Goal: Task Accomplishment & Management: Manage account settings

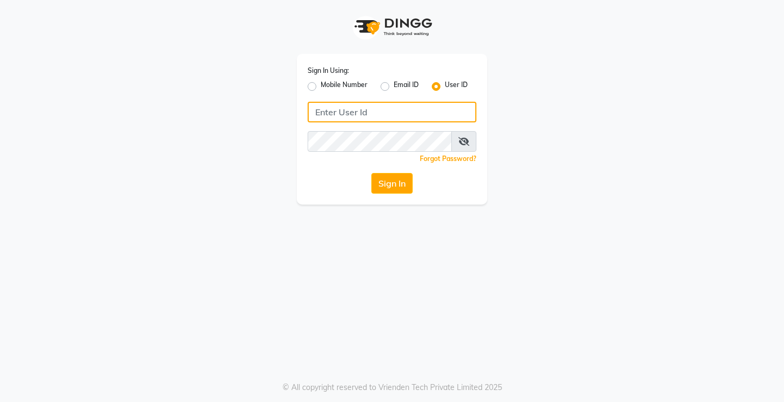
click at [389, 116] on input "Username" at bounding box center [392, 112] width 169 height 21
type input "e1954-11"
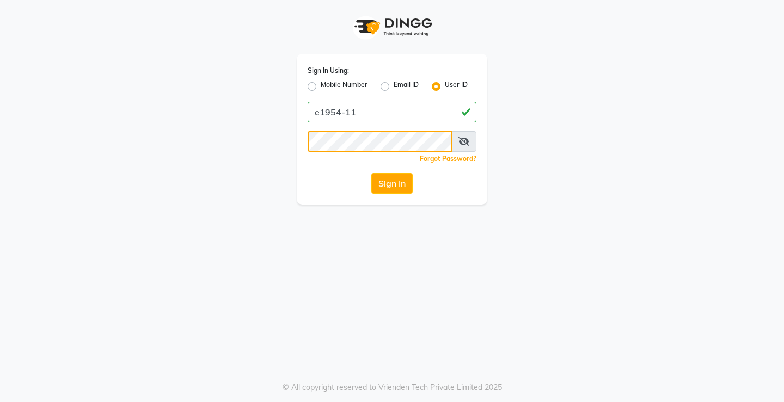
click at [371, 173] on button "Sign In" at bounding box center [391, 183] width 41 height 21
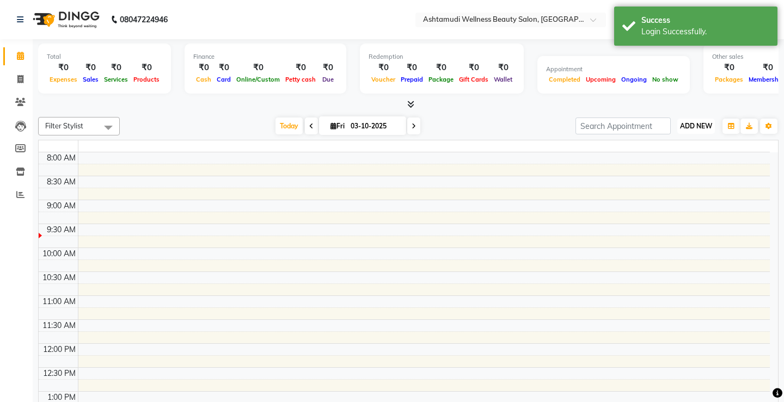
click at [687, 126] on span "ADD NEW" at bounding box center [696, 126] width 32 height 8
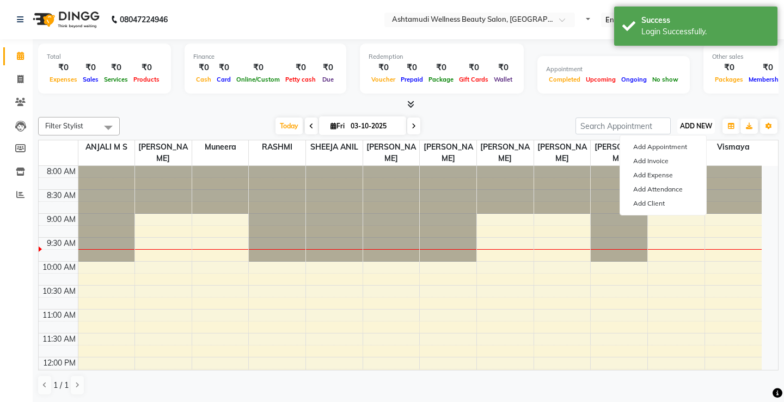
select select "en"
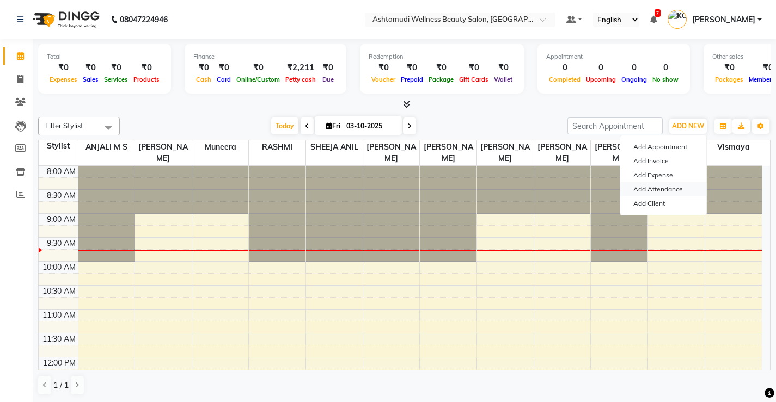
click at [673, 186] on link "Add Attendance" at bounding box center [663, 189] width 86 height 14
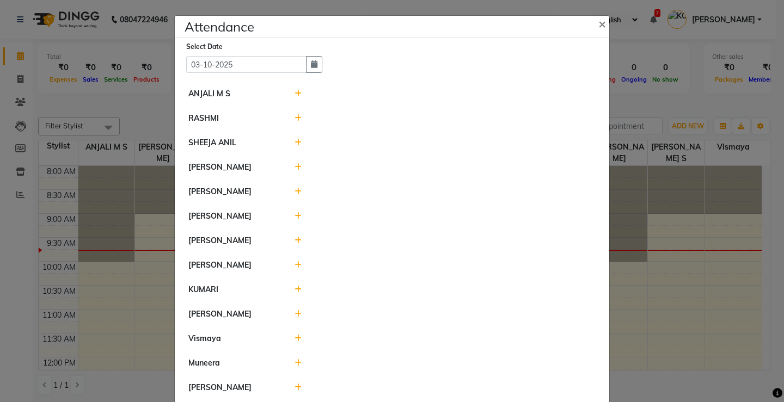
click at [295, 192] on icon at bounding box center [298, 192] width 7 height 8
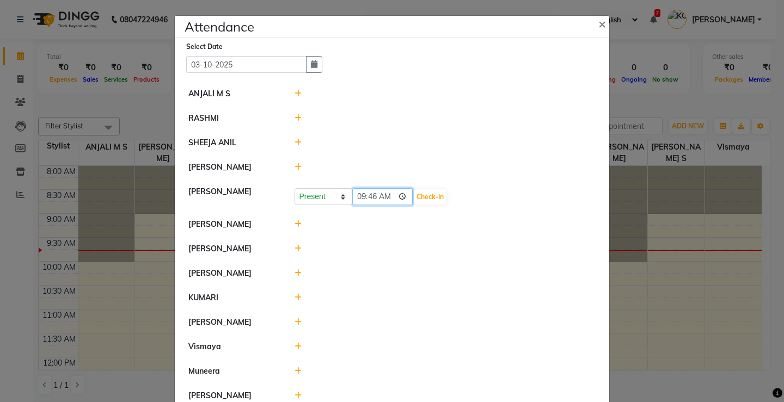
click at [357, 197] on input "09:46" at bounding box center [382, 196] width 61 height 17
type input "09:00"
click at [414, 201] on button "Check-In" at bounding box center [430, 196] width 33 height 15
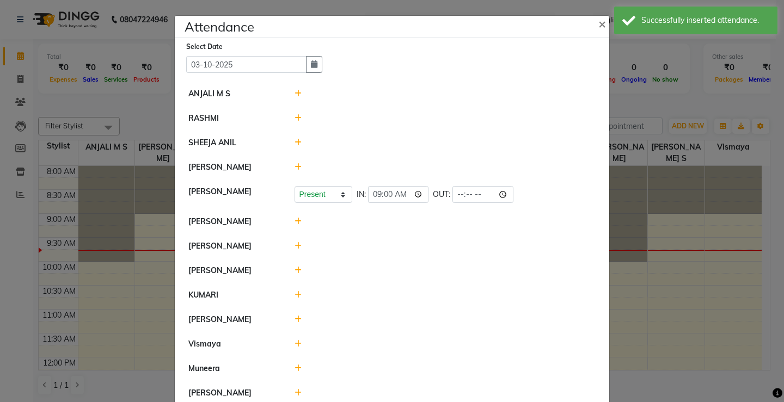
click at [295, 269] on icon at bounding box center [298, 271] width 7 height 8
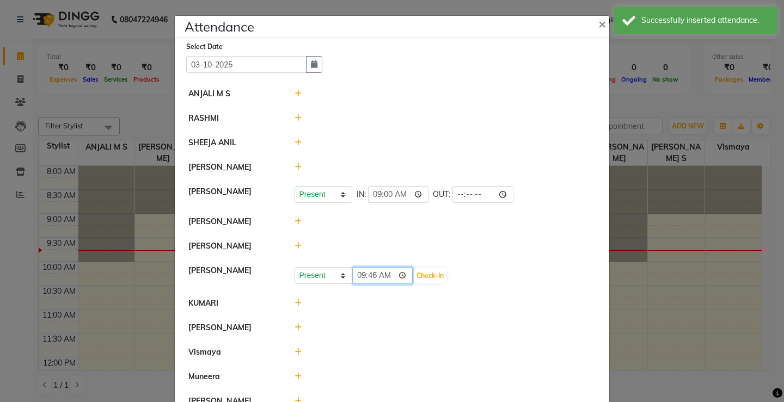
click at [358, 275] on input "09:46" at bounding box center [382, 275] width 61 height 17
type input "08:45"
click at [415, 278] on button "Check-In" at bounding box center [430, 275] width 33 height 15
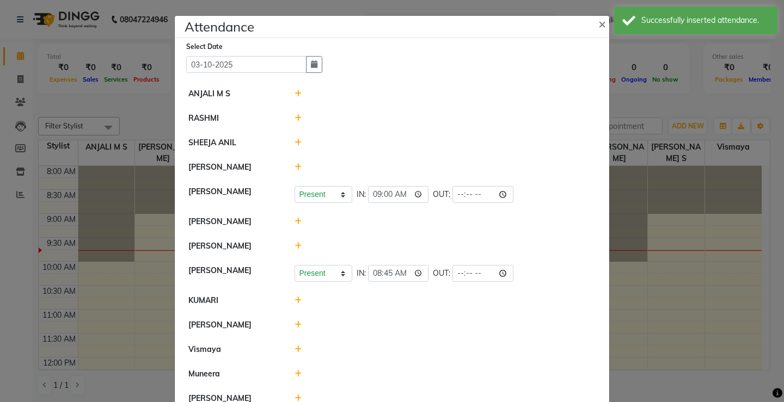
click at [295, 244] on icon at bounding box center [298, 246] width 7 height 8
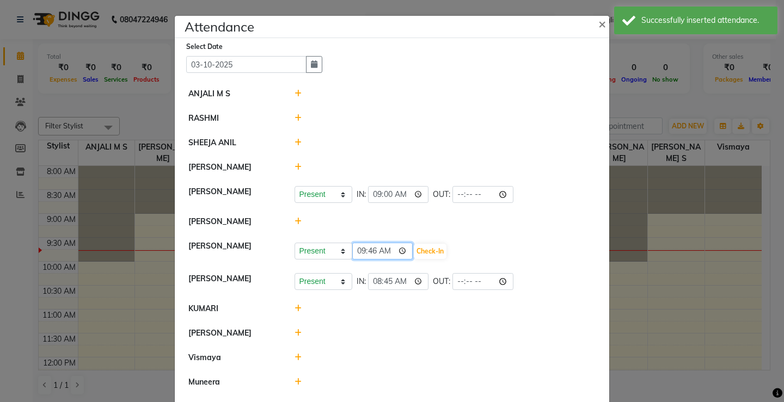
click at [356, 248] on input "09:46" at bounding box center [382, 251] width 61 height 17
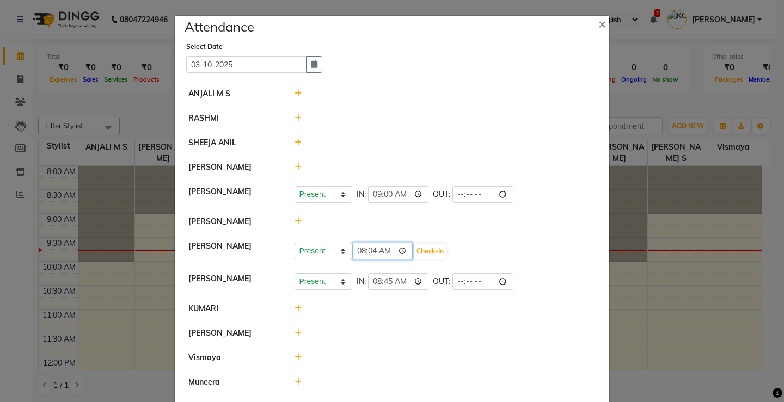
type input "08:45"
click at [414, 250] on button "Check-In" at bounding box center [430, 251] width 33 height 15
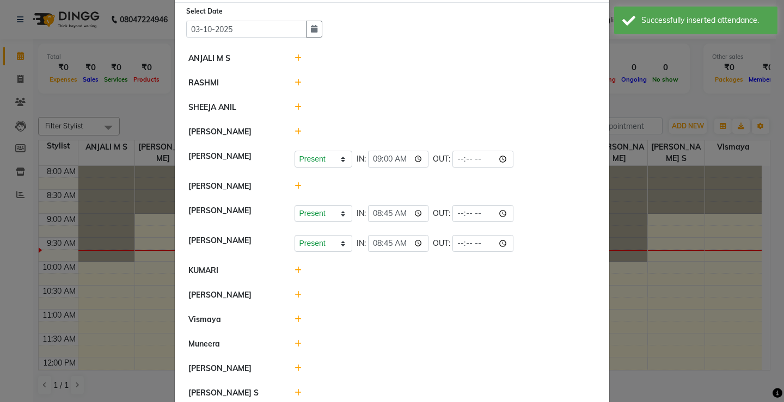
scroll to position [54, 0]
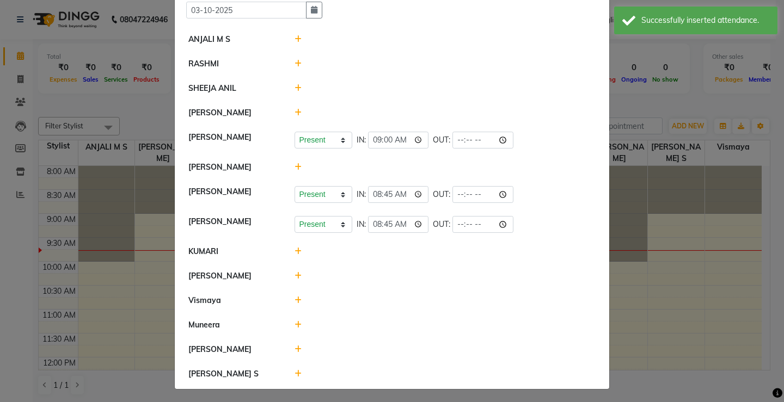
click at [685, 315] on ngb-modal-window "Attendance × Select Date [DATE] ANJALI [PERSON_NAME] [PERSON_NAME] [PERSON_NAME…" at bounding box center [392, 201] width 784 height 402
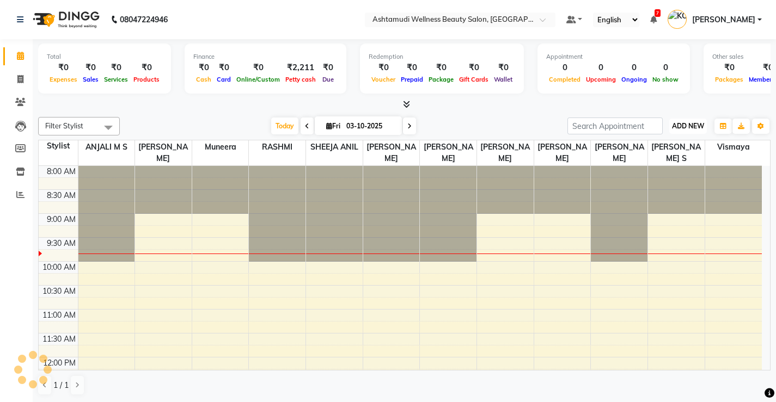
click at [694, 126] on span "ADD NEW" at bounding box center [688, 126] width 32 height 8
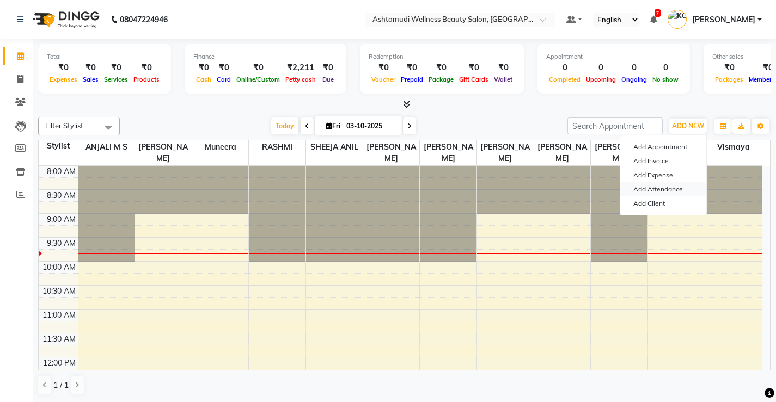
click at [676, 191] on link "Add Attendance" at bounding box center [663, 189] width 86 height 14
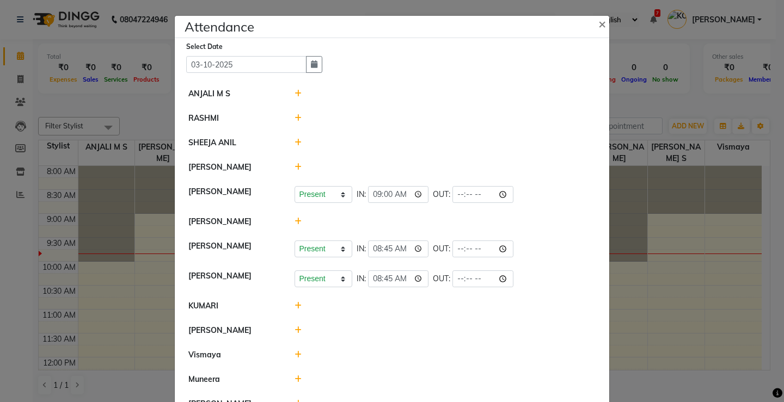
click at [295, 91] on icon at bounding box center [298, 94] width 7 height 8
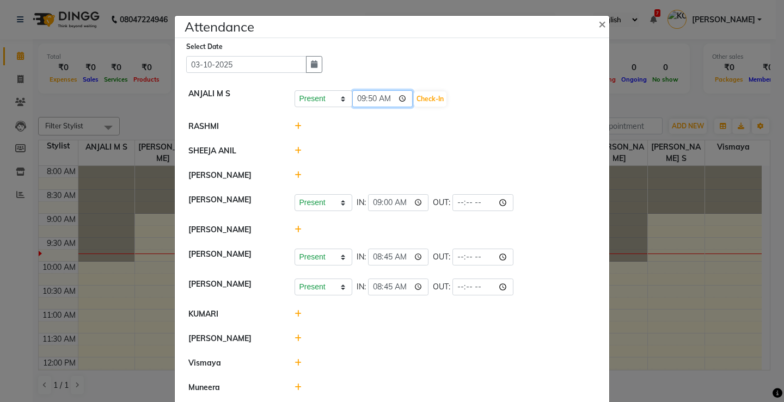
click at [369, 97] on input "09:50" at bounding box center [382, 98] width 61 height 17
type input "09:45"
click at [414, 97] on button "Check-In" at bounding box center [430, 98] width 33 height 15
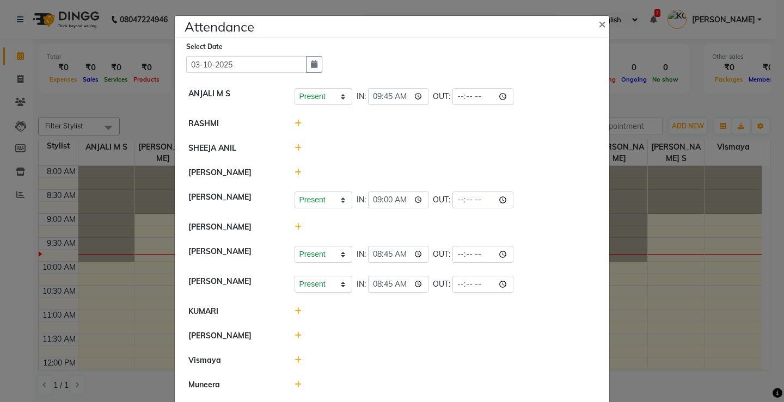
click at [295, 171] on icon at bounding box center [298, 173] width 7 height 8
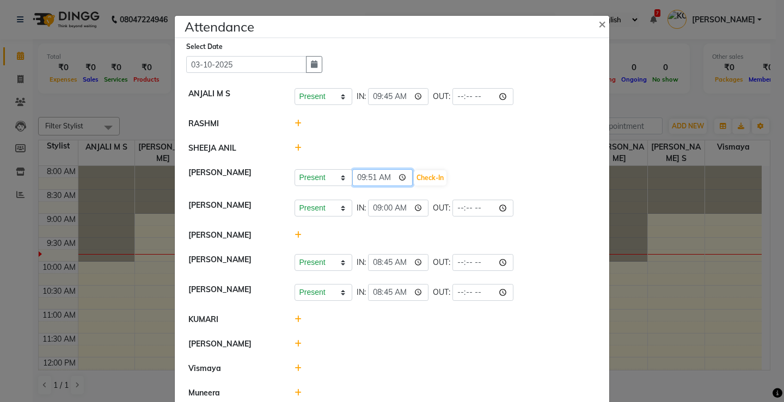
click at [383, 180] on input "09:51" at bounding box center [382, 177] width 61 height 17
type input "09:48"
click at [414, 177] on button "Check-In" at bounding box center [430, 177] width 33 height 15
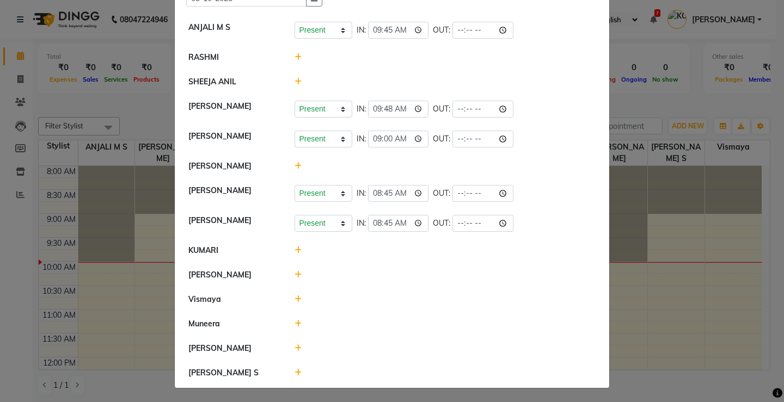
scroll to position [68, 0]
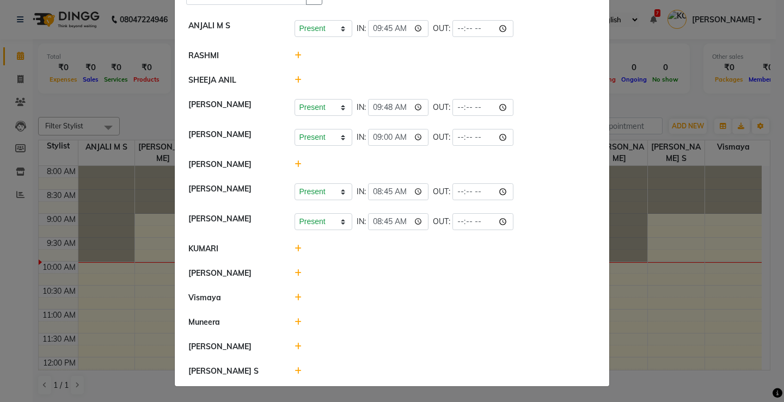
click at [295, 246] on icon at bounding box center [298, 249] width 7 height 8
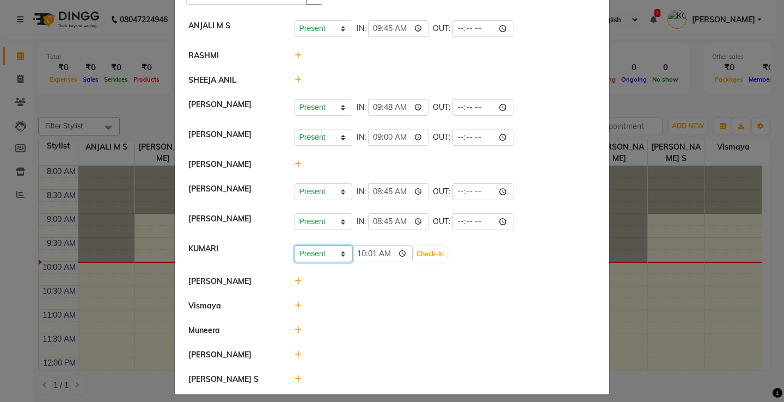
click at [312, 254] on select "Present Absent Late Half Day Weekly Off" at bounding box center [324, 254] width 58 height 17
select select "A"
click at [295, 246] on select "Present Absent Late Half Day Weekly Off" at bounding box center [324, 254] width 58 height 17
click at [360, 256] on button "Save" at bounding box center [363, 254] width 21 height 15
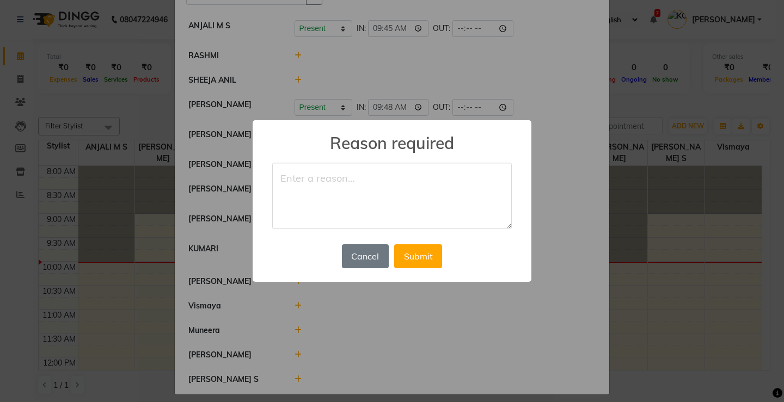
click at [363, 173] on textarea at bounding box center [392, 196] width 240 height 66
type textarea "leave"
click at [410, 256] on button "Submit" at bounding box center [418, 256] width 48 height 24
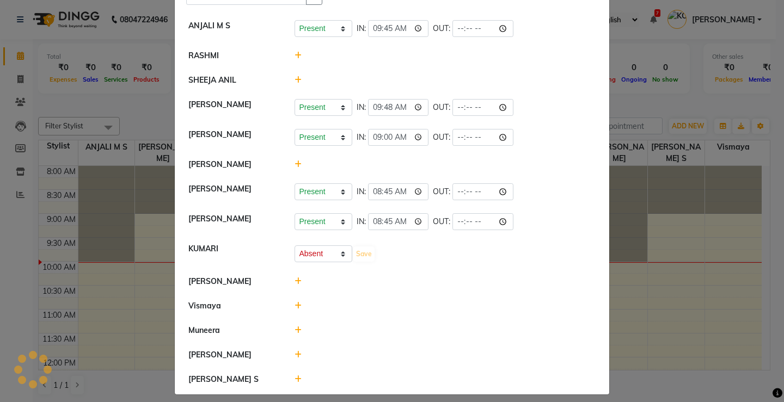
select select "A"
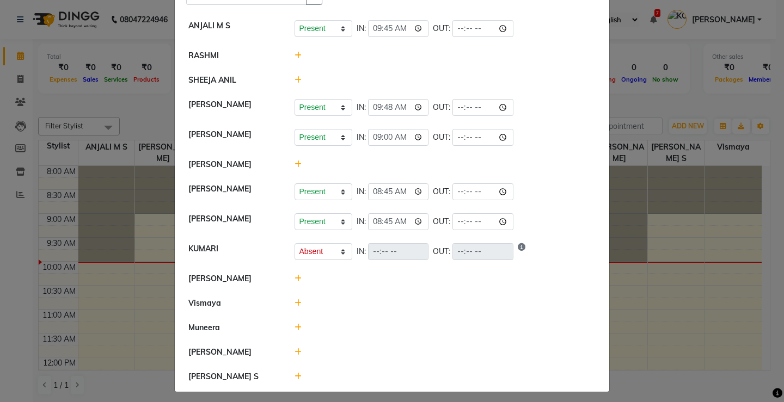
click at [295, 351] on icon at bounding box center [298, 352] width 7 height 8
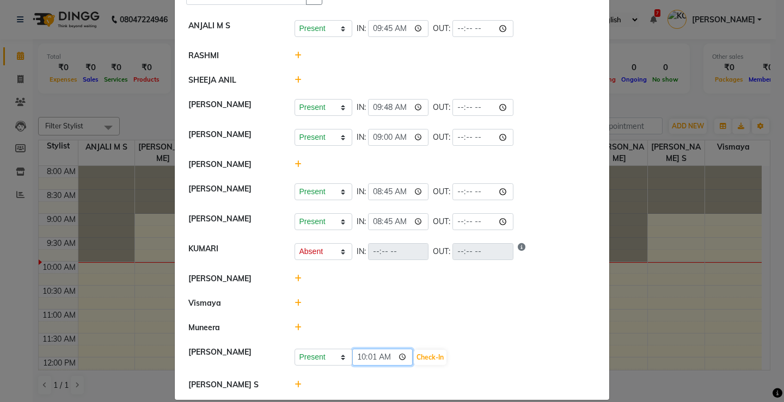
click at [357, 357] on input "10:01" at bounding box center [382, 357] width 61 height 17
type input "09:55"
type input "09:05"
type input "09:59"
type input "09:58"
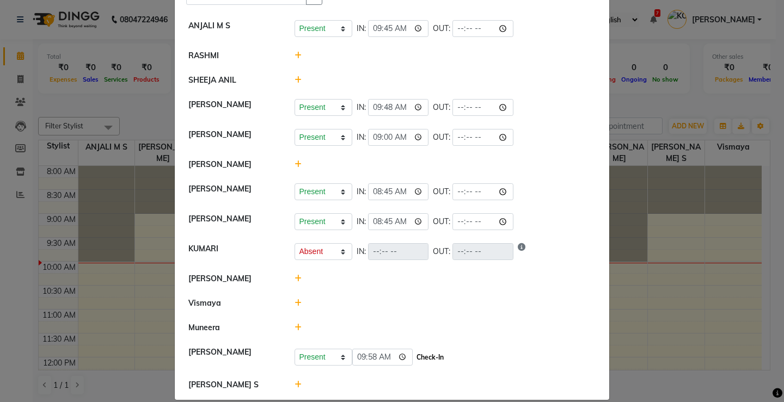
click at [414, 358] on button "Check-In" at bounding box center [430, 357] width 33 height 15
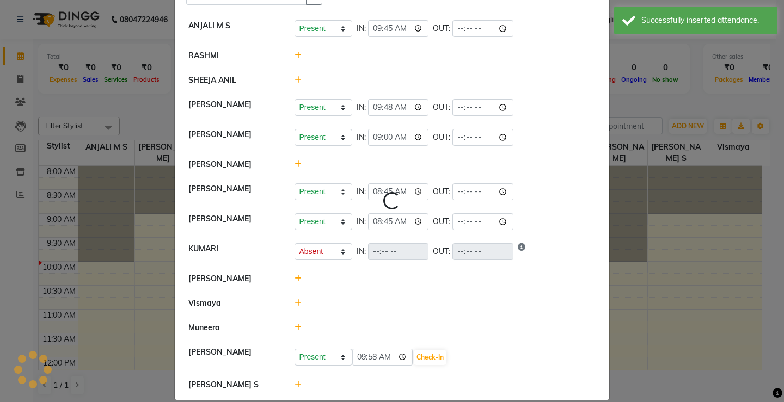
select select "A"
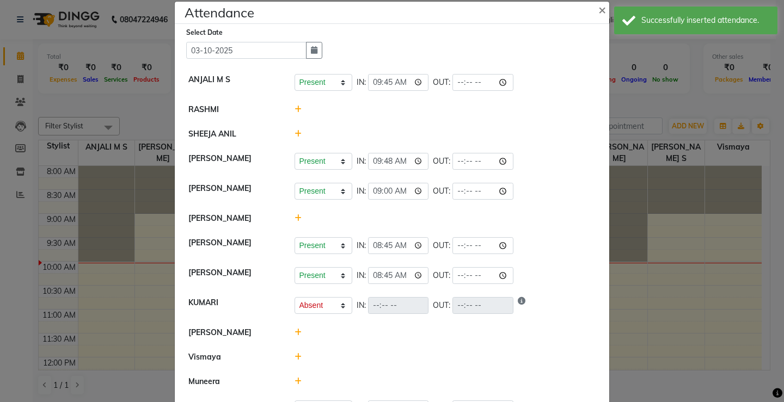
scroll to position [14, 0]
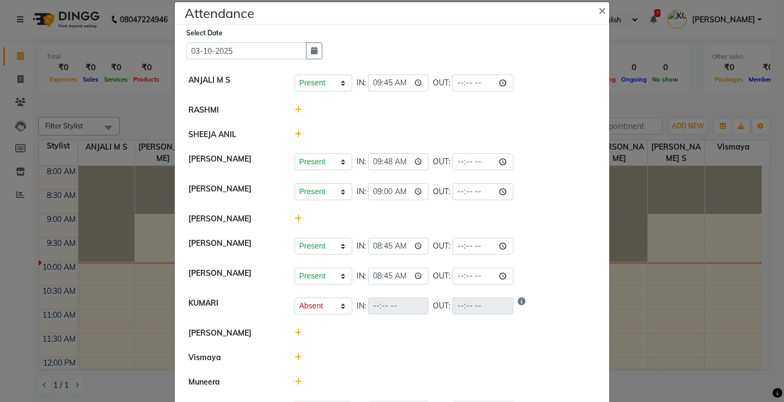
click at [295, 137] on icon at bounding box center [298, 135] width 7 height 8
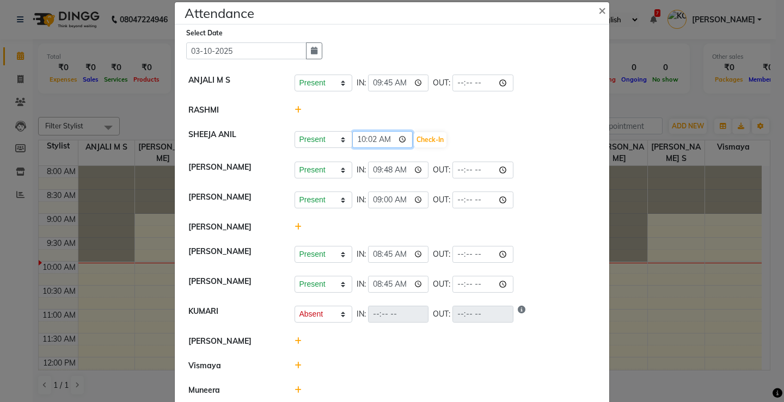
click at [358, 141] on input "10:02" at bounding box center [382, 139] width 61 height 17
type input "09:10"
click at [354, 138] on input "time" at bounding box center [382, 139] width 61 height 17
click at [354, 140] on input "time" at bounding box center [382, 139] width 61 height 17
type input "09:59"
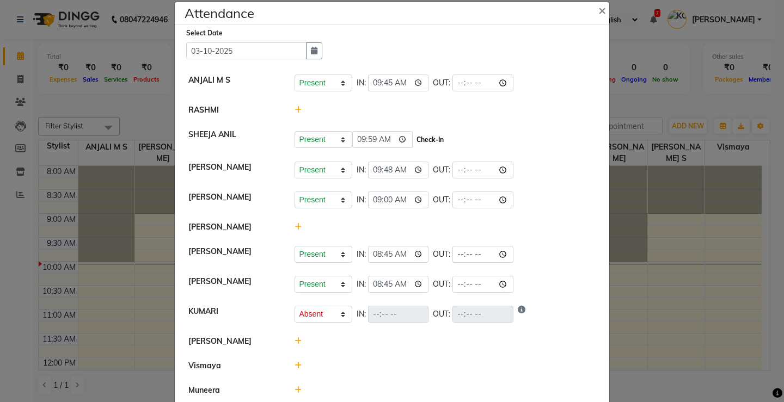
click at [414, 139] on button "Check-In" at bounding box center [430, 139] width 33 height 15
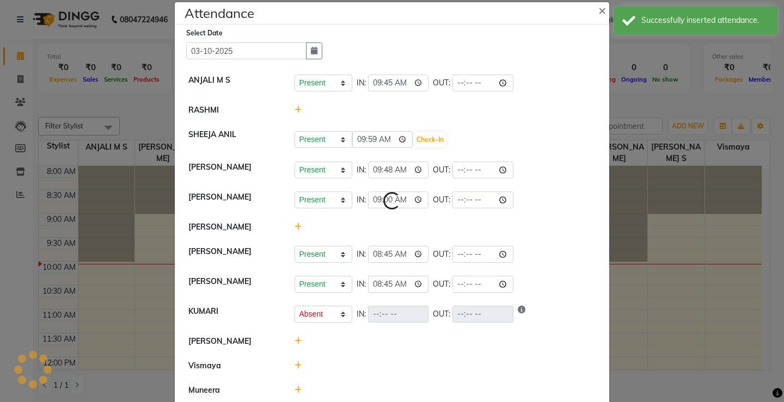
select select "A"
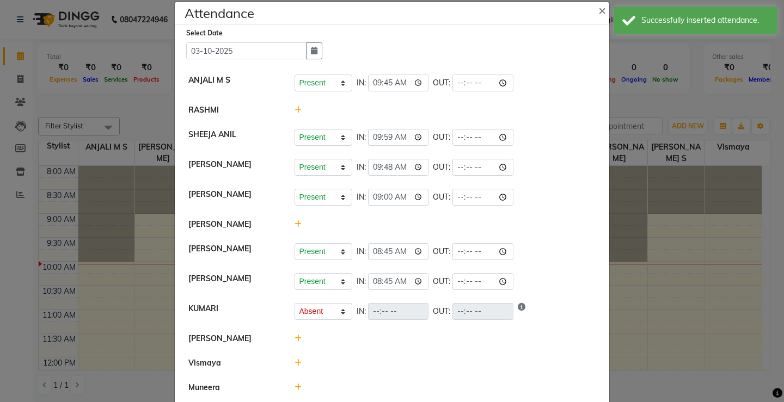
click at [295, 112] on icon at bounding box center [298, 110] width 7 height 8
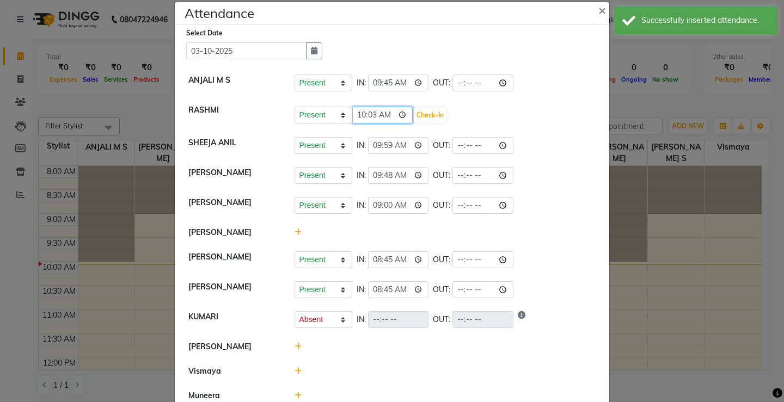
click at [358, 118] on input "10:03" at bounding box center [382, 115] width 61 height 17
type input "09:59"
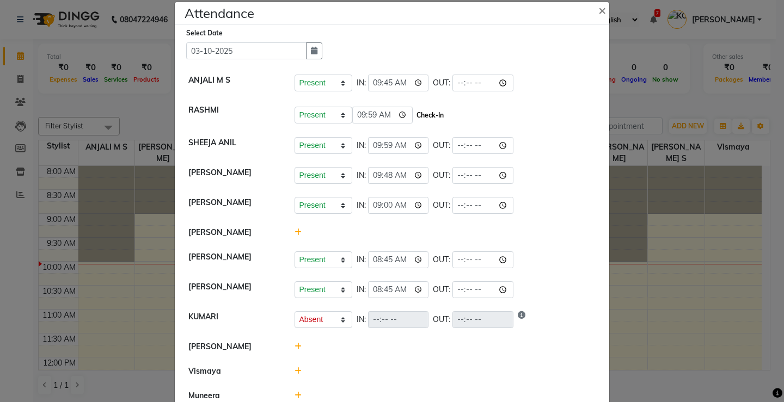
click at [414, 114] on button "Check-In" at bounding box center [430, 115] width 33 height 15
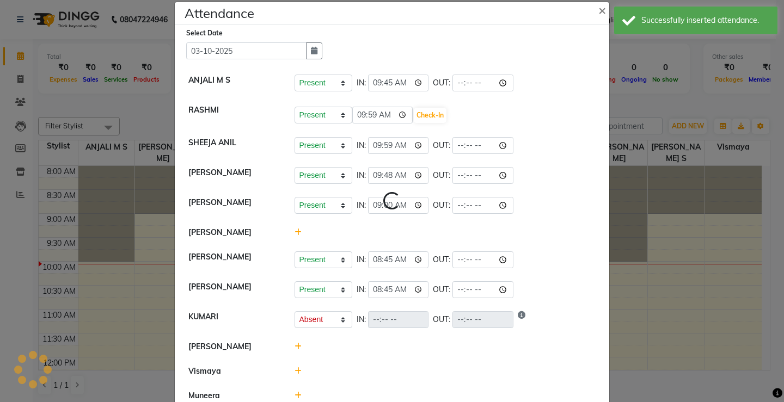
select select "A"
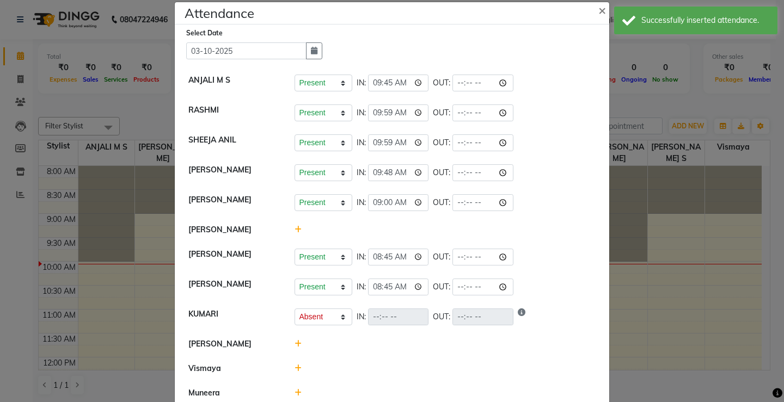
scroll to position [68, 0]
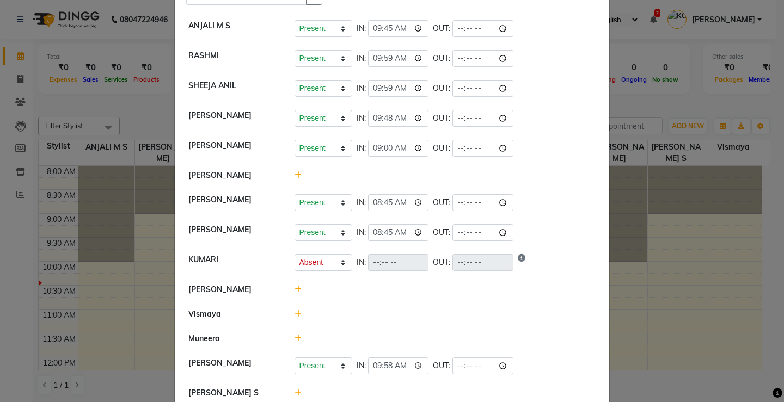
click at [459, 291] on div at bounding box center [445, 289] width 318 height 11
click at [295, 174] on icon at bounding box center [298, 175] width 7 height 8
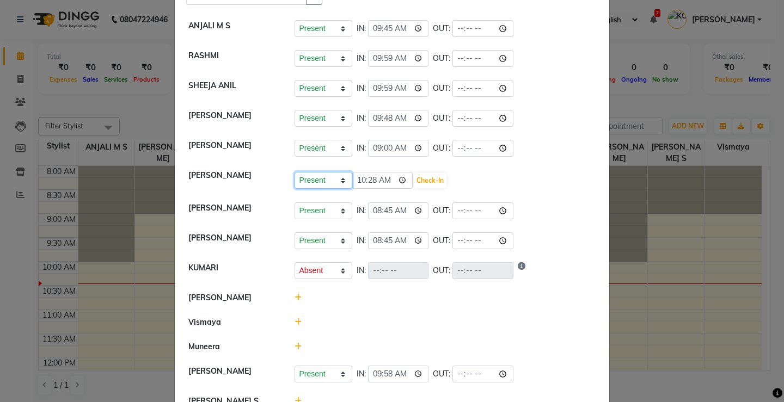
drag, startPoint x: 313, startPoint y: 177, endPoint x: 316, endPoint y: 185, distance: 8.1
click at [313, 177] on select "Present Absent Late Half Day Weekly Off" at bounding box center [324, 180] width 58 height 17
select select "A"
click at [295, 172] on select "Present Absent Late Half Day Weekly Off" at bounding box center [324, 180] width 58 height 17
click at [358, 177] on button "Save" at bounding box center [363, 180] width 21 height 15
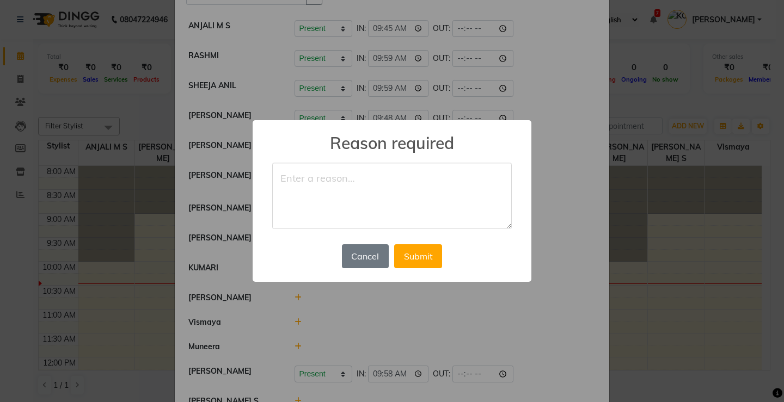
click at [358, 181] on textarea at bounding box center [392, 196] width 240 height 66
type textarea "leave"
click at [431, 258] on button "Submit" at bounding box center [418, 256] width 48 height 24
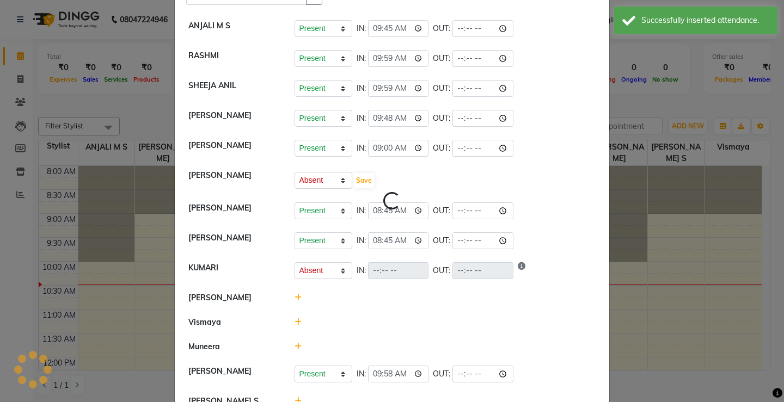
select select "A"
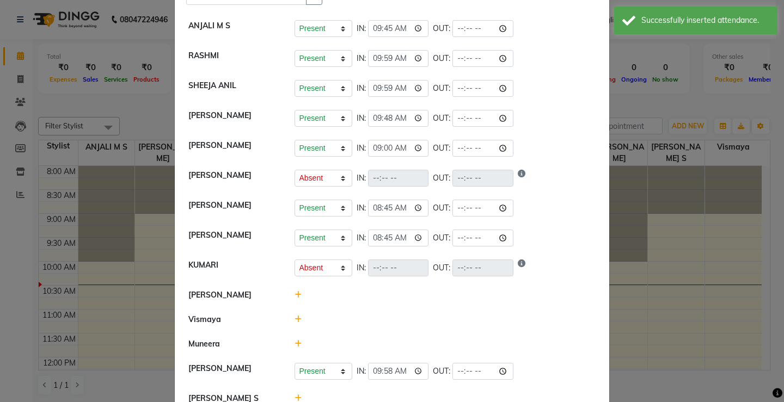
click at [295, 292] on icon at bounding box center [298, 295] width 7 height 8
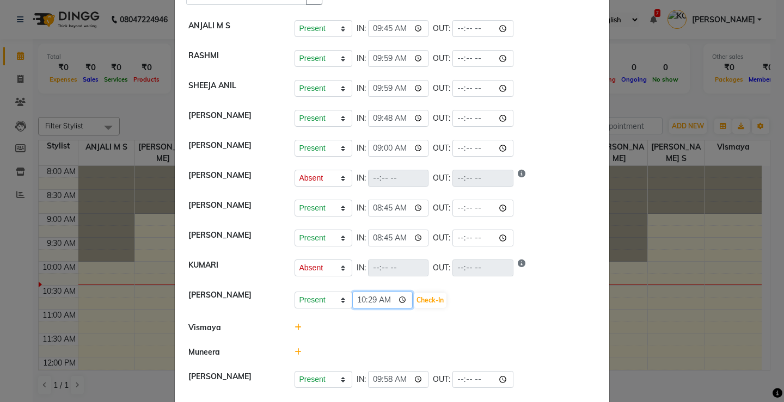
click at [358, 301] on input "10:29" at bounding box center [382, 300] width 61 height 17
type input "09:54"
click at [418, 304] on button "Check-In" at bounding box center [430, 300] width 33 height 15
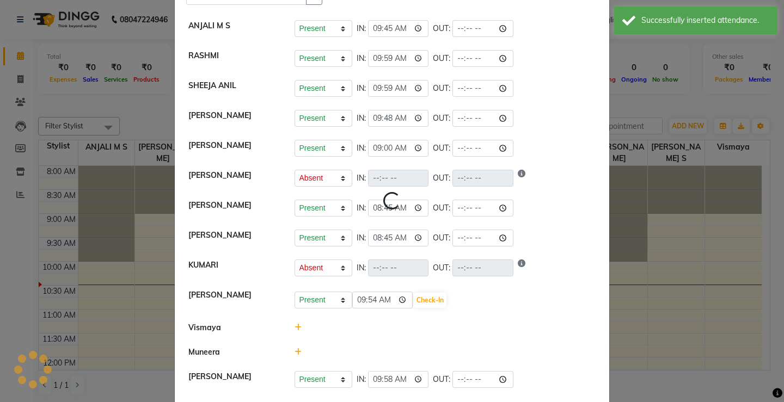
select select "A"
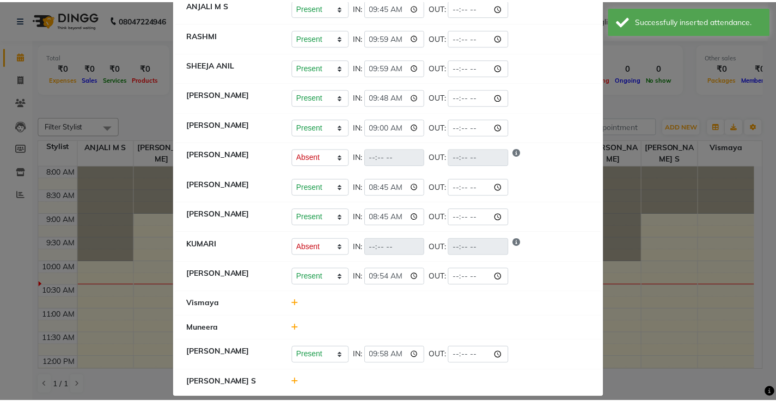
scroll to position [101, 0]
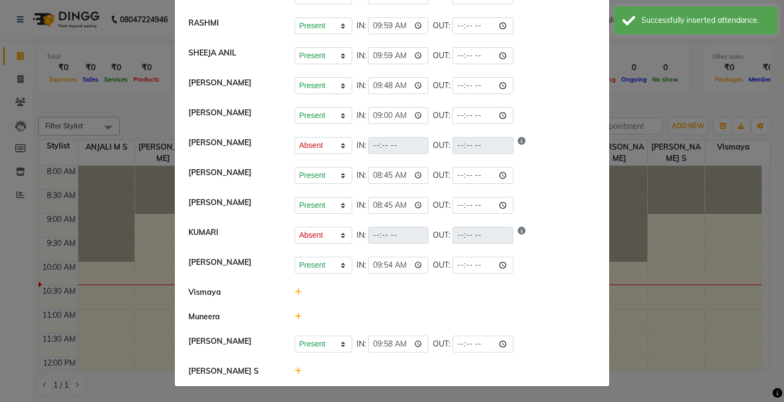
click at [295, 320] on icon at bounding box center [298, 317] width 7 height 8
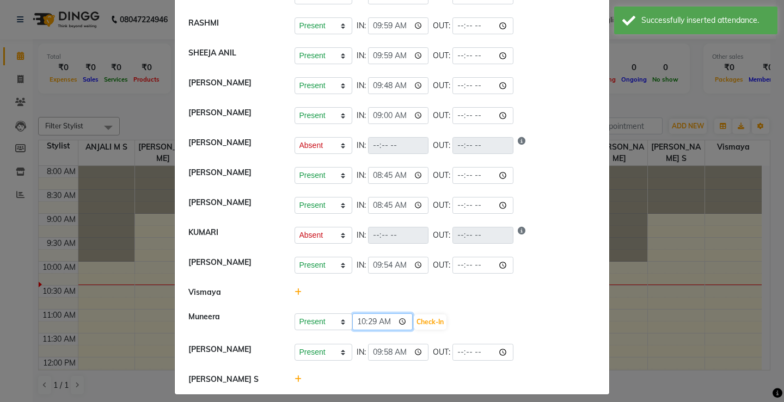
click at [357, 321] on input "10:29" at bounding box center [382, 322] width 61 height 17
type input "10:10"
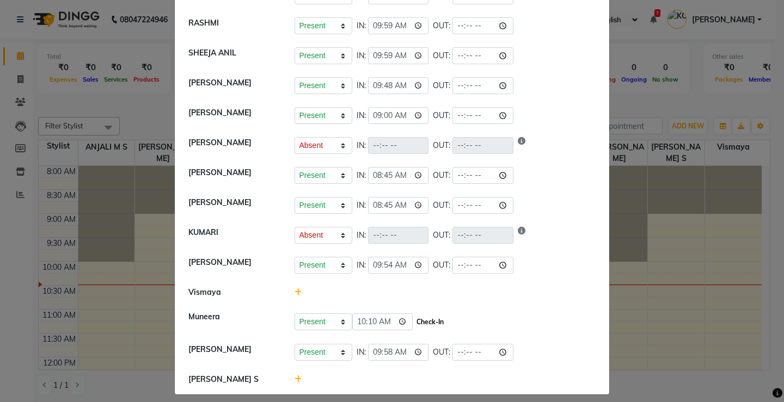
click at [416, 320] on button "Check-In" at bounding box center [430, 322] width 33 height 15
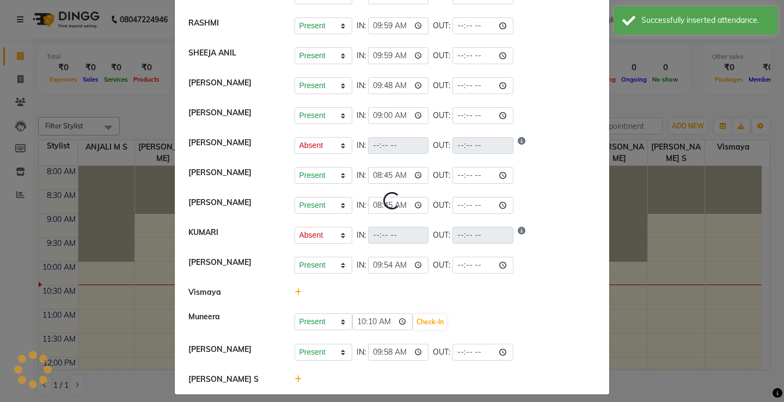
select select "A"
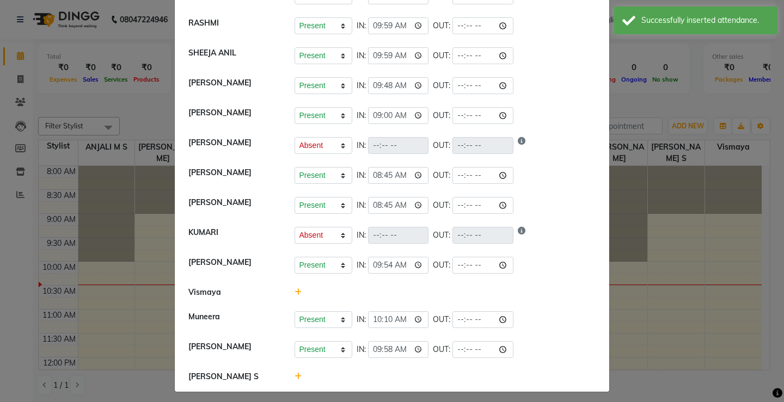
click at [664, 336] on ngb-modal-window "Attendance × Select Date [DATE] ANJALI M S Present Absent Late Half Day Weekly …" at bounding box center [392, 201] width 784 height 402
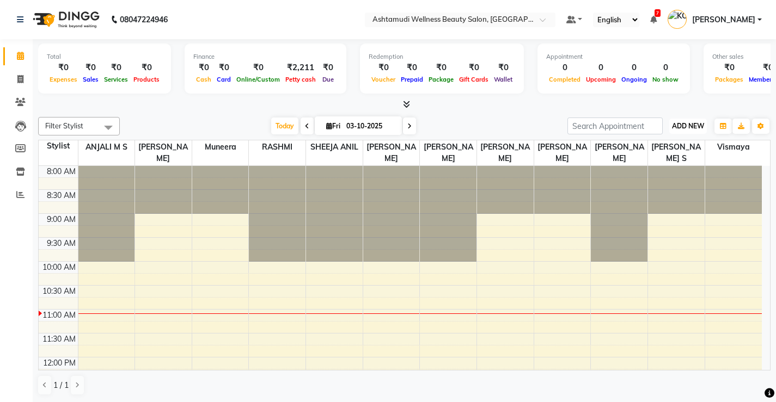
click at [690, 124] on span "ADD NEW" at bounding box center [688, 126] width 32 height 8
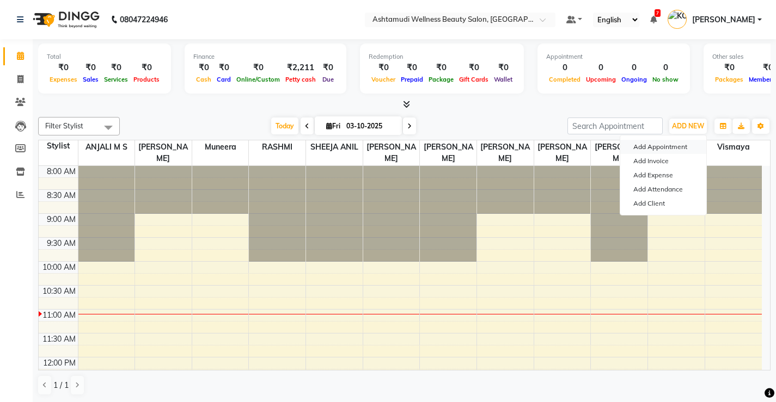
click at [675, 144] on button "Add Appointment" at bounding box center [663, 147] width 86 height 14
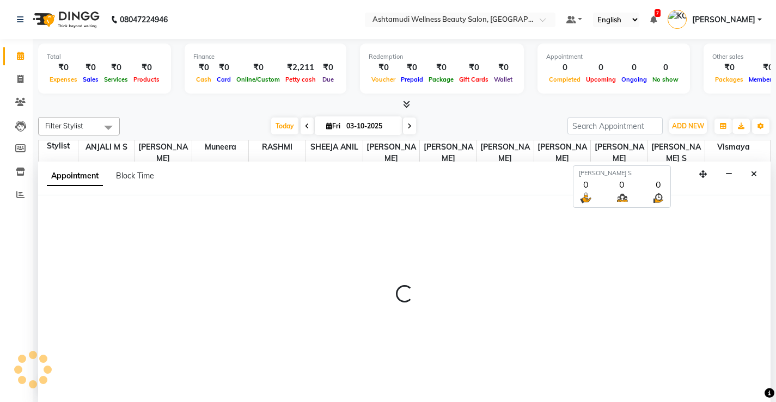
scroll to position [1, 0]
select select "tentative"
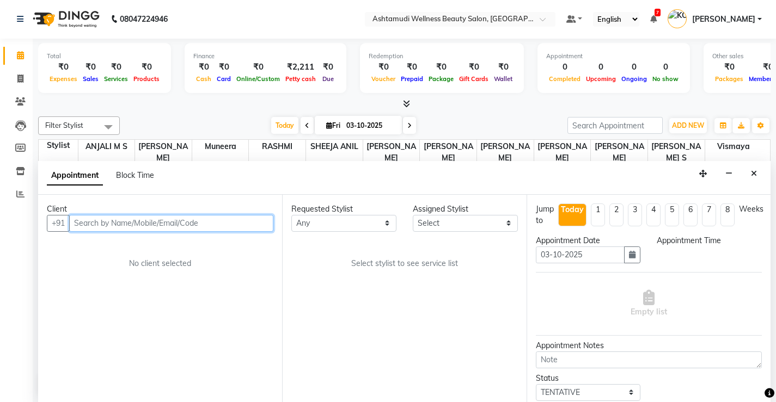
select select "540"
click at [213, 225] on input "text" at bounding box center [171, 223] width 204 height 17
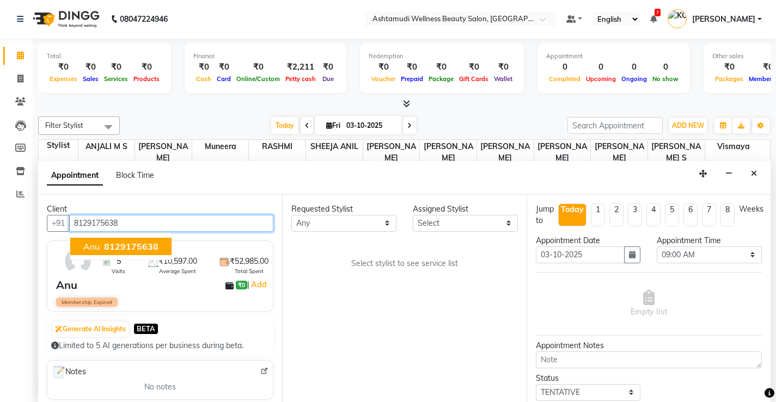
click at [119, 242] on span "8129175638" at bounding box center [131, 246] width 54 height 11
type input "8129175638"
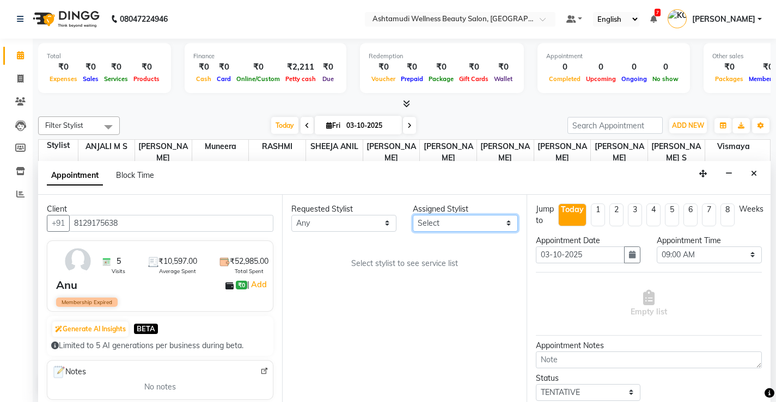
click at [476, 224] on select "Select ANJALI M S KOTTIYAM ASHTAMUDI [PERSON_NAME] [PERSON_NAME] [PERSON_NAME] …" at bounding box center [465, 223] width 105 height 17
select select "50208"
click at [413, 215] on select "Select ANJALI M S KOTTIYAM ASHTAMUDI [PERSON_NAME] [PERSON_NAME] [PERSON_NAME] …" at bounding box center [465, 223] width 105 height 17
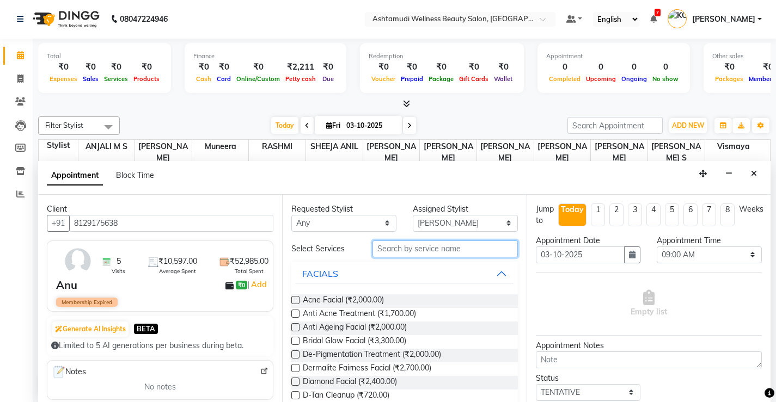
click at [479, 247] on input "text" at bounding box center [444, 249] width 145 height 17
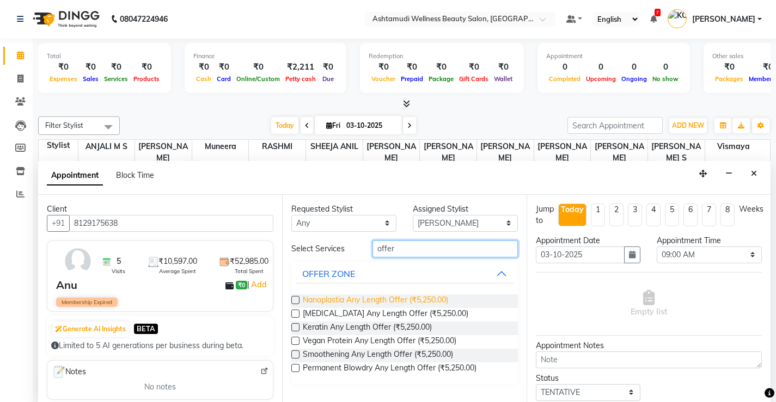
type input "offer"
click at [435, 298] on span "Nanoplastia Any Length Offer (₹5,250.00)" at bounding box center [375, 302] width 145 height 14
checkbox input "false"
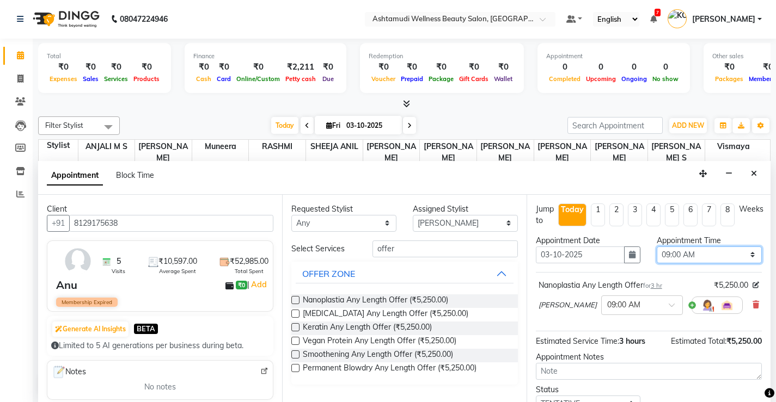
click at [736, 253] on select "Select 09:00 AM 09:15 AM 09:30 AM 09:45 AM 10:00 AM 10:15 AM 10:30 AM 10:45 AM …" at bounding box center [709, 255] width 105 height 17
select select "660"
click at [657, 247] on select "Select 09:00 AM 09:15 AM 09:30 AM 09:45 AM 10:00 AM 10:15 AM 10:30 AM 10:45 AM …" at bounding box center [709, 255] width 105 height 17
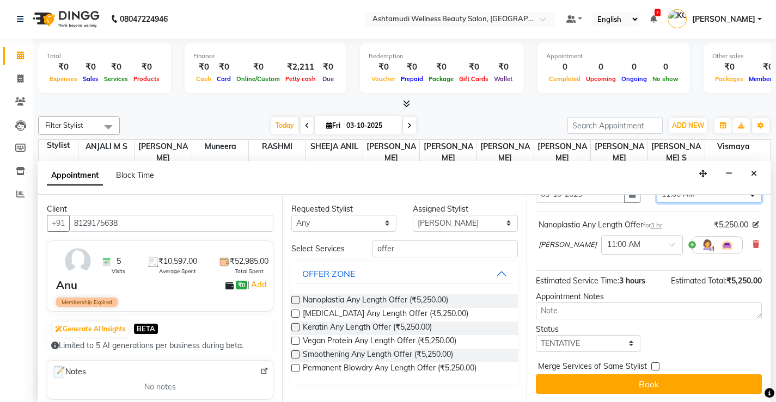
scroll to position [61, 0]
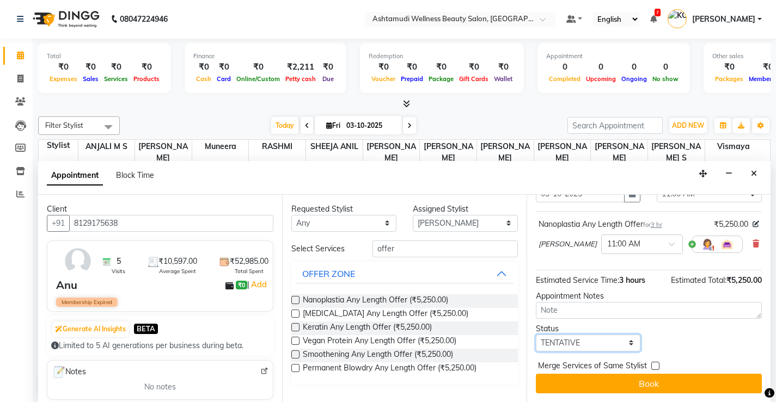
click at [628, 344] on select "Select TENTATIVE CONFIRM CHECK-IN UPCOMING" at bounding box center [588, 343] width 105 height 17
select select "check-in"
click at [536, 335] on select "Select TENTATIVE CONFIRM CHECK-IN UPCOMING" at bounding box center [588, 343] width 105 height 17
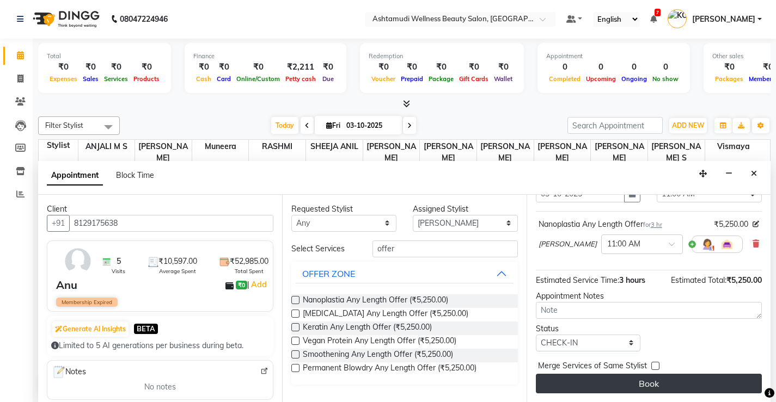
click at [645, 385] on button "Book" at bounding box center [649, 384] width 226 height 20
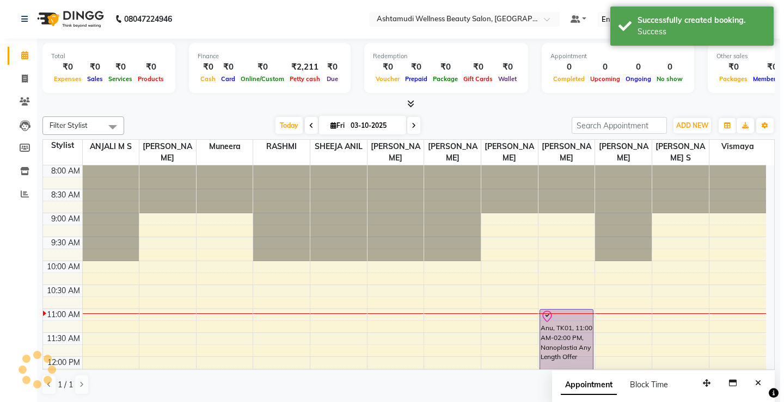
scroll to position [0, 0]
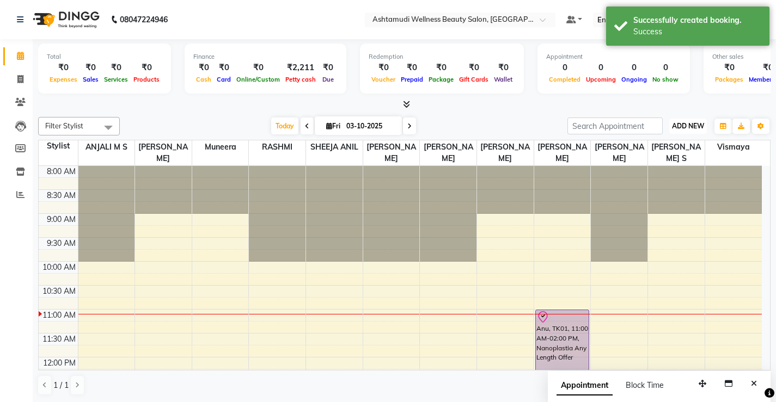
click at [678, 120] on button "ADD NEW Toggle Dropdown" at bounding box center [688, 126] width 38 height 15
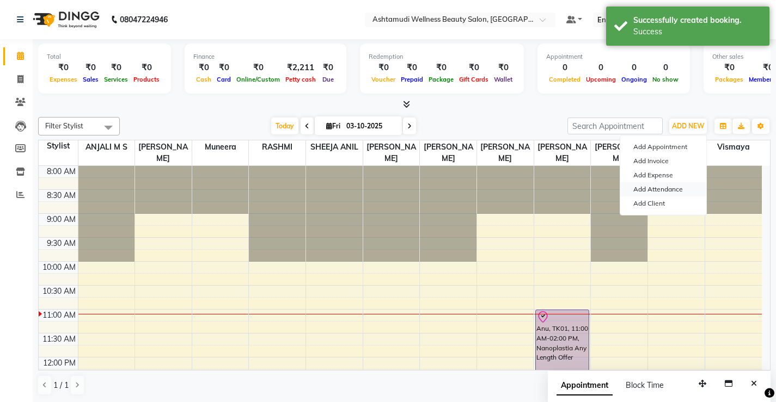
click at [667, 185] on link "Add Attendance" at bounding box center [663, 189] width 86 height 14
select select "A"
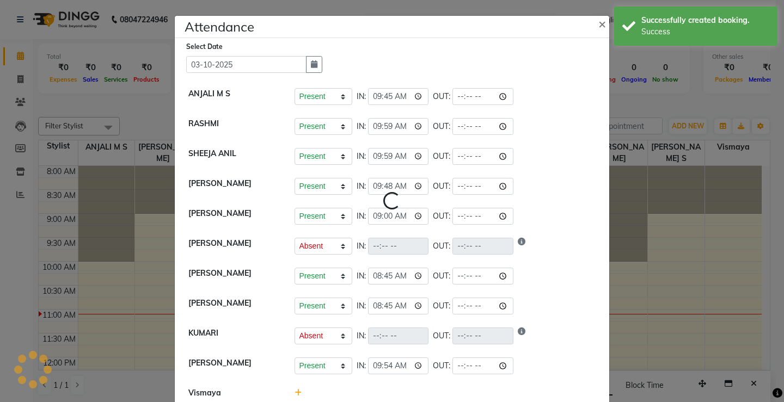
select select "A"
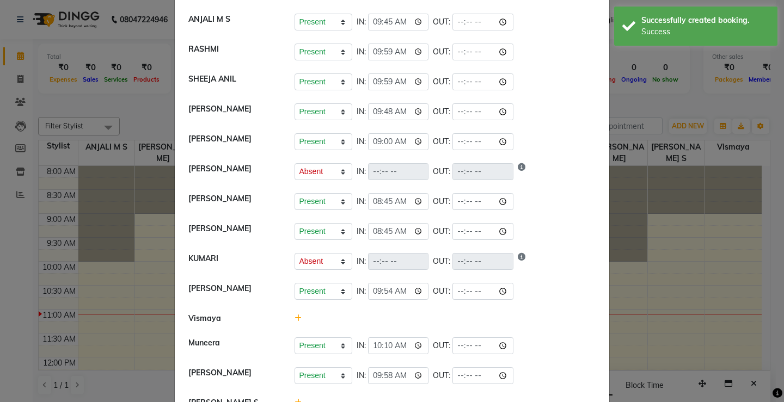
scroll to position [106, 0]
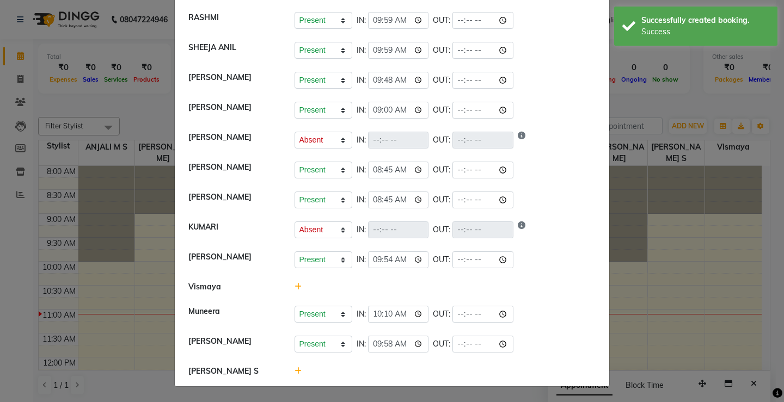
click at [295, 287] on icon at bounding box center [298, 287] width 7 height 8
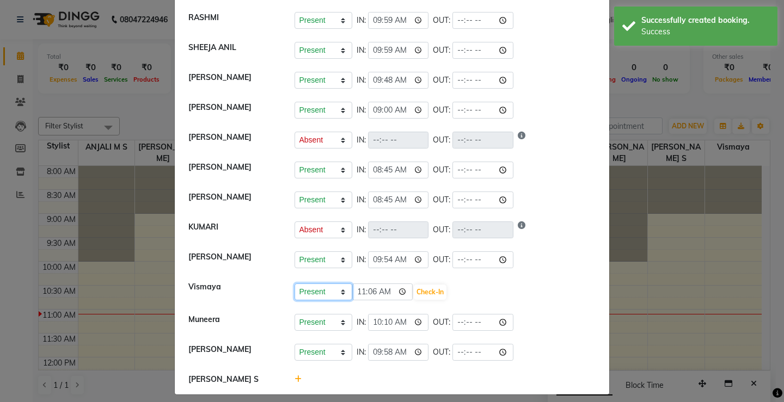
click at [304, 296] on select "Present Absent Late Half Day Weekly Off" at bounding box center [324, 292] width 58 height 17
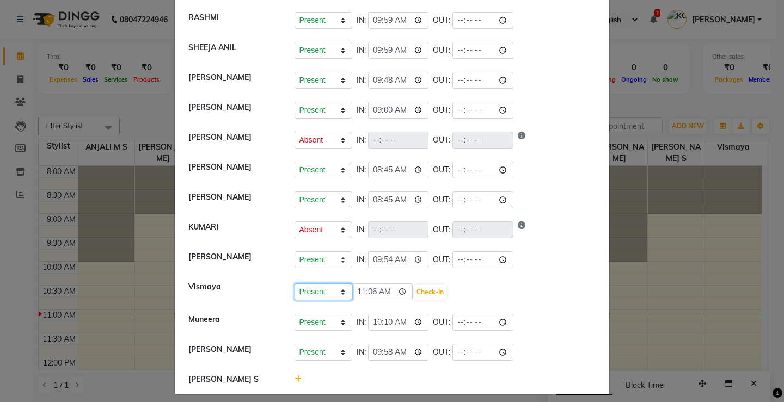
select select "A"
click at [295, 284] on select "Present Absent Late Half Day Weekly Off" at bounding box center [324, 292] width 58 height 17
click at [354, 292] on button "Save" at bounding box center [363, 292] width 21 height 15
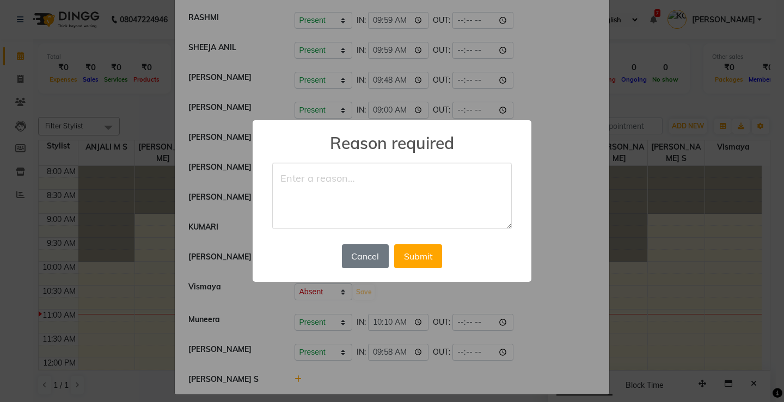
click at [360, 184] on textarea at bounding box center [392, 196] width 240 height 66
type textarea "leave"
click at [413, 259] on button "Submit" at bounding box center [418, 256] width 48 height 24
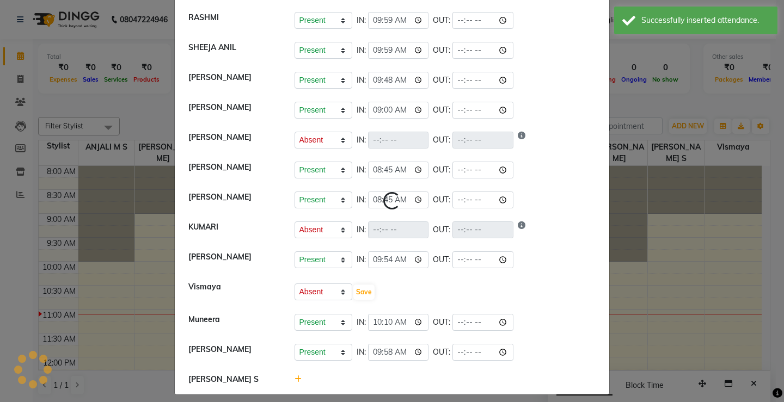
select select "A"
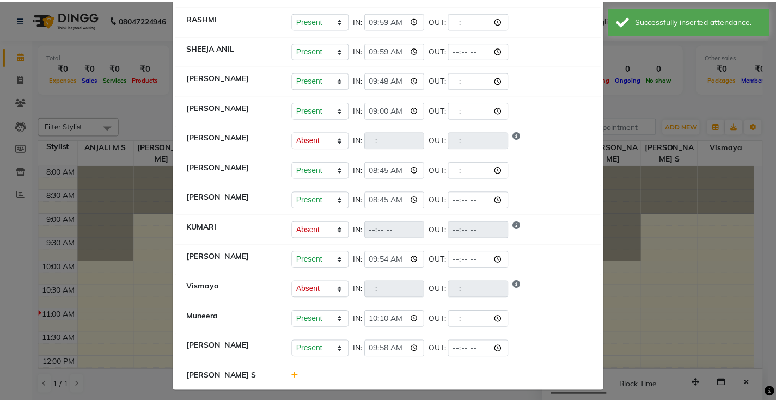
scroll to position [0, 0]
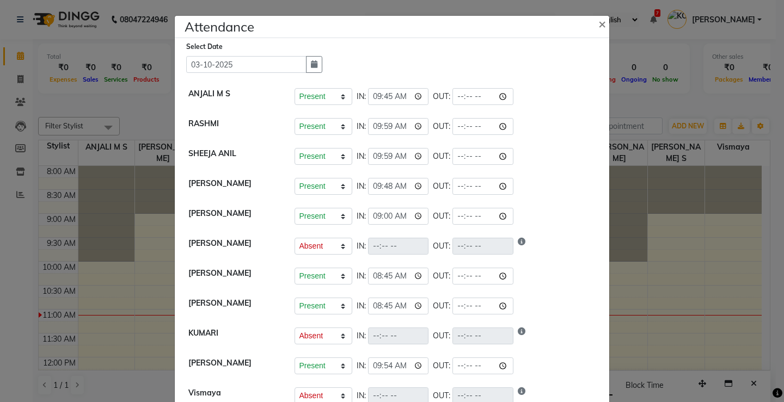
click at [702, 257] on ngb-modal-window "Attendance × Select Date [DATE] ANJALI M S Present Absent Late Half Day Weekly …" at bounding box center [392, 201] width 784 height 402
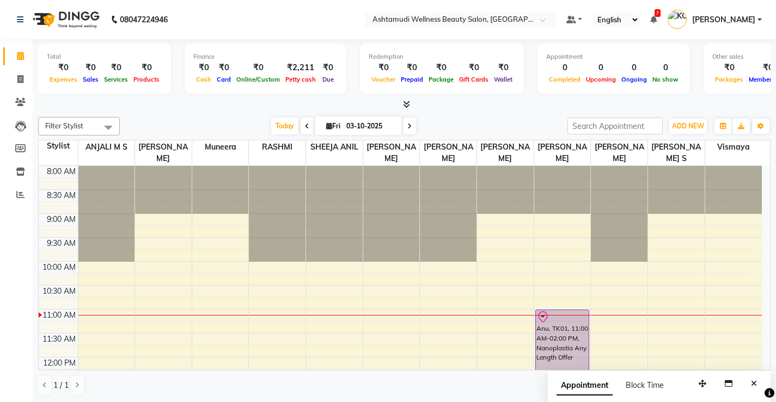
scroll to position [109, 0]
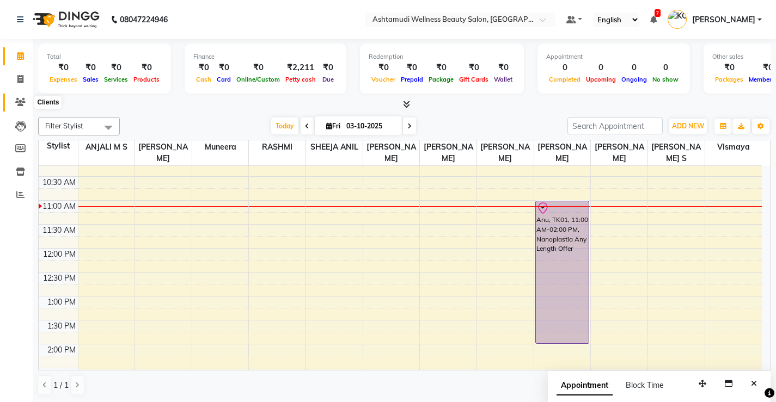
click at [16, 99] on icon at bounding box center [20, 102] width 10 height 8
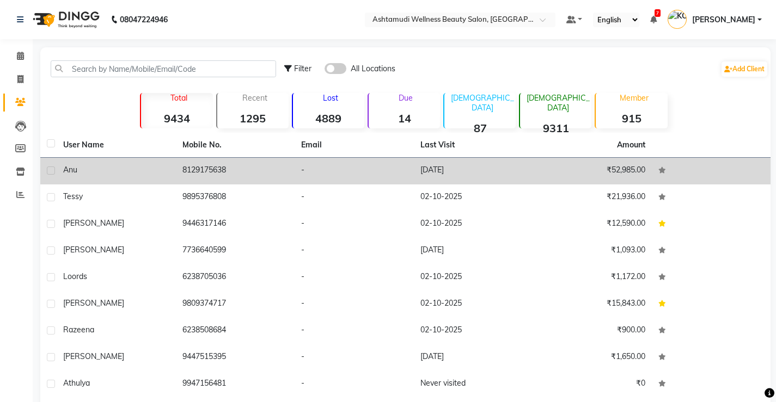
drag, startPoint x: 230, startPoint y: 167, endPoint x: 182, endPoint y: 168, distance: 48.5
click at [182, 168] on td "8129175638" at bounding box center [235, 171] width 119 height 27
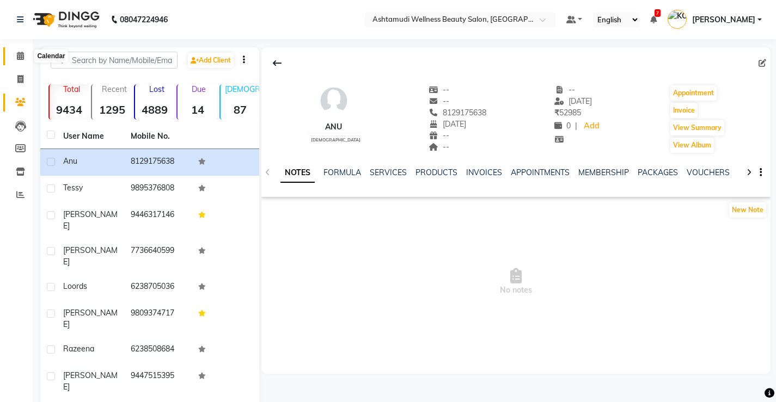
click at [21, 54] on icon at bounding box center [20, 56] width 7 height 8
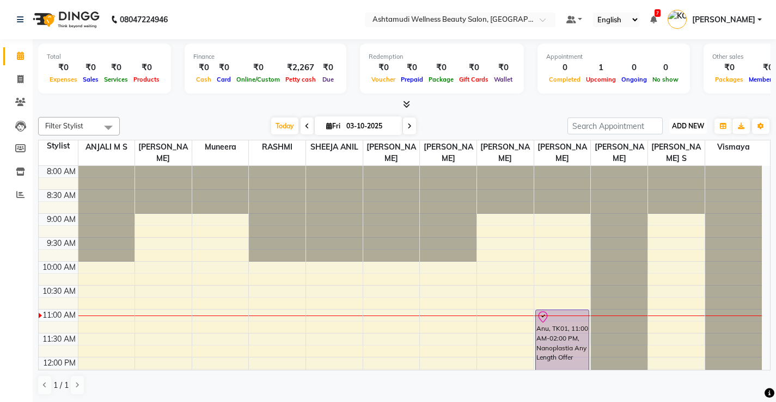
click at [695, 124] on span "ADD NEW" at bounding box center [688, 126] width 32 height 8
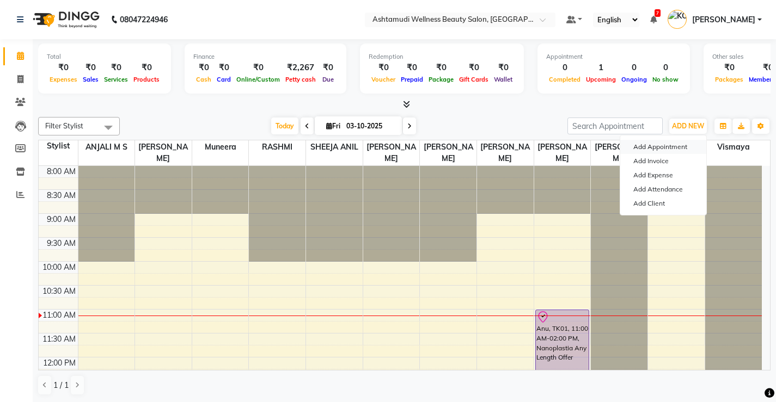
click at [674, 145] on button "Add Appointment" at bounding box center [663, 147] width 86 height 14
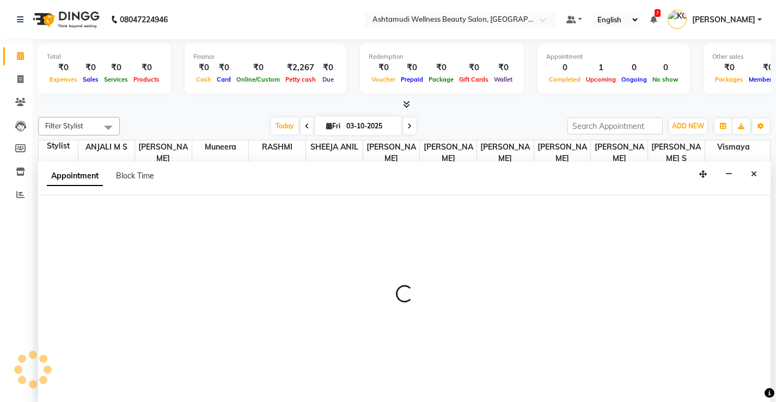
select select "tentative"
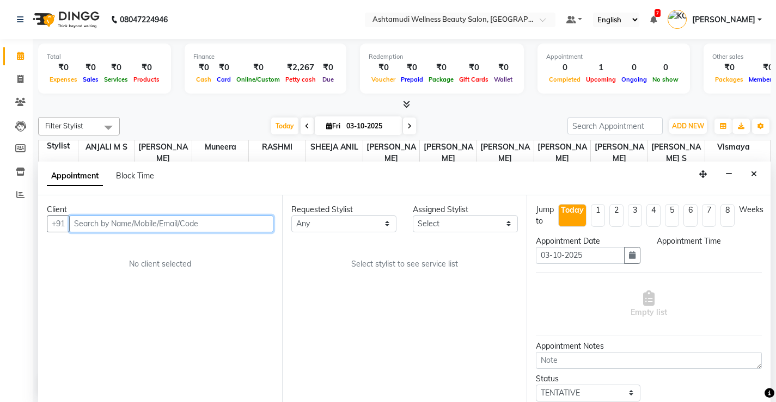
scroll to position [1, 0]
select select "540"
paste input "8129175638"
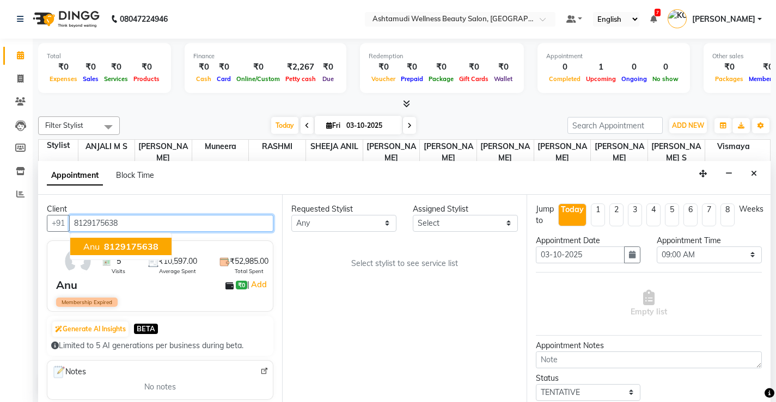
type input "8129175638"
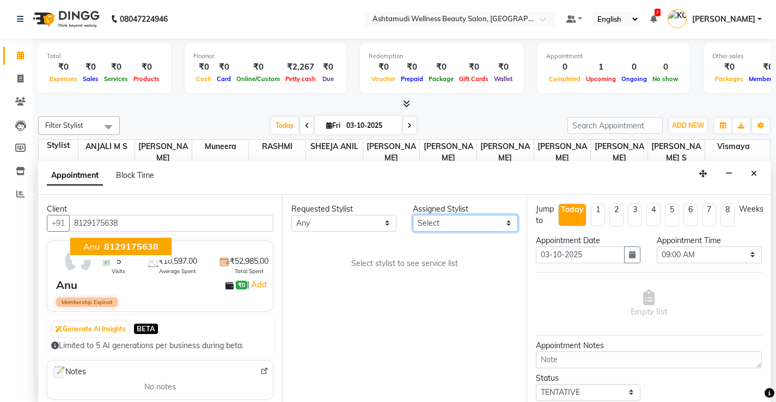
click at [494, 223] on select "Select ANJALI M S KOTTIYAM ASHTAMUDI [PERSON_NAME] [PERSON_NAME] [PERSON_NAME] …" at bounding box center [465, 223] width 105 height 17
select select "50208"
click at [413, 215] on select "Select ANJALI M S KOTTIYAM ASHTAMUDI [PERSON_NAME] [PERSON_NAME] [PERSON_NAME] …" at bounding box center [465, 223] width 105 height 17
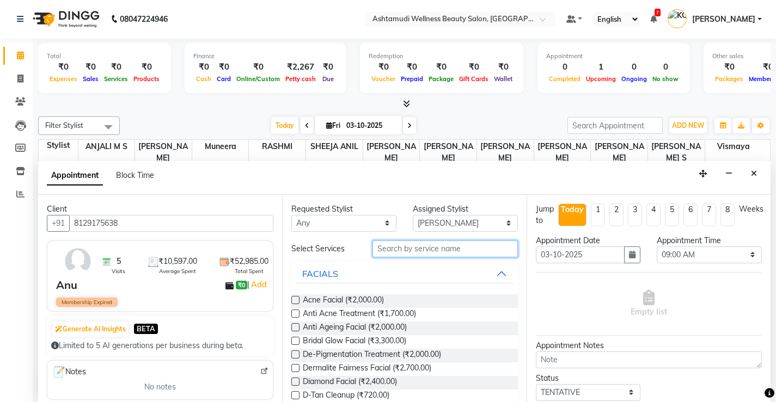
click at [474, 251] on input "text" at bounding box center [444, 249] width 145 height 17
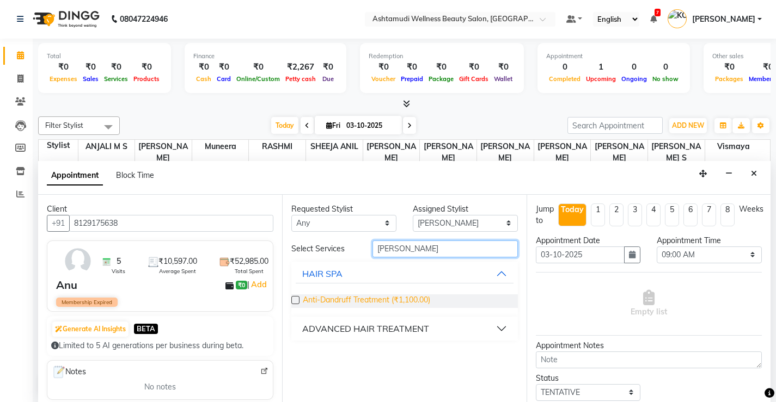
type input "[PERSON_NAME]"
click at [421, 301] on span "Anti-Dandruff Treatment (₹1,100.00)" at bounding box center [366, 302] width 127 height 14
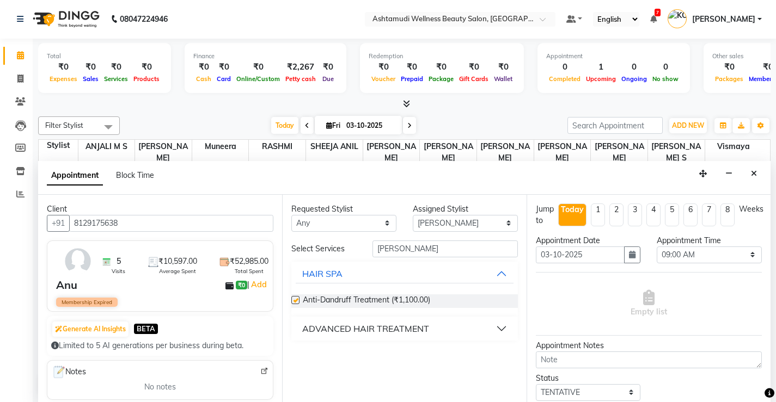
checkbox input "false"
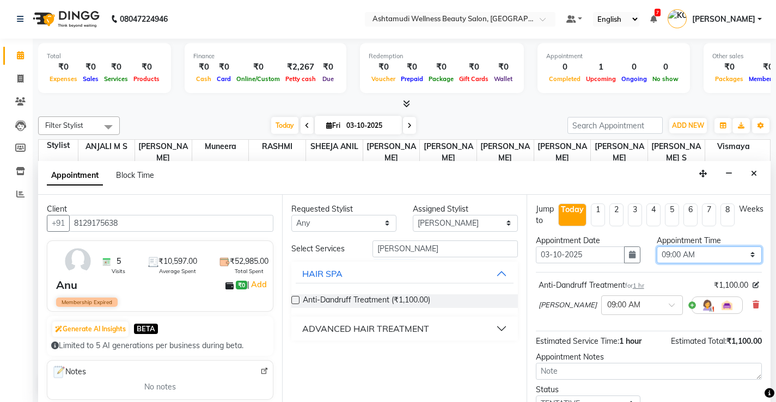
click at [738, 253] on select "Select 09:00 AM 09:15 AM 09:30 AM 09:45 AM 10:00 AM 10:15 AM 10:30 AM 10:45 AM …" at bounding box center [709, 255] width 105 height 17
select select "660"
click at [657, 247] on select "Select 09:00 AM 09:15 AM 09:30 AM 09:45 AM 10:00 AM 10:15 AM 10:30 AM 10:45 AM …" at bounding box center [709, 255] width 105 height 17
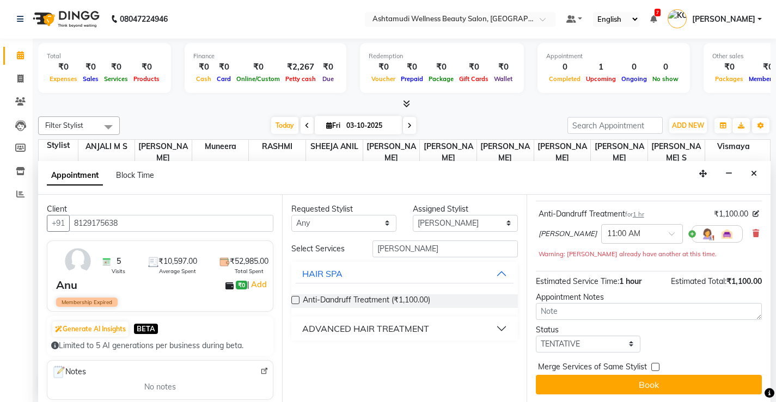
scroll to position [72, 0]
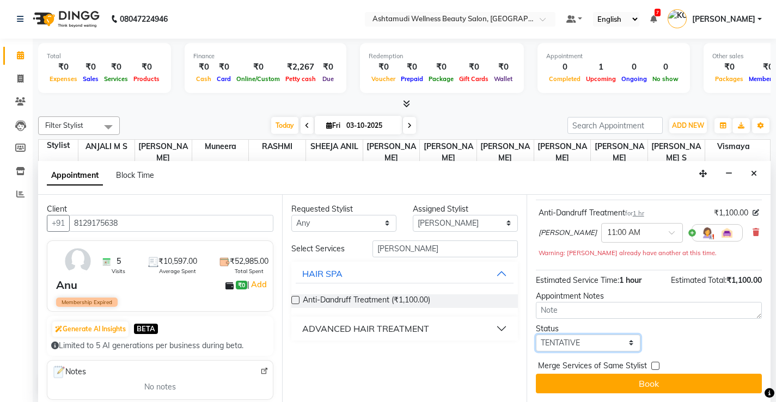
click at [624, 344] on select "Select TENTATIVE CONFIRM CHECK-IN UPCOMING" at bounding box center [588, 343] width 105 height 17
select select "check-in"
click at [536, 335] on select "Select TENTATIVE CONFIRM CHECK-IN UPCOMING" at bounding box center [588, 343] width 105 height 17
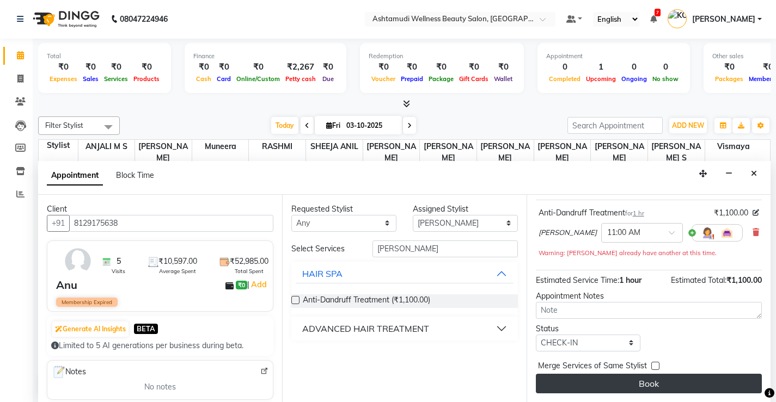
click at [644, 383] on button "Book" at bounding box center [649, 384] width 226 height 20
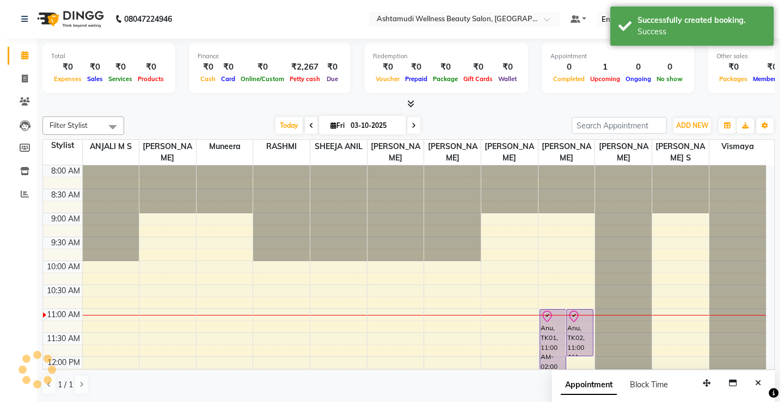
scroll to position [0, 0]
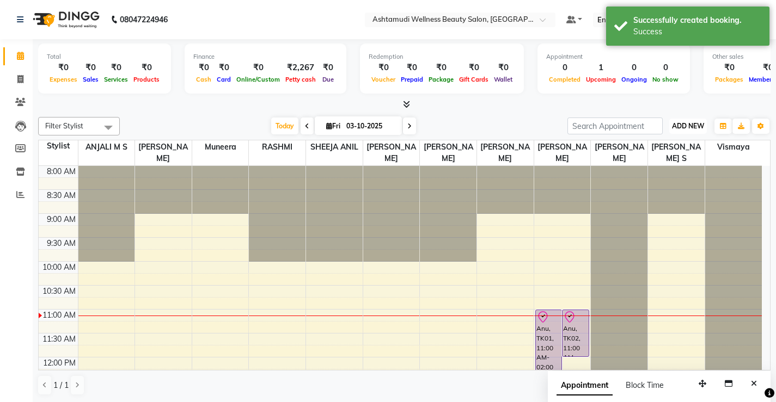
click at [693, 125] on span "ADD NEW" at bounding box center [688, 126] width 32 height 8
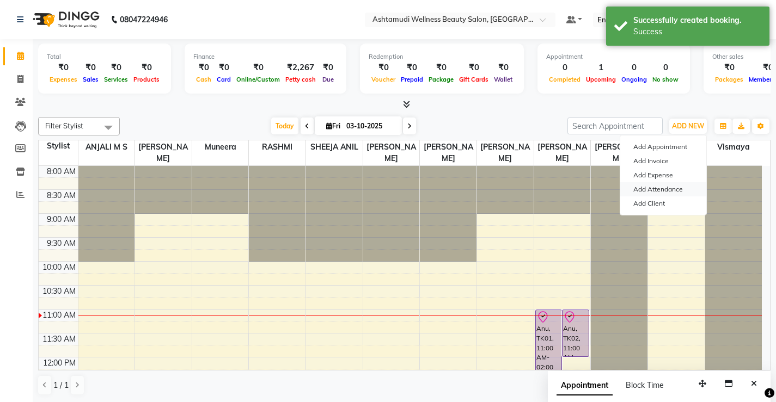
click at [673, 189] on link "Add Attendance" at bounding box center [663, 189] width 86 height 14
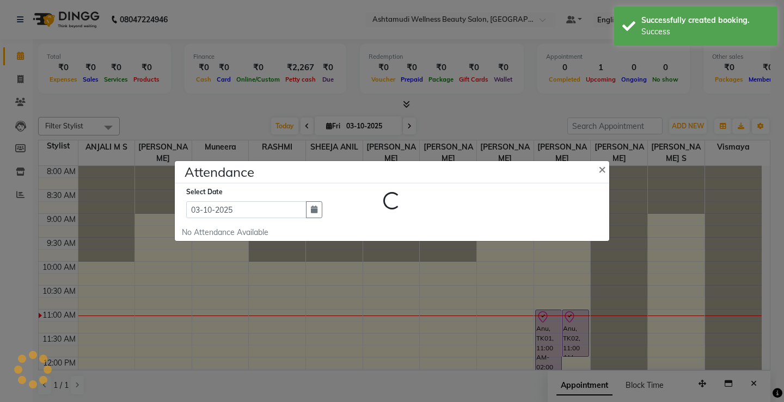
select select "A"
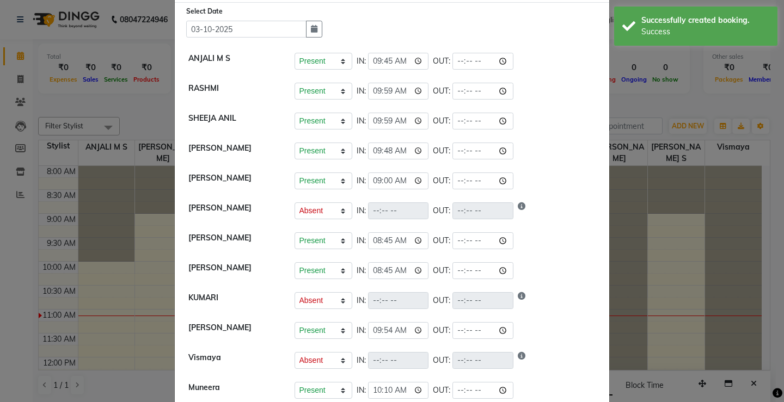
scroll to position [54, 0]
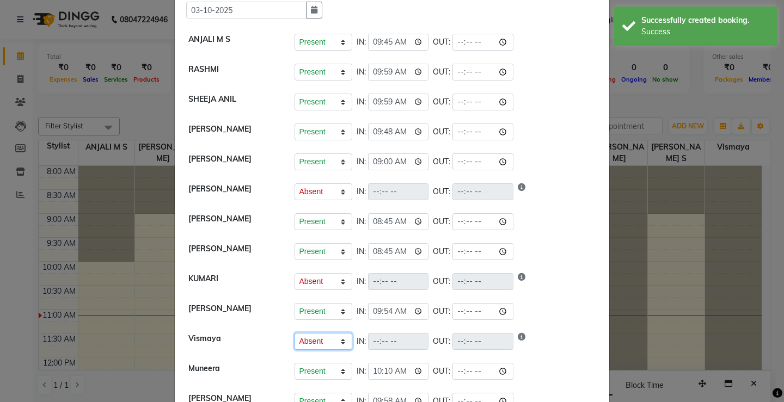
click at [310, 343] on select "Present Absent Late Half Day Weekly Off" at bounding box center [324, 341] width 58 height 17
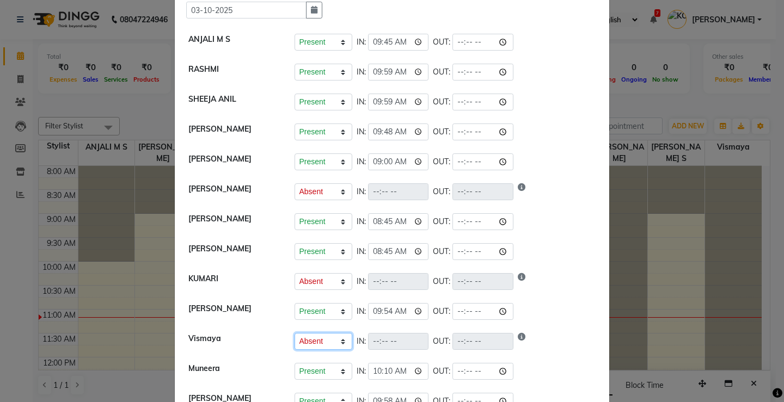
select select "P"
click at [295, 333] on select "Present Absent Late Half Day Weekly Off" at bounding box center [324, 341] width 58 height 17
select select "A"
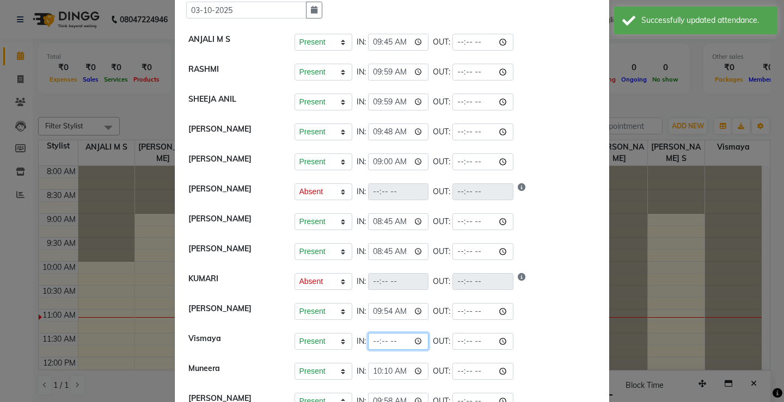
click at [399, 342] on input "time" at bounding box center [398, 341] width 61 height 17
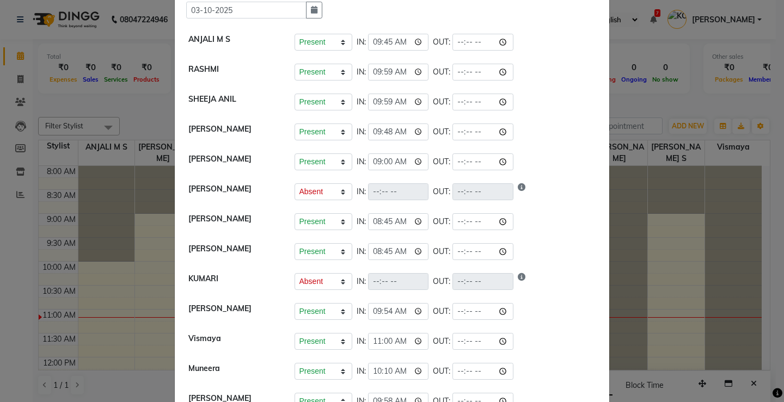
type input "11:00"
click at [525, 357] on li "Muneera Present Absent Late Half Day Weekly Off IN: 10:10 OUT:" at bounding box center [391, 372] width 429 height 30
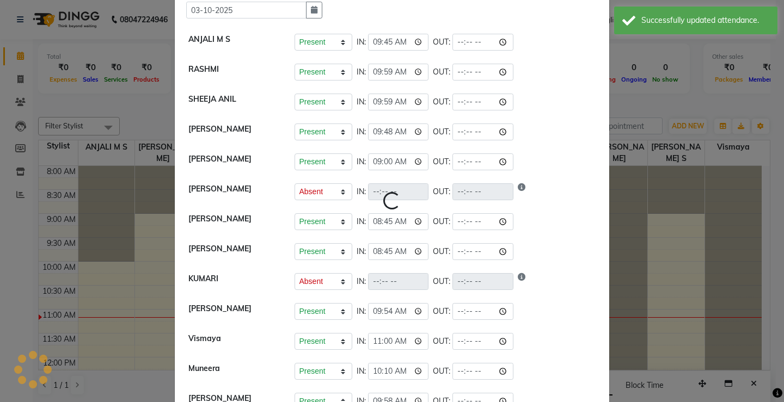
select select "A"
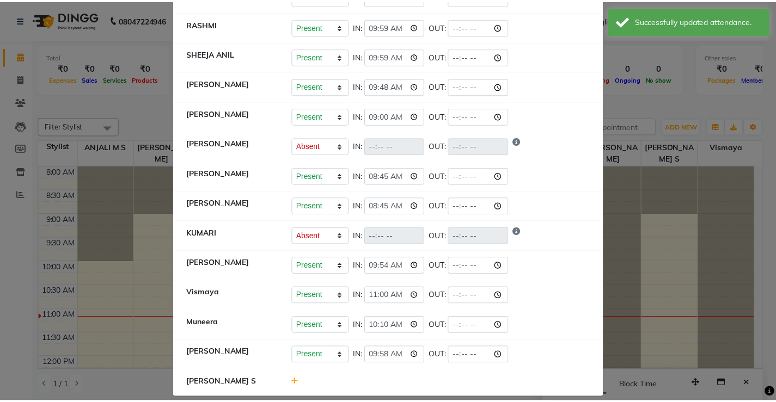
scroll to position [112, 0]
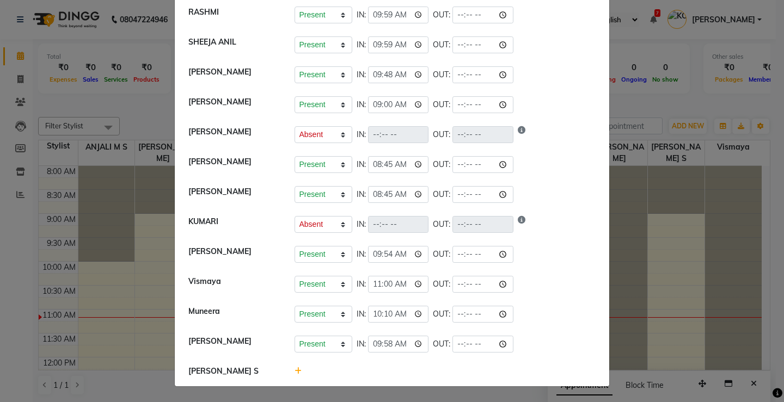
click at [669, 291] on ngb-modal-window "Attendance × Select Date [DATE] ANJALI M S Present Absent Late Half Day Weekly …" at bounding box center [392, 201] width 784 height 402
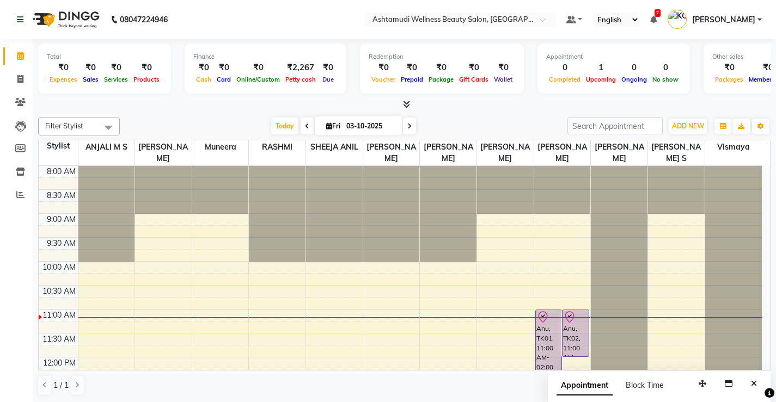
scroll to position [54, 0]
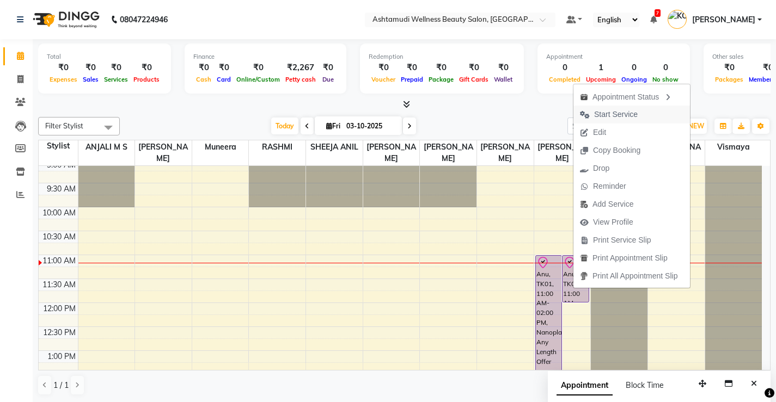
click at [623, 114] on span "Start Service" at bounding box center [616, 114] width 44 height 11
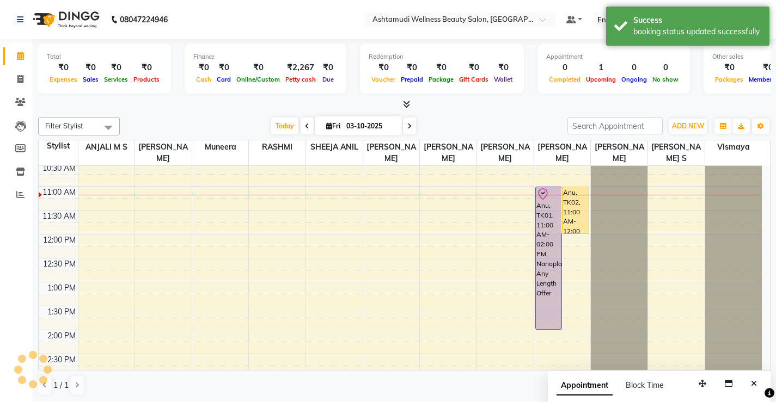
scroll to position [109, 0]
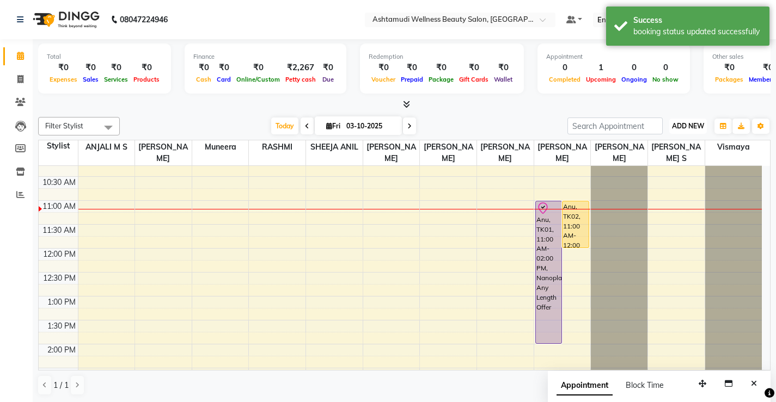
click at [682, 126] on span "ADD NEW" at bounding box center [688, 126] width 32 height 8
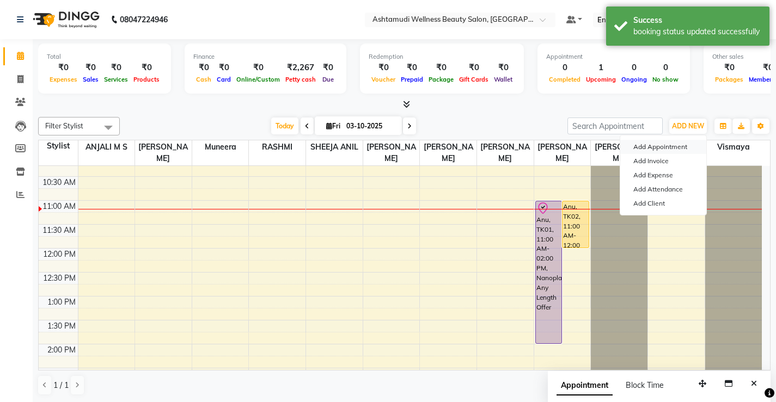
click at [672, 147] on button "Add Appointment" at bounding box center [663, 147] width 86 height 14
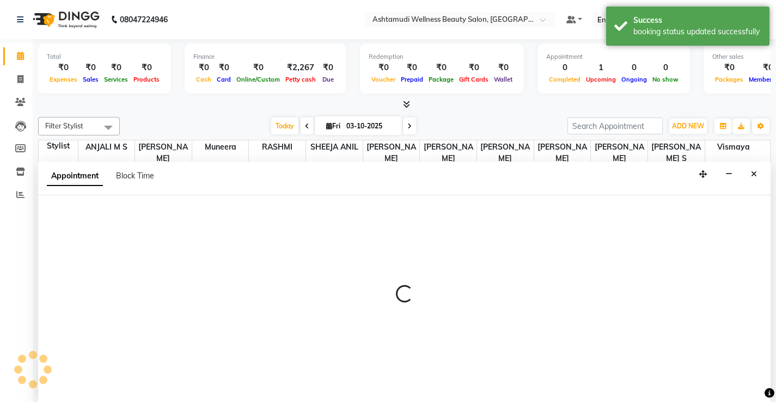
scroll to position [1, 0]
select select "540"
select select "tentative"
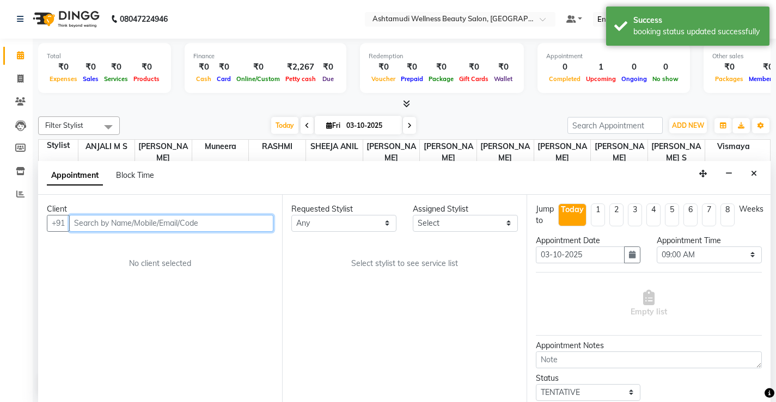
click at [256, 220] on input "text" at bounding box center [171, 223] width 204 height 17
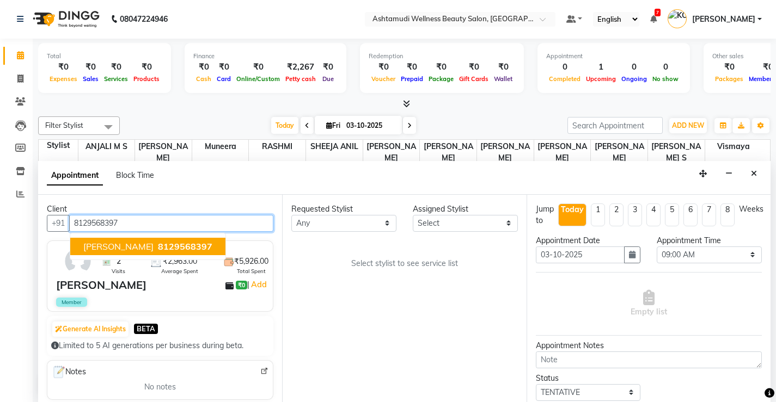
click at [121, 243] on span "[PERSON_NAME]" at bounding box center [118, 246] width 70 height 11
type input "8129568397"
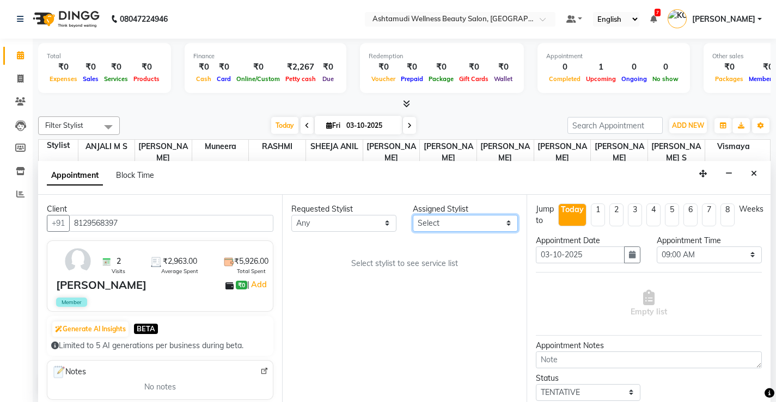
click at [504, 222] on select "Select ANJALI M S KOTTIYAM ASHTAMUDI [PERSON_NAME] [PERSON_NAME] [PERSON_NAME] …" at bounding box center [465, 223] width 105 height 17
select select "67522"
click at [413, 215] on select "Select ANJALI M S KOTTIYAM ASHTAMUDI [PERSON_NAME] [PERSON_NAME] [PERSON_NAME] …" at bounding box center [465, 223] width 105 height 17
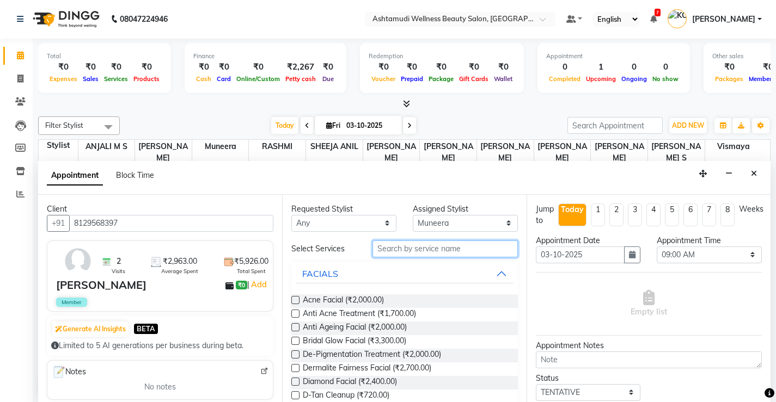
click at [468, 249] on input "text" at bounding box center [444, 249] width 145 height 17
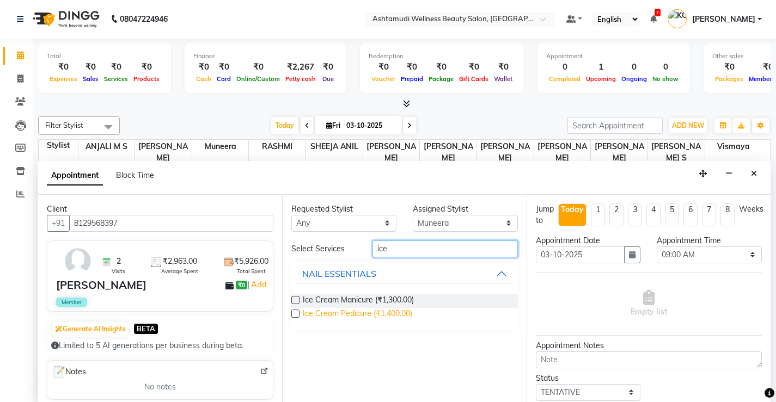
type input "ice"
click at [390, 313] on span "Ice Cream Pedicure (₹1,400.00)" at bounding box center [357, 315] width 109 height 14
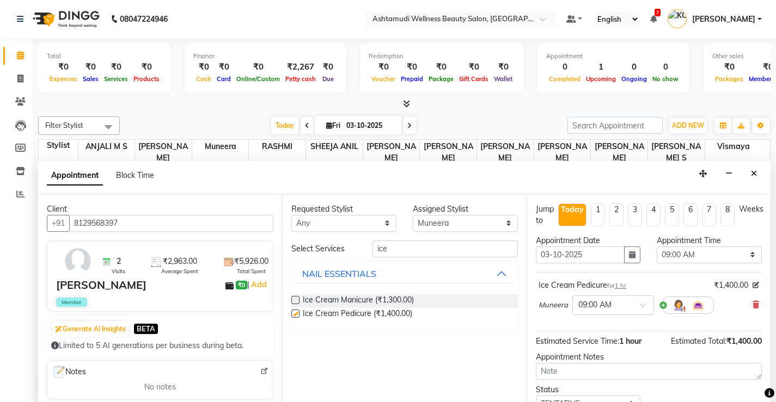
checkbox input "false"
click at [742, 256] on select "Select 09:00 AM 09:15 AM 09:30 AM 09:45 AM 10:00 AM 10:15 AM 10:30 AM 10:45 AM …" at bounding box center [709, 255] width 105 height 17
select select "645"
click at [657, 247] on select "Select 09:00 AM 09:15 AM 09:30 AM 09:45 AM 10:00 AM 10:15 AM 10:30 AM 10:45 AM …" at bounding box center [709, 255] width 105 height 17
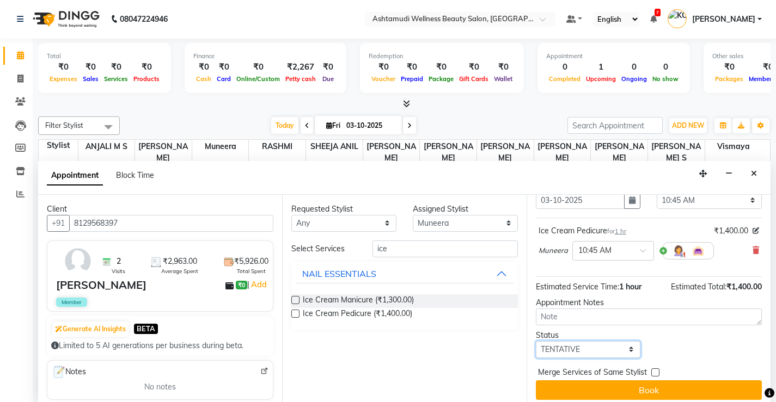
click at [620, 350] on select "Select TENTATIVE CONFIRM CHECK-IN UPCOMING" at bounding box center [588, 349] width 105 height 17
select select "check-in"
click at [536, 341] on select "Select TENTATIVE CONFIRM CHECK-IN UPCOMING" at bounding box center [588, 349] width 105 height 17
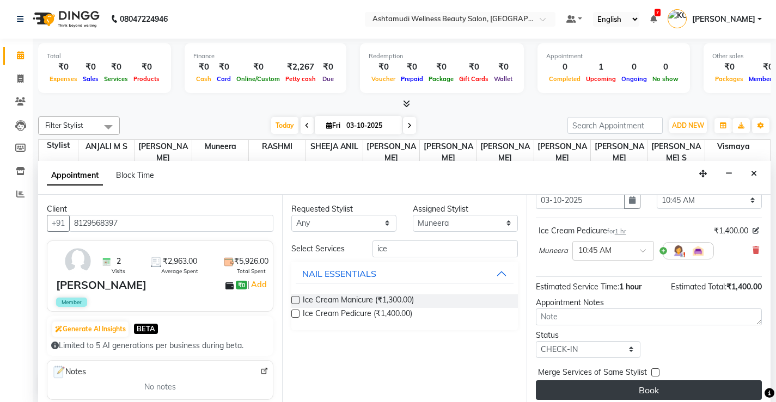
click at [647, 390] on button "Book" at bounding box center [649, 391] width 226 height 20
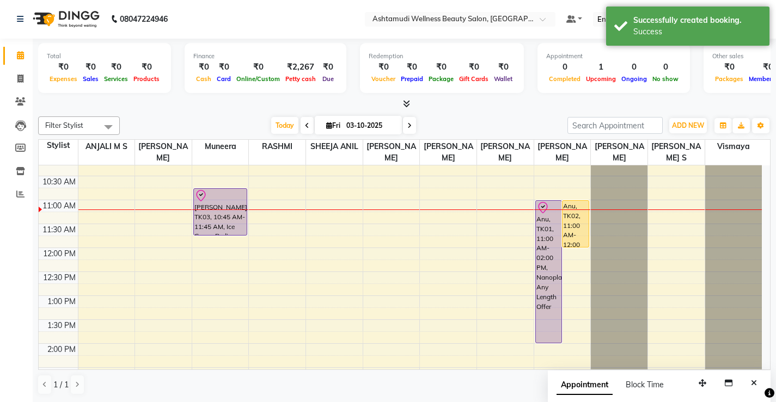
scroll to position [0, 0]
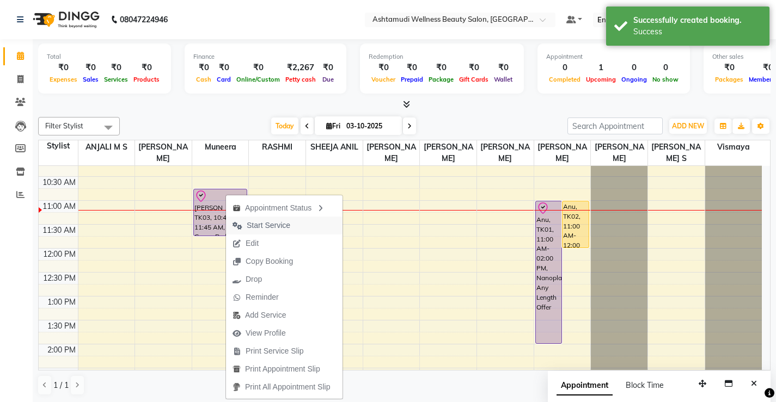
click at [277, 226] on span "Start Service" at bounding box center [269, 225] width 44 height 11
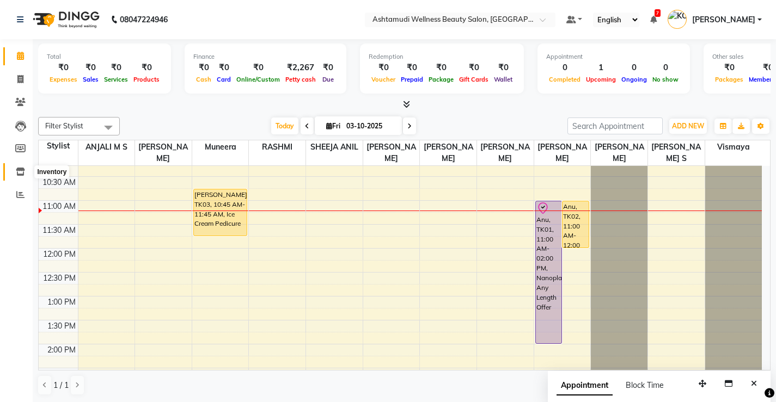
click at [23, 169] on icon at bounding box center [20, 172] width 9 height 8
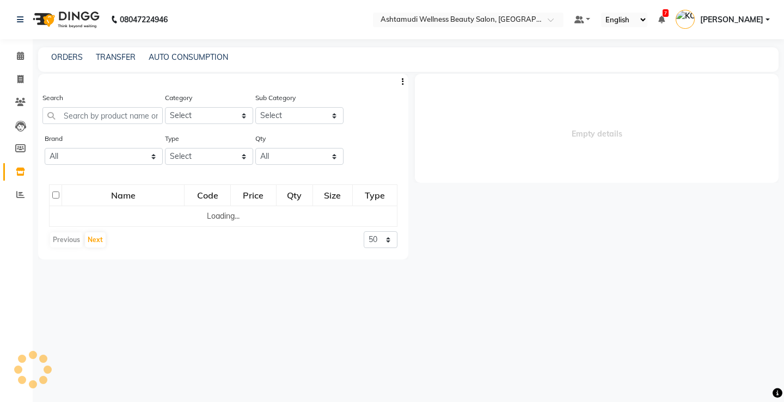
select select
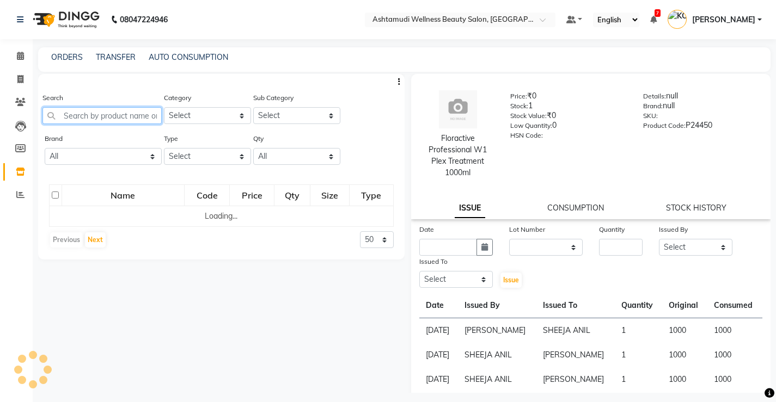
click at [132, 115] on input "text" at bounding box center [101, 115] width 119 height 17
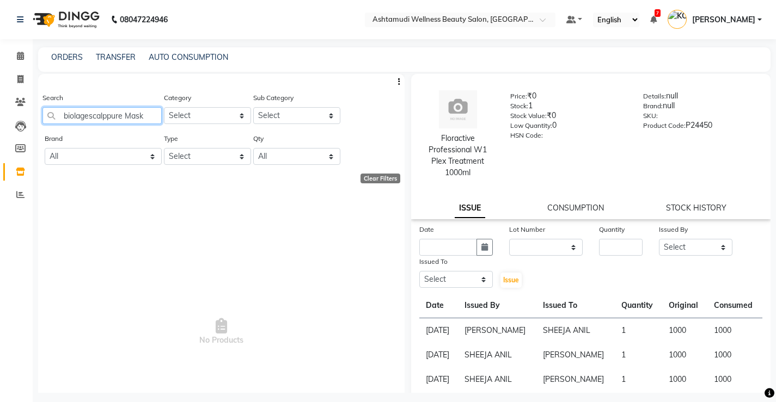
click at [89, 117] on input "biolagescalppure Mask" at bounding box center [101, 115] width 119 height 17
click at [68, 113] on input "biolage scalppure Mask" at bounding box center [101, 115] width 119 height 17
click at [126, 113] on input "Biolage scalppure Mask" at bounding box center [101, 115] width 119 height 17
click at [120, 112] on input "Biolage Mask" at bounding box center [101, 115] width 119 height 17
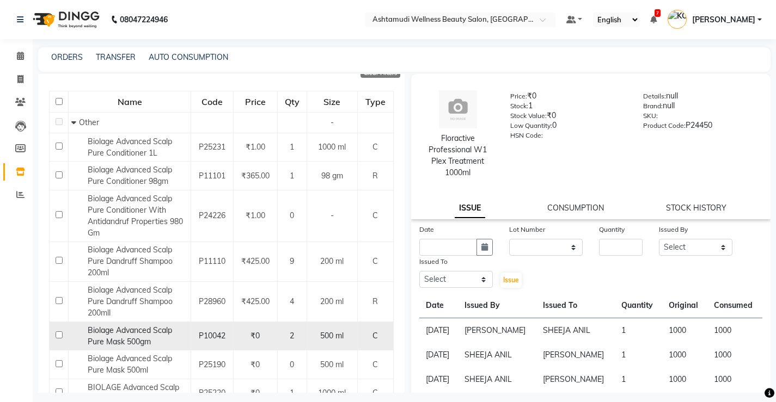
scroll to position [109, 0]
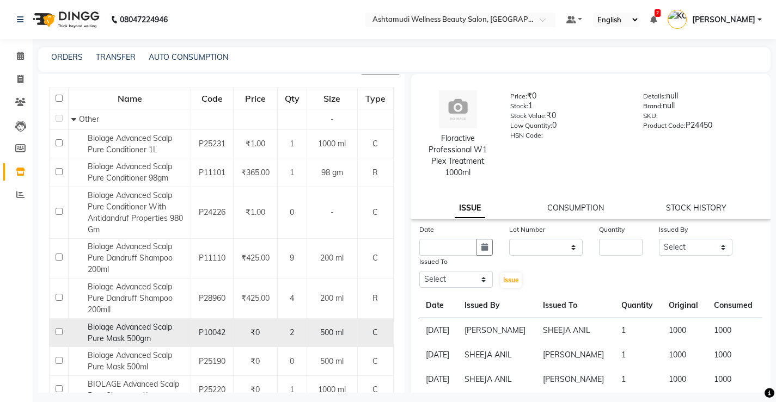
type input "Biolage"
click at [56, 333] on input "checkbox" at bounding box center [59, 331] width 7 height 7
checkbox input "true"
select select
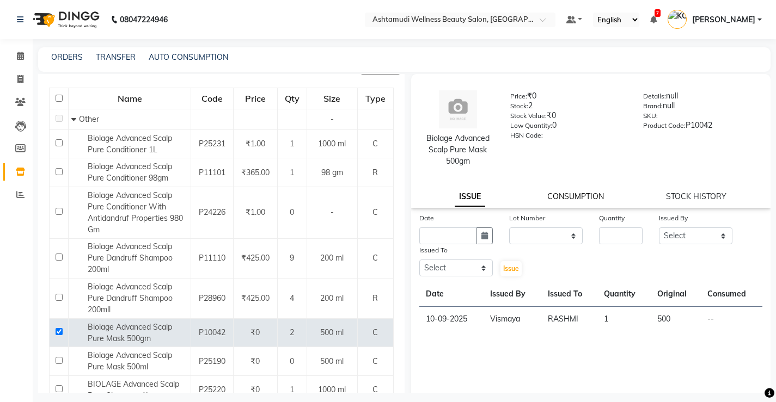
click at [577, 195] on link "CONSUMPTION" at bounding box center [575, 197] width 57 height 10
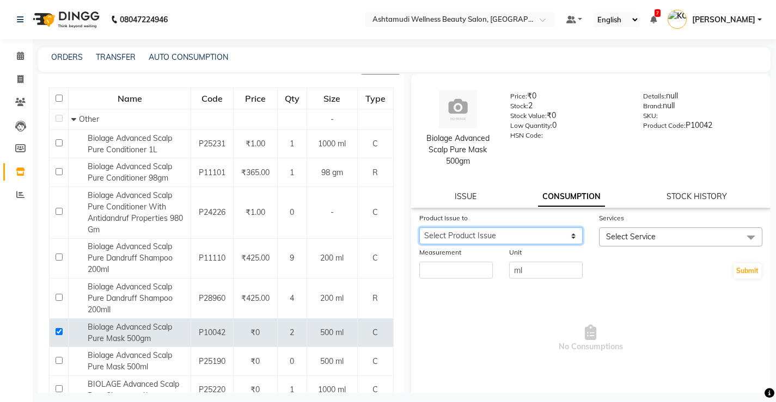
click at [569, 234] on select "Select Product Issue [DATE], Issued to: RASHMI, Balance: 500" at bounding box center [500, 236] width 163 height 17
click at [459, 199] on link "ISSUE" at bounding box center [466, 197] width 22 height 10
select select
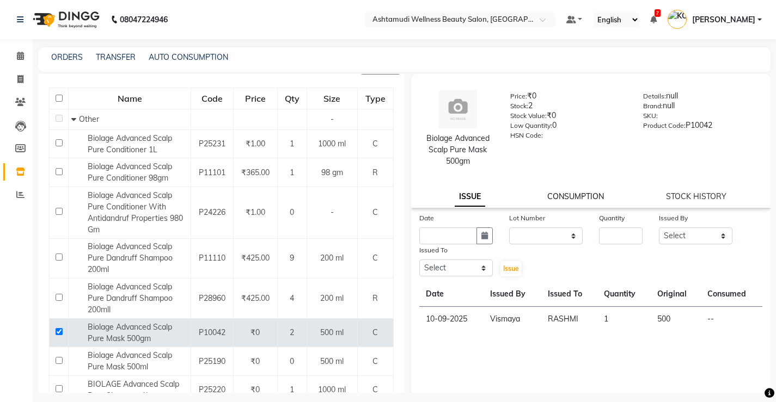
click at [584, 192] on link "CONSUMPTION" at bounding box center [575, 197] width 57 height 10
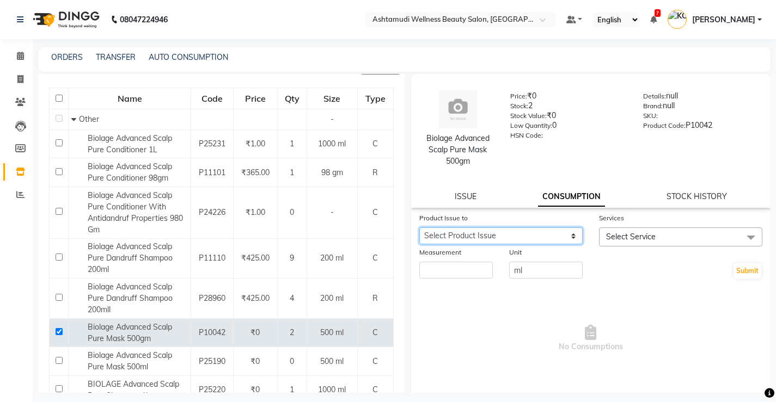
click at [563, 233] on select "Select Product Issue [DATE], Issued to: RASHMI, Balance: 500" at bounding box center [500, 236] width 163 height 17
select select "1237973"
click at [419, 228] on select "Select Product Issue [DATE], Issued to: RASHMI, Balance: 500" at bounding box center [500, 236] width 163 height 17
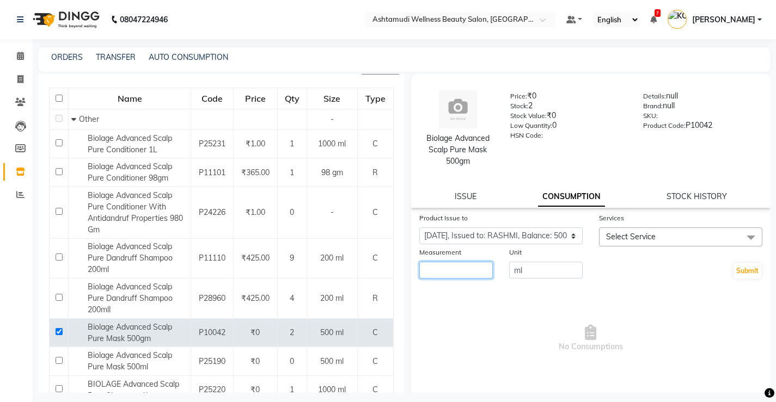
click at [476, 272] on input "number" at bounding box center [455, 270] width 73 height 17
type input "500"
click at [654, 237] on span "Select Service" at bounding box center [680, 237] width 163 height 19
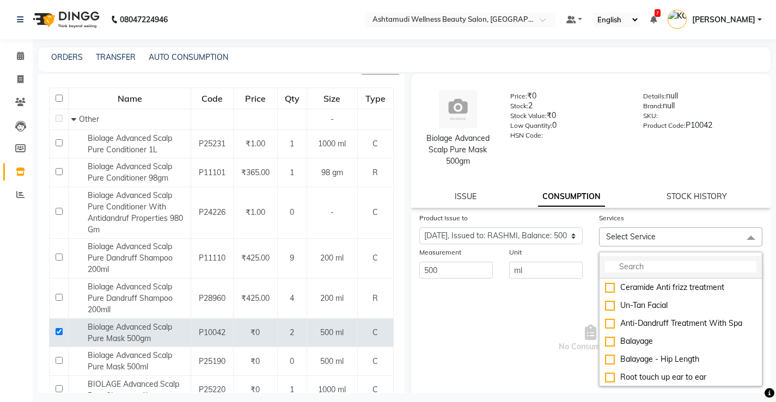
click at [650, 267] on input "multiselect-search" at bounding box center [680, 266] width 151 height 11
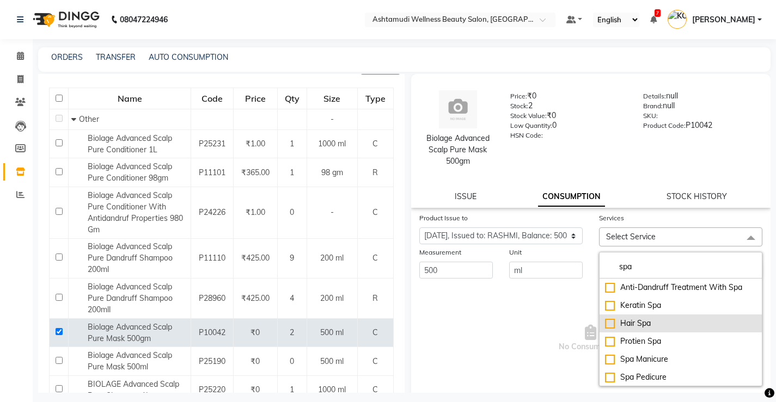
type input "spa"
click at [605, 324] on div "Hair Spa" at bounding box center [680, 323] width 151 height 11
checkbox input "true"
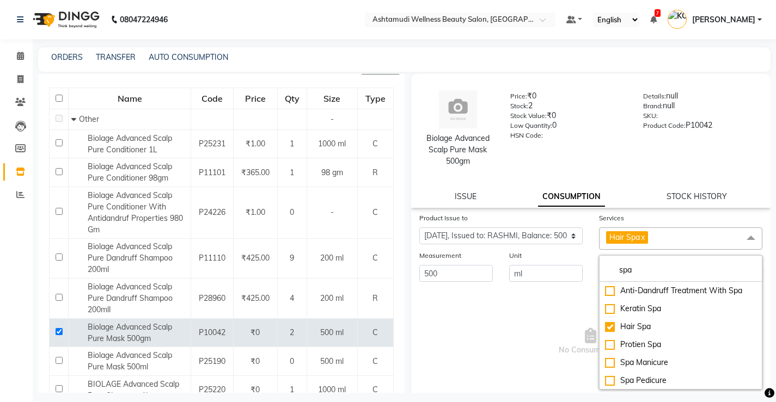
click at [574, 256] on div "Unit" at bounding box center [545, 257] width 73 height 15
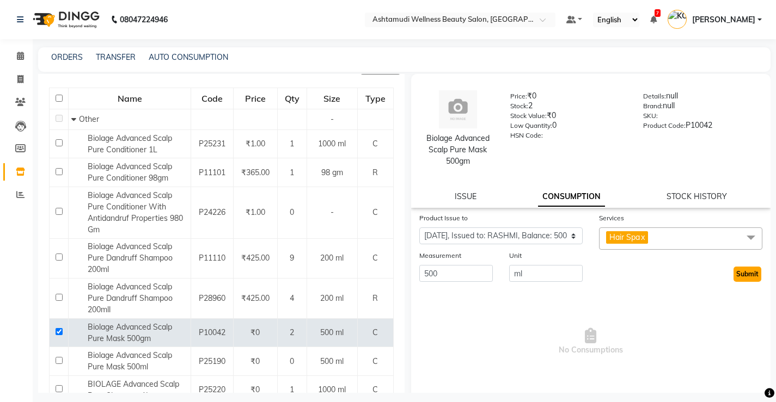
click at [736, 275] on button "Submit" at bounding box center [747, 274] width 28 height 15
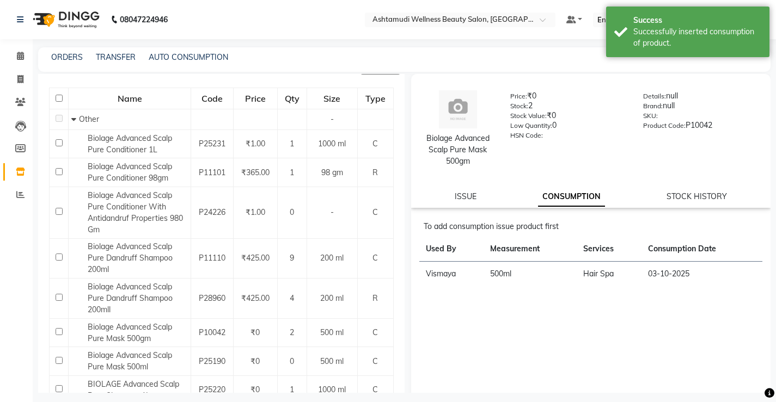
scroll to position [0, 0]
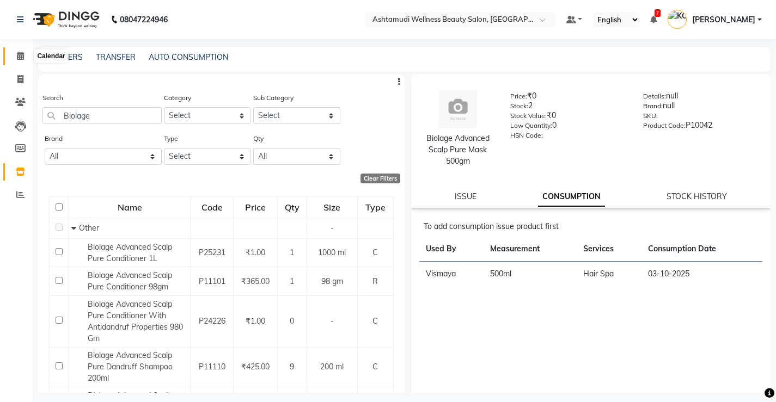
click at [21, 56] on icon at bounding box center [20, 56] width 7 height 8
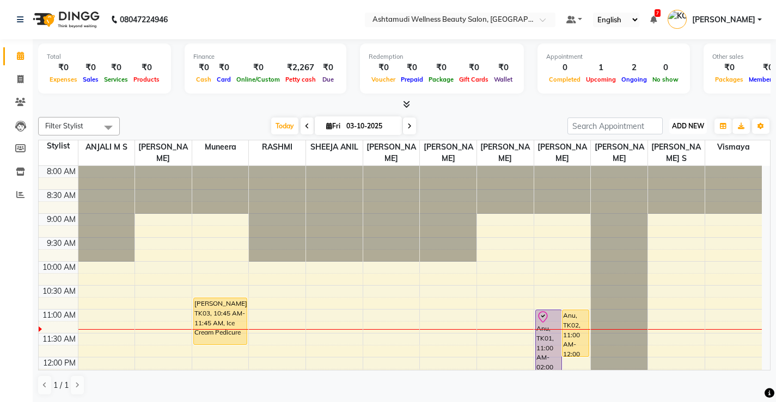
click at [685, 126] on span "ADD NEW" at bounding box center [688, 126] width 32 height 8
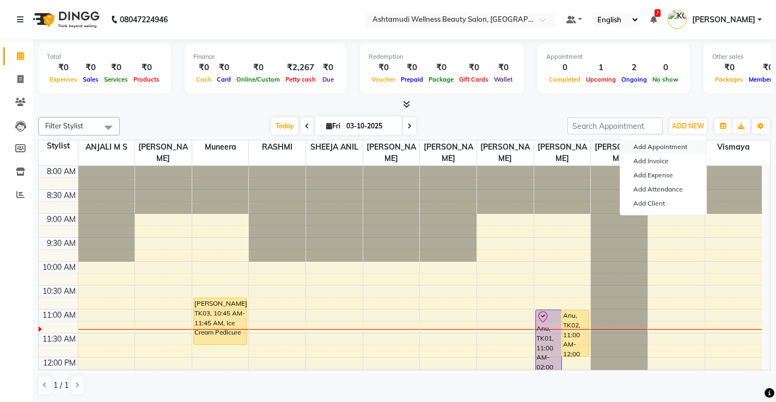
click at [666, 144] on button "Add Appointment" at bounding box center [663, 147] width 86 height 14
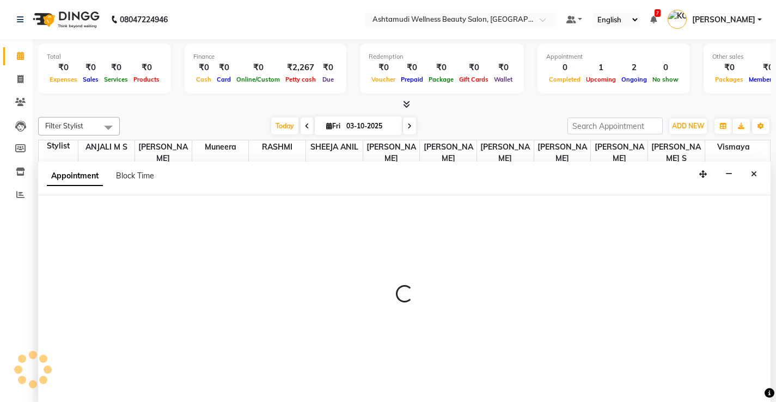
select select "tentative"
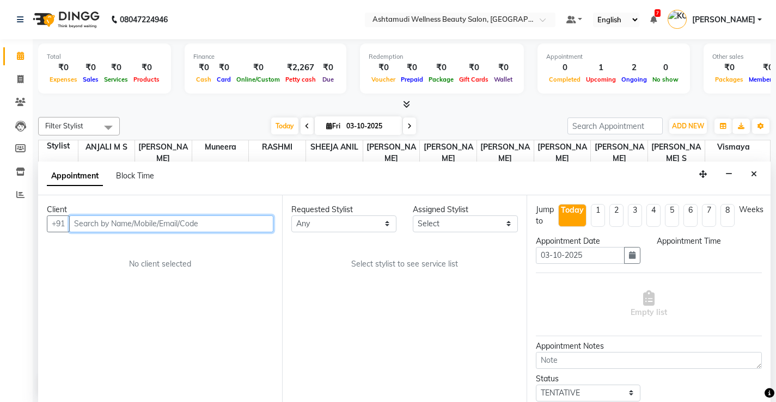
select select "540"
click at [220, 226] on input "text" at bounding box center [171, 223] width 204 height 17
type input "9961942549"
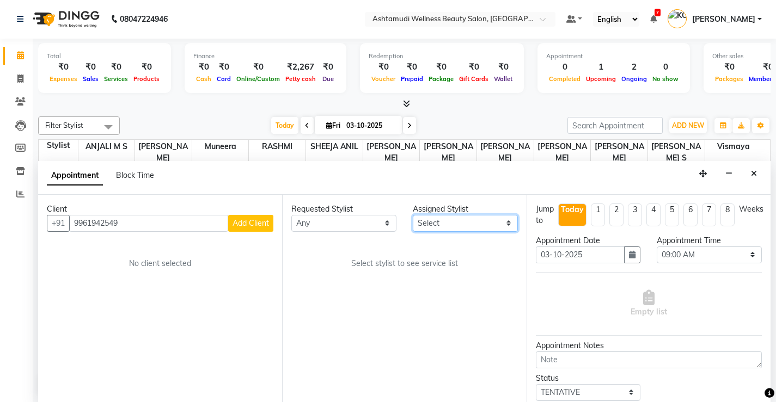
click at [513, 223] on select "Select ANJALI M S KOTTIYAM ASHTAMUDI [PERSON_NAME] [PERSON_NAME] [PERSON_NAME] …" at bounding box center [465, 223] width 105 height 17
select select "27466"
click at [413, 215] on select "Select ANJALI M S KOTTIYAM ASHTAMUDI [PERSON_NAME] [PERSON_NAME] [PERSON_NAME] …" at bounding box center [465, 223] width 105 height 17
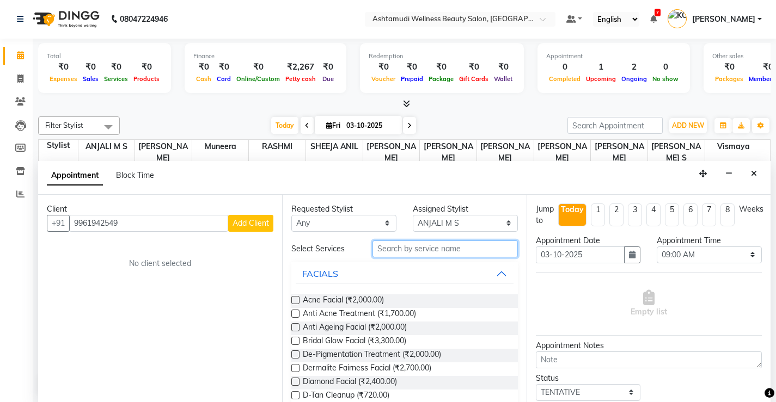
click at [464, 241] on input "text" at bounding box center [444, 249] width 145 height 17
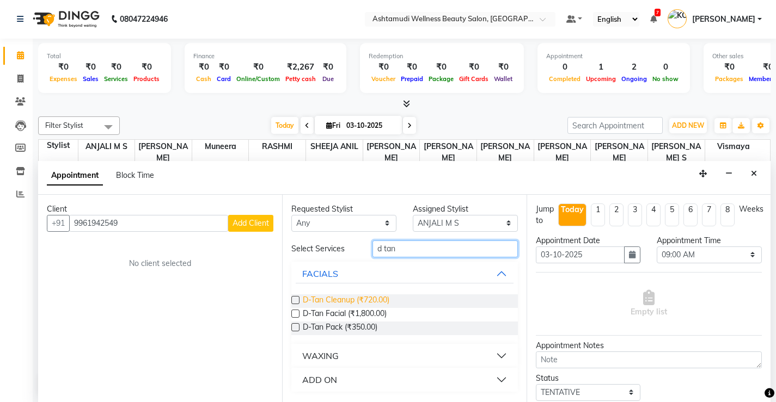
type input "d tan"
click at [383, 303] on span "D-Tan Cleanup (₹720.00)" at bounding box center [346, 302] width 87 height 14
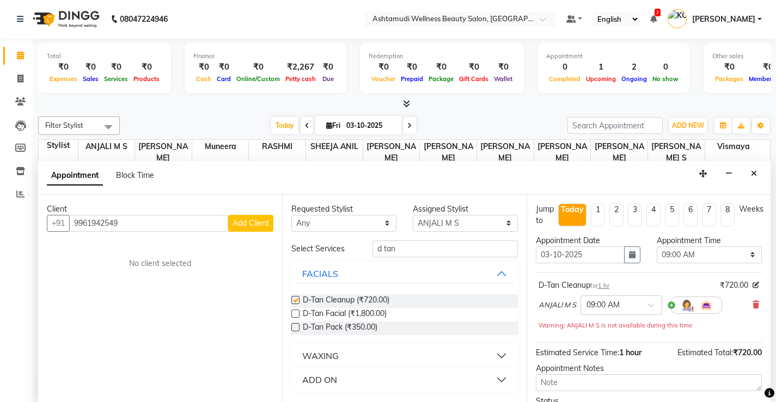
checkbox input "false"
click at [725, 253] on select "Select 09:00 AM 09:15 AM 09:30 AM 09:45 AM 10:00 AM 10:15 AM 10:30 AM 10:45 AM …" at bounding box center [709, 255] width 105 height 17
select select "690"
click at [657, 247] on select "Select 09:00 AM 09:15 AM 09:30 AM 09:45 AM 10:00 AM 10:15 AM 10:30 AM 10:45 AM …" at bounding box center [709, 255] width 105 height 17
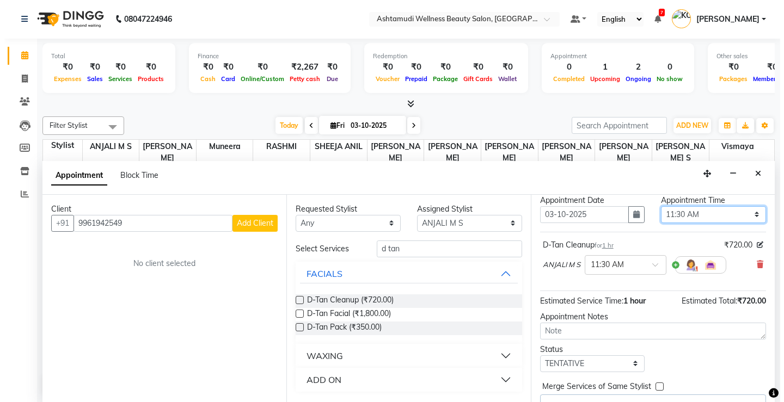
scroll to position [62, 0]
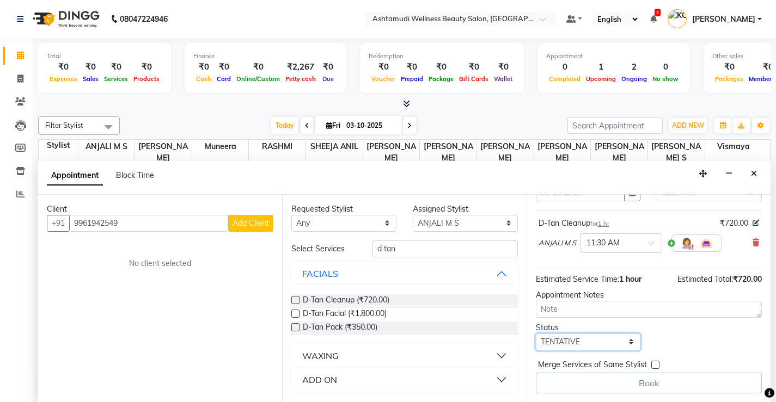
click at [627, 338] on select "Select TENTATIVE CONFIRM CHECK-IN UPCOMING" at bounding box center [588, 342] width 105 height 17
select select "check-in"
click at [536, 334] on select "Select TENTATIVE CONFIRM CHECK-IN UPCOMING" at bounding box center [588, 342] width 105 height 17
click at [640, 383] on div "Book" at bounding box center [649, 383] width 226 height 21
click at [638, 384] on div "Book" at bounding box center [649, 383] width 226 height 21
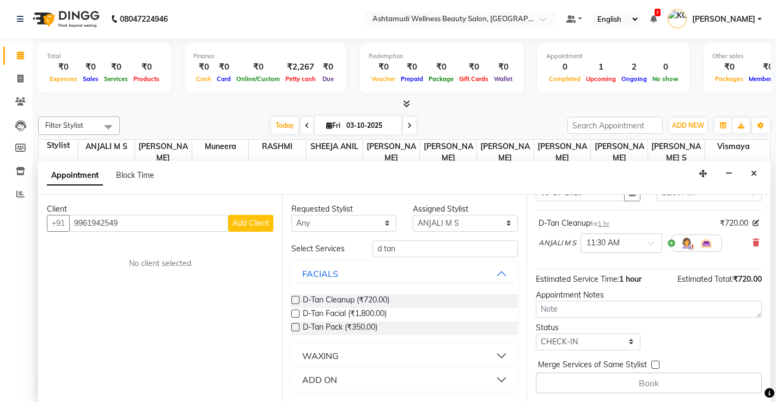
click at [252, 224] on span "Add Client" at bounding box center [250, 223] width 36 height 10
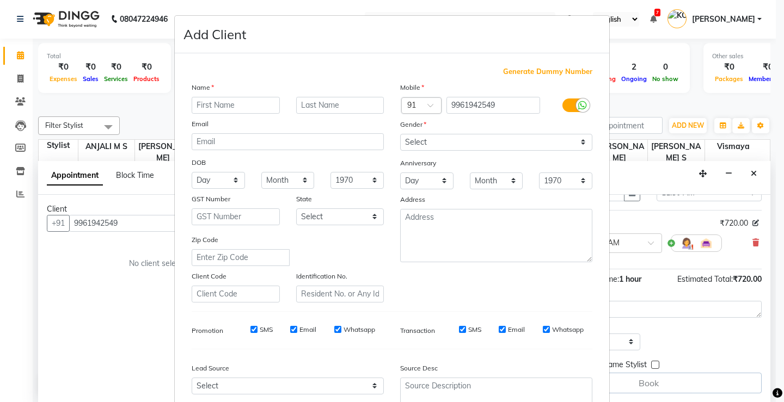
click at [253, 101] on input "text" at bounding box center [236, 105] width 88 height 17
type input "Amina"
click at [573, 142] on select "Select [DEMOGRAPHIC_DATA] [DEMOGRAPHIC_DATA] Other Prefer Not To Say" at bounding box center [496, 142] width 192 height 17
select select "[DEMOGRAPHIC_DATA]"
click at [400, 134] on select "Select [DEMOGRAPHIC_DATA] [DEMOGRAPHIC_DATA] Other Prefer Not To Say" at bounding box center [496, 142] width 192 height 17
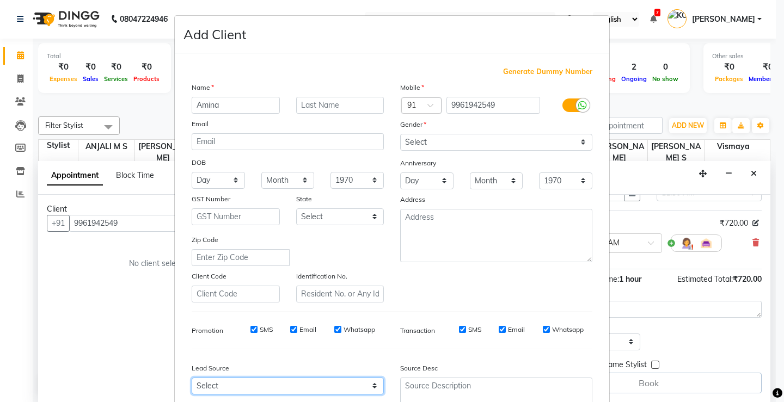
click at [370, 384] on select "Select Walk-in Referral Internet Friend Word of Mouth Advertisement Facebook Ju…" at bounding box center [288, 386] width 192 height 17
select select "31568"
click at [192, 378] on select "Select Walk-in Referral Internet Friend Word of Mouth Advertisement Facebook Ju…" at bounding box center [288, 386] width 192 height 17
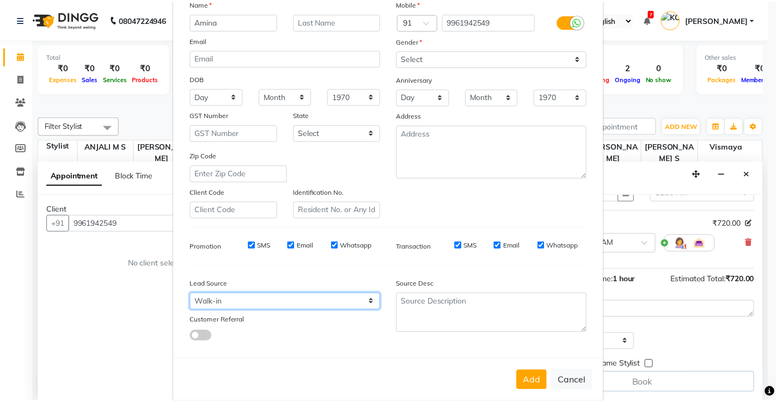
scroll to position [100, 0]
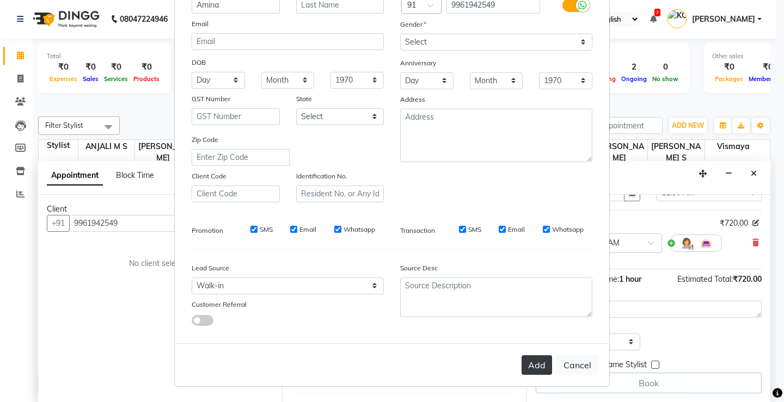
click at [532, 365] on button "Add" at bounding box center [537, 366] width 30 height 20
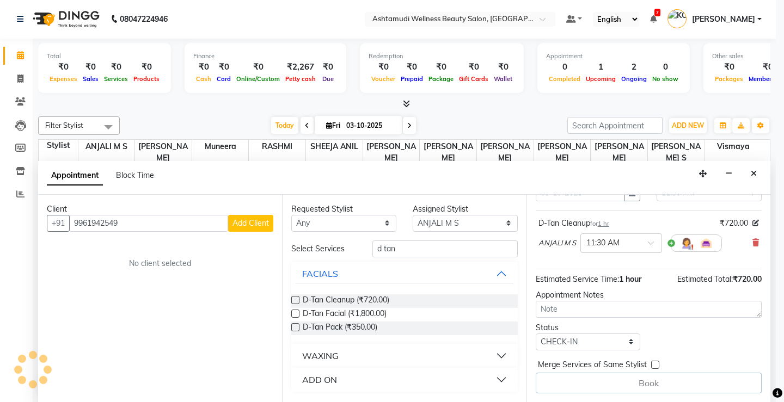
select select
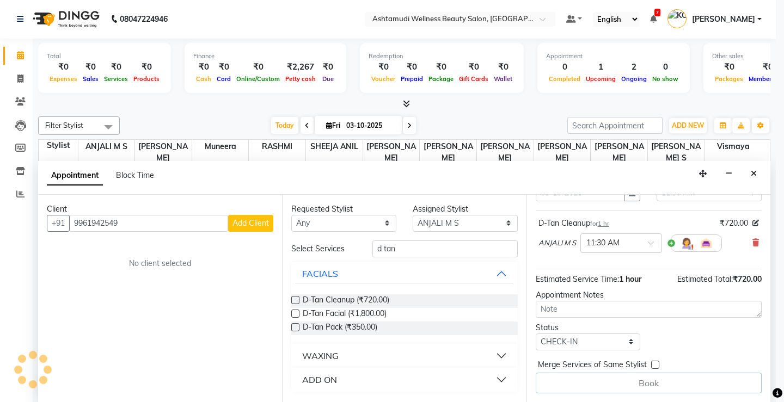
select select
checkbox input "false"
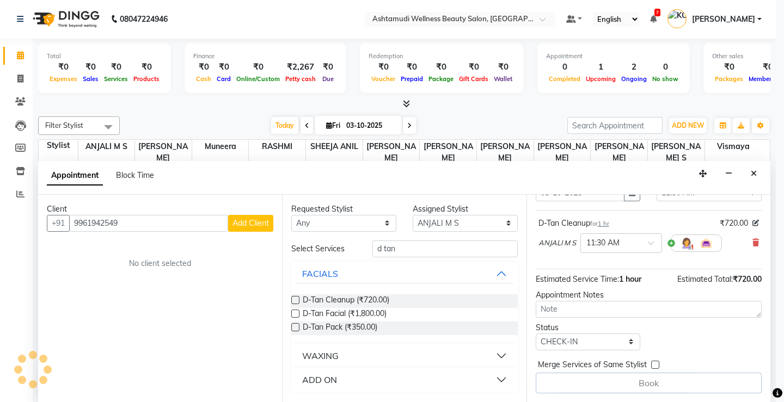
checkbox input "false"
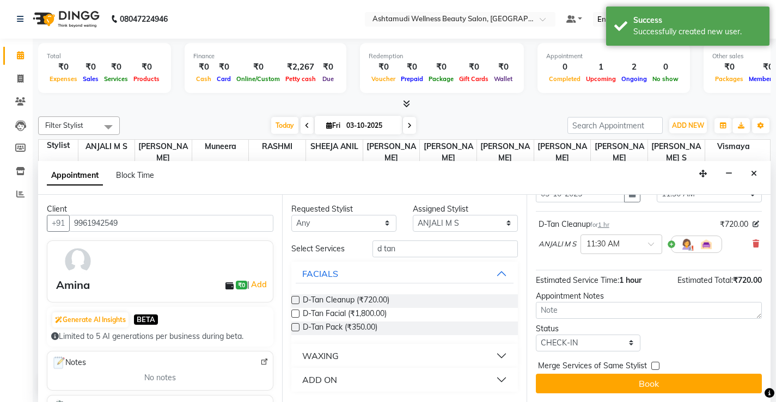
scroll to position [61, 0]
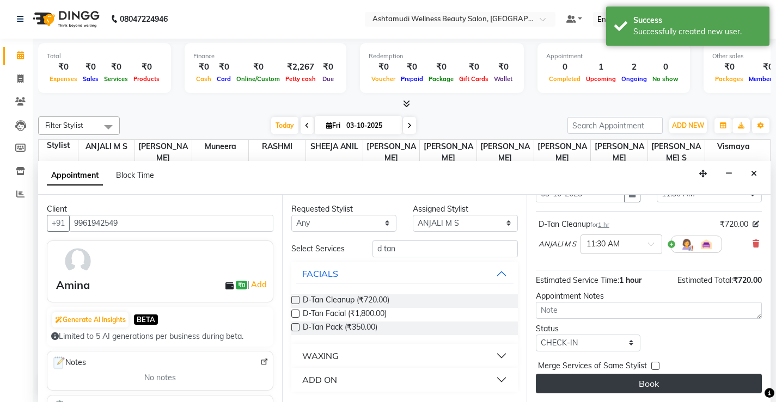
click at [644, 383] on button "Book" at bounding box center [649, 384] width 226 height 20
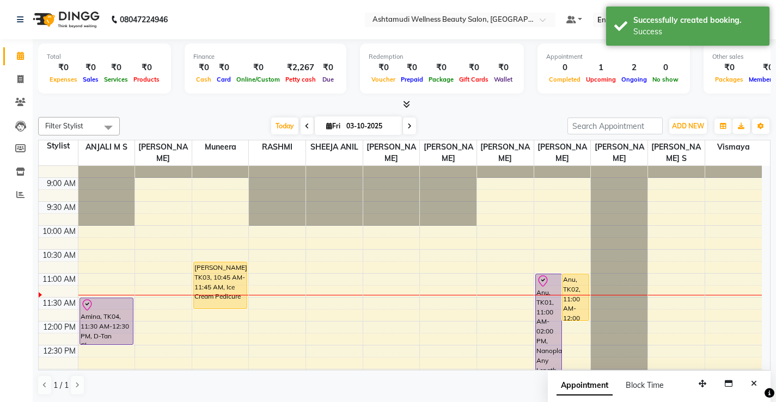
scroll to position [54, 0]
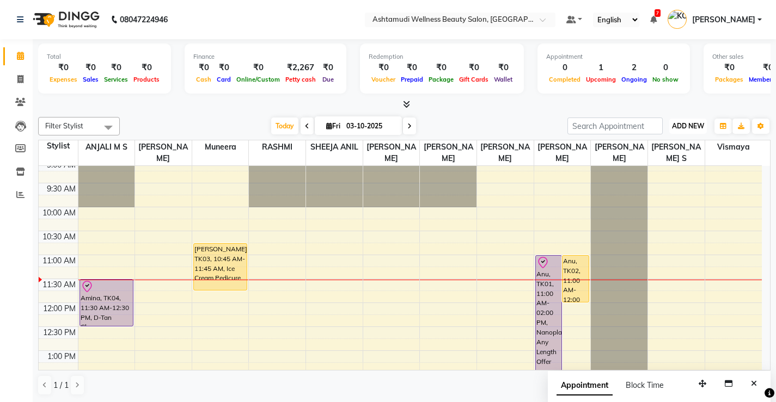
click at [689, 124] on span "ADD NEW" at bounding box center [688, 126] width 32 height 8
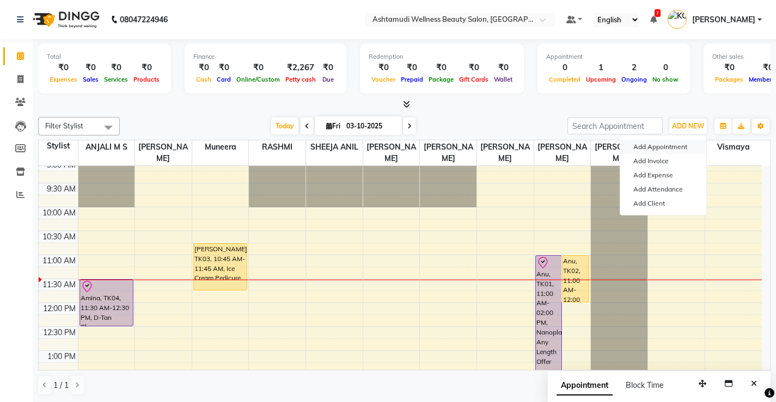
drag, startPoint x: 665, startPoint y: 146, endPoint x: 631, endPoint y: 226, distance: 87.6
click at [666, 145] on button "Add Appointment" at bounding box center [663, 147] width 86 height 14
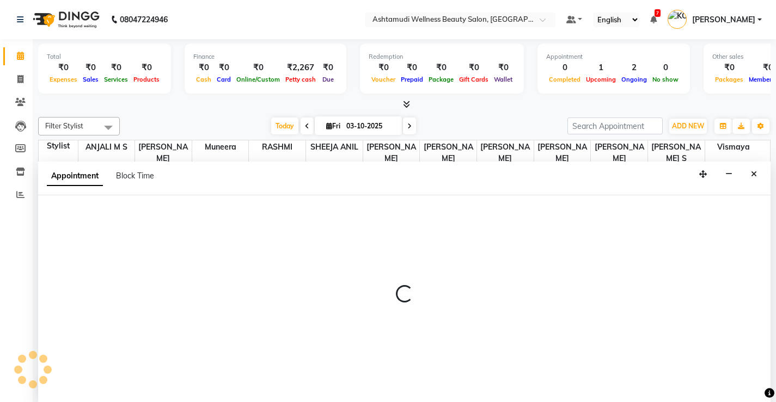
scroll to position [1, 0]
select select "540"
select select "tentative"
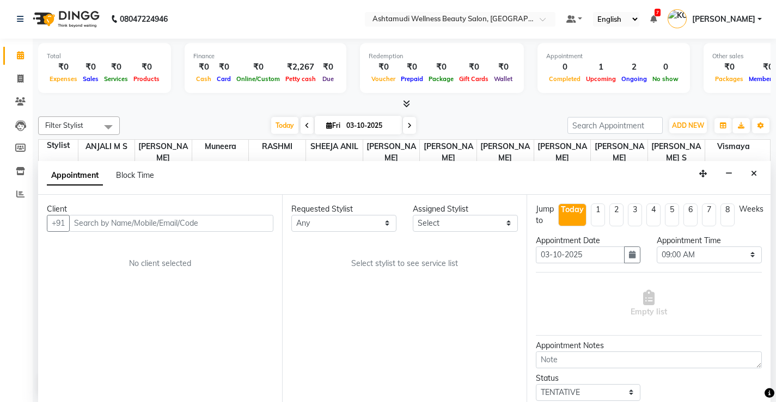
click at [205, 225] on input "text" at bounding box center [171, 223] width 204 height 17
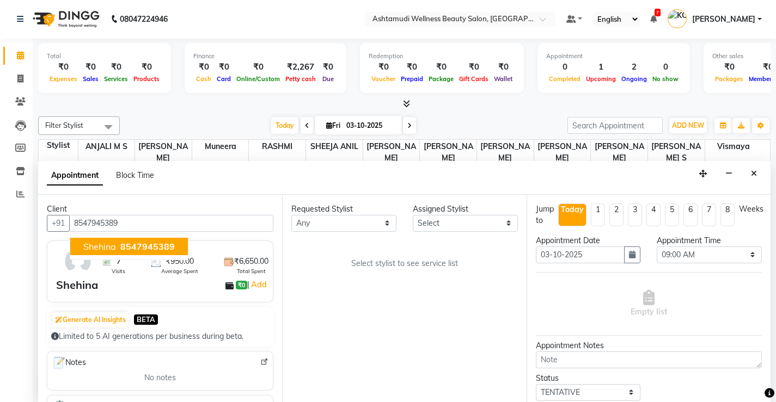
click at [150, 247] on span "8547945389" at bounding box center [147, 246] width 54 height 11
type input "8547945389"
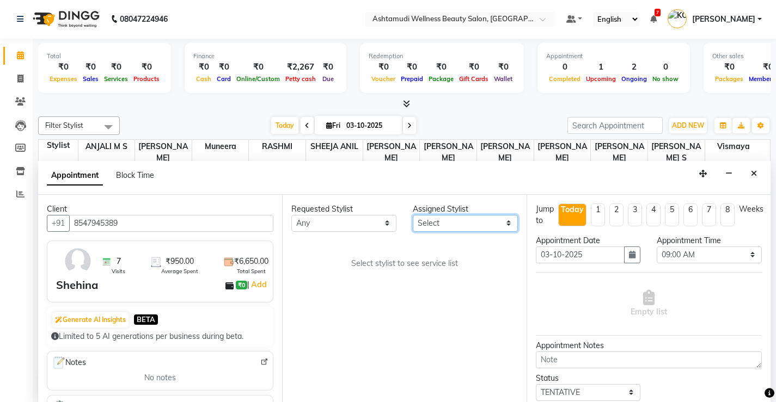
click at [437, 225] on select "Select ANJALI M S KOTTIYAM ASHTAMUDI [PERSON_NAME] [PERSON_NAME] [PERSON_NAME] …" at bounding box center [465, 223] width 105 height 17
select select "50208"
click at [413, 215] on select "Select ANJALI M S KOTTIYAM ASHTAMUDI [PERSON_NAME] [PERSON_NAME] [PERSON_NAME] …" at bounding box center [465, 223] width 105 height 17
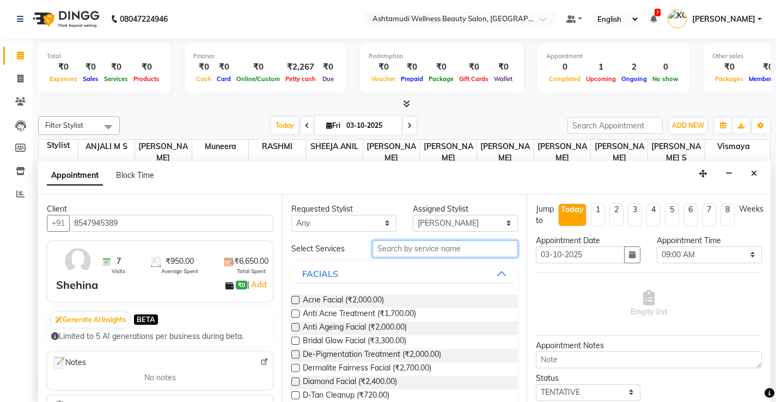
click at [387, 252] on input "text" at bounding box center [444, 249] width 145 height 17
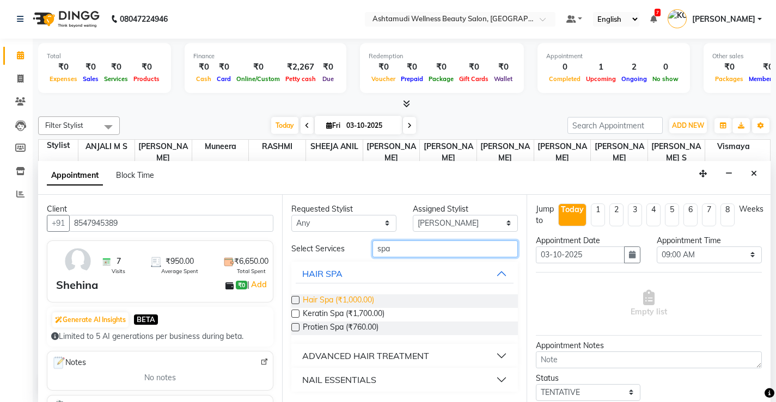
type input "spa"
click at [352, 296] on span "Hair Spa (₹1,000.00)" at bounding box center [338, 302] width 71 height 14
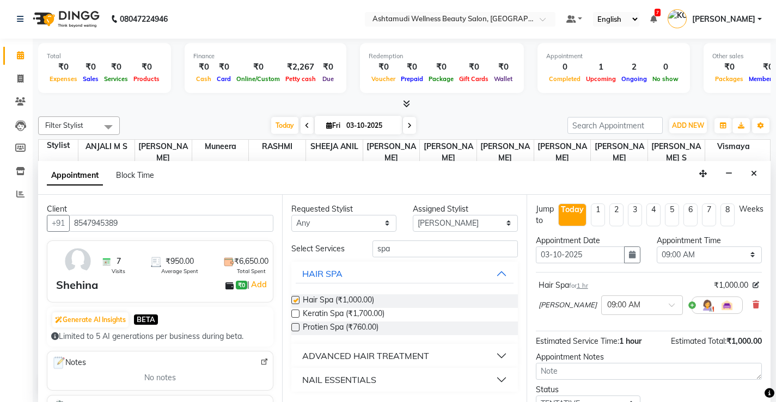
checkbox input "false"
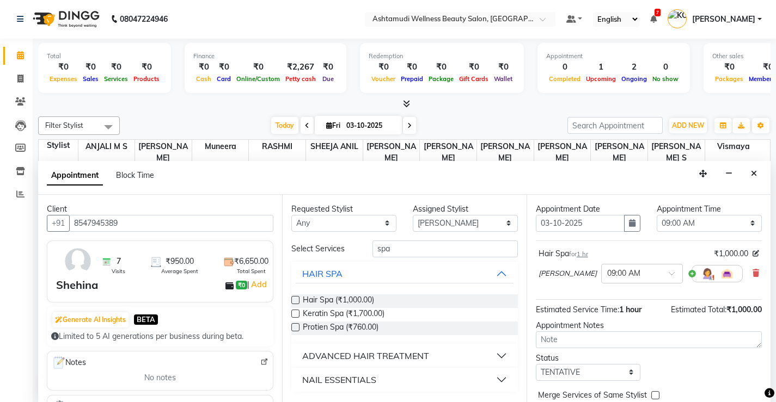
scroll to position [61, 0]
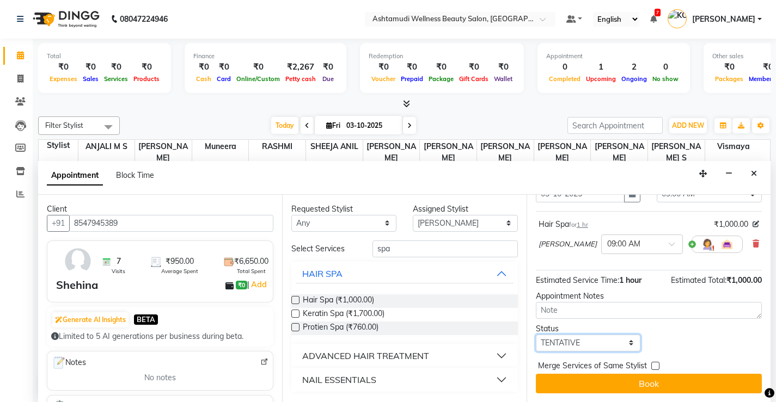
click at [577, 339] on select "Select TENTATIVE CONFIRM CHECK-IN UPCOMING" at bounding box center [588, 343] width 105 height 17
select select "confirm booking"
click at [536, 335] on select "Select TENTATIVE CONFIRM CHECK-IN UPCOMING" at bounding box center [588, 343] width 105 height 17
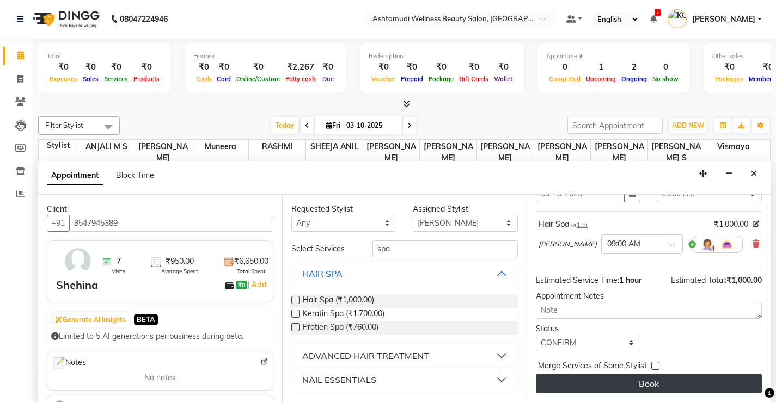
click at [617, 380] on button "Book" at bounding box center [649, 384] width 226 height 20
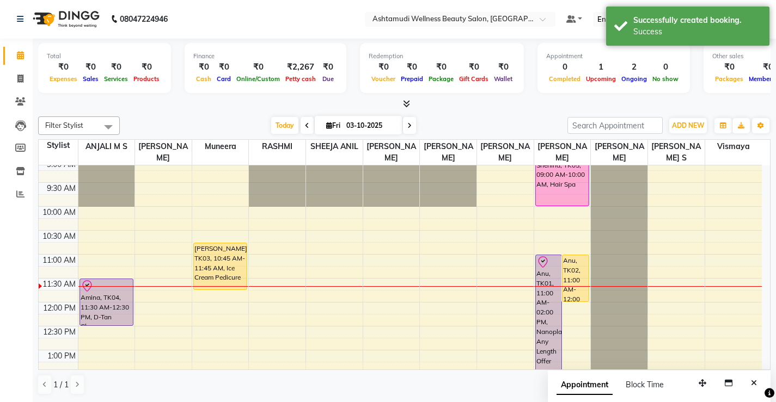
scroll to position [0, 0]
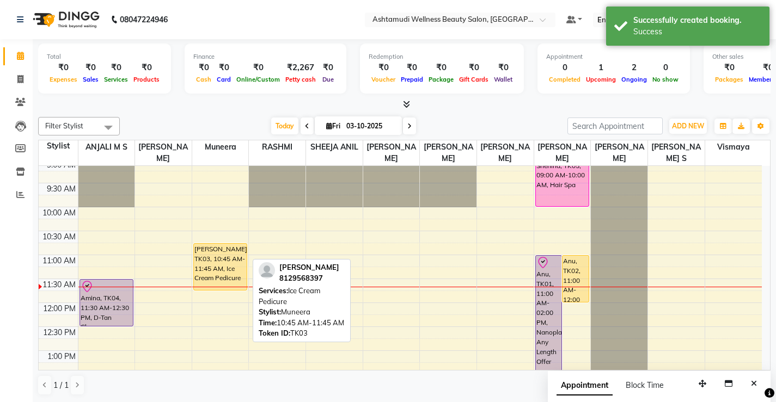
click at [229, 257] on div "[PERSON_NAME], TK03, 10:45 AM-11:45 AM, Ice Cream Pedicure" at bounding box center [220, 267] width 53 height 46
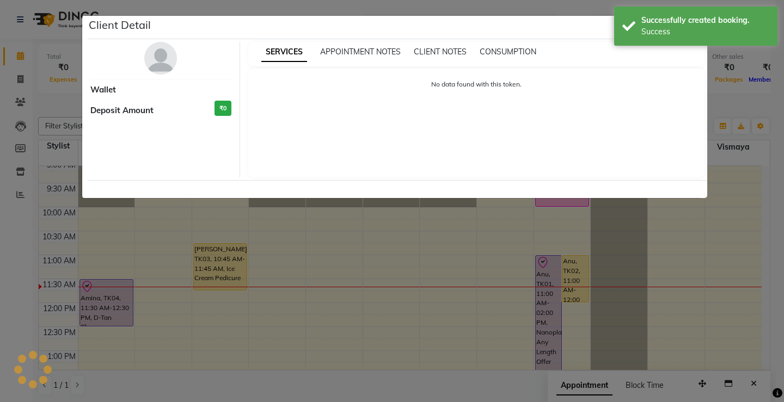
select select "1"
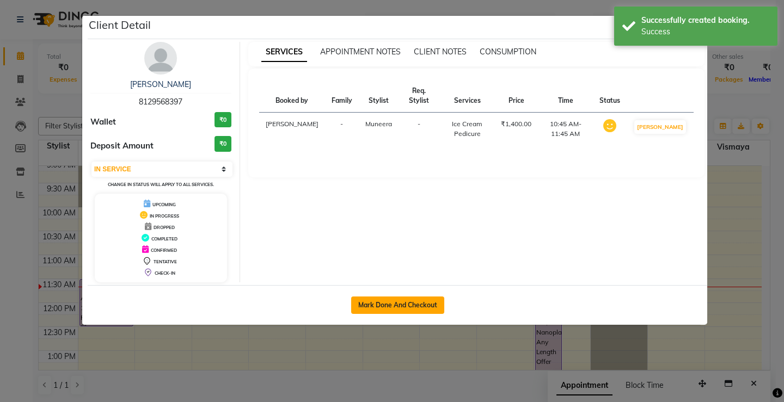
click at [395, 302] on button "Mark Done And Checkout" at bounding box center [397, 305] width 93 height 17
select select "4674"
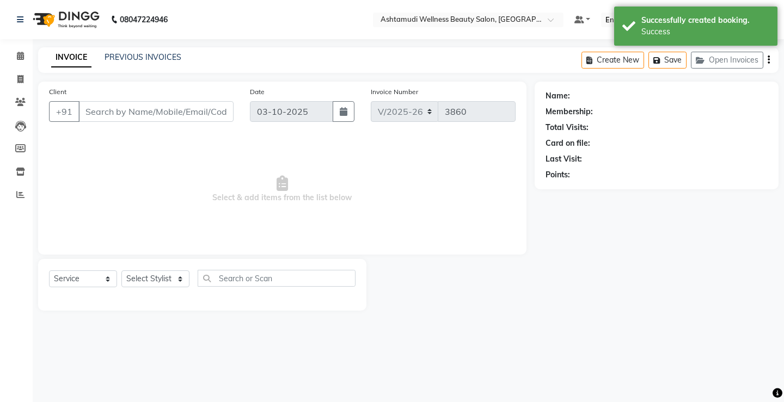
select select "product"
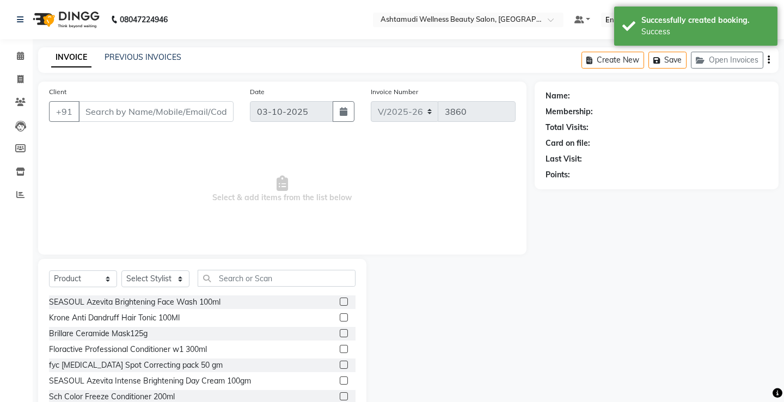
type input "8129568397"
select select "67522"
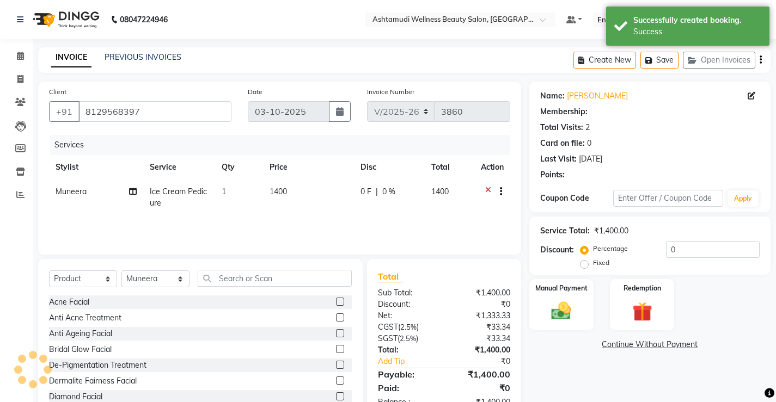
select select "2: Object"
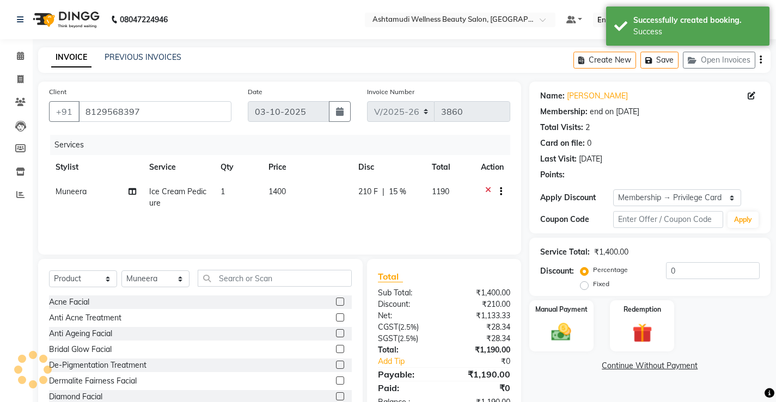
type input "15"
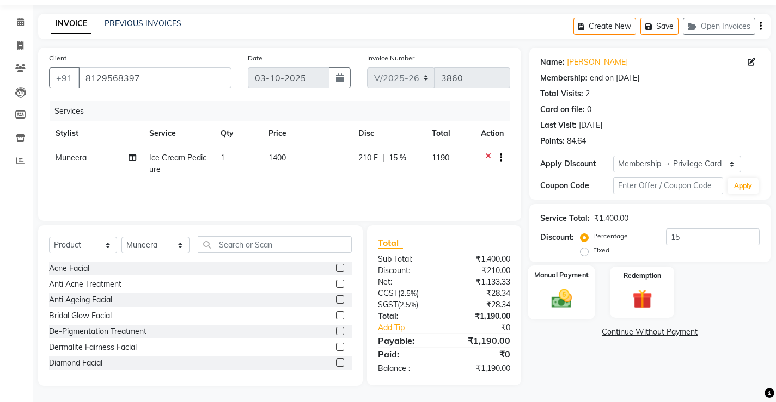
click at [557, 299] on img at bounding box center [560, 298] width 33 height 23
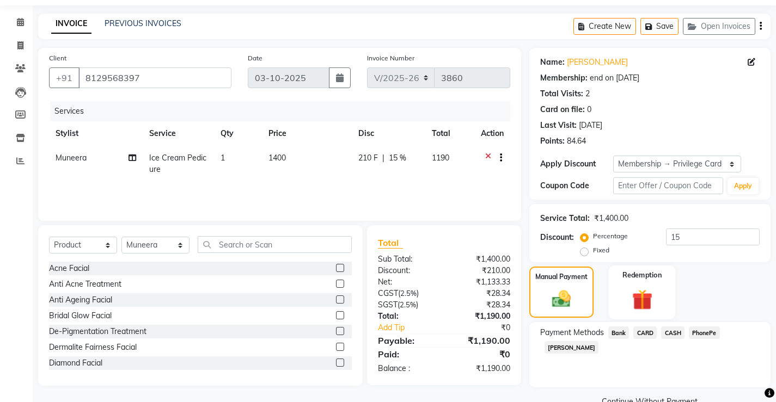
scroll to position [58, 0]
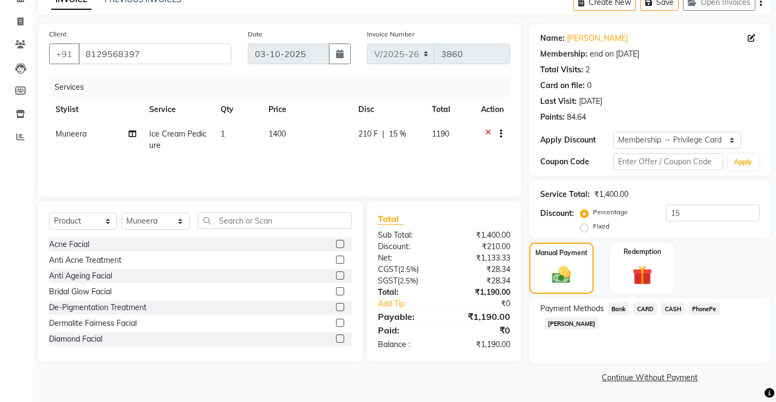
click at [673, 309] on span "CASH" at bounding box center [672, 309] width 23 height 13
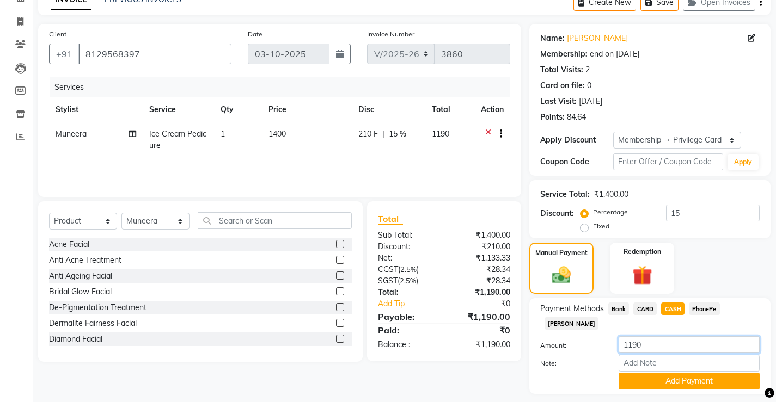
click at [665, 336] on input "1190" at bounding box center [688, 344] width 141 height 17
type input "1000"
click at [675, 355] on input "Note:" at bounding box center [688, 363] width 141 height 17
type input "[PERSON_NAME]"
click at [684, 373] on button "Add Payment" at bounding box center [688, 381] width 141 height 17
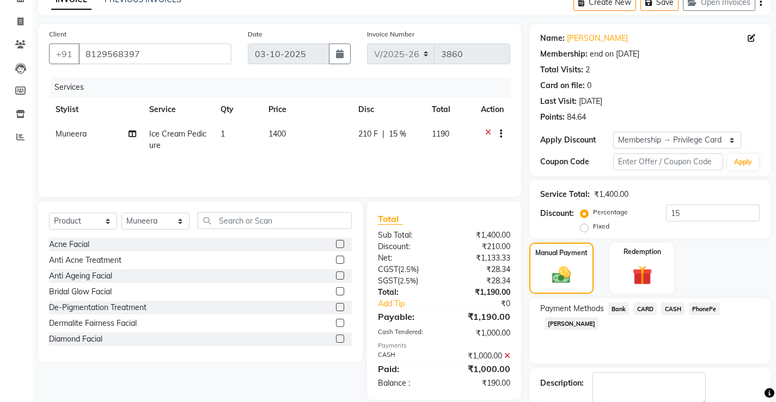
drag, startPoint x: 705, startPoint y: 309, endPoint x: 705, endPoint y: 317, distance: 8.7
click at [706, 310] on span "PhonePe" at bounding box center [704, 309] width 31 height 13
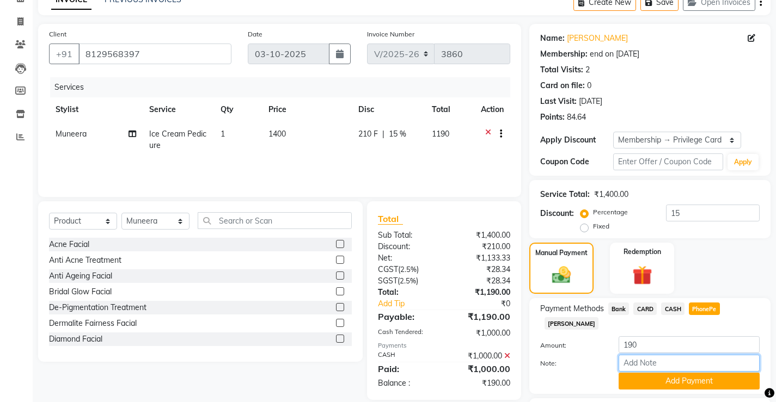
drag, startPoint x: 673, startPoint y: 349, endPoint x: 683, endPoint y: 351, distance: 9.9
click at [673, 355] on input "Note:" at bounding box center [688, 363] width 141 height 17
type input "[PERSON_NAME]"
click at [691, 373] on button "Add Payment" at bounding box center [688, 381] width 141 height 17
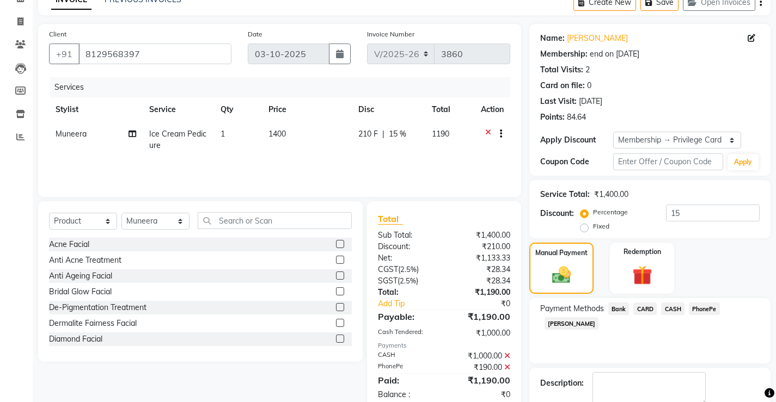
scroll to position [121, 0]
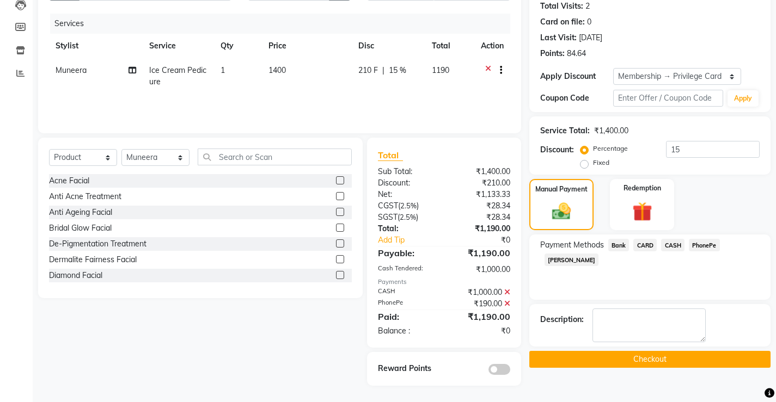
click at [682, 363] on button "Checkout" at bounding box center [649, 359] width 241 height 17
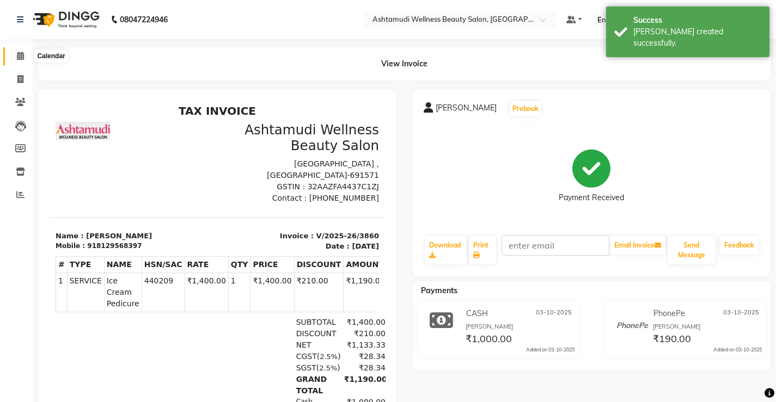
click at [20, 55] on icon at bounding box center [20, 56] width 7 height 8
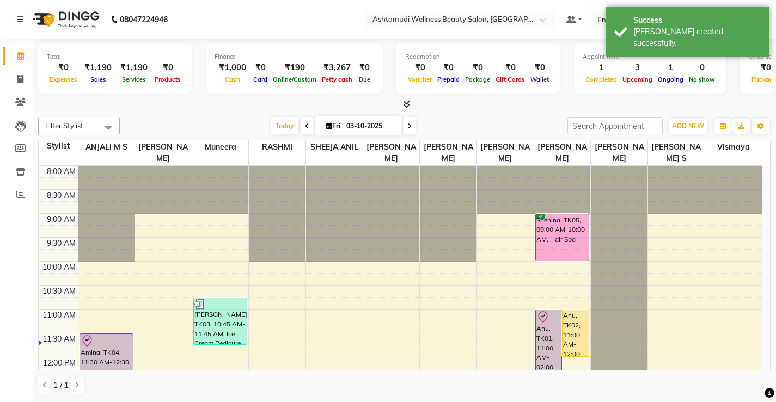
scroll to position [54, 0]
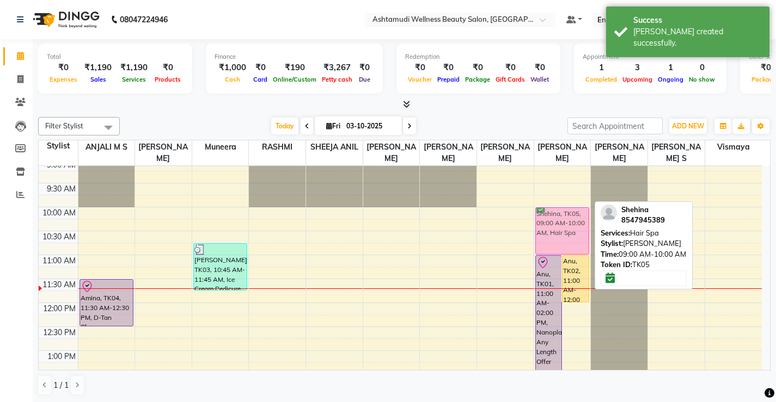
drag, startPoint x: 567, startPoint y: 189, endPoint x: 578, endPoint y: 243, distance: 54.5
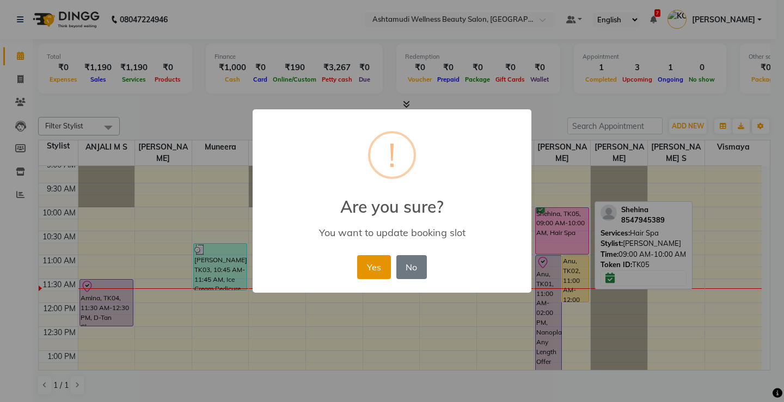
click at [378, 270] on button "Yes" at bounding box center [373, 267] width 33 height 24
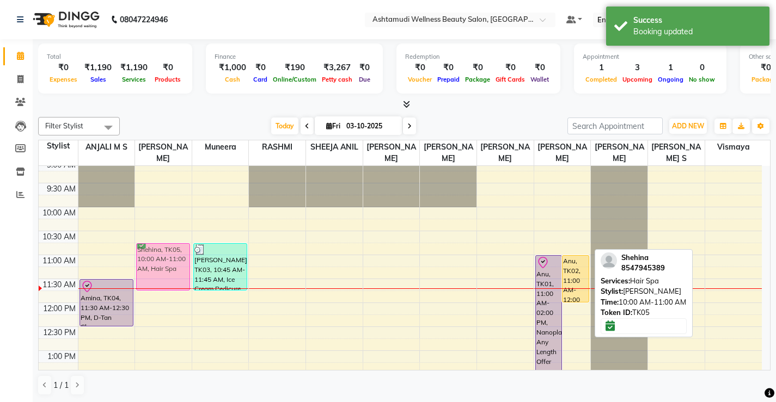
drag, startPoint x: 555, startPoint y: 242, endPoint x: 153, endPoint y: 280, distance: 403.6
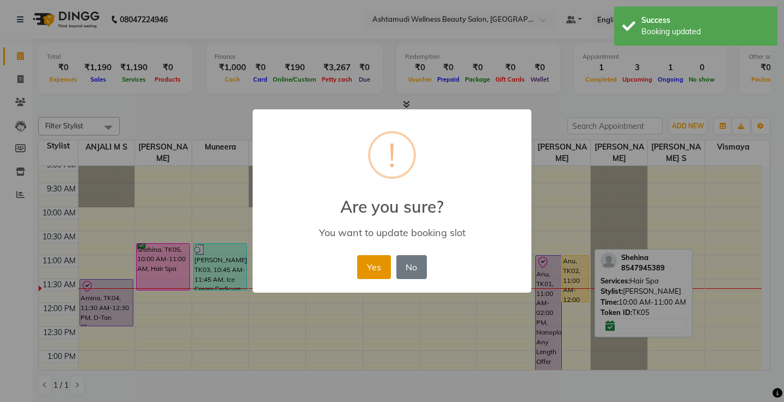
click at [362, 266] on button "Yes" at bounding box center [373, 267] width 33 height 24
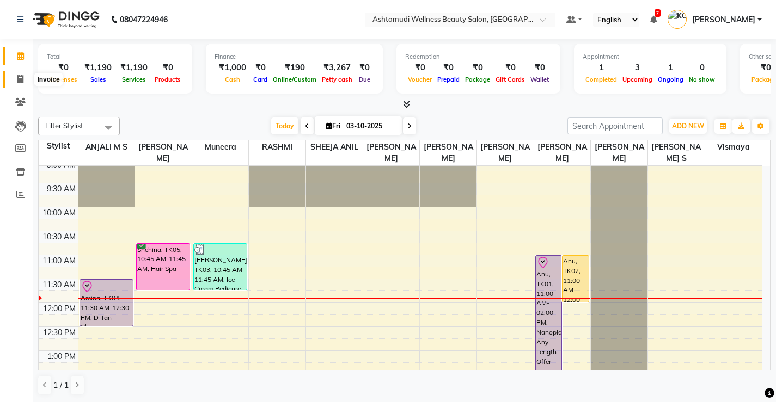
click at [20, 75] on icon at bounding box center [20, 79] width 6 height 8
select select "service"
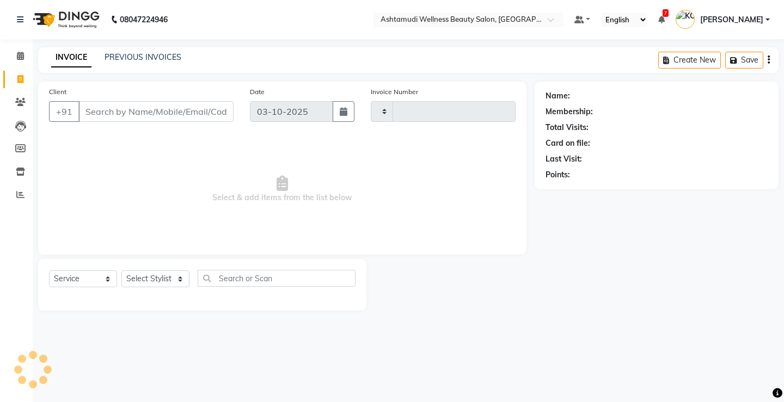
type input "3861"
select select "4674"
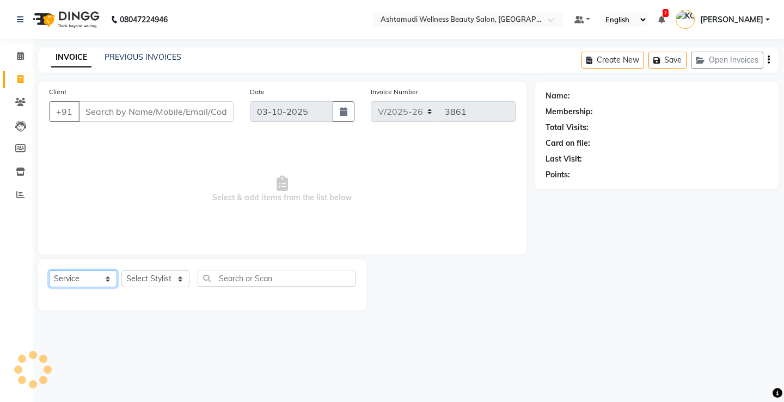
click at [95, 275] on select "Select Service Product Membership Package Voucher Prepaid Gift Card" at bounding box center [83, 279] width 68 height 17
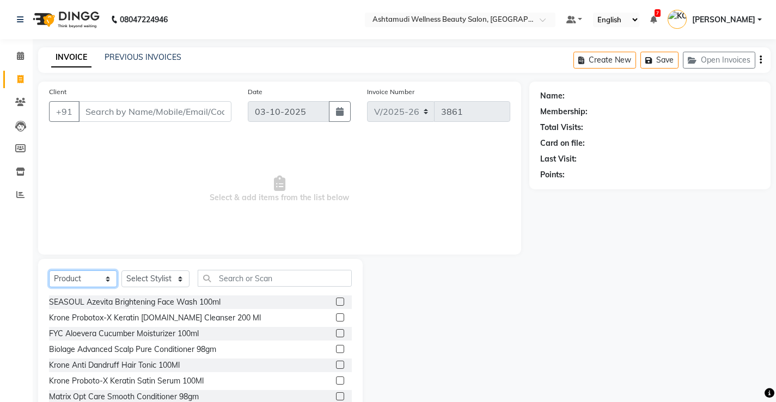
select select "service"
click at [49, 271] on select "Select Service Product Membership Package Voucher Prepaid Gift Card" at bounding box center [83, 279] width 68 height 17
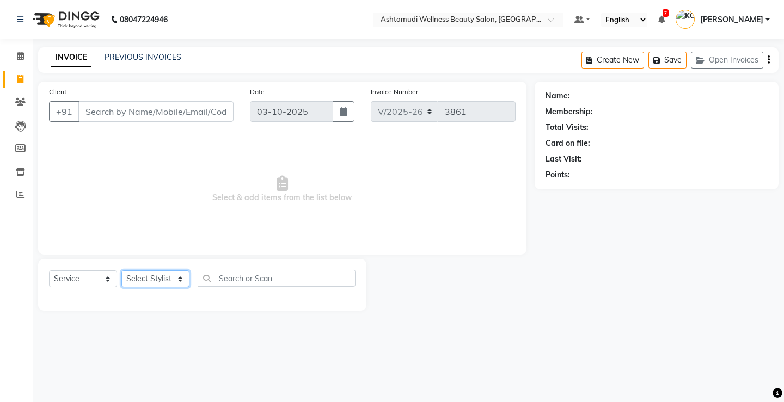
click at [147, 281] on select "Select Stylist ANJALI M S [PERSON_NAME] KOTTIYAM ASHTAMUDI [PERSON_NAME] [PERSO…" at bounding box center [155, 279] width 68 height 17
select select "67522"
click at [121, 271] on select "Select Stylist ANJALI M S [PERSON_NAME] KOTTIYAM ASHTAMUDI [PERSON_NAME] [PERSO…" at bounding box center [155, 279] width 68 height 17
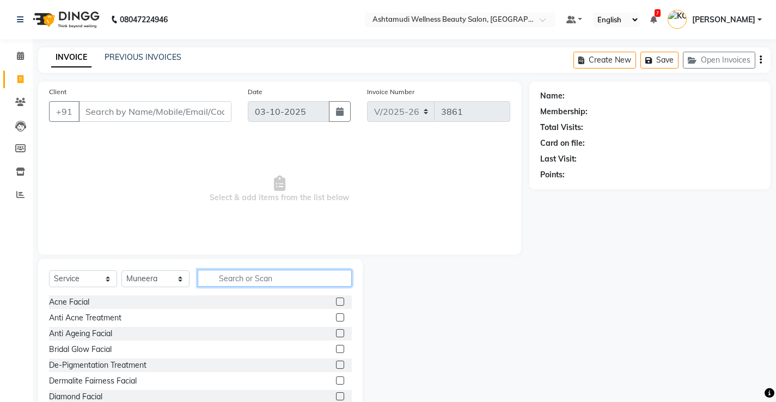
click at [288, 275] on input "text" at bounding box center [275, 278] width 154 height 17
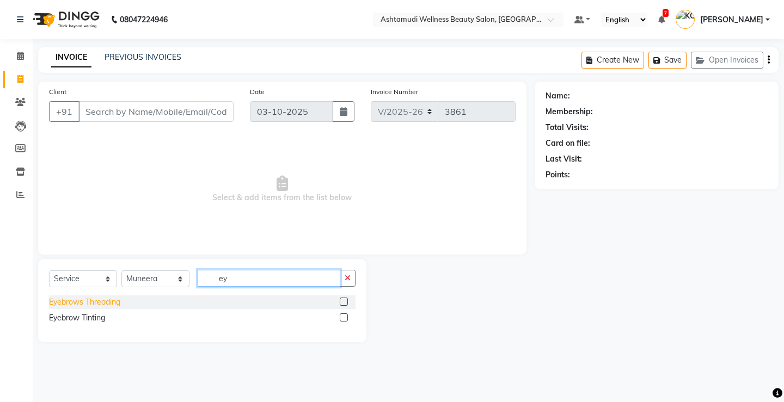
type input "ey"
click at [98, 297] on div "Eyebrows Threading" at bounding box center [84, 302] width 71 height 11
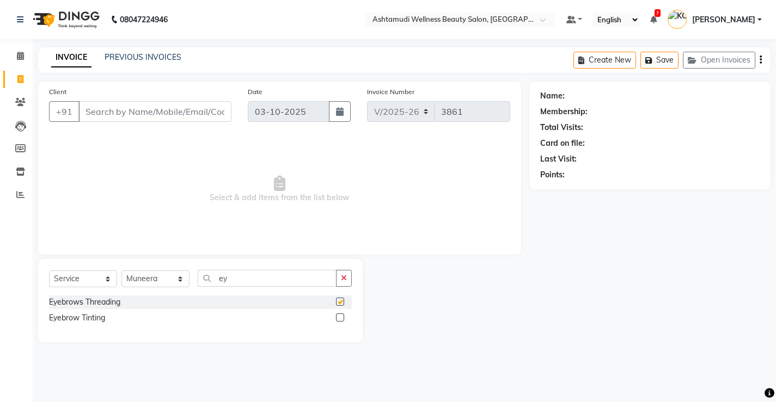
checkbox input "false"
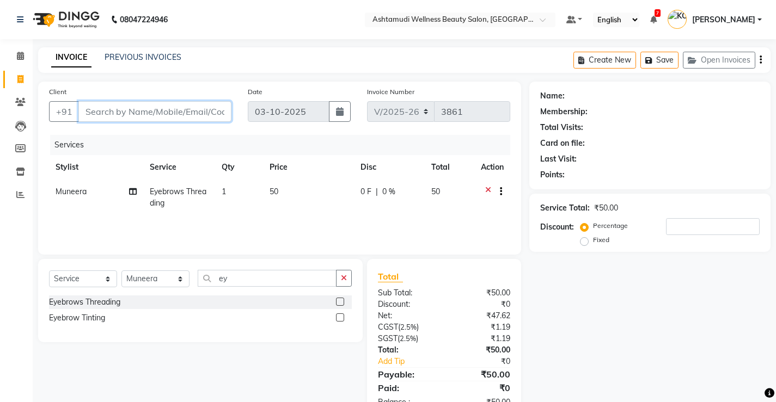
click at [194, 106] on input "Client" at bounding box center [154, 111] width 153 height 21
type input "7"
type input "0"
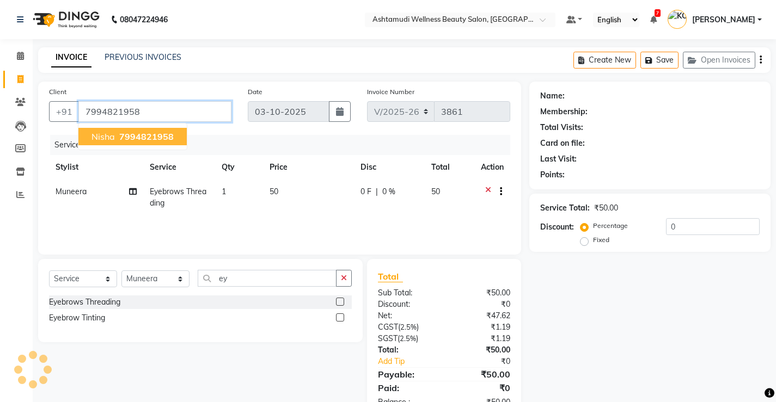
type input "7994821958"
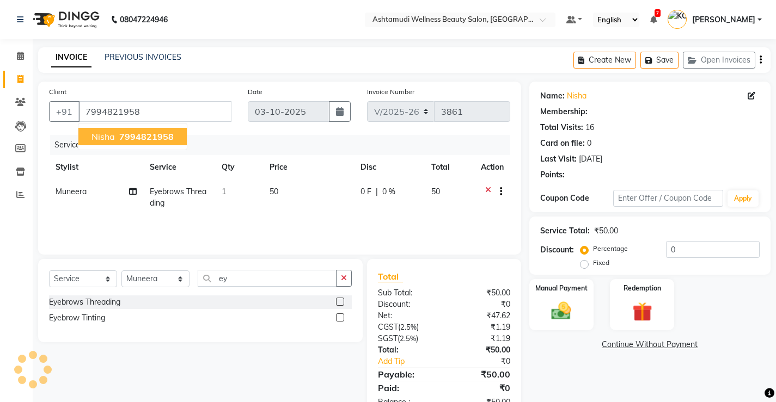
select select "2: Object"
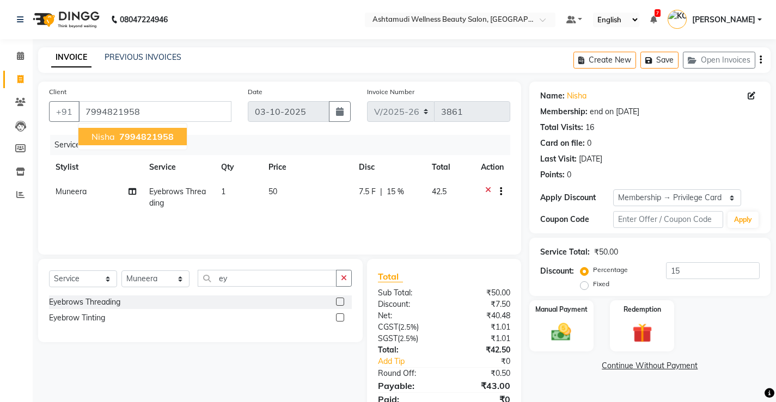
click at [161, 138] on span "7994821958" at bounding box center [146, 136] width 54 height 11
type input "0"
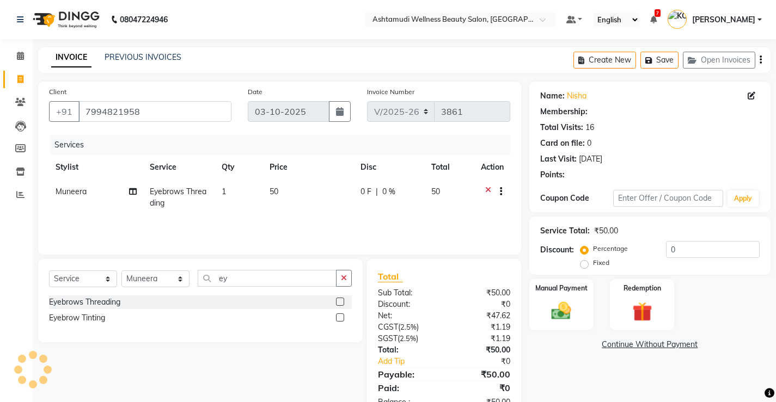
select select "2: Object"
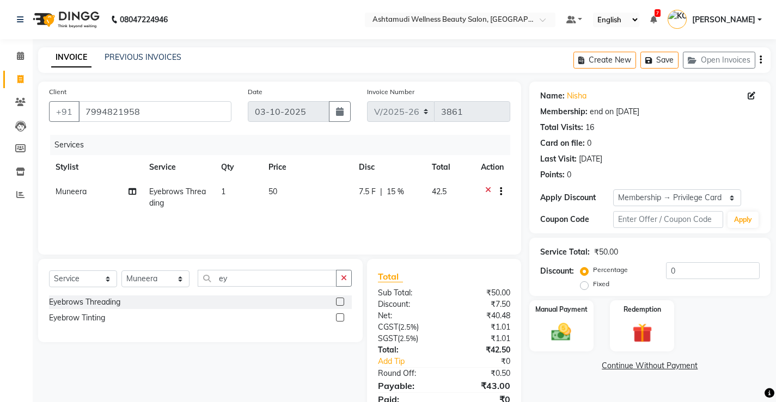
type input "15"
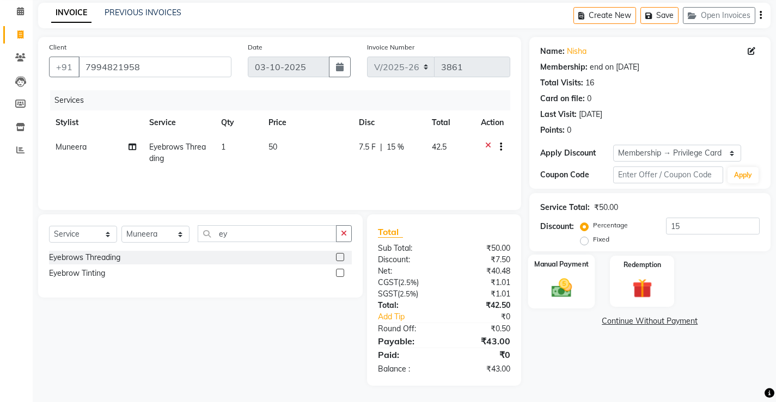
click at [565, 290] on img at bounding box center [560, 287] width 33 height 23
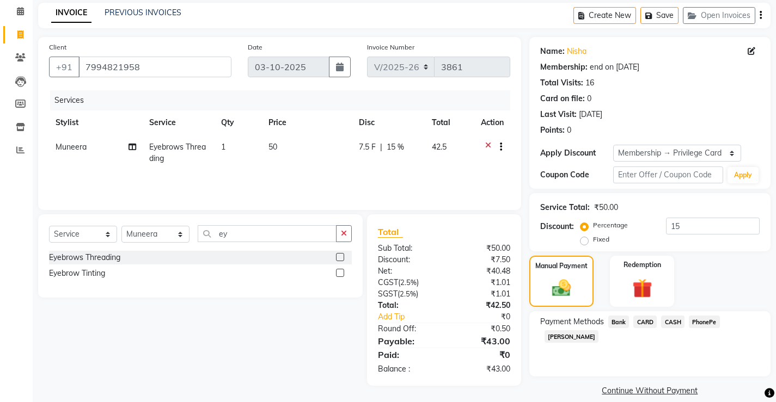
click at [705, 324] on span "PhonePe" at bounding box center [704, 322] width 31 height 13
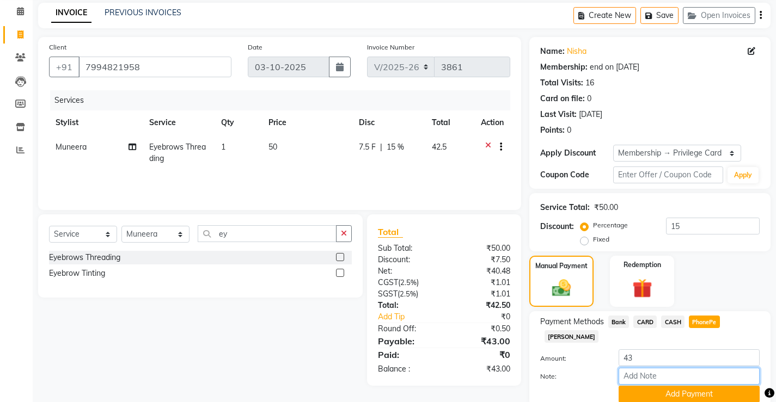
click at [669, 368] on input "Note:" at bounding box center [688, 376] width 141 height 17
type input "[PERSON_NAME]"
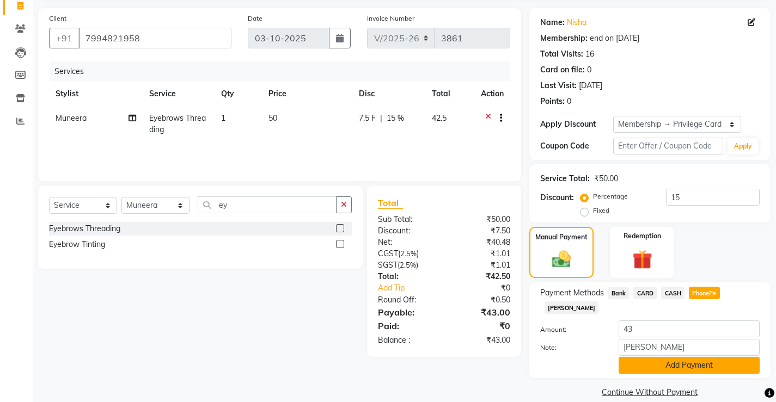
click at [678, 357] on button "Add Payment" at bounding box center [688, 365] width 141 height 17
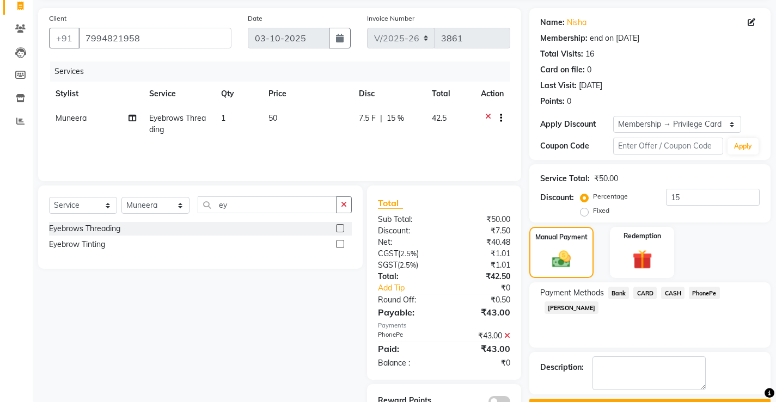
scroll to position [106, 0]
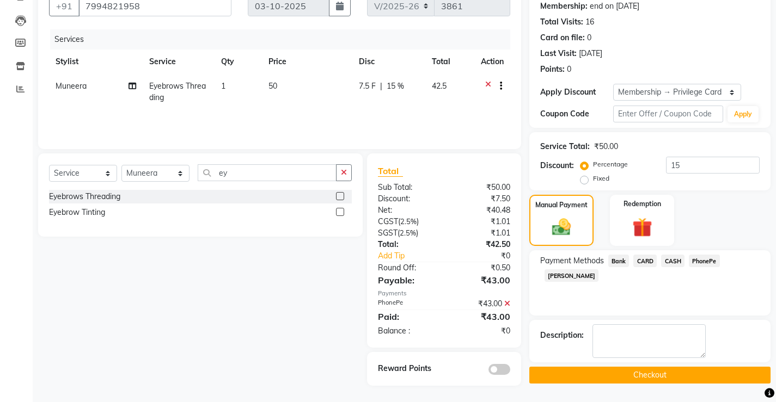
click at [657, 371] on button "Checkout" at bounding box center [649, 375] width 241 height 17
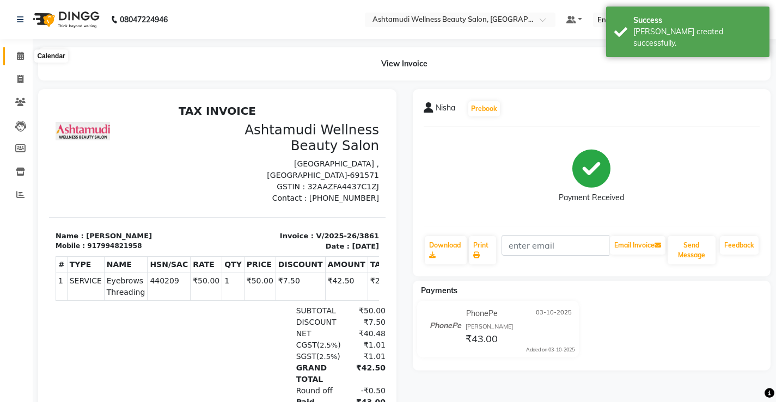
click at [23, 54] on icon at bounding box center [20, 56] width 7 height 8
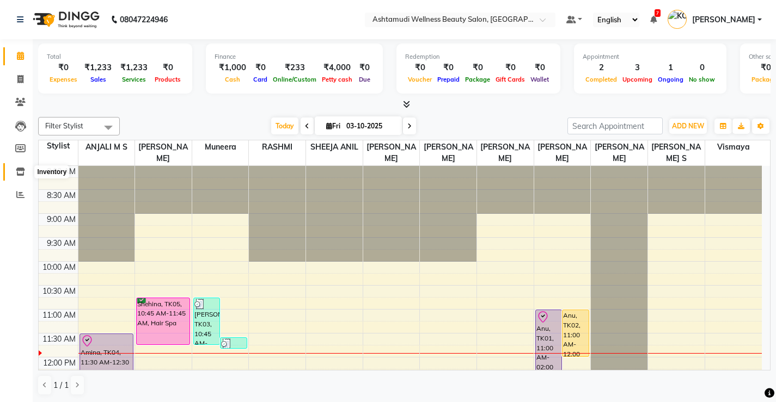
click at [25, 169] on span at bounding box center [20, 172] width 19 height 13
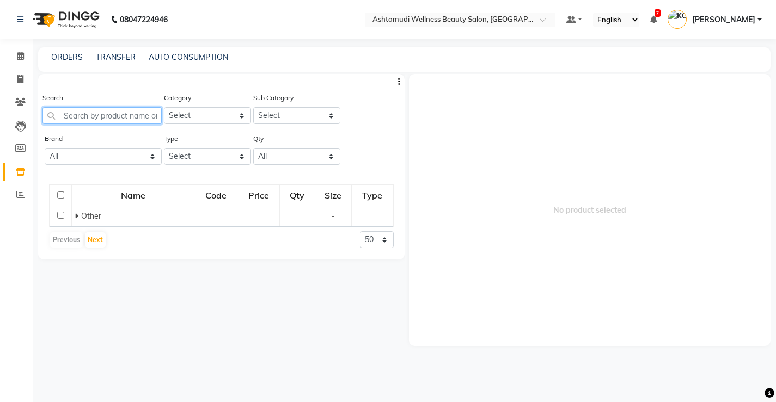
click at [124, 119] on input "text" at bounding box center [101, 115] width 119 height 17
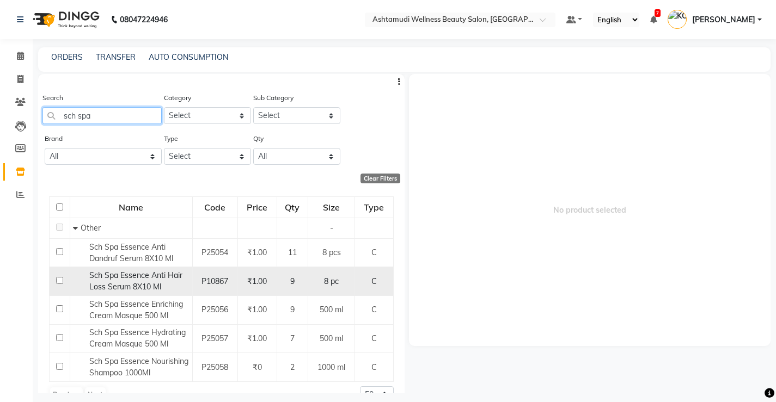
type input "sch spa"
click at [58, 279] on input "checkbox" at bounding box center [59, 280] width 7 height 7
checkbox input "true"
select select
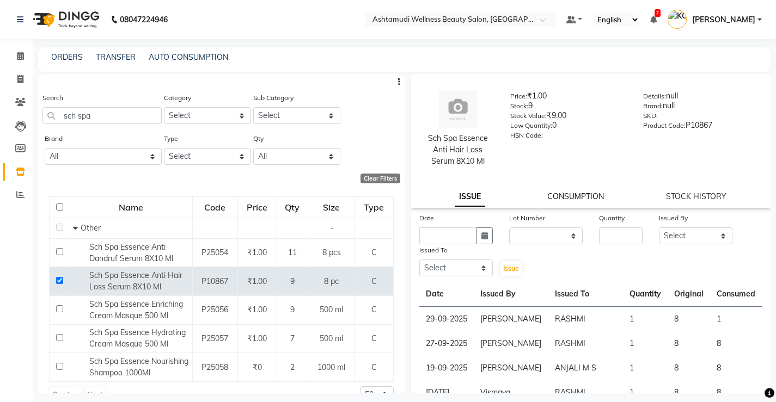
click at [570, 199] on link "CONSUMPTION" at bounding box center [575, 197] width 57 height 10
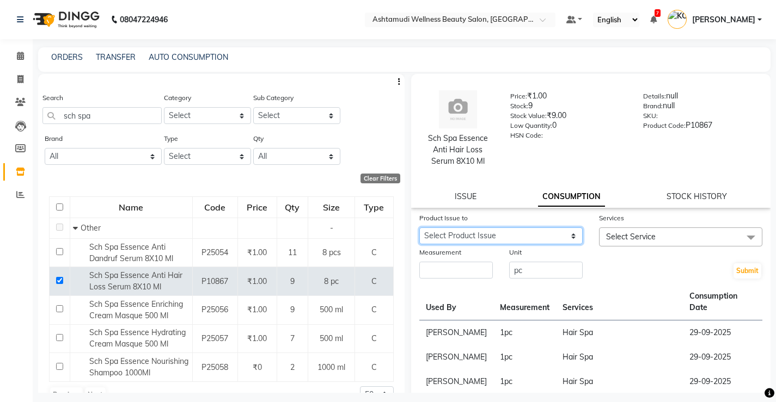
click at [571, 239] on select "Select Product Issue [DATE], Issued to: RASHMI, Balance: 7" at bounding box center [500, 236] width 163 height 17
select select "1271933"
click at [419, 228] on select "Select Product Issue [DATE], Issued to: RASHMI, Balance: 7" at bounding box center [500, 236] width 163 height 17
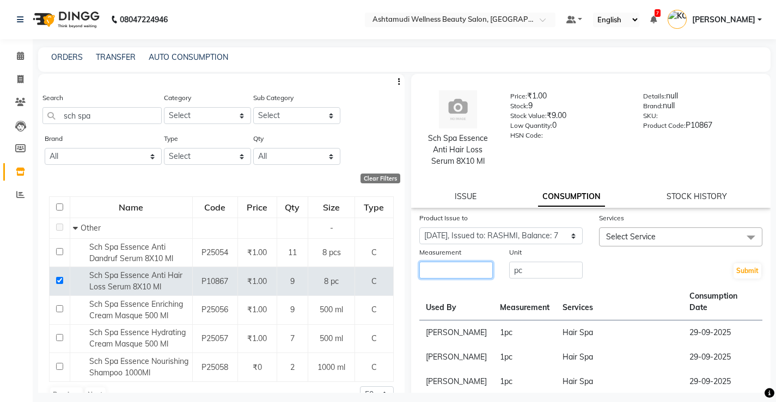
click at [465, 273] on input "number" at bounding box center [455, 270] width 73 height 17
type input "1"
click at [661, 236] on span "Select Service" at bounding box center [680, 237] width 163 height 19
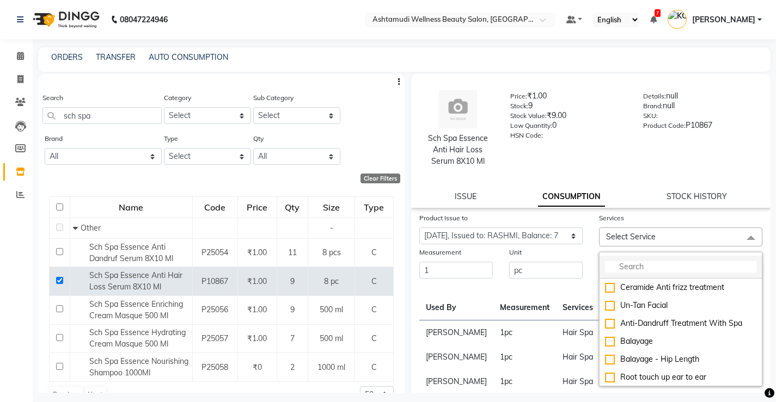
click at [656, 262] on input "multiselect-search" at bounding box center [680, 266] width 151 height 11
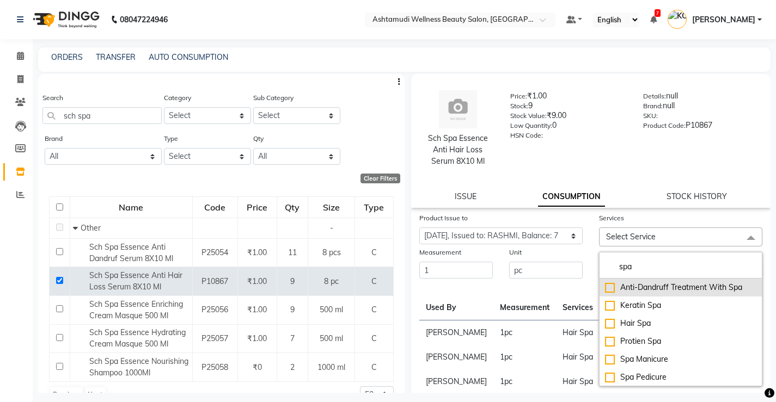
type input "spa"
click at [605, 287] on div "Anti-Dandruff Treatment With Spa" at bounding box center [680, 287] width 151 height 11
checkbox input "true"
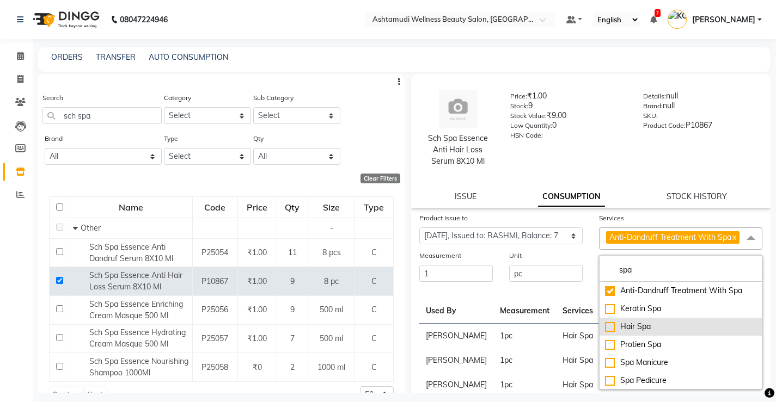
click at [605, 333] on div "Hair Spa" at bounding box center [680, 326] width 151 height 11
checkbox input "true"
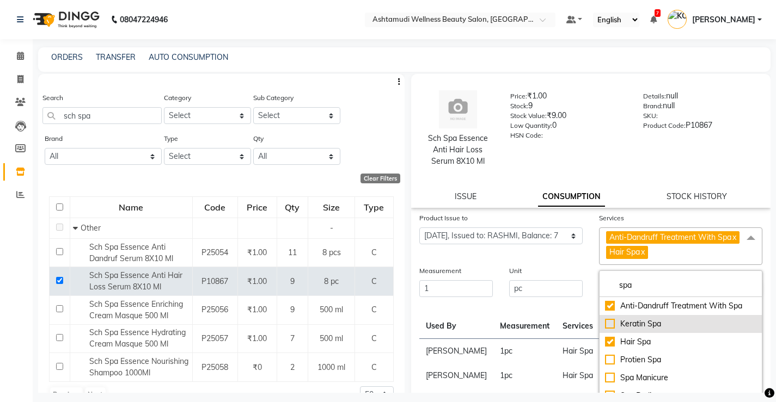
click at [606, 330] on div "Keratin Spa" at bounding box center [680, 323] width 151 height 11
checkbox input "true"
click at [558, 265] on div "Product Issue to Select Product Issue [DATE], Issued to: RASHMI, Balance: 7" at bounding box center [501, 238] width 180 height 53
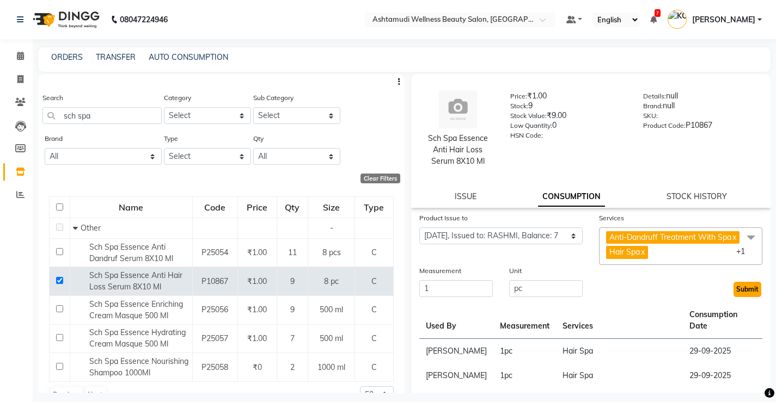
click at [737, 297] on button "Submit" at bounding box center [747, 289] width 28 height 15
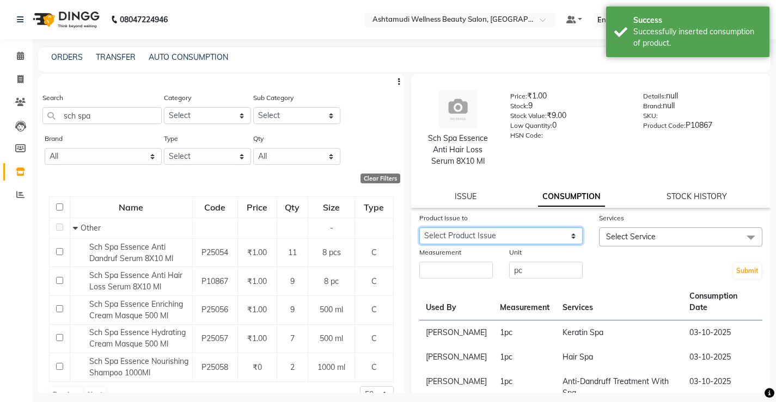
click at [566, 237] on select "Select Product Issue [DATE], Issued to: RASHMI, Balance: 4" at bounding box center [500, 236] width 163 height 17
select select "1271933"
click at [419, 228] on select "Select Product Issue [DATE], Issued to: RASHMI, Balance: 4" at bounding box center [500, 236] width 163 height 17
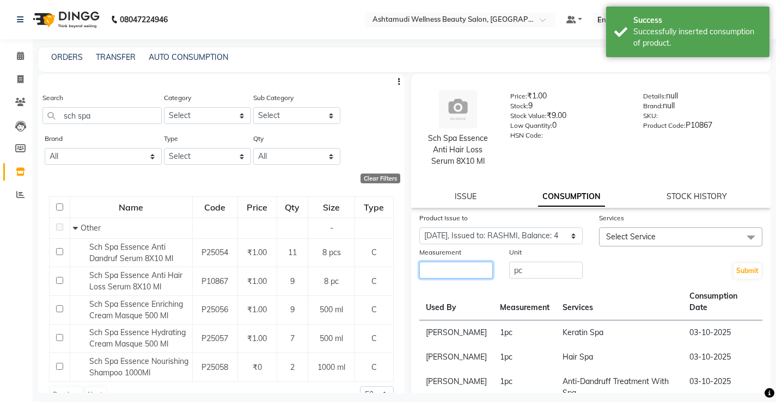
click at [482, 274] on input "number" at bounding box center [455, 270] width 73 height 17
type input "1"
click at [664, 234] on span "Select Service" at bounding box center [680, 237] width 163 height 19
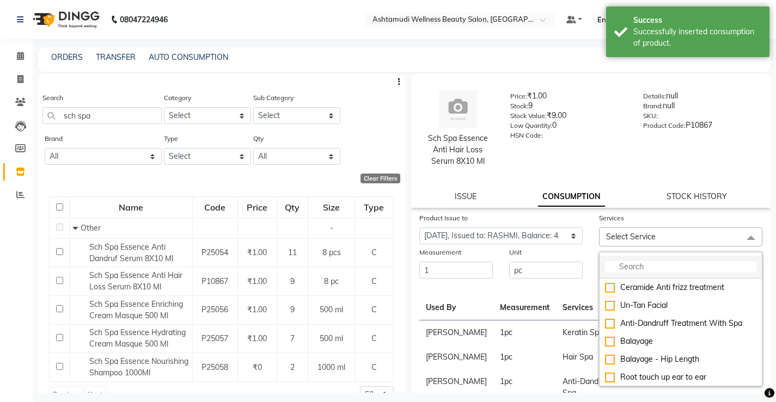
click at [648, 267] on input "multiselect-search" at bounding box center [680, 266] width 151 height 11
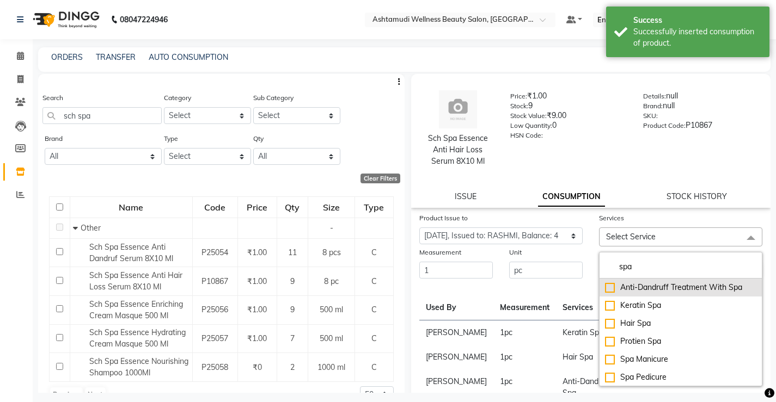
type input "spa"
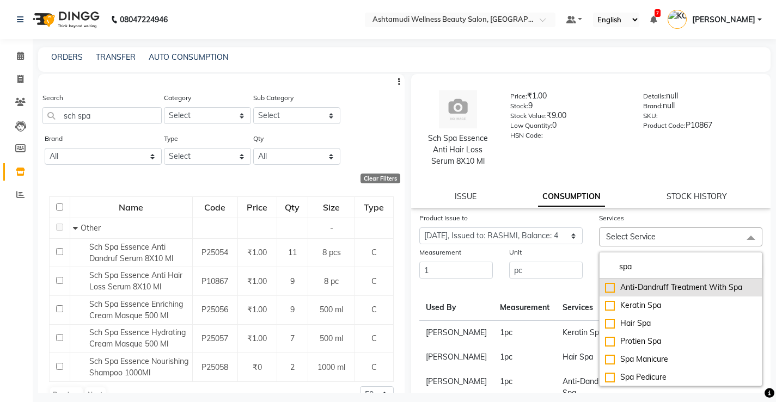
click at [606, 289] on div "Anti-Dandruff Treatment With Spa" at bounding box center [680, 287] width 151 height 11
checkbox input "true"
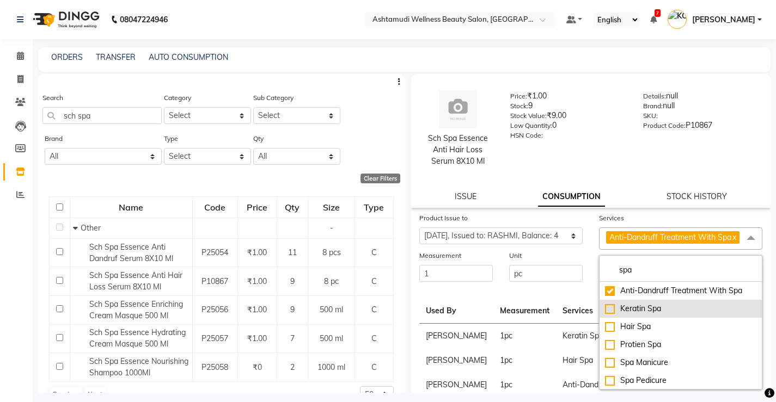
click at [605, 315] on div "Keratin Spa" at bounding box center [680, 308] width 151 height 11
checkbox input "true"
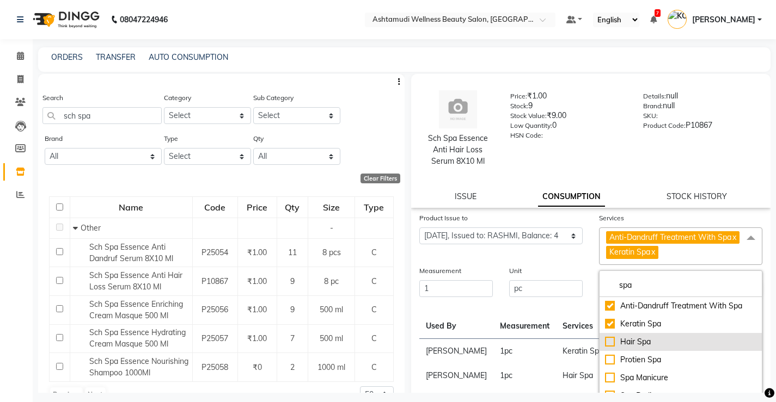
click at [607, 348] on div "Hair Spa" at bounding box center [680, 341] width 151 height 11
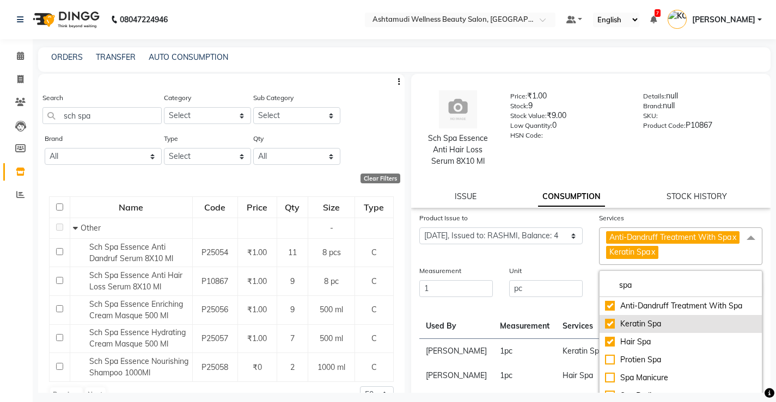
checkbox input "true"
click at [563, 255] on div "Product Issue to Select Product Issue [DATE], Issued to: RASHMI, Balance: 4" at bounding box center [501, 238] width 180 height 53
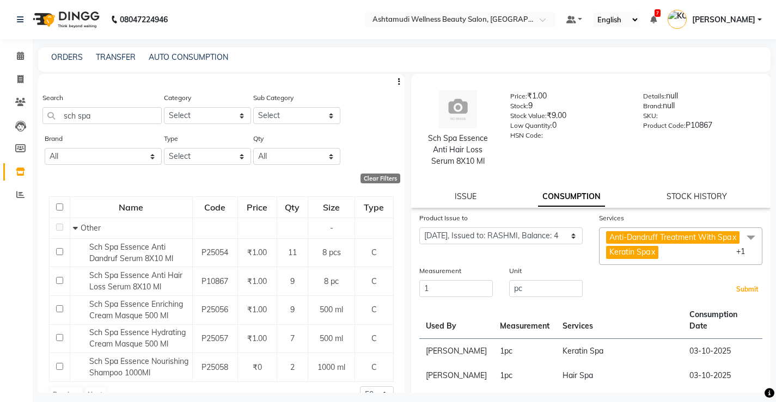
drag, startPoint x: 738, startPoint y: 301, endPoint x: 650, endPoint y: 315, distance: 89.3
click at [737, 297] on button "Submit" at bounding box center [747, 289] width 28 height 15
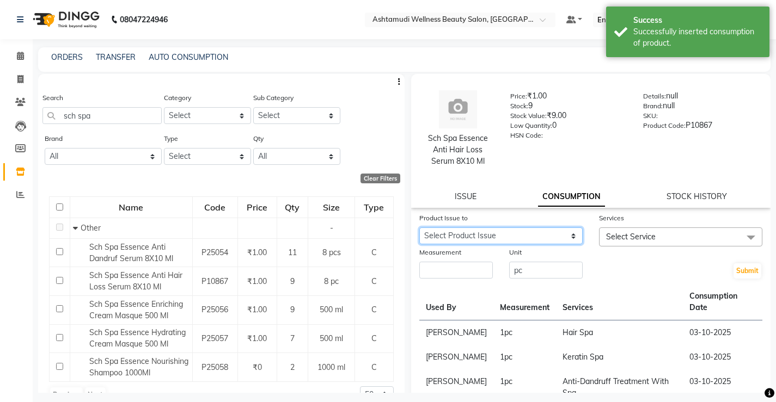
click at [562, 235] on select "Select Product Issue [DATE], Issued to: RASHMI, Balance: 1" at bounding box center [500, 236] width 163 height 17
select select "1271933"
click at [419, 228] on select "Select Product Issue [DATE], Issued to: RASHMI, Balance: 1" at bounding box center [500, 236] width 163 height 17
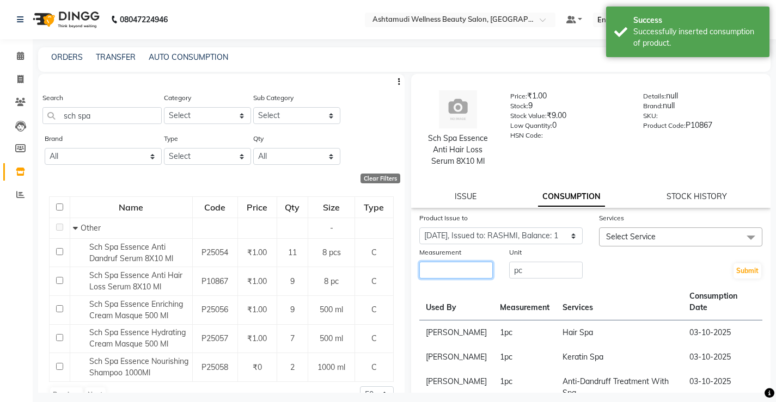
click at [471, 269] on input "number" at bounding box center [455, 270] width 73 height 17
type input "1"
click at [669, 233] on span "Select Service" at bounding box center [680, 237] width 163 height 19
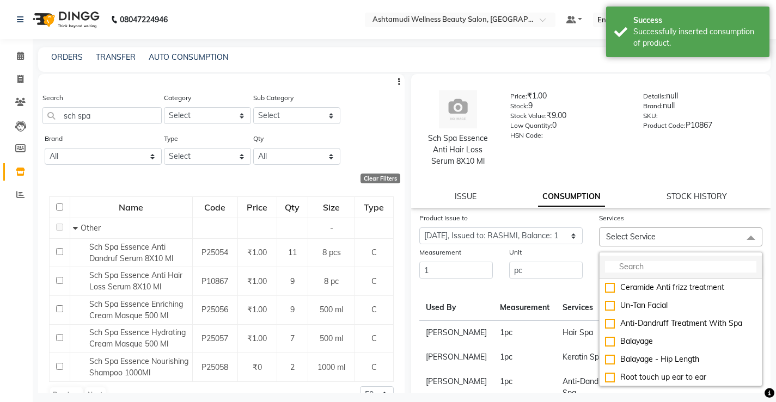
click at [652, 261] on input "multiselect-search" at bounding box center [680, 266] width 151 height 11
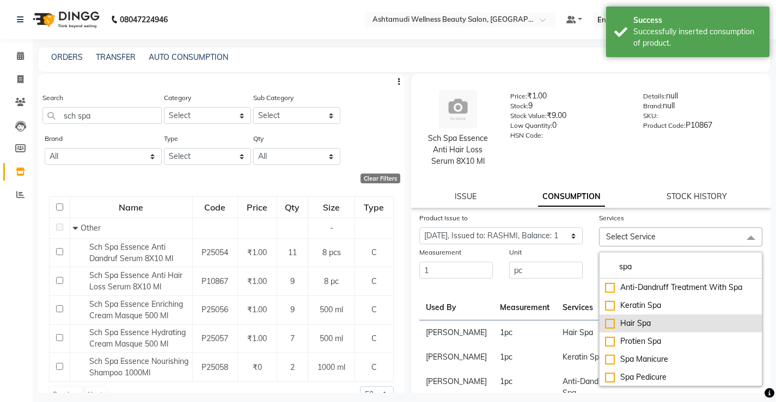
type input "spa"
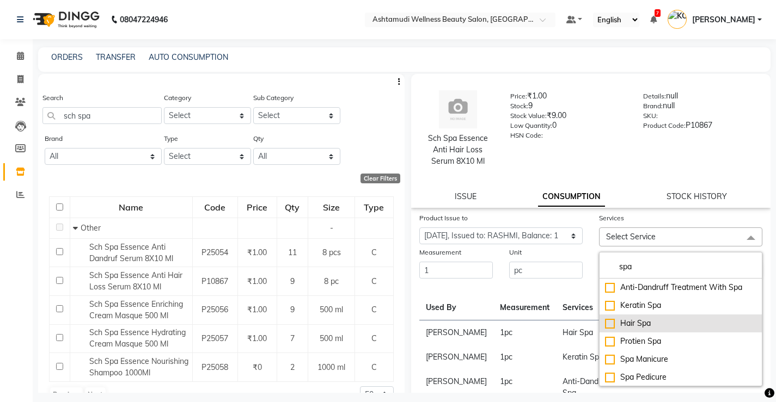
click at [605, 323] on div "Hair Spa" at bounding box center [680, 323] width 151 height 11
checkbox input "true"
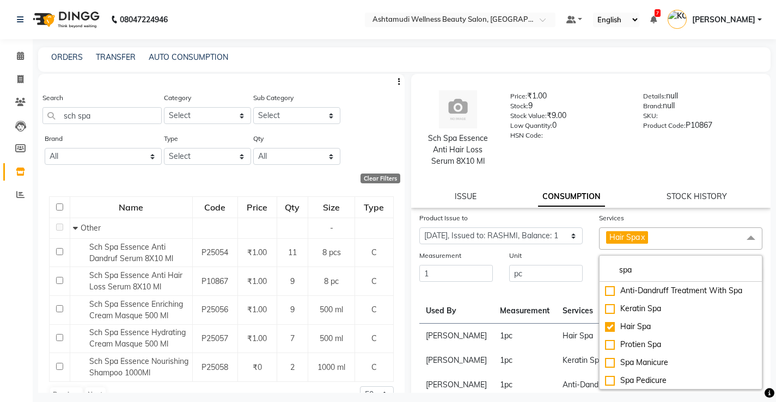
click at [577, 259] on div "Unit" at bounding box center [545, 257] width 73 height 15
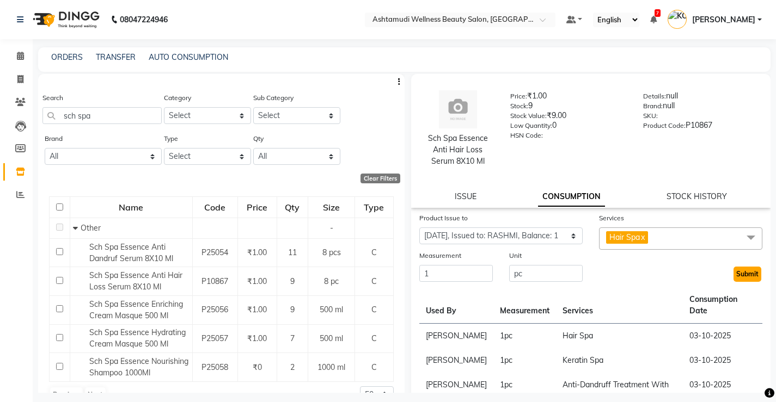
click at [739, 275] on button "Submit" at bounding box center [747, 274] width 28 height 15
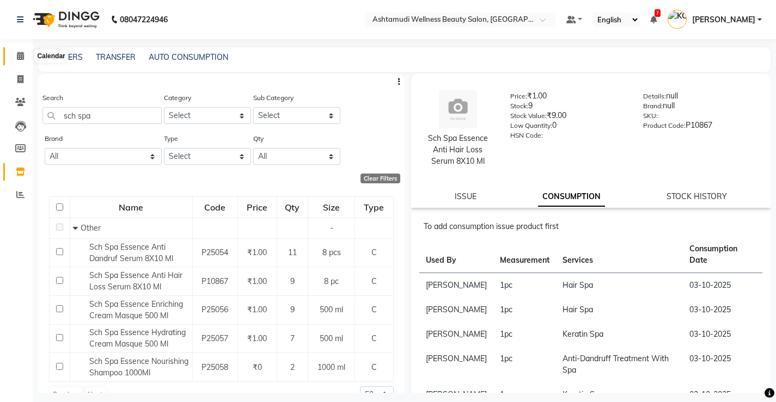
click at [11, 57] on span at bounding box center [20, 56] width 19 height 13
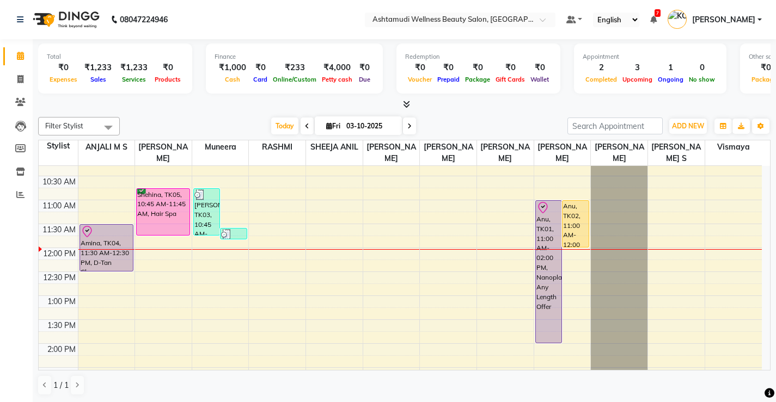
scroll to position [109, 0]
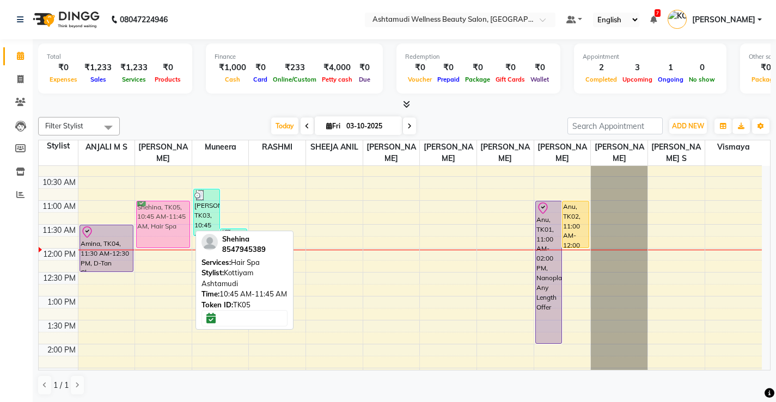
drag, startPoint x: 175, startPoint y: 224, endPoint x: 179, endPoint y: 240, distance: 15.6
click at [179, 240] on div "Shehina, TK05, 10:45 AM-11:45 AM, Hair Spa Shehina, TK05, 10:45 AM-11:45 AM, Ha…" at bounding box center [163, 368] width 57 height 622
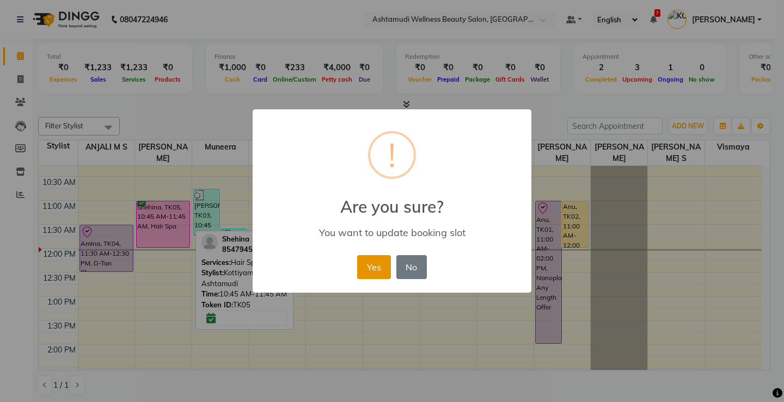
click at [364, 269] on button "Yes" at bounding box center [373, 267] width 33 height 24
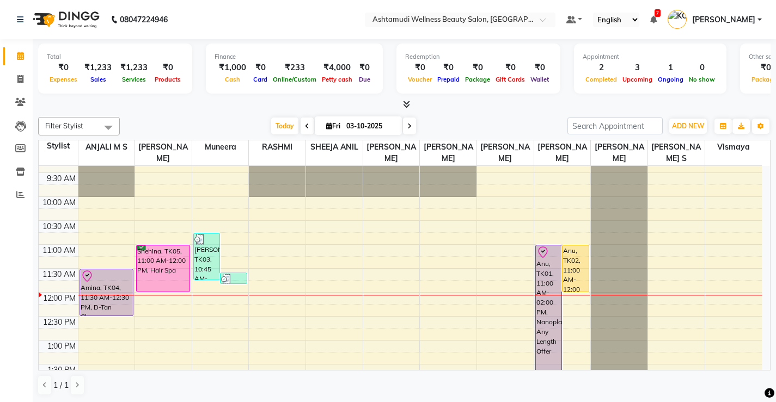
scroll to position [0, 0]
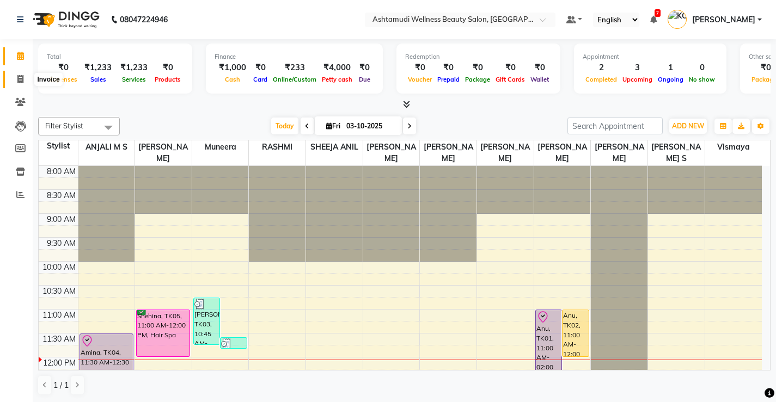
click at [19, 81] on icon at bounding box center [20, 79] width 6 height 8
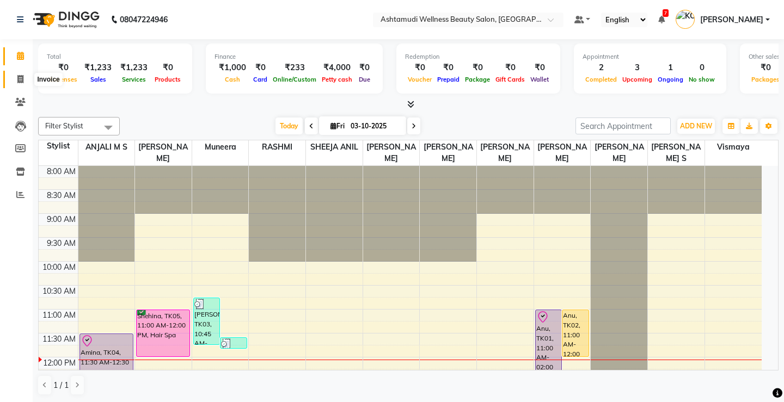
select select "service"
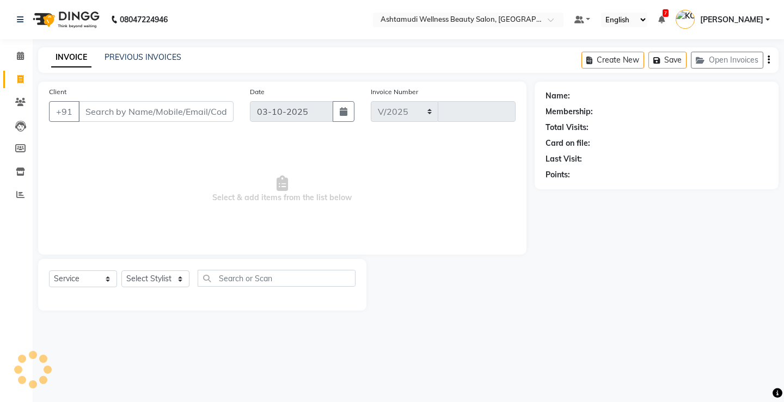
select select "4674"
type input "3862"
click at [85, 285] on select "Select Service Product Membership Package Voucher Prepaid Gift Card" at bounding box center [83, 279] width 68 height 17
click at [49, 271] on select "Select Service Product Membership Package Voucher Prepaid Gift Card" at bounding box center [83, 279] width 68 height 17
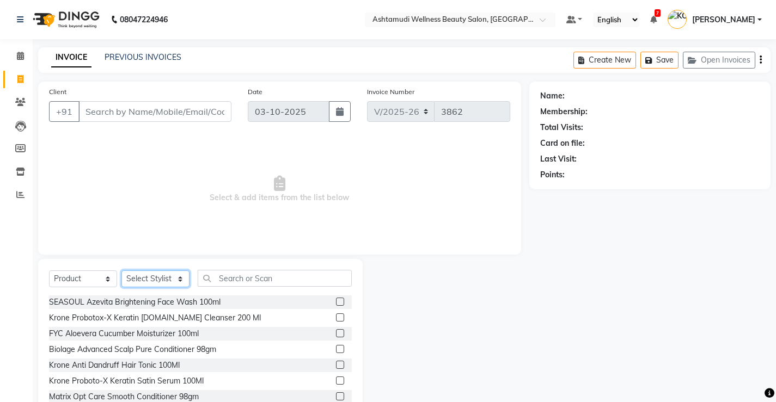
click at [164, 285] on select "Select Stylist ANJALI M S [PERSON_NAME] KOTTIYAM ASHTAMUDI [PERSON_NAME] [PERSO…" at bounding box center [155, 279] width 68 height 17
click at [95, 279] on select "Select Service Product Membership Package Voucher Prepaid Gift Card" at bounding box center [83, 279] width 68 height 17
select select "service"
click at [49, 271] on select "Select Service Product Membership Package Voucher Prepaid Gift Card" at bounding box center [83, 279] width 68 height 17
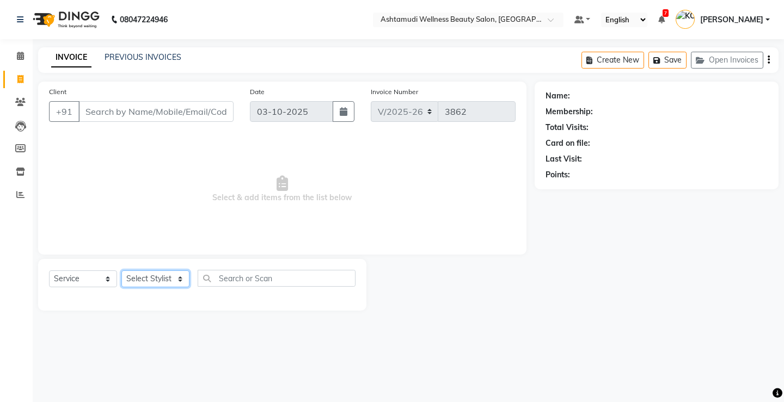
click at [143, 278] on select "Select Stylist ANJALI M S [PERSON_NAME] KOTTIYAM ASHTAMUDI [PERSON_NAME] [PERSO…" at bounding box center [155, 279] width 68 height 17
select select "67522"
click at [121, 271] on select "Select Stylist ANJALI M S [PERSON_NAME] KOTTIYAM ASHTAMUDI [PERSON_NAME] [PERSO…" at bounding box center [155, 279] width 68 height 17
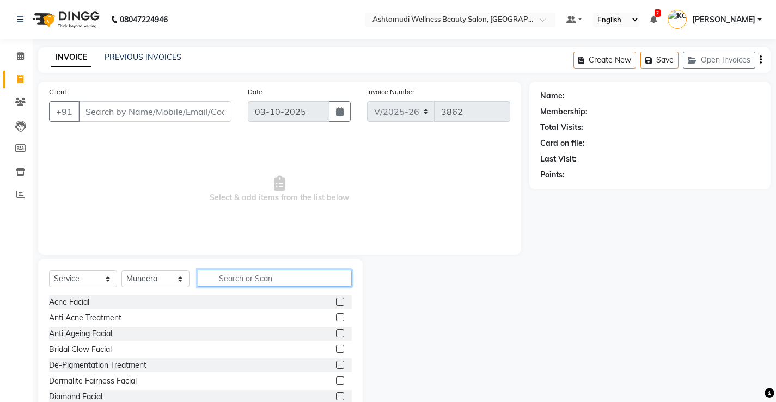
click at [232, 283] on input "text" at bounding box center [275, 278] width 154 height 17
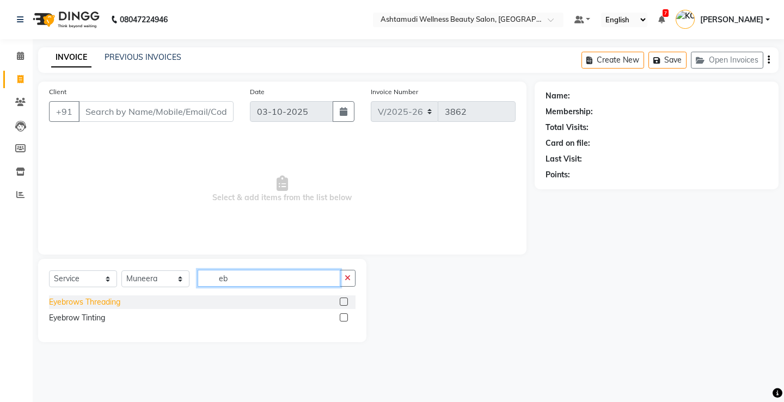
type input "eb"
click at [70, 299] on div "Eyebrows Threading" at bounding box center [84, 302] width 71 height 11
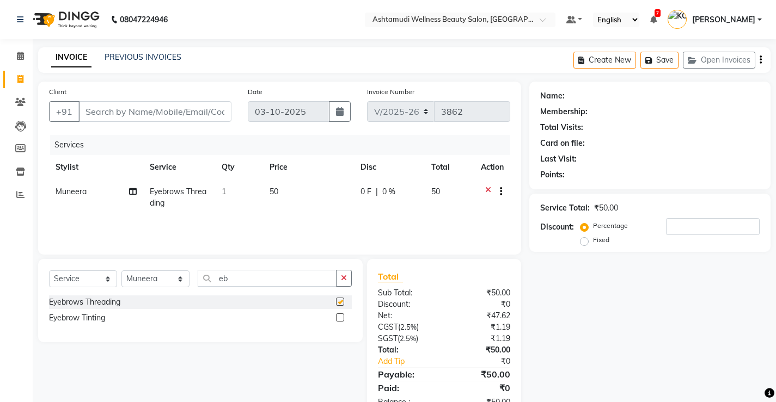
checkbox input "false"
click at [143, 278] on select "Select Stylist ANJALI M S [PERSON_NAME] KOTTIYAM ASHTAMUDI [PERSON_NAME] [PERSO…" at bounding box center [155, 279] width 68 height 17
select select "27469"
click at [121, 271] on select "Select Stylist ANJALI M S [PERSON_NAME] KOTTIYAM ASHTAMUDI [PERSON_NAME] [PERSO…" at bounding box center [155, 279] width 68 height 17
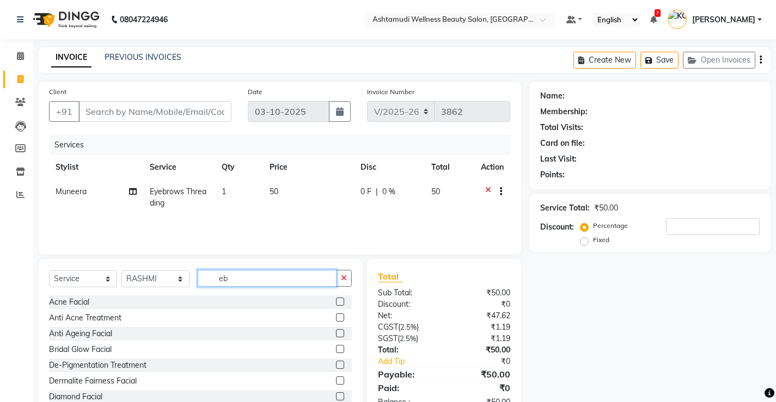
click at [242, 279] on input "eb" at bounding box center [267, 278] width 139 height 17
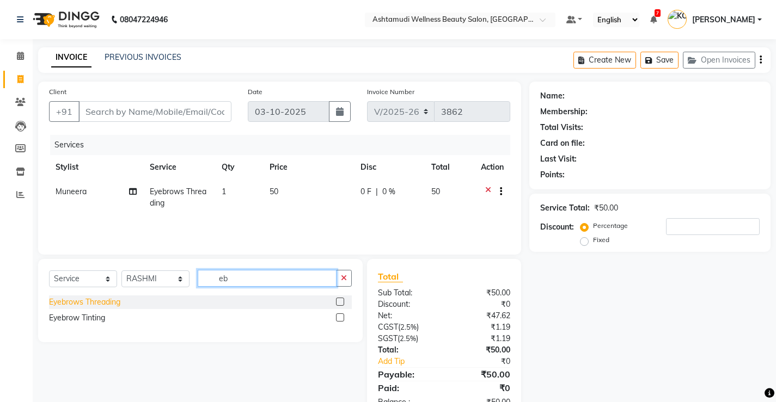
type input "eb"
click at [93, 302] on div "Eyebrows Threading" at bounding box center [84, 302] width 71 height 11
checkbox input "false"
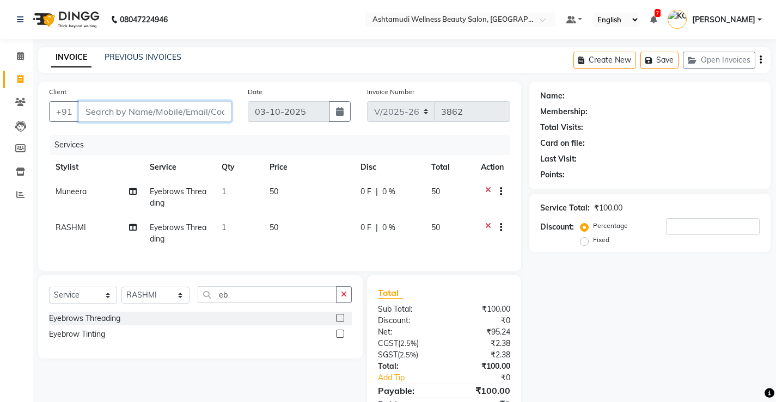
click at [178, 117] on input "Client" at bounding box center [154, 111] width 153 height 21
click at [129, 124] on div "Client +91" at bounding box center [140, 108] width 199 height 45
click at [125, 113] on input "Client" at bounding box center [154, 111] width 153 height 21
click at [125, 108] on input "Client" at bounding box center [154, 111] width 153 height 21
type input "9"
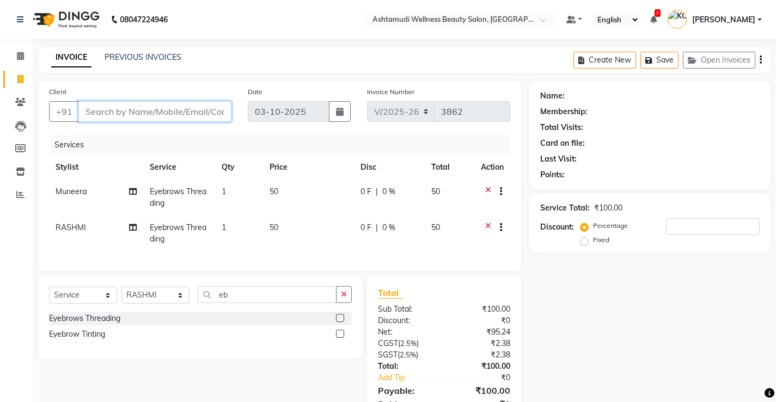
type input "0"
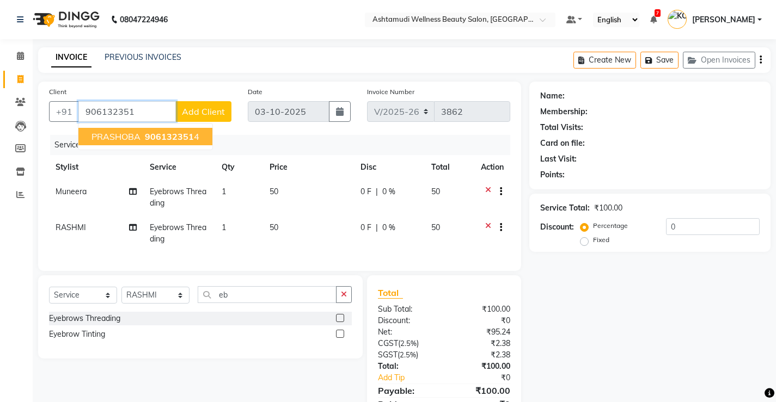
click at [115, 132] on span "PRASHOBA" at bounding box center [115, 136] width 49 height 11
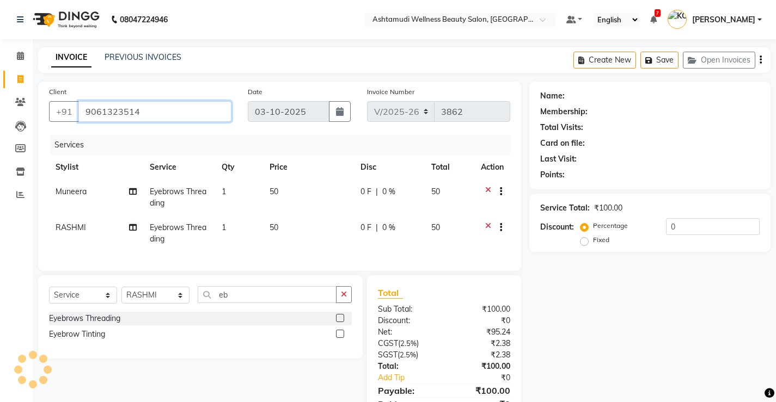
type input "9061323514"
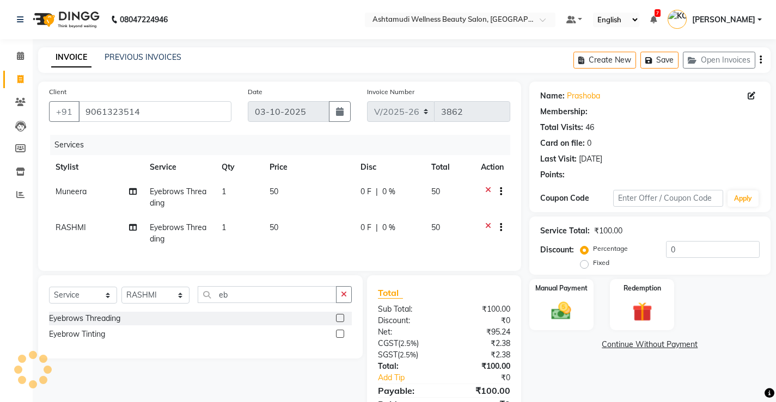
select select "2: Object"
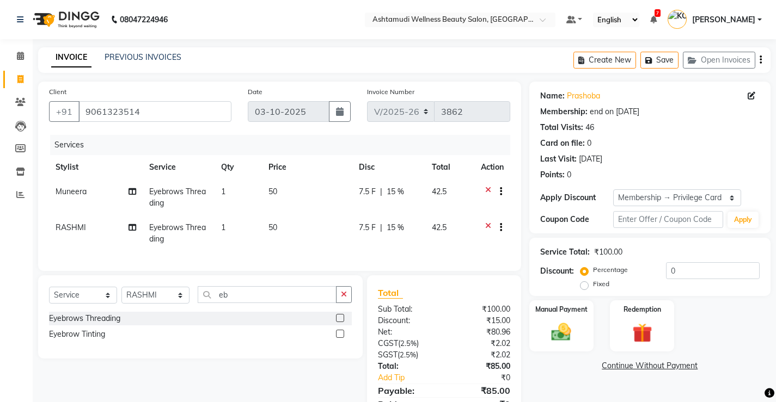
type input "15"
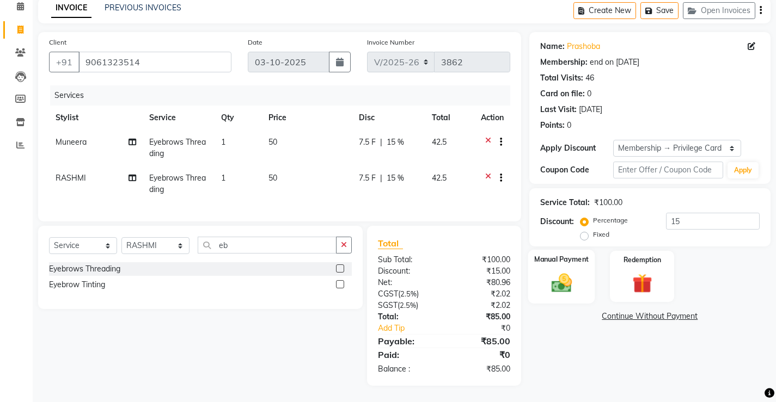
click at [564, 283] on img at bounding box center [560, 282] width 33 height 23
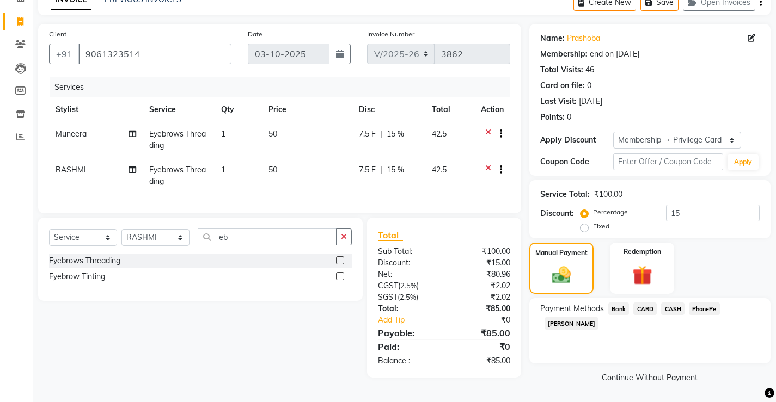
click at [710, 313] on span "PhonePe" at bounding box center [704, 309] width 31 height 13
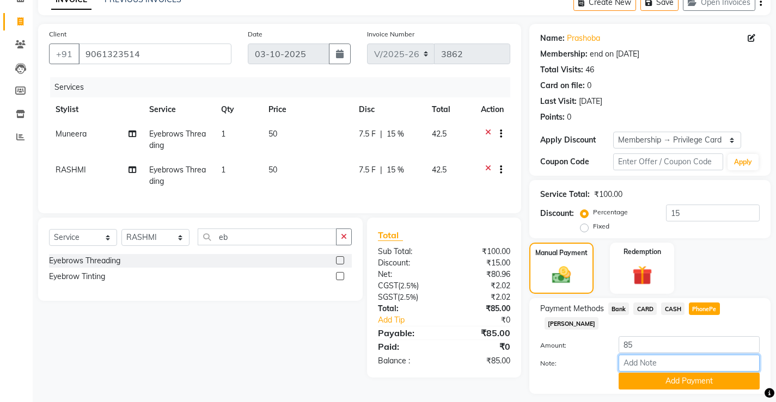
click at [673, 355] on input "Note:" at bounding box center [688, 363] width 141 height 17
type input "[PERSON_NAME]"
click at [691, 358] on div "Note: [PERSON_NAME]" at bounding box center [650, 364] width 236 height 19
click at [687, 373] on button "Add Payment" at bounding box center [688, 381] width 141 height 17
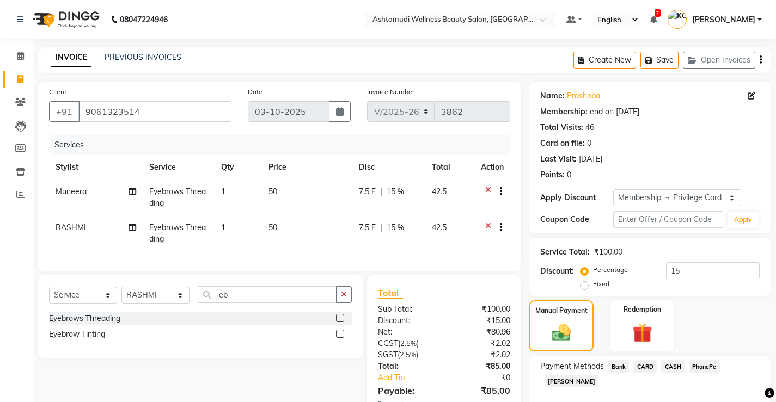
scroll to position [119, 0]
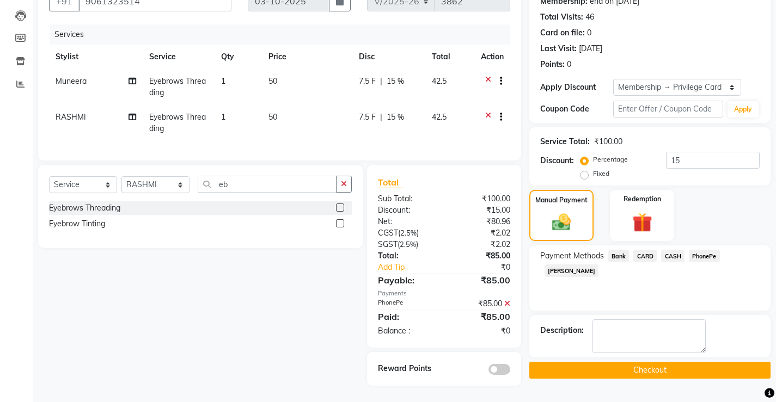
click at [606, 362] on button "Checkout" at bounding box center [649, 370] width 241 height 17
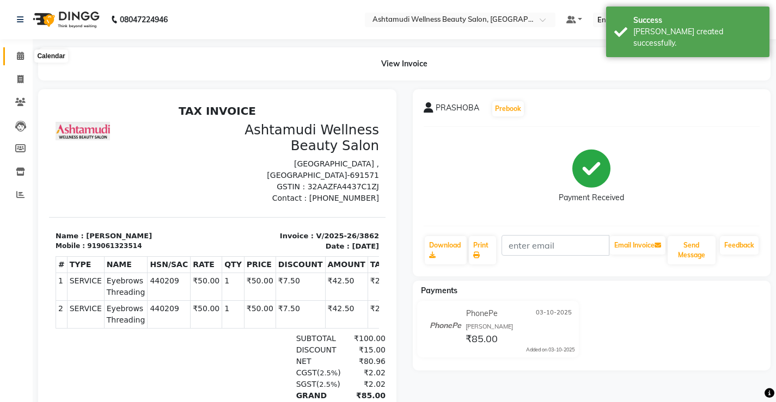
click at [19, 54] on icon at bounding box center [20, 56] width 7 height 8
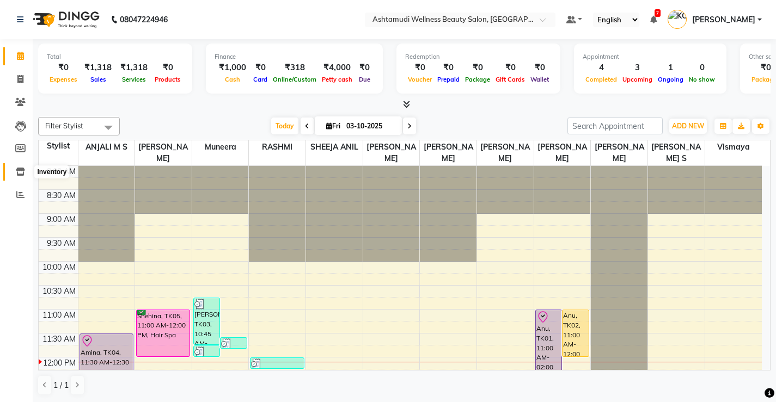
click at [16, 177] on span at bounding box center [20, 172] width 19 height 13
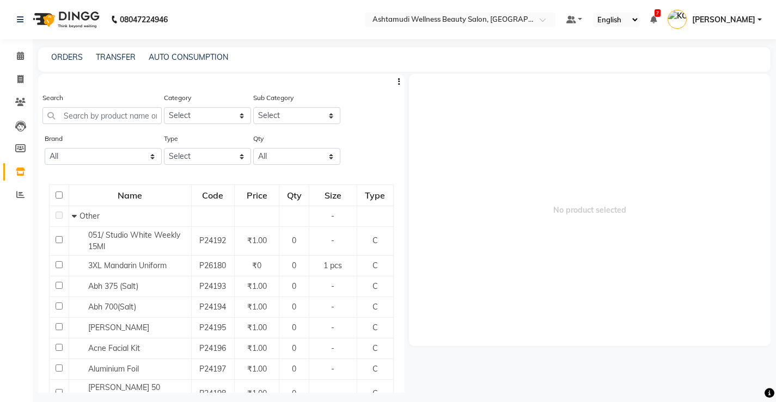
drag, startPoint x: 256, startPoint y: 181, endPoint x: 589, endPoint y: 245, distance: 339.3
click at [589, 245] on span "No product selected" at bounding box center [590, 210] width 362 height 272
click at [19, 54] on icon at bounding box center [20, 56] width 7 height 8
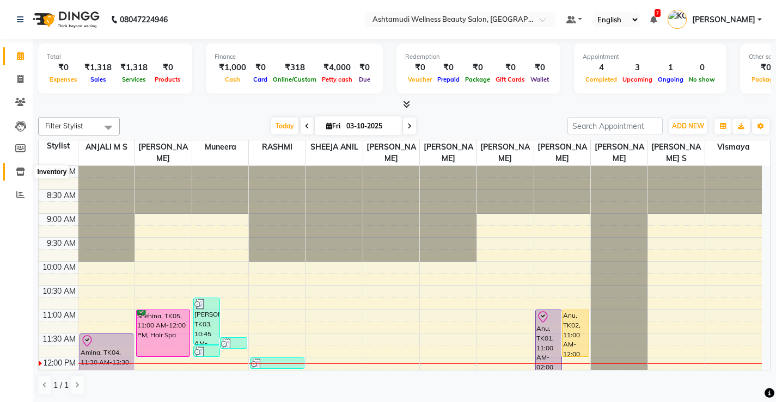
click at [19, 170] on icon at bounding box center [20, 172] width 9 height 8
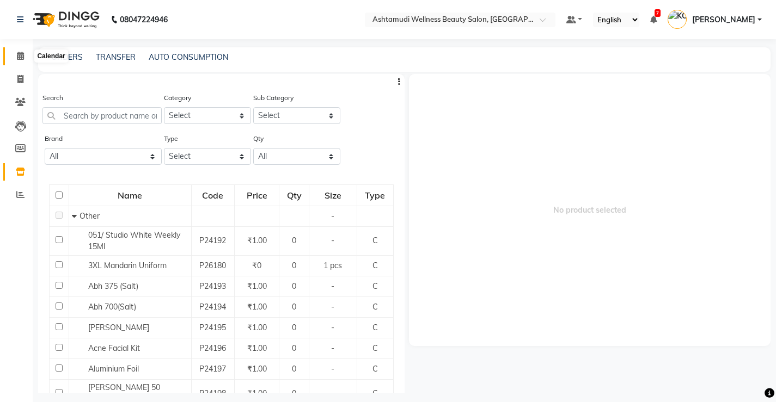
click at [23, 54] on icon at bounding box center [20, 56] width 7 height 8
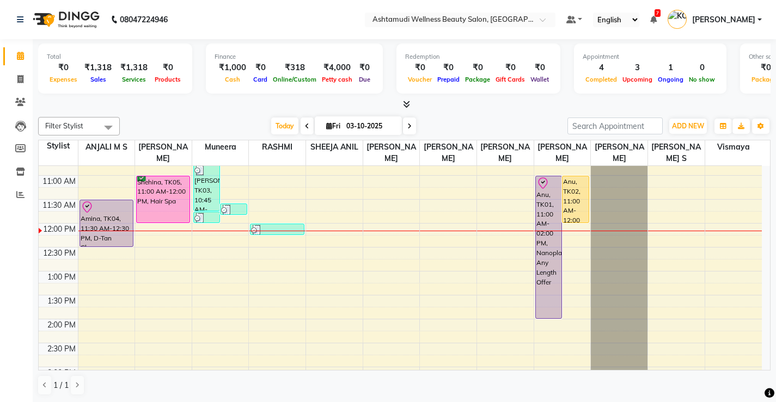
scroll to position [109, 0]
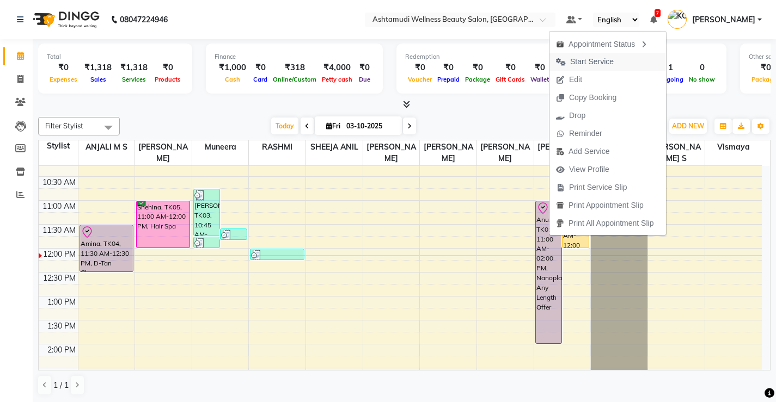
click at [587, 59] on span "Start Service" at bounding box center [592, 61] width 44 height 11
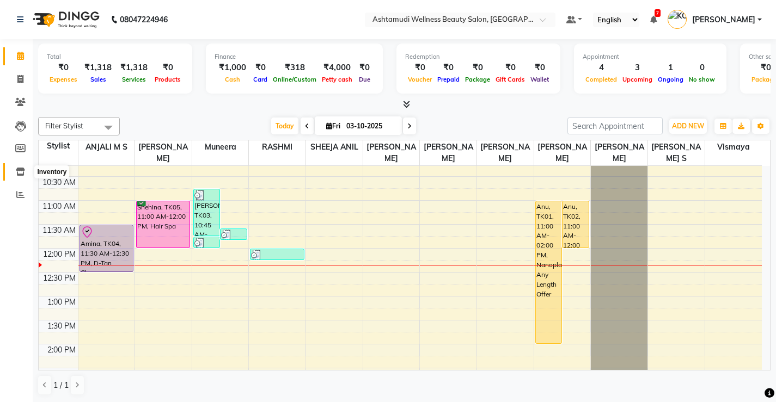
click at [22, 171] on icon at bounding box center [20, 172] width 9 height 8
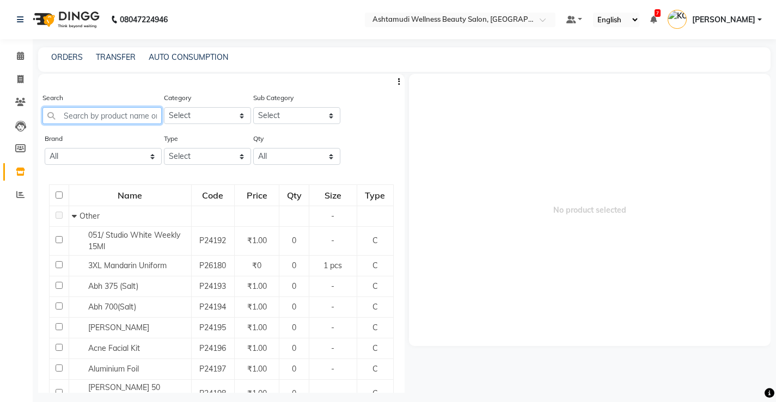
click at [73, 119] on input "text" at bounding box center [101, 115] width 119 height 17
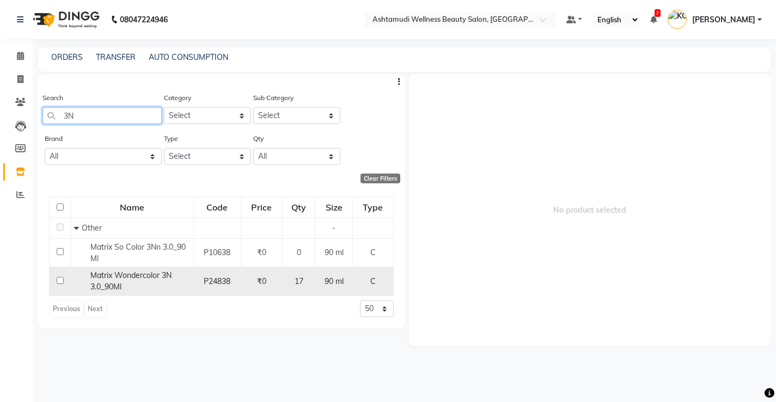
type input "3N"
click at [134, 281] on div "Matrix Wondercolor 3N 3.0_90Ml" at bounding box center [132, 281] width 117 height 23
select select
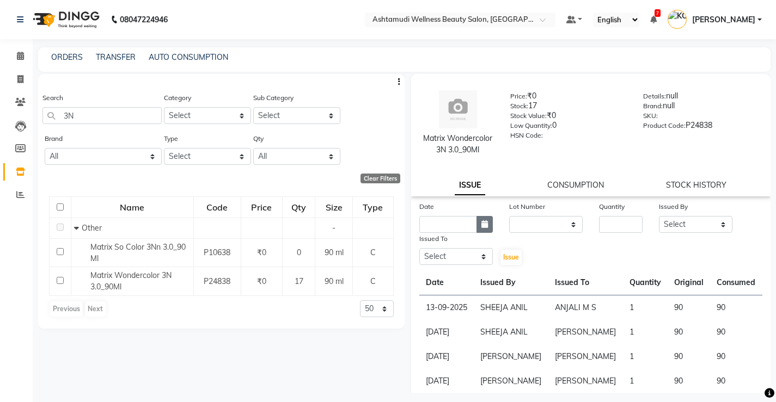
click at [483, 226] on icon "button" at bounding box center [484, 224] width 7 height 8
select select "10"
select select "2025"
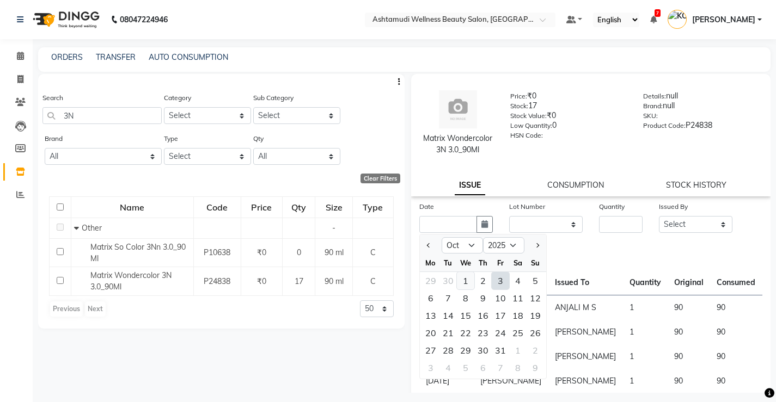
click at [462, 285] on div "1" at bounding box center [465, 280] width 17 height 17
type input "01-10-2025"
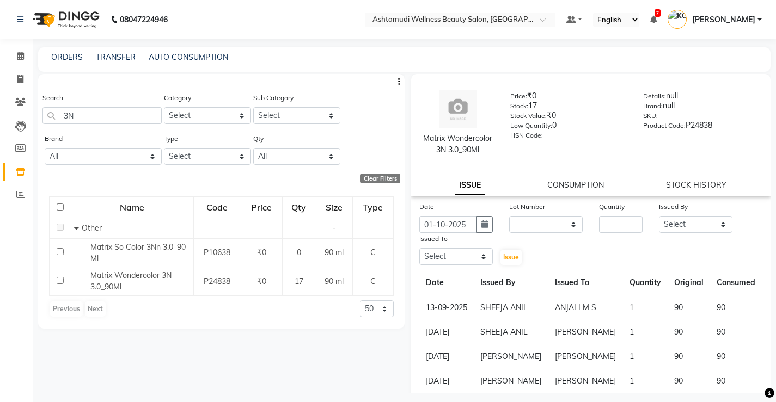
click at [528, 235] on div "Issue" at bounding box center [516, 249] width 30 height 33
click at [532, 219] on select "None" at bounding box center [545, 224] width 73 height 17
select select "0: null"
click at [509, 216] on select "None" at bounding box center [545, 224] width 73 height 17
click at [629, 220] on input "number" at bounding box center [621, 224] width 44 height 17
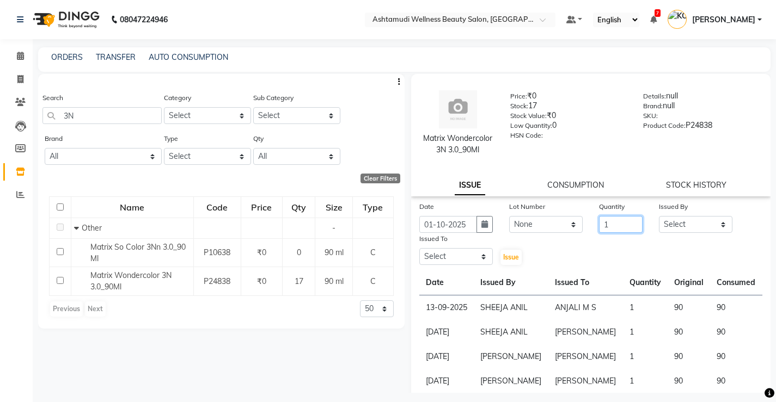
type input "1"
click at [668, 220] on select "Select ANJALI M S [PERSON_NAME] KOTTIYAM ASHTAMUDI [PERSON_NAME] [PERSON_NAME] …" at bounding box center [695, 224] width 73 height 17
select select "65322"
click at [659, 216] on select "Select ANJALI M S [PERSON_NAME] KOTTIYAM ASHTAMUDI [PERSON_NAME] [PERSON_NAME] …" at bounding box center [695, 224] width 73 height 17
click at [449, 252] on select "Select ANJALI M S [PERSON_NAME] KOTTIYAM ASHTAMUDI [PERSON_NAME] [PERSON_NAME] …" at bounding box center [455, 256] width 73 height 17
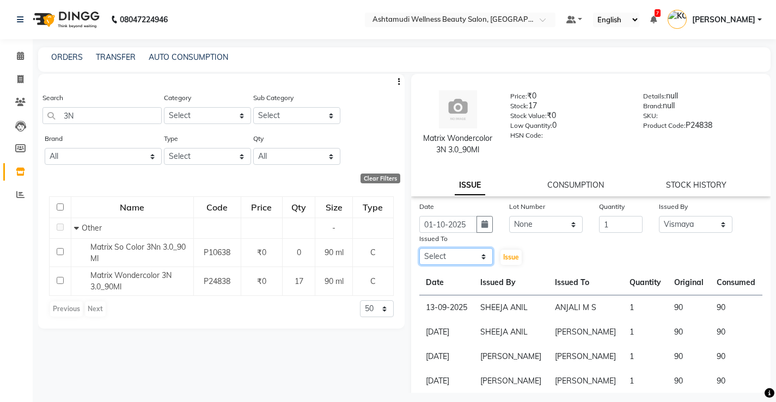
select select "27466"
click at [419, 248] on select "Select ANJALI M S [PERSON_NAME] KOTTIYAM ASHTAMUDI [PERSON_NAME] [PERSON_NAME] …" at bounding box center [455, 256] width 73 height 17
click at [503, 262] on button "Issue" at bounding box center [510, 257] width 21 height 15
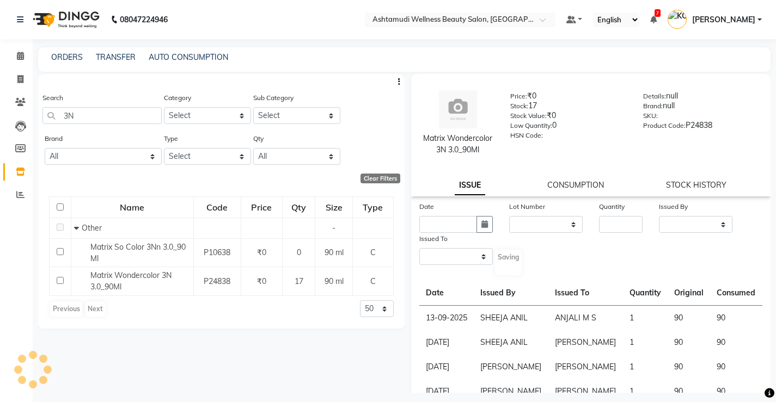
select select
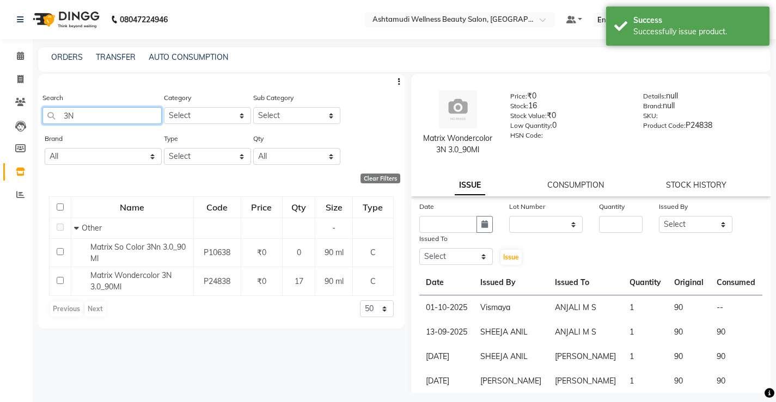
click at [106, 113] on input "3N" at bounding box center [101, 115] width 119 height 17
type input "3"
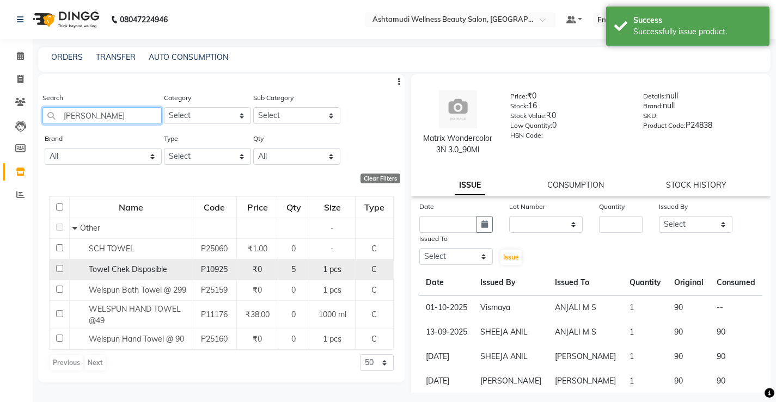
type input "[PERSON_NAME]"
click at [149, 269] on span "Towel Chek Disposible" at bounding box center [128, 270] width 78 height 10
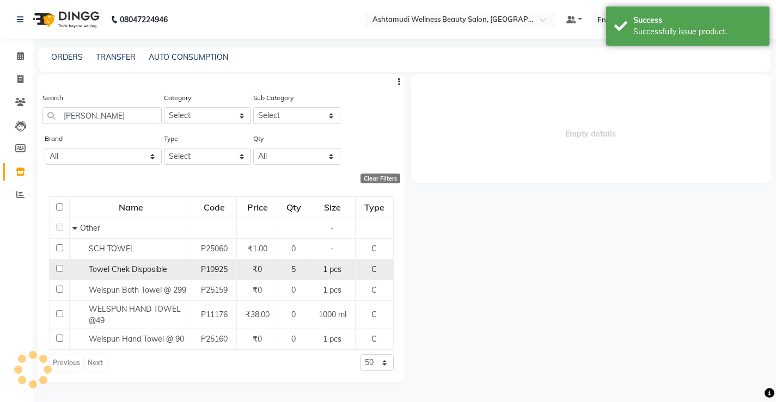
select select
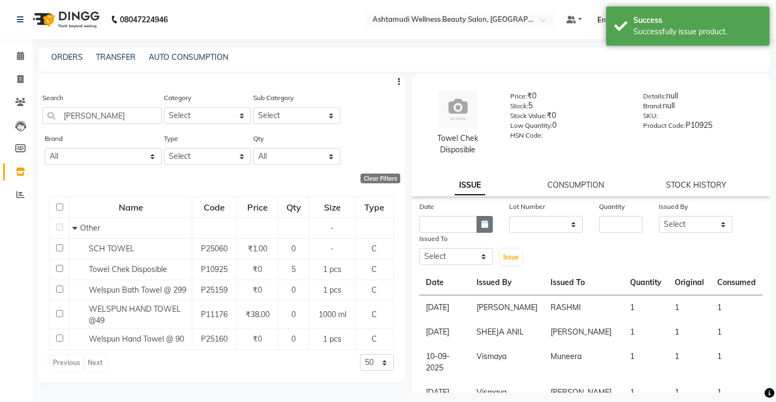
click at [487, 223] on button "button" at bounding box center [484, 224] width 16 height 17
select select "10"
select select "2025"
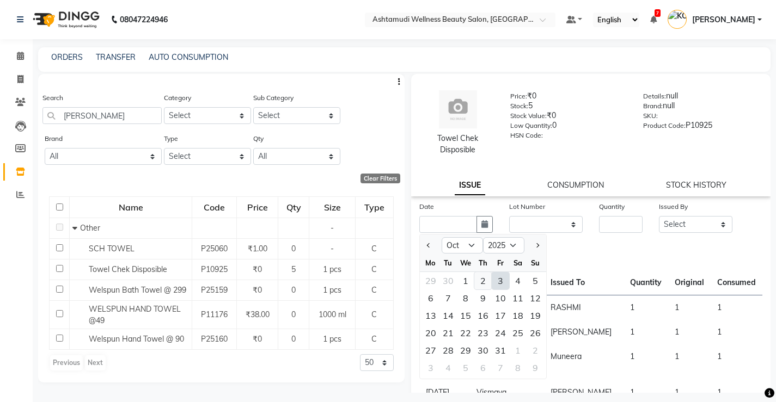
click at [481, 281] on div "2" at bounding box center [482, 280] width 17 height 17
type input "02-10-2025"
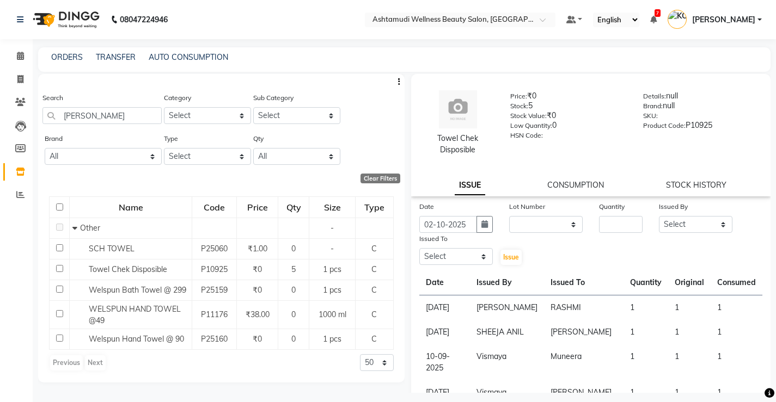
click at [534, 214] on div "Lot Number" at bounding box center [545, 208] width 73 height 15
click at [539, 223] on select "None" at bounding box center [545, 224] width 73 height 17
select select "0: null"
click at [509, 216] on select "None" at bounding box center [545, 224] width 73 height 17
click at [617, 225] on input "number" at bounding box center [621, 224] width 44 height 17
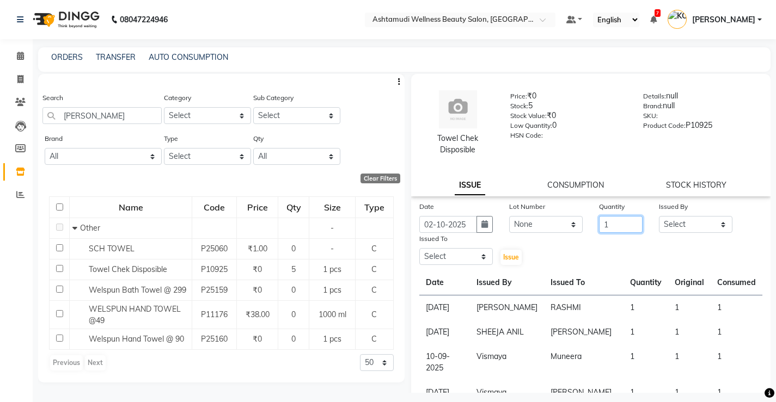
type input "1"
click at [689, 230] on select "Select ANJALI M S [PERSON_NAME] KOTTIYAM ASHTAMUDI [PERSON_NAME] [PERSON_NAME] …" at bounding box center [695, 224] width 73 height 17
select select "65322"
click at [659, 216] on select "Select ANJALI M S [PERSON_NAME] KOTTIYAM ASHTAMUDI [PERSON_NAME] [PERSON_NAME] …" at bounding box center [695, 224] width 73 height 17
click at [436, 264] on select "Select ANJALI M S [PERSON_NAME] KOTTIYAM ASHTAMUDI [PERSON_NAME] [PERSON_NAME] …" at bounding box center [455, 256] width 73 height 17
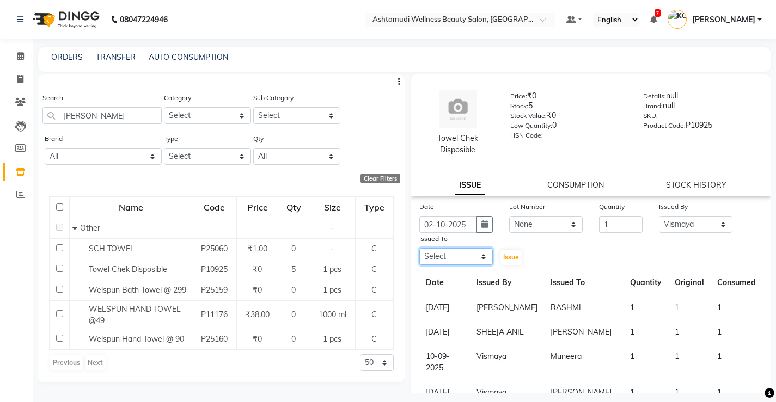
select select "71741"
click at [419, 248] on select "Select ANJALI M S [PERSON_NAME] KOTTIYAM ASHTAMUDI [PERSON_NAME] [PERSON_NAME] …" at bounding box center [455, 256] width 73 height 17
click at [503, 261] on span "Issue" at bounding box center [511, 257] width 16 height 8
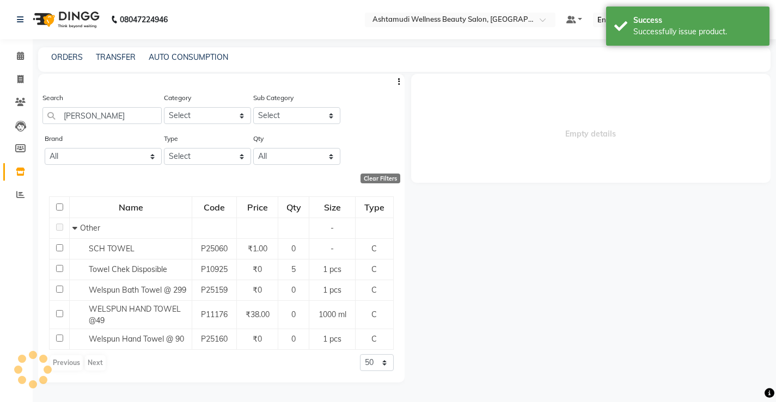
select select
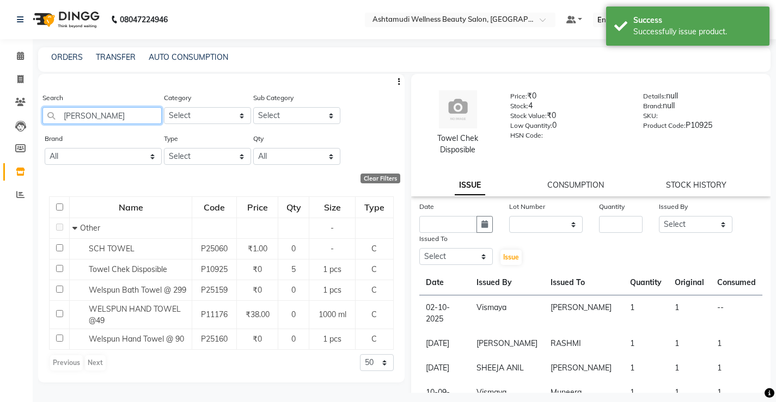
click at [100, 117] on input "[PERSON_NAME]" at bounding box center [101, 115] width 119 height 17
type input "t"
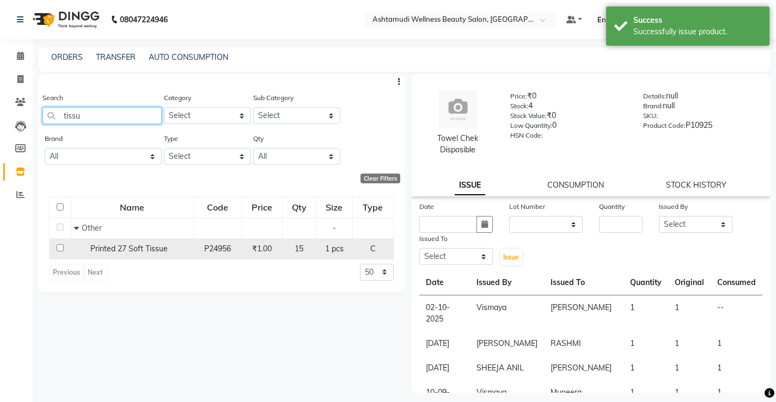
type input "tissu"
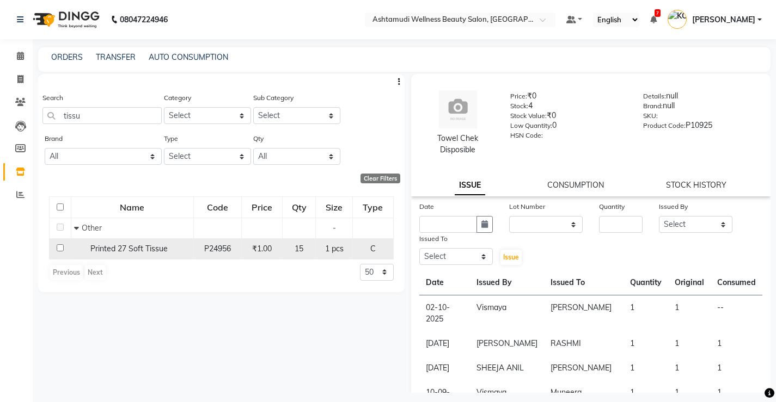
click at [139, 252] on span "Printed 27 Soft Tissue" at bounding box center [128, 249] width 77 height 10
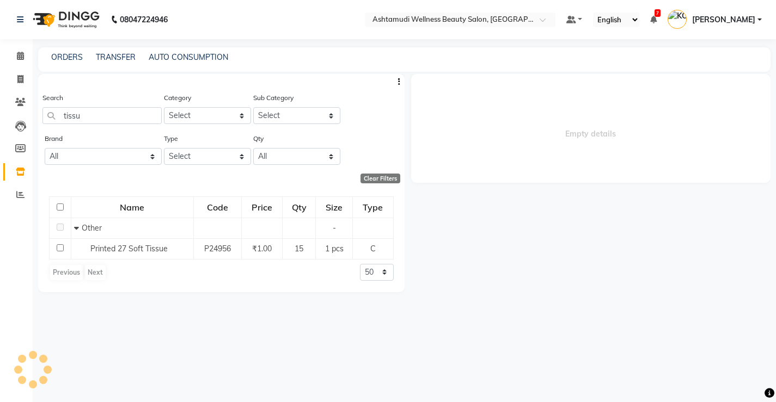
select select
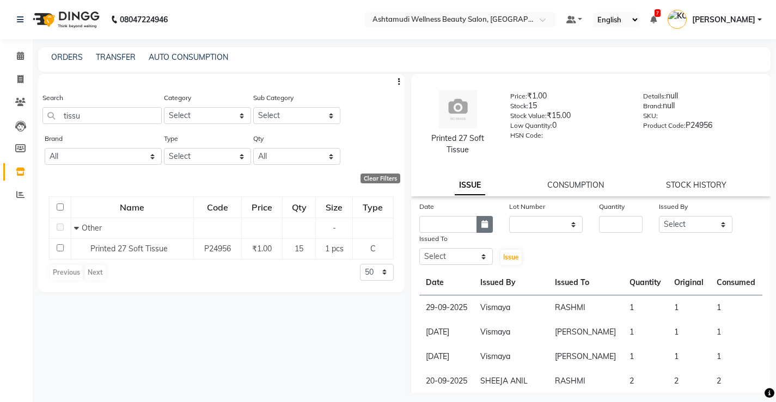
click at [482, 225] on icon "button" at bounding box center [484, 224] width 7 height 8
select select "10"
select select "2025"
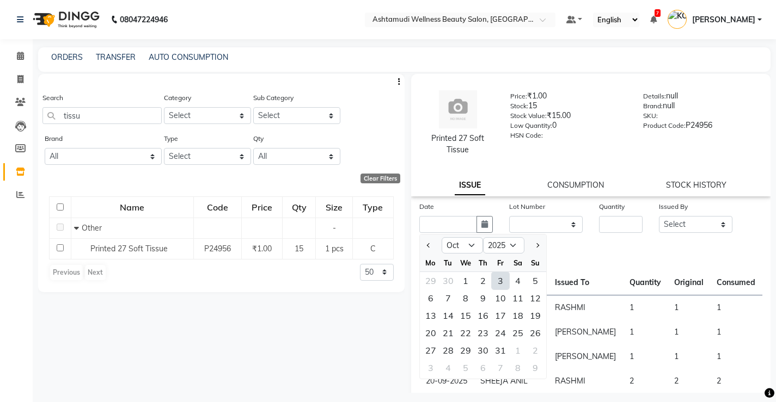
click at [493, 283] on div "3" at bounding box center [500, 280] width 17 height 17
type input "03-10-2025"
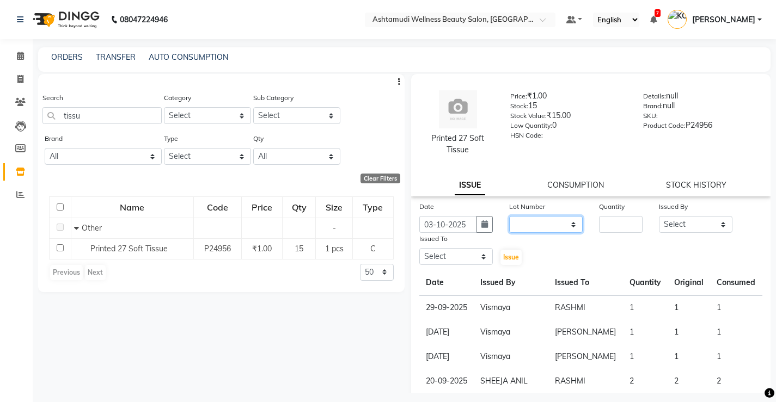
click at [534, 226] on select "None" at bounding box center [545, 224] width 73 height 17
select select "0: null"
click at [509, 216] on select "None" at bounding box center [545, 224] width 73 height 17
click at [603, 225] on input "number" at bounding box center [621, 224] width 44 height 17
type input "1"
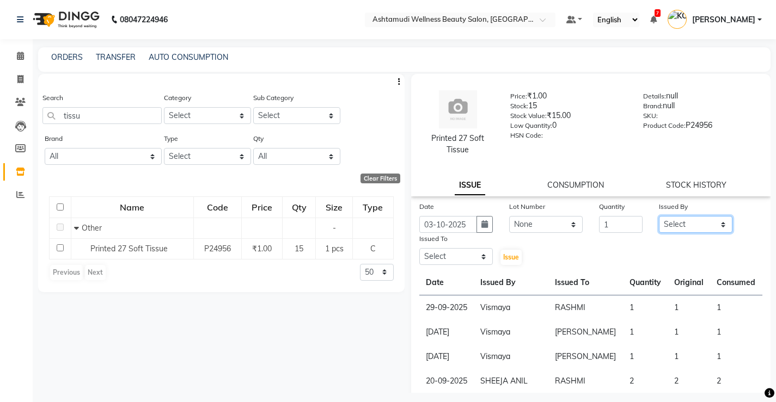
click at [676, 220] on select "Select ANJALI M S [PERSON_NAME] KOTTIYAM ASHTAMUDI [PERSON_NAME] [PERSON_NAME] …" at bounding box center [695, 224] width 73 height 17
click at [659, 216] on select "Select ANJALI M S [PERSON_NAME] KOTTIYAM ASHTAMUDI [PERSON_NAME] [PERSON_NAME] …" at bounding box center [695, 224] width 73 height 17
click at [471, 250] on select "Select ANJALI M S [PERSON_NAME] KOTTIYAM ASHTAMUDI [PERSON_NAME] [PERSON_NAME] …" at bounding box center [455, 256] width 73 height 17
click at [419, 248] on select "Select ANJALI M S [PERSON_NAME] KOTTIYAM ASHTAMUDI [PERSON_NAME] [PERSON_NAME] …" at bounding box center [455, 256] width 73 height 17
click at [506, 258] on span "Issue" at bounding box center [511, 257] width 16 height 8
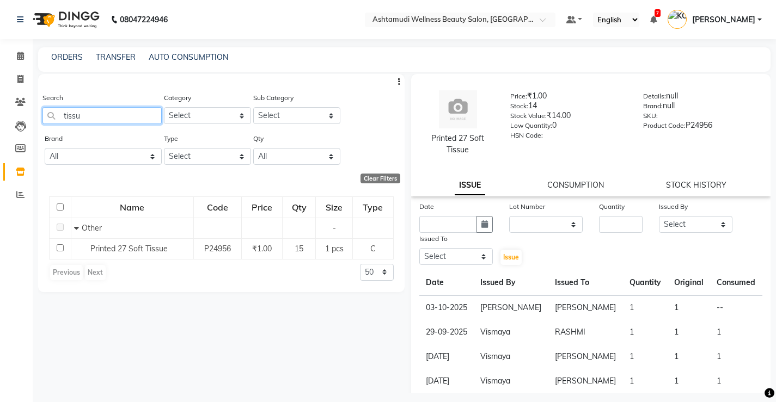
click at [120, 117] on input "tissu" at bounding box center [101, 115] width 119 height 17
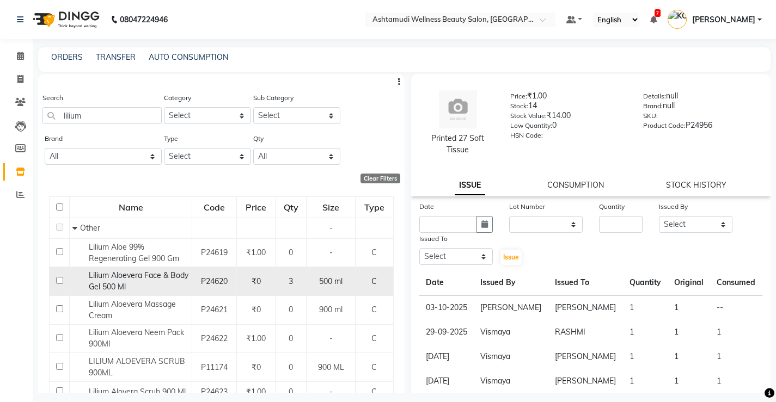
click at [198, 281] on div "P24620" at bounding box center [214, 281] width 35 height 11
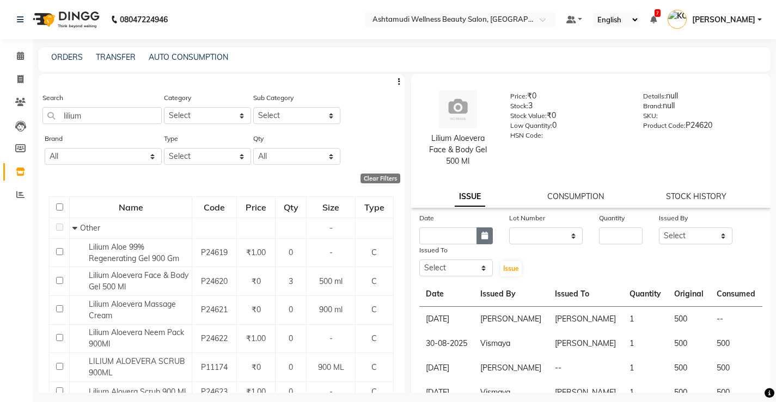
click at [483, 241] on button "button" at bounding box center [484, 236] width 16 height 17
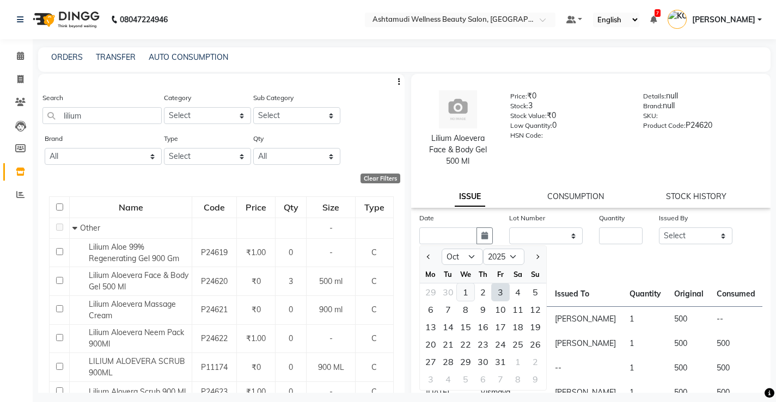
click at [469, 293] on div "1" at bounding box center [465, 292] width 17 height 17
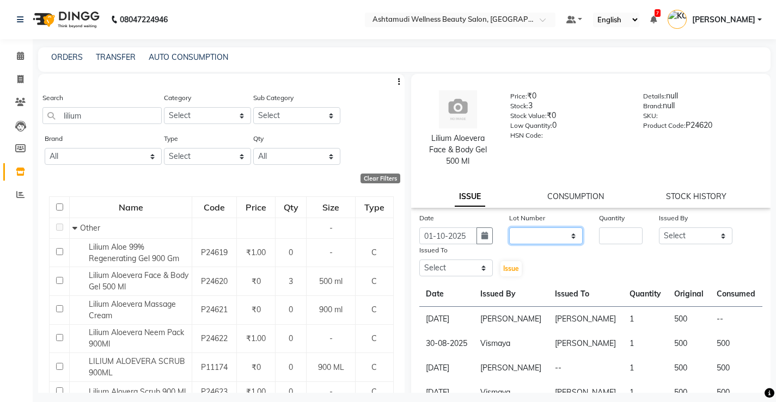
click at [526, 240] on select "None" at bounding box center [545, 236] width 73 height 17
click at [509, 228] on select "None" at bounding box center [545, 236] width 73 height 17
click at [622, 232] on input "number" at bounding box center [621, 236] width 44 height 17
click at [676, 229] on select "Select ANJALI M S [PERSON_NAME] KOTTIYAM ASHTAMUDI [PERSON_NAME] [PERSON_NAME] …" at bounding box center [695, 236] width 73 height 17
click at [659, 228] on select "Select ANJALI M S [PERSON_NAME] KOTTIYAM ASHTAMUDI [PERSON_NAME] [PERSON_NAME] …" at bounding box center [695, 236] width 73 height 17
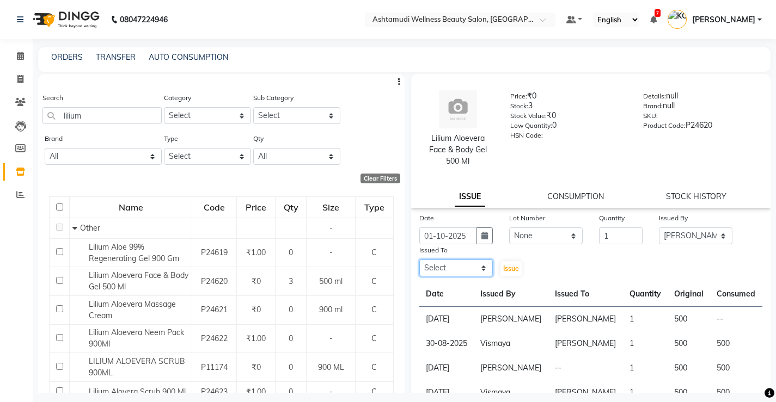
click at [469, 273] on select "Select ANJALI M S [PERSON_NAME] KOTTIYAM ASHTAMUDI [PERSON_NAME] [PERSON_NAME] …" at bounding box center [455, 268] width 73 height 17
click at [419, 260] on select "Select ANJALI M S [PERSON_NAME] KOTTIYAM ASHTAMUDI [PERSON_NAME] [PERSON_NAME] …" at bounding box center [455, 268] width 73 height 17
click at [507, 272] on span "Issue" at bounding box center [511, 269] width 16 height 8
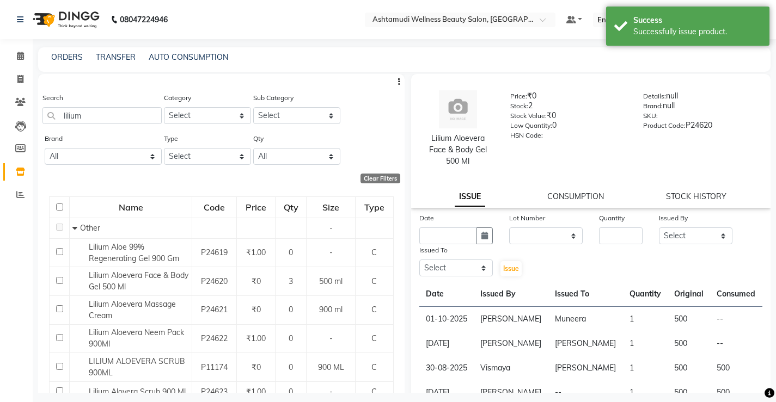
click at [565, 191] on div "CONSUMPTION" at bounding box center [575, 196] width 57 height 11
click at [568, 192] on link "CONSUMPTION" at bounding box center [575, 197] width 57 height 10
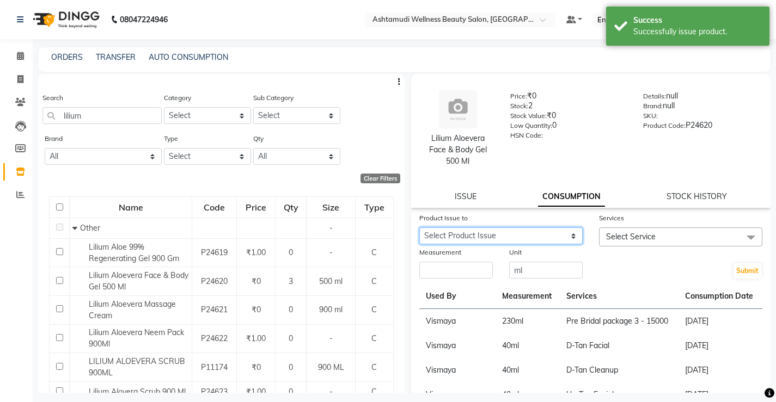
drag, startPoint x: 511, startPoint y: 236, endPoint x: 521, endPoint y: 244, distance: 12.8
click at [511, 236] on select "Select Product Issue [DATE], Issued to: Muneera, Balance: 500 [DATE], Issued to…" at bounding box center [500, 236] width 163 height 17
click at [419, 228] on select "Select Product Issue [DATE], Issued to: Muneera, Balance: 500 [DATE], Issued to…" at bounding box center [500, 236] width 163 height 17
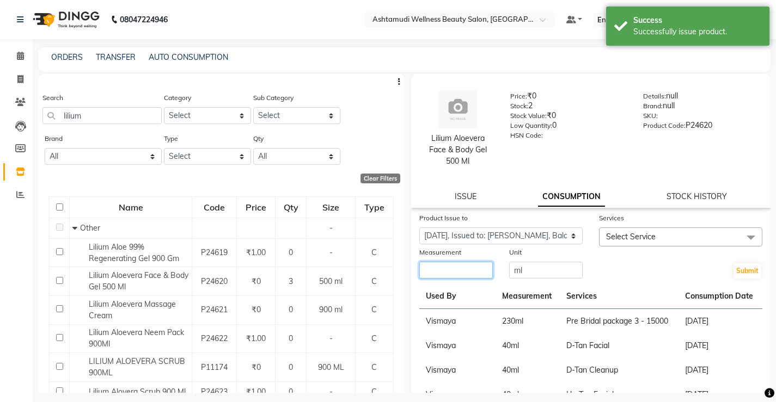
click at [475, 273] on input "number" at bounding box center [455, 270] width 73 height 17
click at [657, 229] on span "Select Service" at bounding box center [680, 237] width 163 height 19
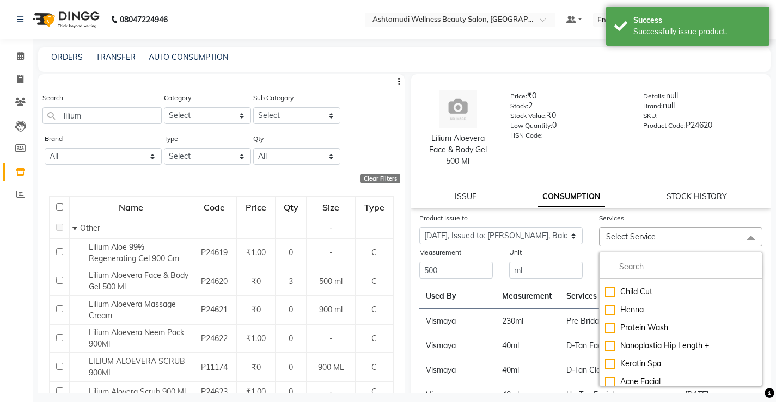
scroll to position [163, 0]
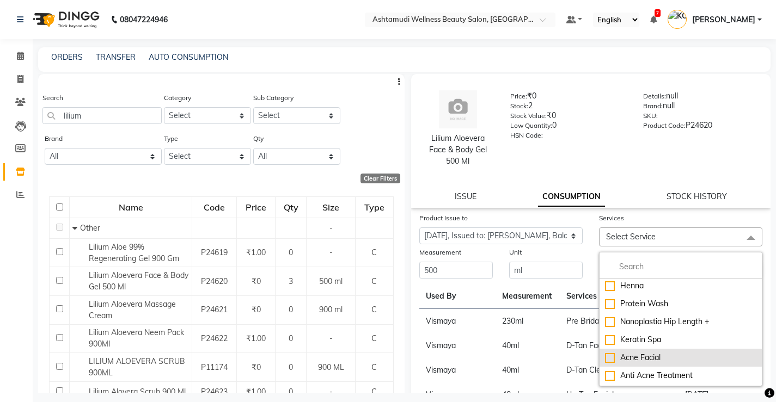
click at [660, 351] on li "Acne Facial" at bounding box center [680, 358] width 162 height 18
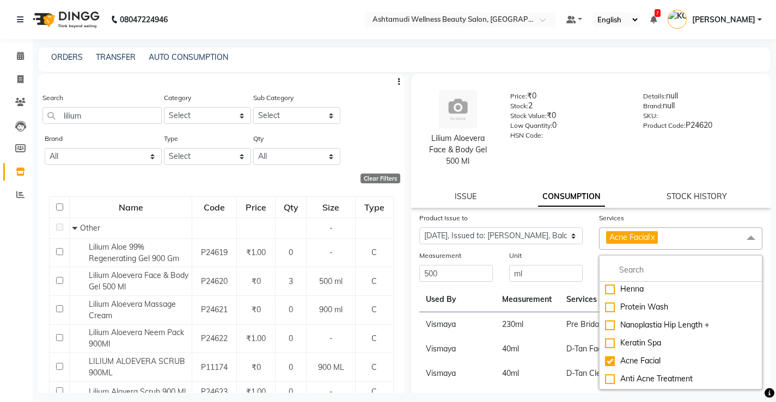
click at [531, 356] on td "40 ml" at bounding box center [527, 349] width 65 height 24
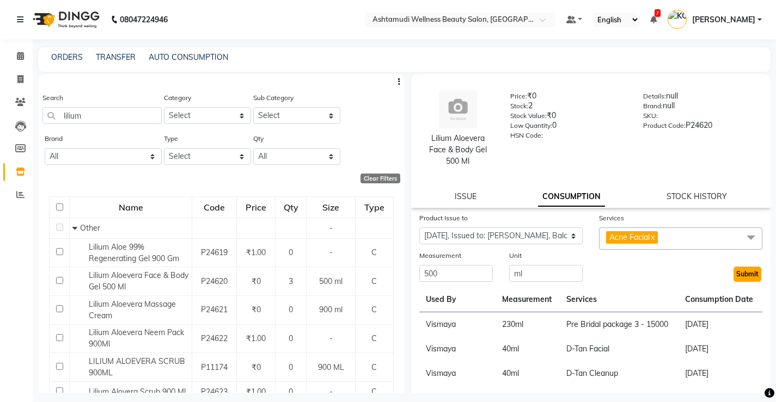
click at [746, 273] on button "Submit" at bounding box center [747, 274] width 28 height 15
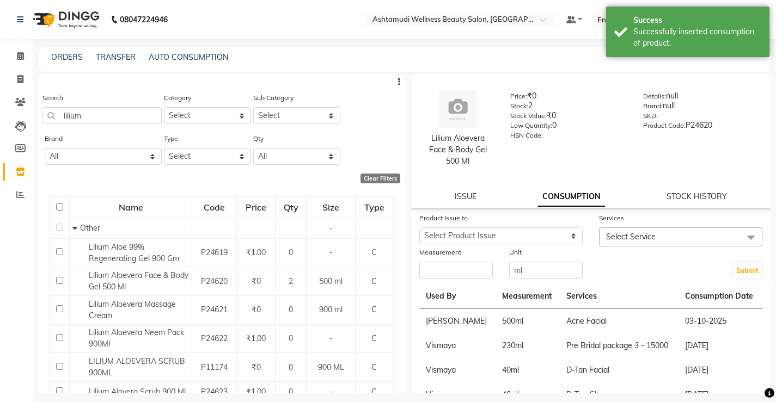
click at [510, 224] on div "Product Issue to" at bounding box center [500, 219] width 163 height 15
click at [516, 238] on select "Select Product Issue [DATE], Issued to: Muneera, Balance: 500" at bounding box center [500, 236] width 163 height 17
click at [419, 228] on select "Select Product Issue [DATE], Issued to: Muneera, Balance: 500" at bounding box center [500, 236] width 163 height 17
click at [440, 272] on input "number" at bounding box center [455, 270] width 73 height 17
click at [614, 239] on span "Select Service" at bounding box center [631, 237] width 50 height 10
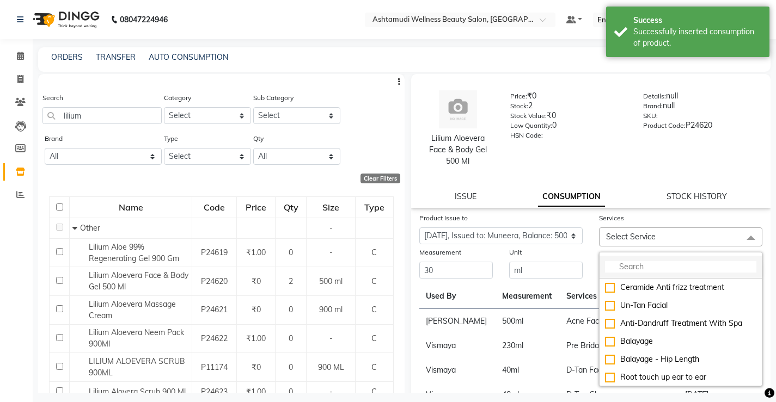
click at [628, 257] on li at bounding box center [680, 267] width 162 height 23
click at [627, 260] on li at bounding box center [680, 267] width 162 height 23
click at [627, 267] on input "multiselect-search" at bounding box center [680, 266] width 151 height 11
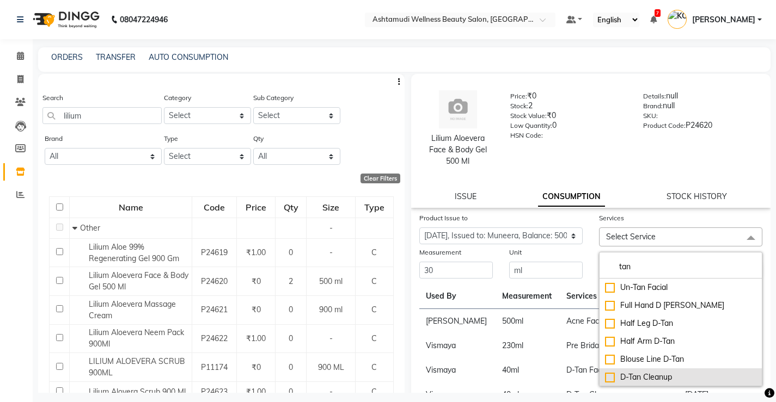
click at [643, 372] on div "D-Tan Cleanup" at bounding box center [680, 377] width 151 height 11
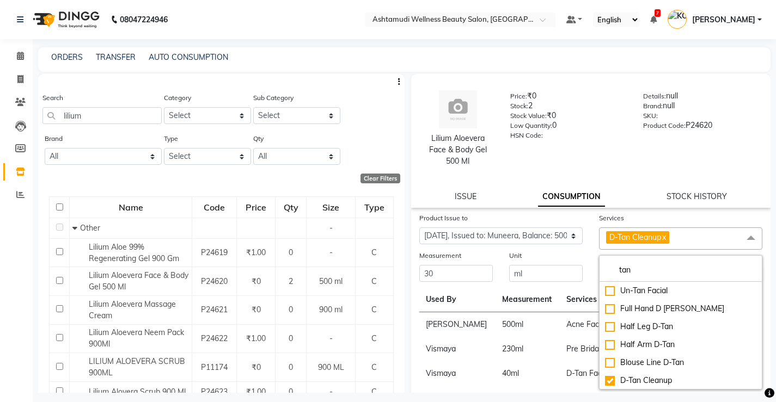
click at [560, 363] on td "D-Tan Facial" at bounding box center [619, 374] width 119 height 24
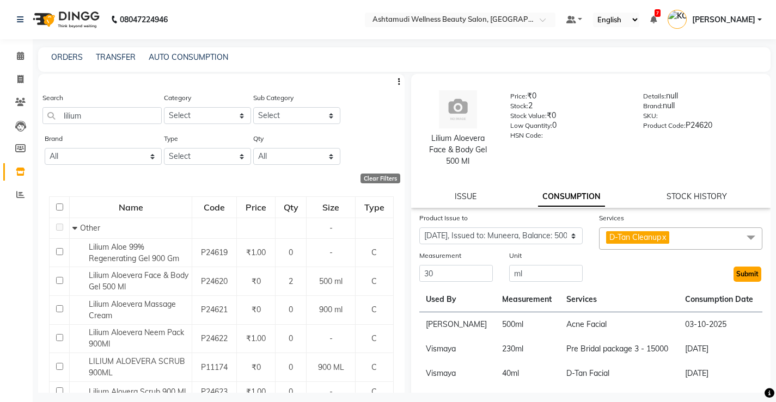
click at [739, 271] on button "Submit" at bounding box center [747, 274] width 28 height 15
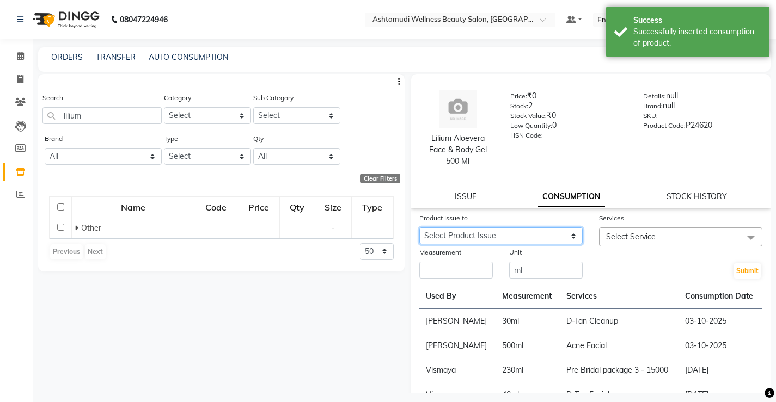
click at [519, 232] on select "Select Product Issue [DATE], Issued to: Muneera, Balance: 470" at bounding box center [500, 236] width 163 height 17
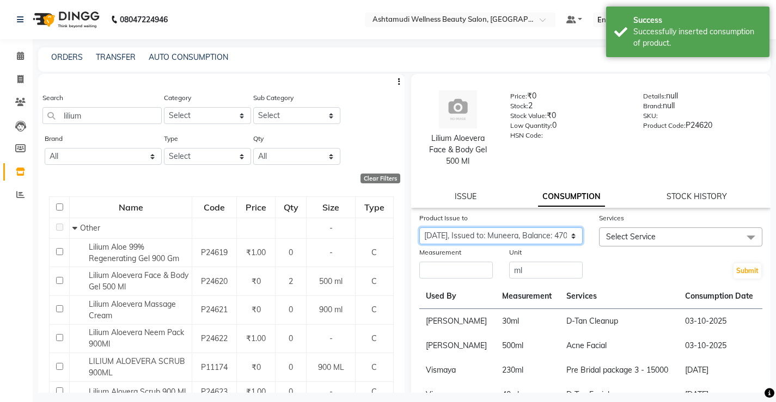
click at [419, 228] on select "Select Product Issue [DATE], Issued to: Muneera, Balance: 470" at bounding box center [500, 236] width 163 height 17
click at [463, 271] on input "number" at bounding box center [455, 270] width 73 height 17
click at [651, 236] on span "Select Service" at bounding box center [631, 237] width 50 height 10
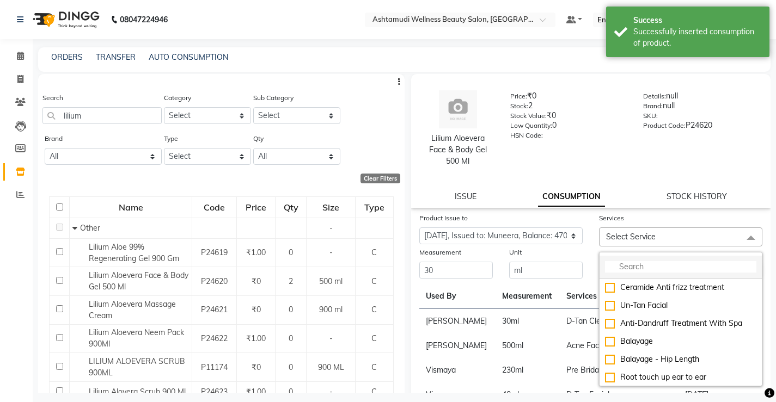
click at [632, 264] on input "multiselect-search" at bounding box center [680, 266] width 151 height 11
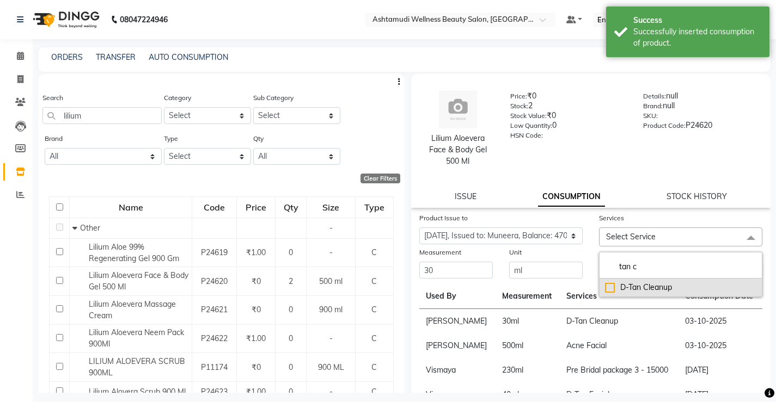
click at [641, 289] on div "D-Tan Cleanup" at bounding box center [680, 287] width 151 height 11
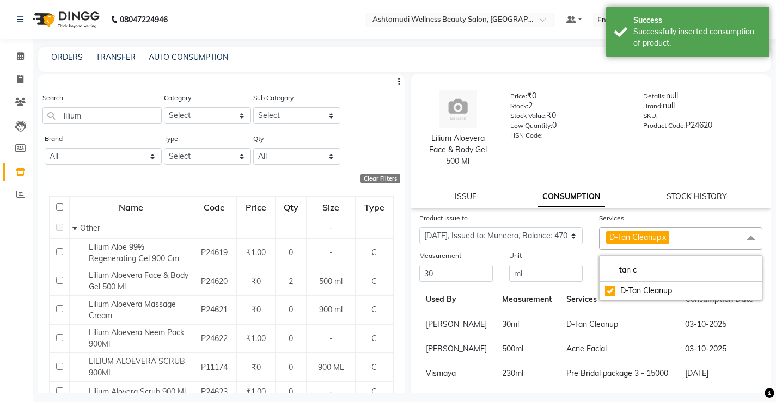
drag, startPoint x: 651, startPoint y: 318, endPoint x: 697, endPoint y: 296, distance: 51.4
click at [651, 319] on td "D-Tan Cleanup" at bounding box center [619, 325] width 119 height 25
click at [740, 273] on button "Submit" at bounding box center [747, 274] width 28 height 15
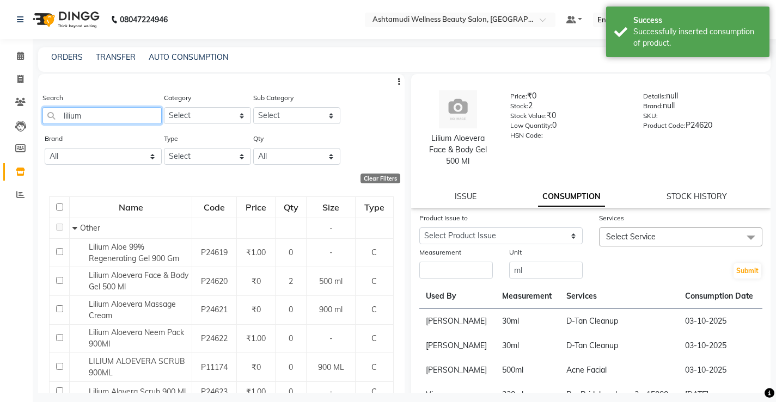
click at [125, 113] on input "lilium" at bounding box center [101, 115] width 119 height 17
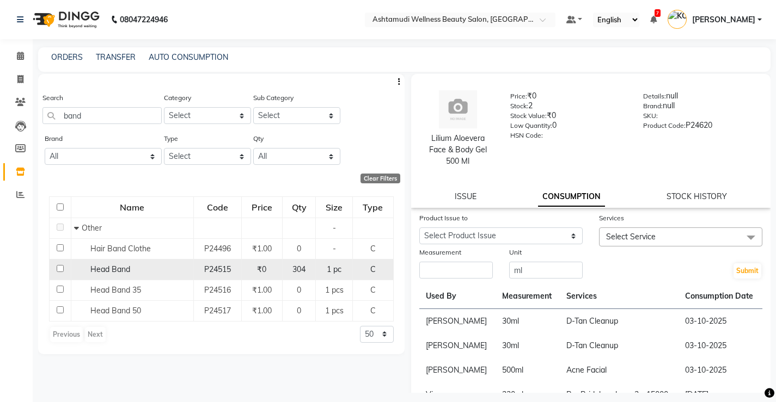
click at [107, 271] on span "Head Band" at bounding box center [110, 270] width 40 height 10
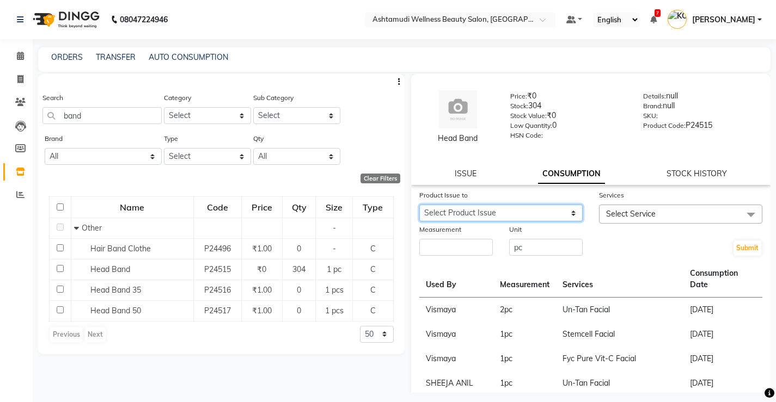
click at [487, 217] on select "Select Product Issue [DATE], Issued to: RASHMI, Balance: 6" at bounding box center [500, 213] width 163 height 17
click at [467, 171] on link "ISSUE" at bounding box center [466, 174] width 22 height 10
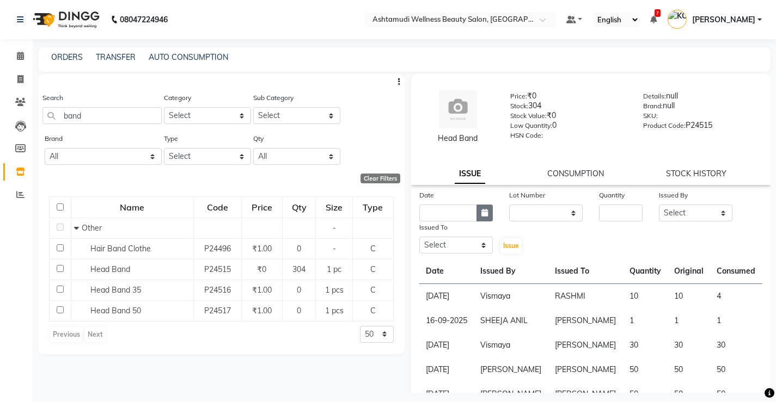
click at [481, 209] on icon "button" at bounding box center [484, 213] width 7 height 8
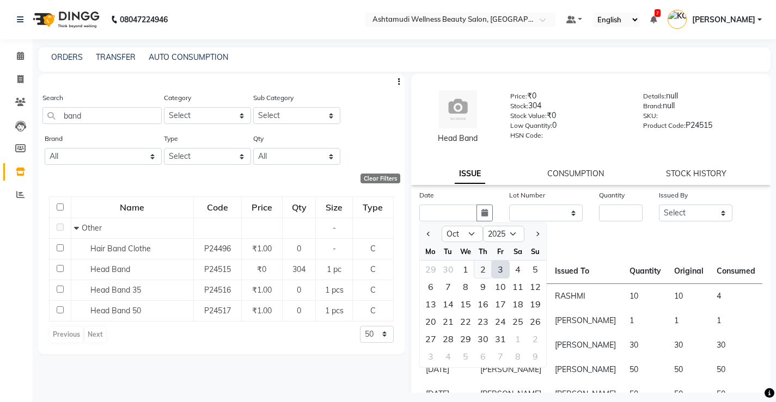
click at [481, 269] on div "2" at bounding box center [482, 269] width 17 height 17
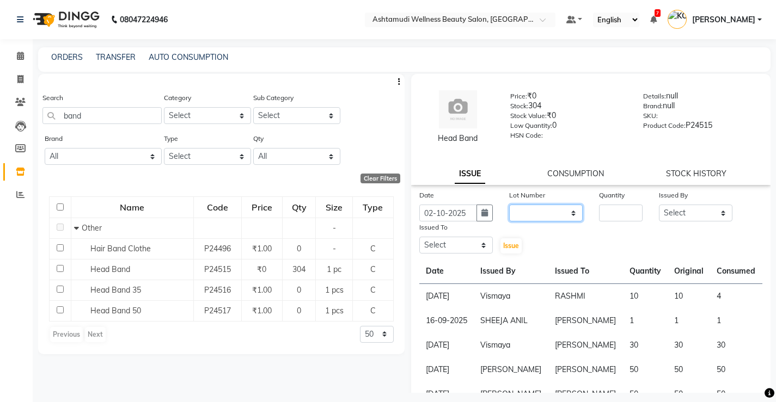
click at [530, 211] on select "None" at bounding box center [545, 213] width 73 height 17
click at [509, 205] on select "None" at bounding box center [545, 213] width 73 height 17
click at [603, 212] on input "number" at bounding box center [621, 213] width 44 height 17
click at [692, 211] on select "Select ANJALI M S [PERSON_NAME] KOTTIYAM ASHTAMUDI [PERSON_NAME] [PERSON_NAME] …" at bounding box center [695, 213] width 73 height 17
click at [659, 205] on select "Select ANJALI M S [PERSON_NAME] KOTTIYAM ASHTAMUDI [PERSON_NAME] [PERSON_NAME] …" at bounding box center [695, 213] width 73 height 17
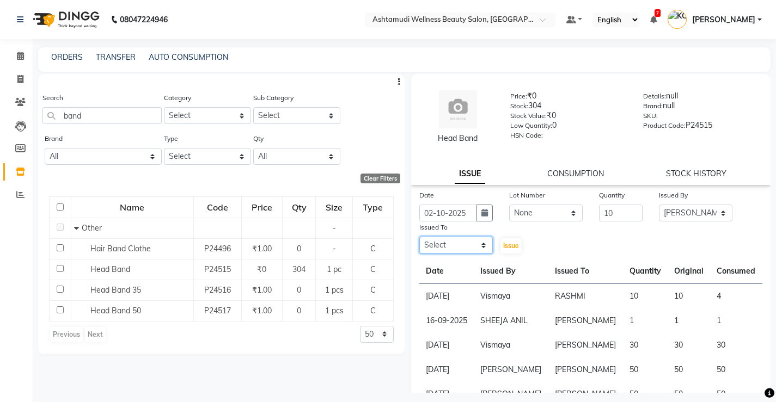
drag, startPoint x: 455, startPoint y: 246, endPoint x: 455, endPoint y: 239, distance: 7.1
click at [455, 246] on select "Select ANJALI M S [PERSON_NAME] KOTTIYAM ASHTAMUDI [PERSON_NAME] [PERSON_NAME] …" at bounding box center [455, 245] width 73 height 17
click at [419, 237] on select "Select ANJALI M S [PERSON_NAME] KOTTIYAM ASHTAMUDI [PERSON_NAME] [PERSON_NAME] …" at bounding box center [455, 245] width 73 height 17
click at [509, 247] on span "Issue" at bounding box center [511, 246] width 16 height 8
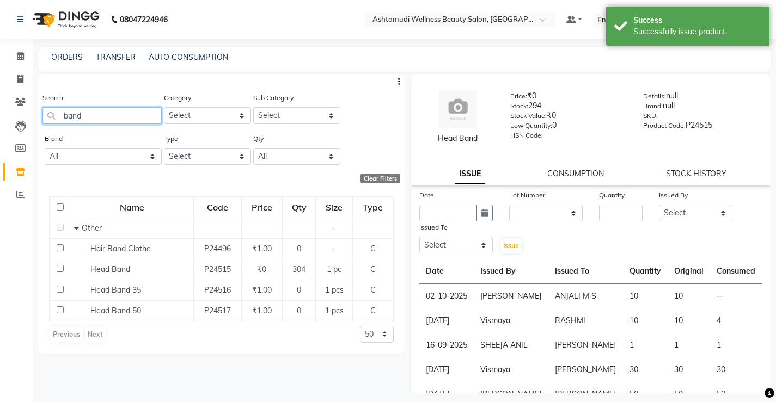
click at [97, 117] on input "band" at bounding box center [101, 115] width 119 height 17
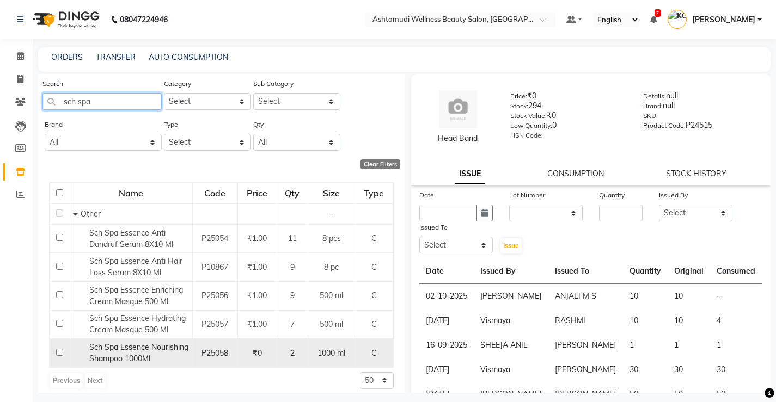
scroll to position [22, 0]
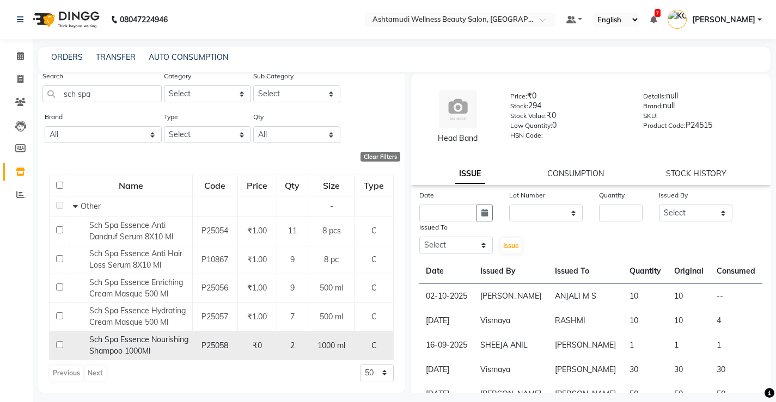
click at [134, 349] on span "Sch Spa Essence Nourishing Shampoo 1000Ml" at bounding box center [138, 345] width 99 height 21
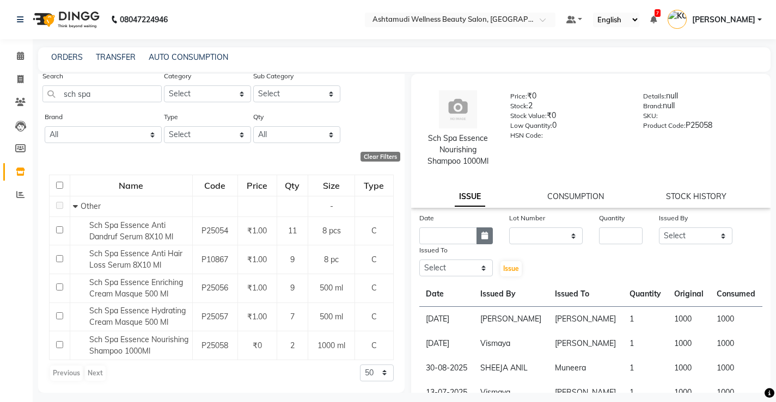
click at [481, 239] on icon "button" at bounding box center [484, 236] width 7 height 8
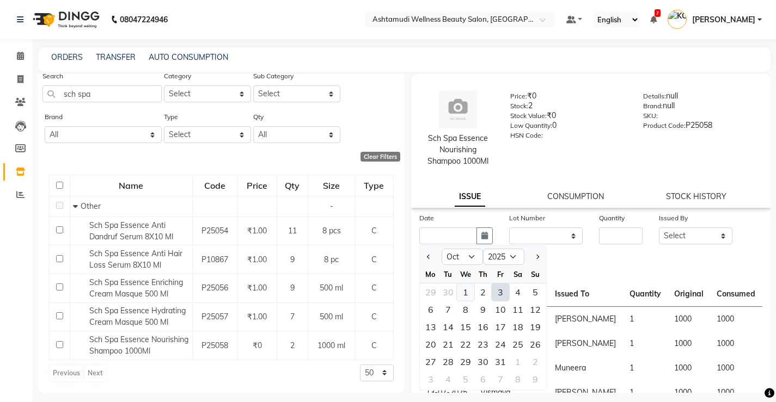
click at [465, 297] on div "1" at bounding box center [465, 292] width 17 height 17
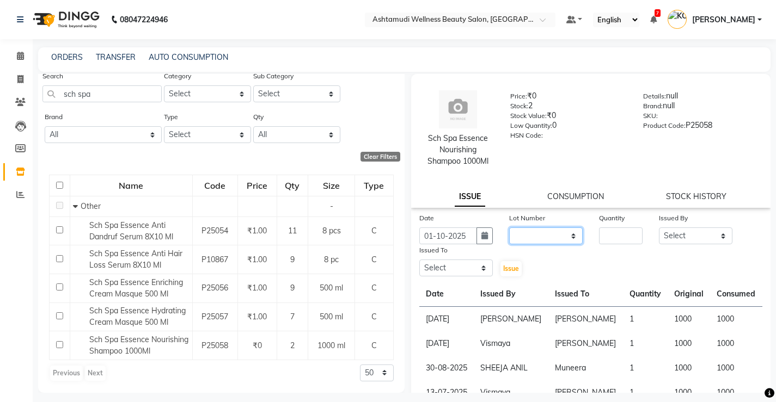
click at [546, 241] on select "None" at bounding box center [545, 236] width 73 height 17
click at [509, 228] on select "None" at bounding box center [545, 236] width 73 height 17
click at [605, 232] on input "number" at bounding box center [621, 236] width 44 height 17
click at [683, 237] on select "Select ANJALI M S [PERSON_NAME] KOTTIYAM ASHTAMUDI [PERSON_NAME] [PERSON_NAME] …" at bounding box center [695, 236] width 73 height 17
click at [659, 228] on select "Select ANJALI M S [PERSON_NAME] KOTTIYAM ASHTAMUDI [PERSON_NAME] [PERSON_NAME] …" at bounding box center [695, 236] width 73 height 17
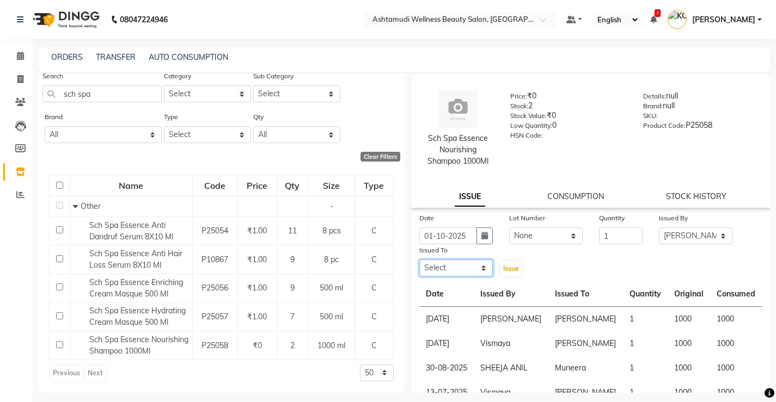
click at [471, 262] on select "Select ANJALI M S [PERSON_NAME] KOTTIYAM ASHTAMUDI [PERSON_NAME] [PERSON_NAME] …" at bounding box center [455, 268] width 73 height 17
click at [419, 260] on select "Select ANJALI M S [PERSON_NAME] KOTTIYAM ASHTAMUDI [PERSON_NAME] [PERSON_NAME] …" at bounding box center [455, 268] width 73 height 17
click at [505, 266] on span "Issue" at bounding box center [511, 269] width 16 height 8
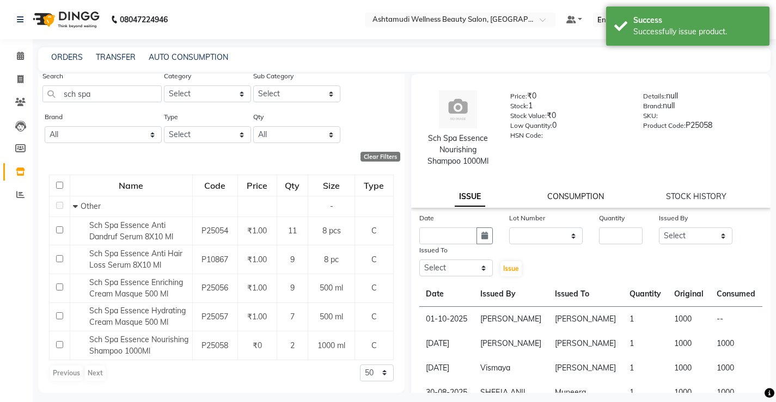
click at [567, 198] on link "CONSUMPTION" at bounding box center [575, 197] width 57 height 10
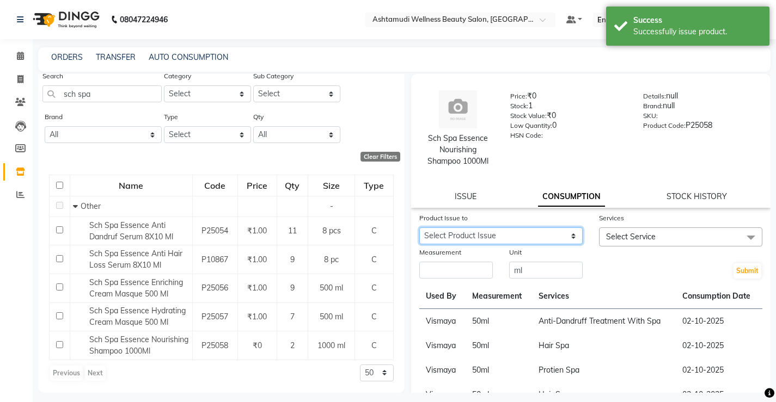
click at [496, 232] on select "Select Product Issue [DATE], Issued to: [PERSON_NAME], Balance: 1000" at bounding box center [500, 236] width 163 height 17
click at [419, 228] on select "Select Product Issue [DATE], Issued to: [PERSON_NAME], Balance: 1000" at bounding box center [500, 236] width 163 height 17
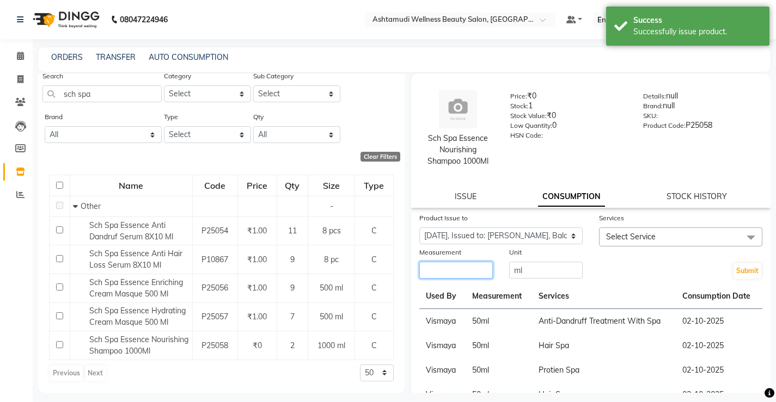
click at [439, 266] on input "number" at bounding box center [455, 270] width 73 height 17
click at [617, 236] on span "Select Service" at bounding box center [631, 237] width 50 height 10
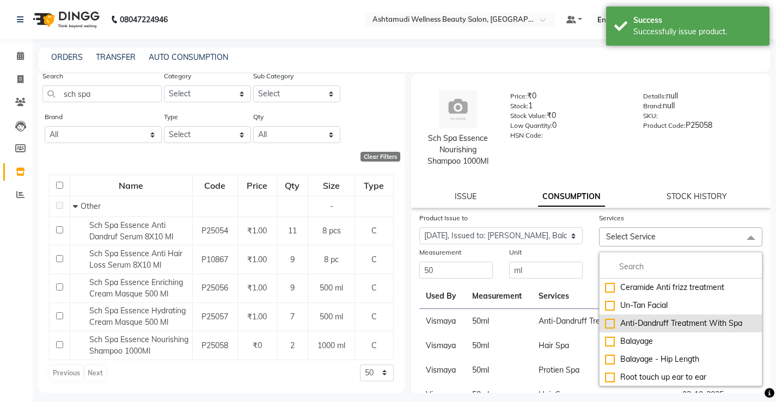
click at [658, 323] on div "Anti-Dandruff Treatment With Spa" at bounding box center [680, 323] width 151 height 11
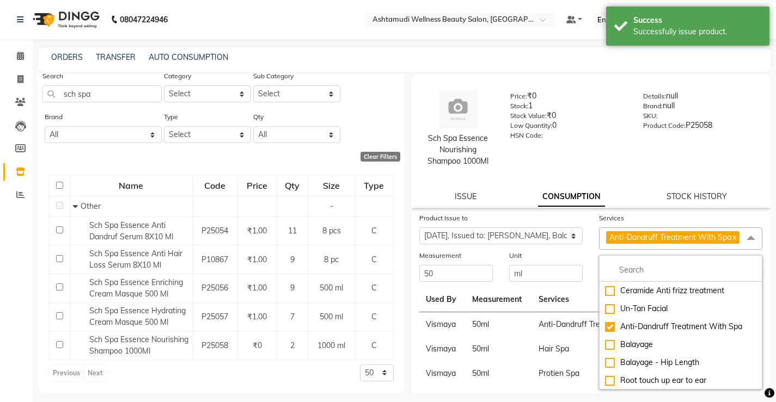
click at [512, 331] on td "50 ml" at bounding box center [498, 325] width 66 height 25
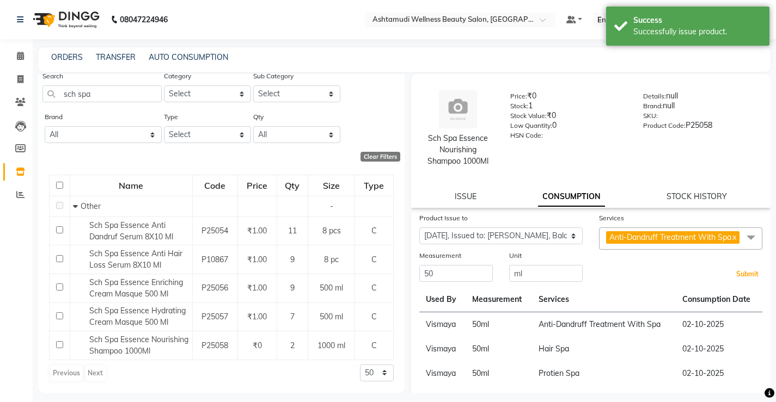
drag, startPoint x: 735, startPoint y: 285, endPoint x: 699, endPoint y: 286, distance: 35.9
click at [734, 282] on button "Submit" at bounding box center [747, 274] width 28 height 15
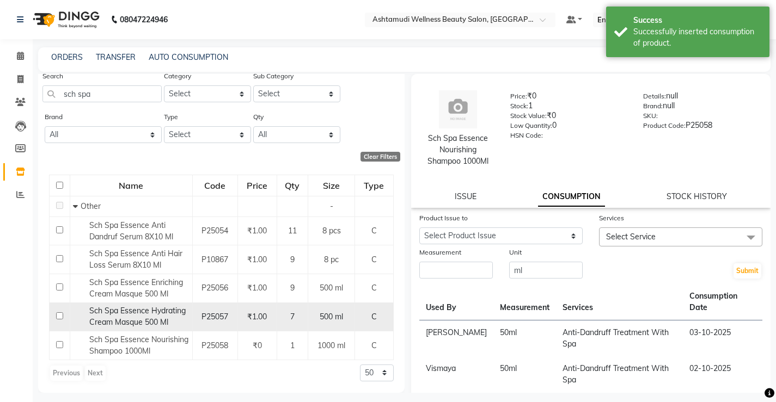
click at [155, 321] on span "Sch Spa Essence Hydrating Cream Masque 500 Ml" at bounding box center [137, 316] width 96 height 21
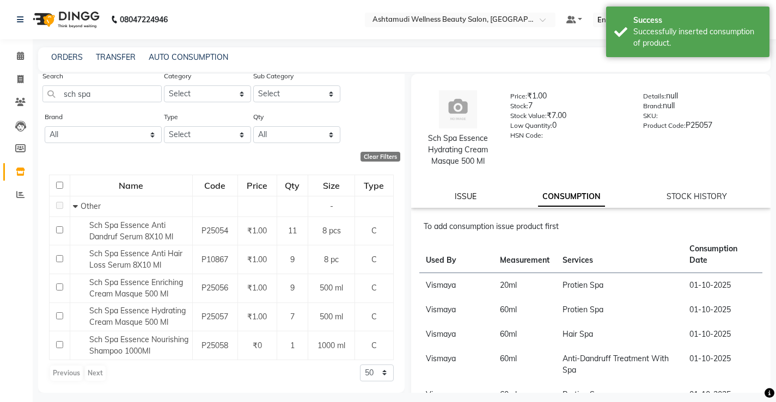
click at [470, 200] on link "ISSUE" at bounding box center [466, 197] width 22 height 10
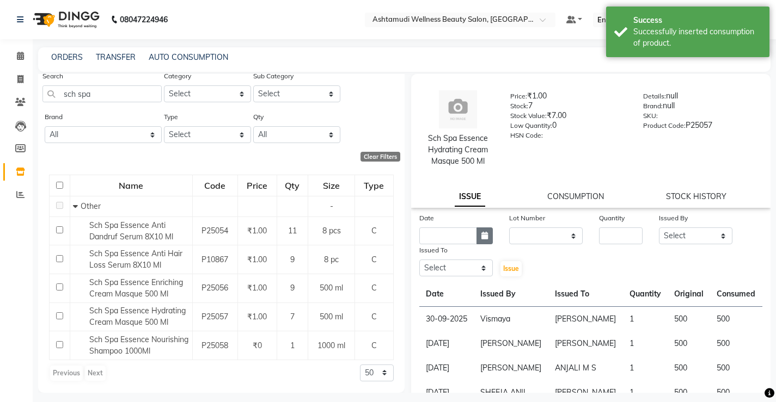
click at [476, 235] on button "button" at bounding box center [484, 236] width 16 height 17
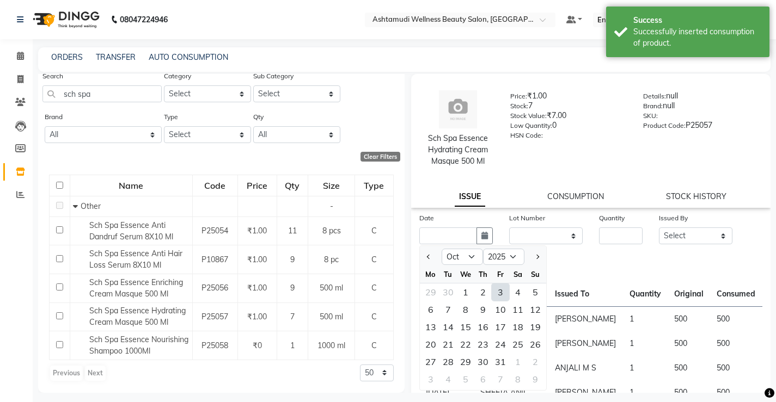
drag, startPoint x: 486, startPoint y: 296, endPoint x: 514, endPoint y: 281, distance: 32.4
click at [489, 292] on div "2" at bounding box center [482, 292] width 17 height 17
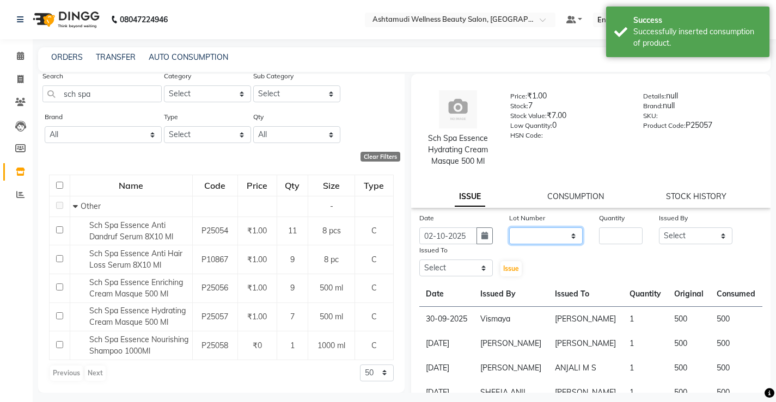
click at [560, 229] on select "None" at bounding box center [545, 236] width 73 height 17
click at [509, 228] on select "None" at bounding box center [545, 236] width 73 height 17
click at [614, 233] on input "number" at bounding box center [621, 236] width 44 height 17
click at [688, 233] on select "Select ANJALI M S [PERSON_NAME] KOTTIYAM ASHTAMUDI [PERSON_NAME] [PERSON_NAME] …" at bounding box center [695, 236] width 73 height 17
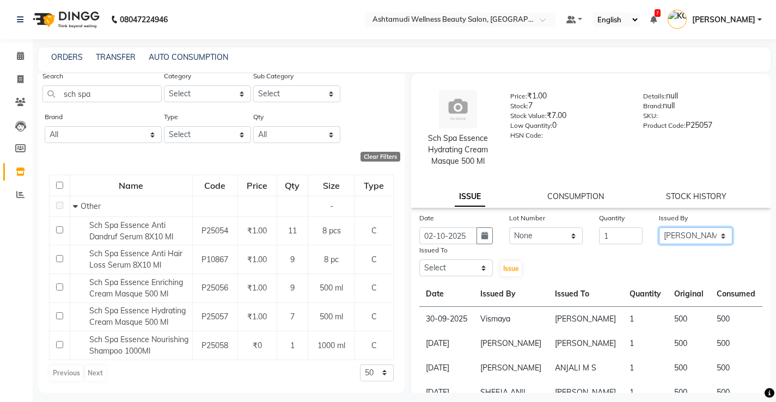
click at [659, 228] on select "Select ANJALI M S [PERSON_NAME] KOTTIYAM ASHTAMUDI [PERSON_NAME] [PERSON_NAME] …" at bounding box center [695, 236] width 73 height 17
click at [467, 266] on select "Select ANJALI M S [PERSON_NAME] KOTTIYAM ASHTAMUDI [PERSON_NAME] [PERSON_NAME] …" at bounding box center [455, 268] width 73 height 17
click at [419, 260] on select "Select ANJALI M S [PERSON_NAME] KOTTIYAM ASHTAMUDI [PERSON_NAME] [PERSON_NAME] …" at bounding box center [455, 268] width 73 height 17
click at [514, 273] on button "Issue" at bounding box center [510, 268] width 21 height 15
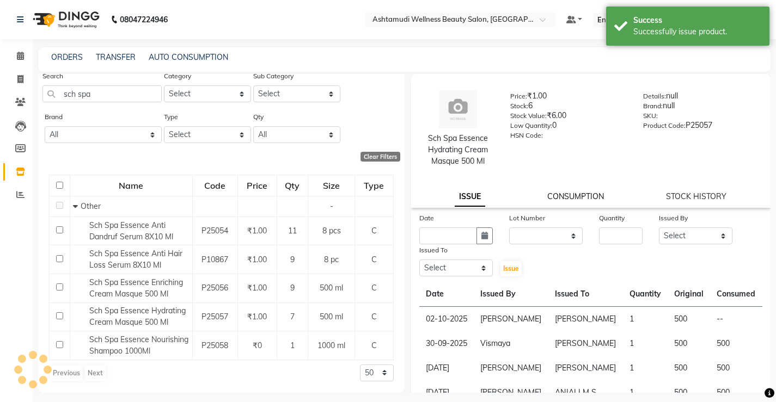
click at [580, 194] on link "CONSUMPTION" at bounding box center [575, 197] width 57 height 10
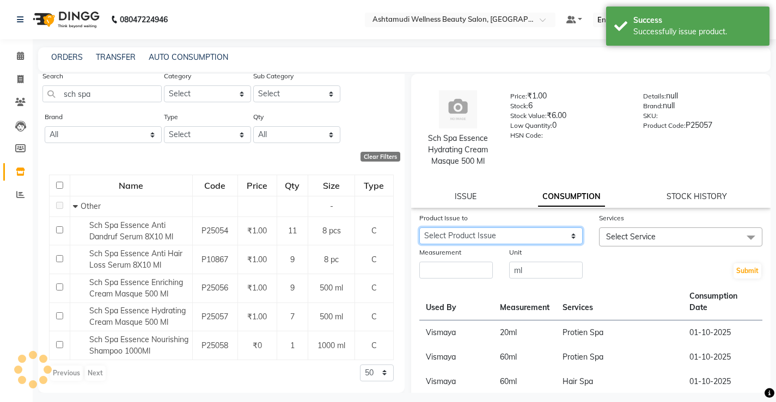
drag, startPoint x: 511, startPoint y: 231, endPoint x: 522, endPoint y: 243, distance: 15.4
click at [511, 231] on select "Select Product Issue [DATE], Issued to: [PERSON_NAME] , Balance: 500" at bounding box center [500, 236] width 163 height 17
click at [419, 228] on select "Select Product Issue [DATE], Issued to: [PERSON_NAME] , Balance: 500" at bounding box center [500, 236] width 163 height 17
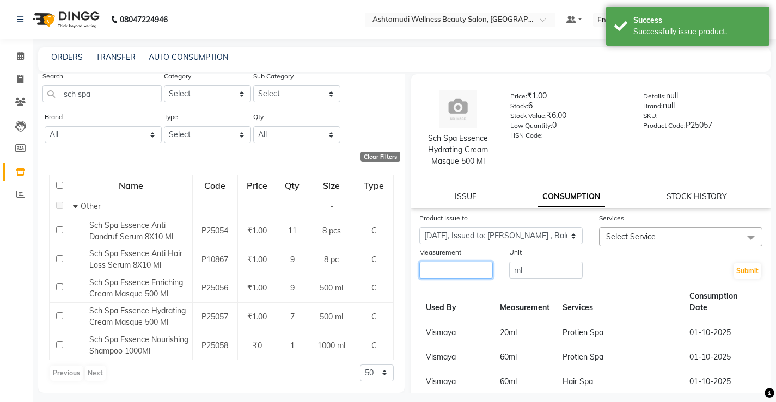
click at [479, 274] on input "number" at bounding box center [455, 270] width 73 height 17
click at [619, 235] on span "Select Service" at bounding box center [631, 237] width 50 height 10
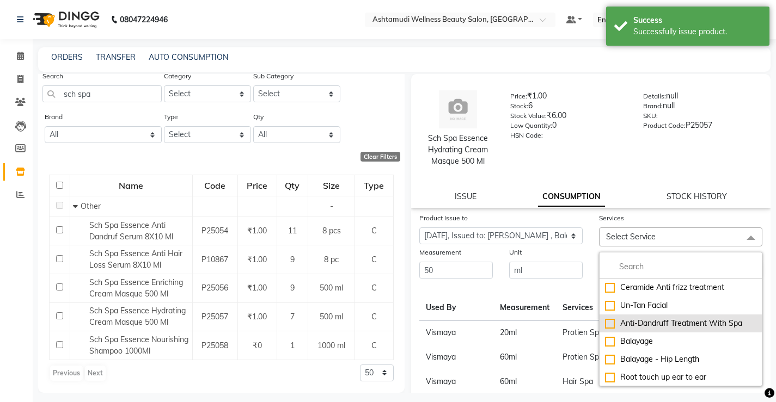
click at [649, 323] on div "Anti-Dandruff Treatment With Spa" at bounding box center [680, 323] width 151 height 11
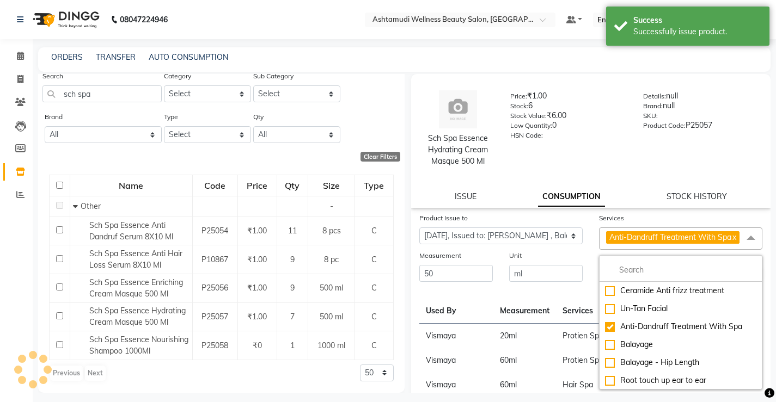
click at [556, 335] on td "Protien Spa" at bounding box center [619, 336] width 127 height 25
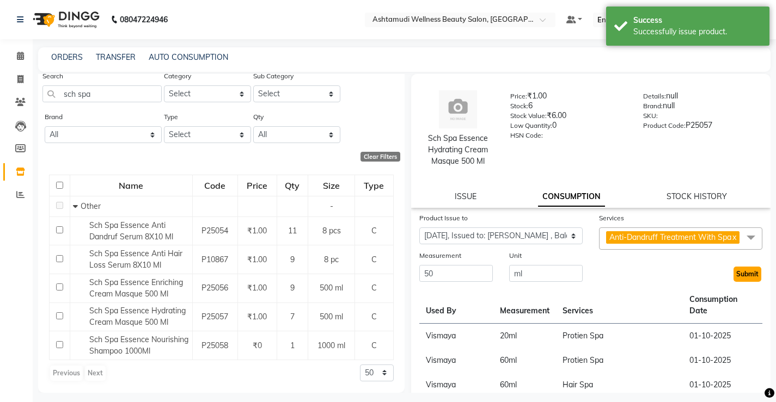
click at [740, 282] on button "Submit" at bounding box center [747, 274] width 28 height 15
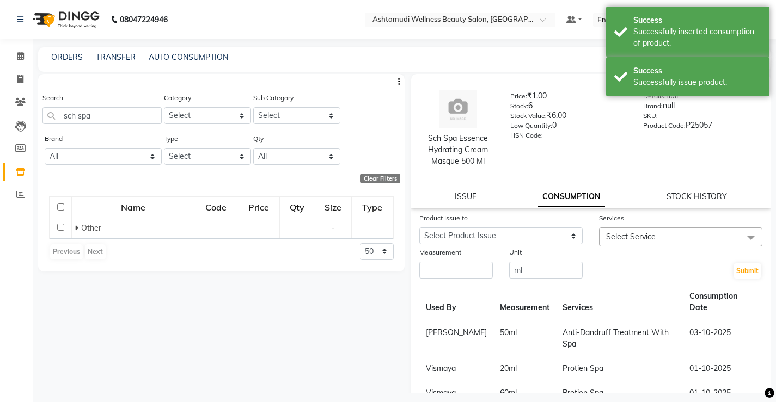
scroll to position [0, 0]
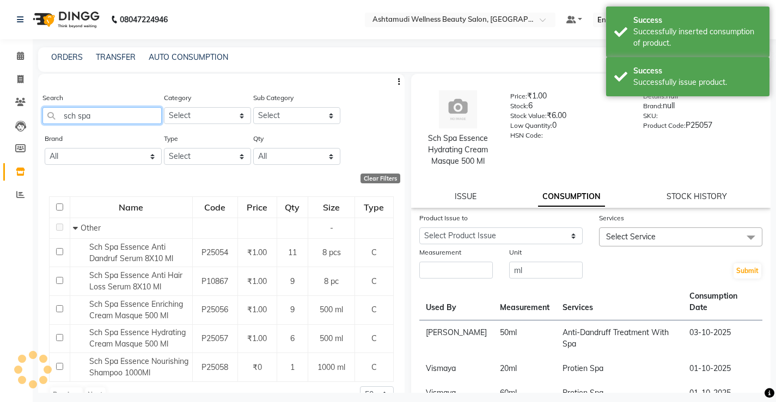
click at [112, 117] on input "sch spa" at bounding box center [101, 115] width 119 height 17
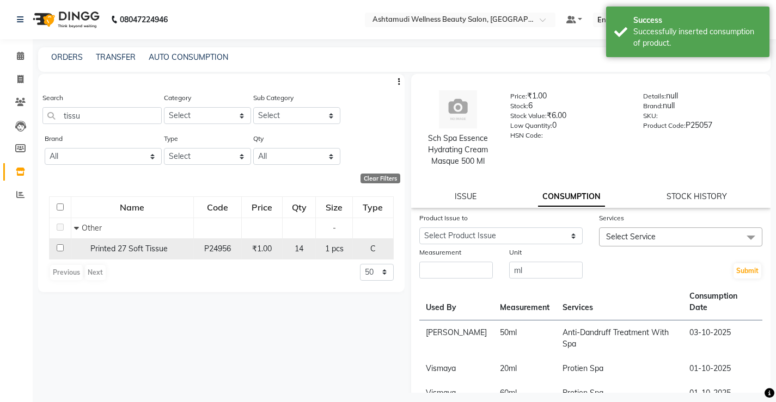
click at [115, 252] on span "Printed 27 Soft Tissue" at bounding box center [128, 249] width 77 height 10
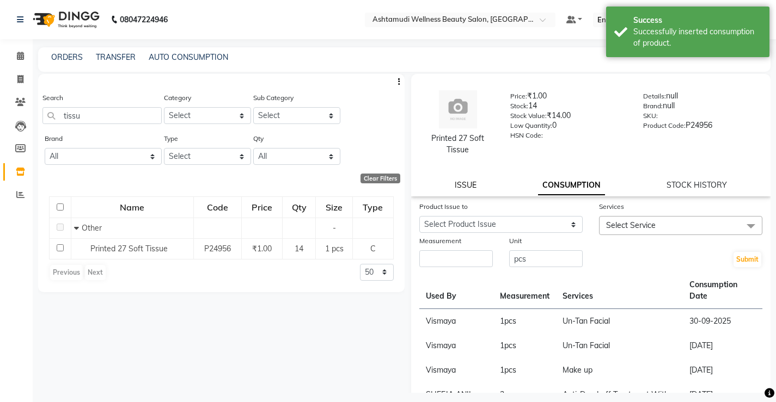
click at [457, 186] on link "ISSUE" at bounding box center [466, 185] width 22 height 10
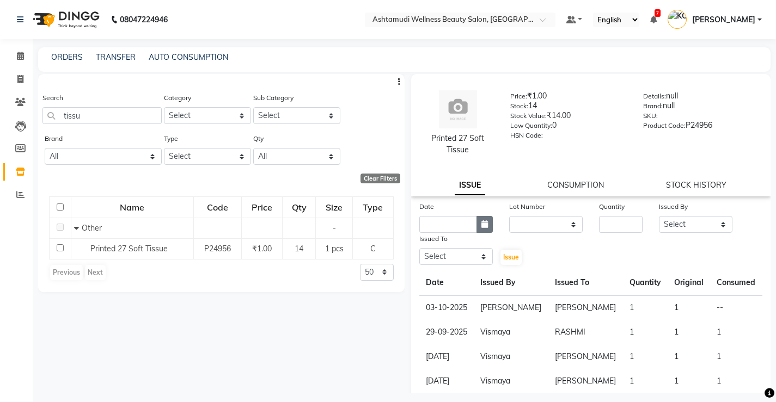
click at [484, 228] on icon "button" at bounding box center [484, 224] width 7 height 8
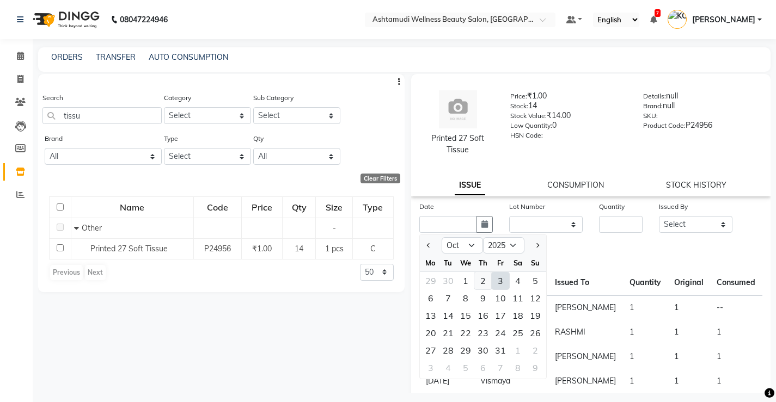
click at [485, 279] on div "2" at bounding box center [482, 280] width 17 height 17
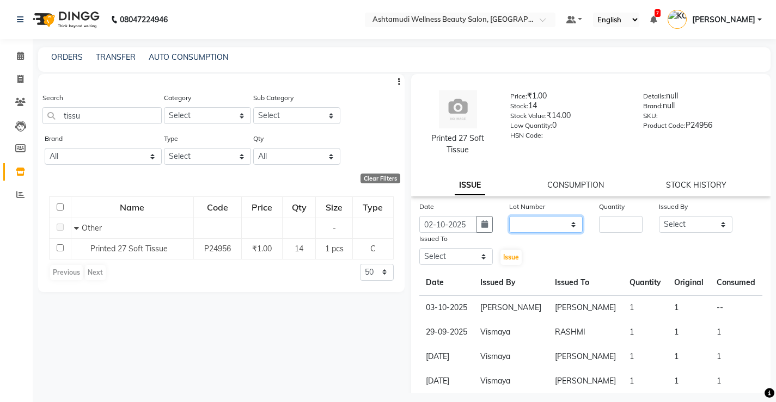
click at [527, 222] on select "None" at bounding box center [545, 224] width 73 height 17
drag, startPoint x: 535, startPoint y: 253, endPoint x: 537, endPoint y: 246, distance: 7.1
click at [535, 253] on div "Date [DATE] Lot Number None Quantity Issued By Select [PERSON_NAME] KOTTIYAM AS…" at bounding box center [591, 233] width 360 height 65
drag, startPoint x: 541, startPoint y: 225, endPoint x: 546, endPoint y: 231, distance: 7.4
click at [541, 225] on select "None" at bounding box center [545, 224] width 73 height 17
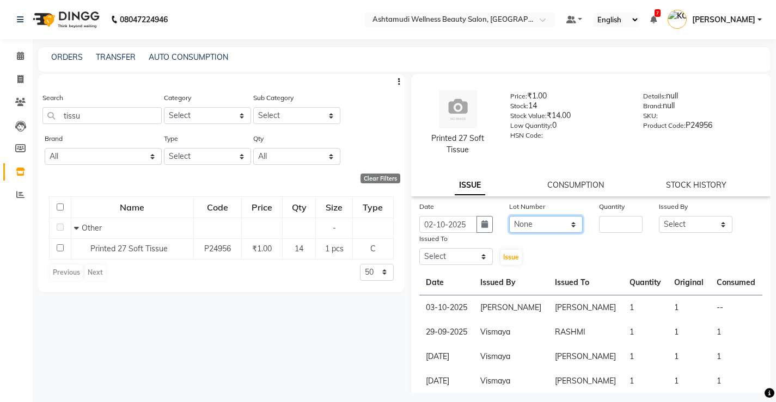
click at [509, 216] on select "None" at bounding box center [545, 224] width 73 height 17
click at [630, 219] on input "number" at bounding box center [621, 224] width 44 height 17
click at [683, 221] on select "Select ANJALI M S [PERSON_NAME] KOTTIYAM ASHTAMUDI [PERSON_NAME] [PERSON_NAME] …" at bounding box center [695, 224] width 73 height 17
click at [659, 216] on select "Select ANJALI M S [PERSON_NAME] KOTTIYAM ASHTAMUDI [PERSON_NAME] [PERSON_NAME] …" at bounding box center [695, 224] width 73 height 17
drag, startPoint x: 458, startPoint y: 258, endPoint x: 458, endPoint y: 249, distance: 8.7
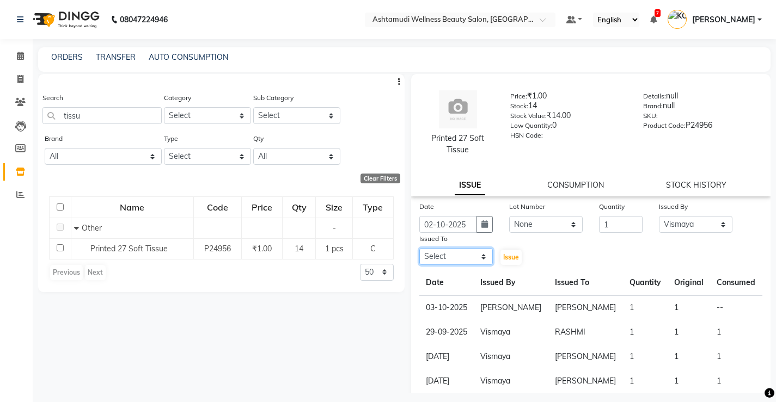
click at [458, 258] on select "Select ANJALI M S [PERSON_NAME] KOTTIYAM ASHTAMUDI [PERSON_NAME] [PERSON_NAME] …" at bounding box center [455, 256] width 73 height 17
click at [419, 248] on select "Select ANJALI M S [PERSON_NAME] KOTTIYAM ASHTAMUDI [PERSON_NAME] [PERSON_NAME] …" at bounding box center [455, 256] width 73 height 17
click at [511, 260] on span "Issue" at bounding box center [511, 257] width 16 height 8
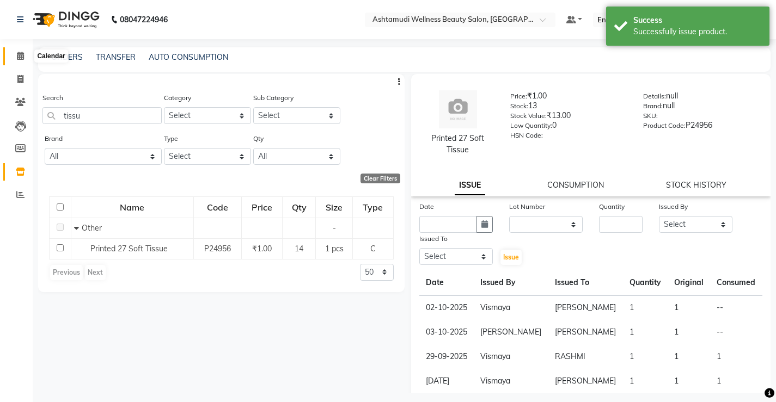
click at [13, 58] on span at bounding box center [20, 56] width 19 height 13
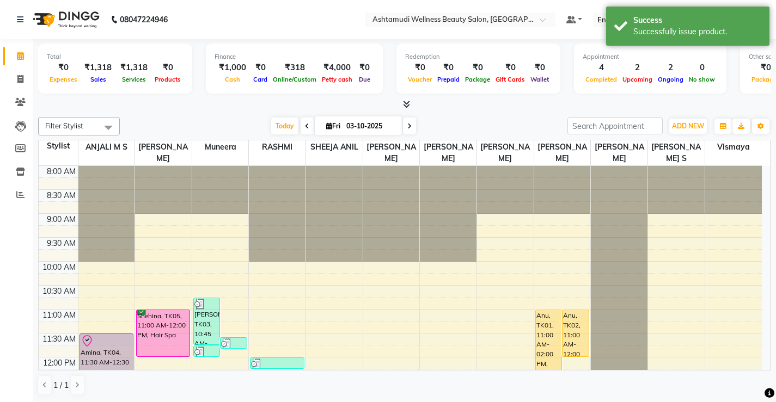
scroll to position [54, 0]
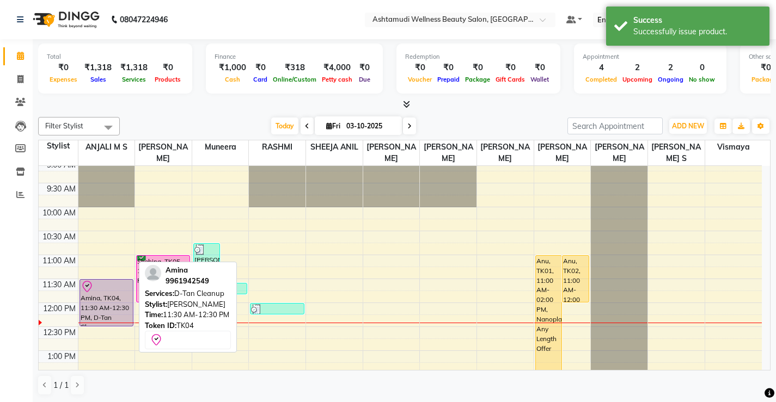
click at [105, 307] on div "Amina, TK04, 11:30 AM-12:30 PM, D-Tan Cleanup" at bounding box center [106, 303] width 53 height 46
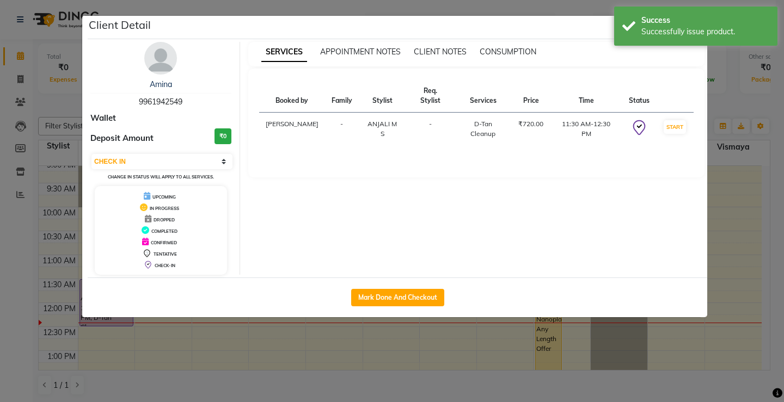
click at [105, 307] on div "Mark Done And Checkout" at bounding box center [398, 298] width 620 height 40
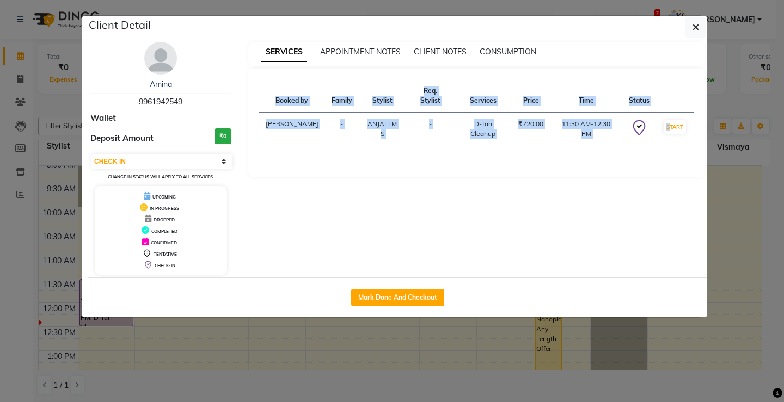
click at [105, 307] on div "Mark Done And Checkout" at bounding box center [398, 298] width 620 height 40
click at [384, 295] on button "Mark Done And Checkout" at bounding box center [397, 297] width 93 height 17
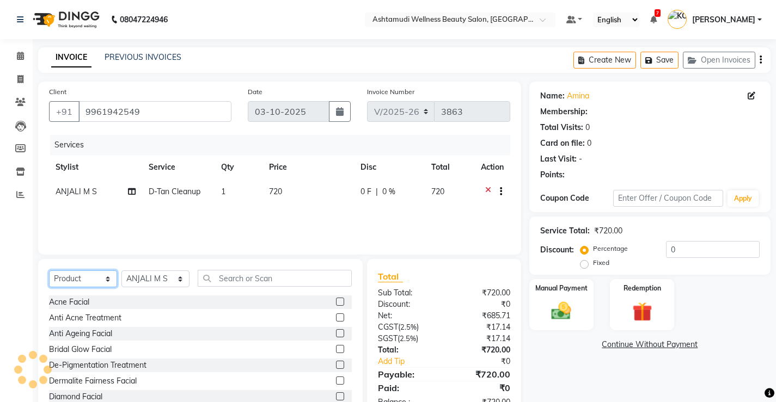
click at [68, 276] on select "Select Service Product Membership Package Voucher Prepaid Gift Card" at bounding box center [83, 279] width 68 height 17
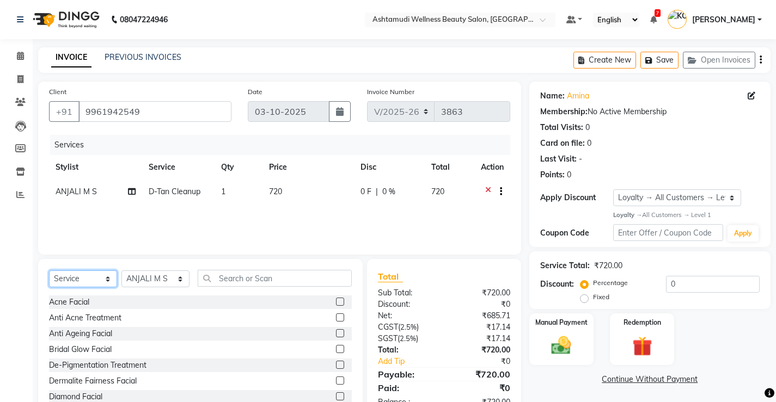
click at [49, 271] on select "Select Service Product Membership Package Voucher Prepaid Gift Card" at bounding box center [83, 279] width 68 height 17
click at [252, 278] on input "text" at bounding box center [275, 278] width 154 height 17
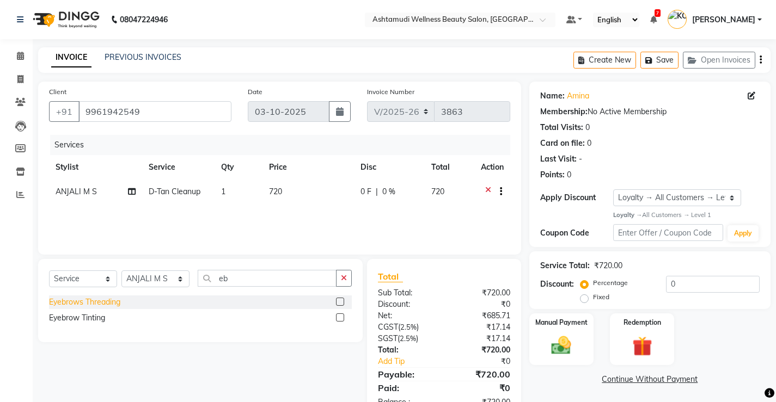
click at [95, 298] on div "Eyebrows Threading" at bounding box center [84, 302] width 71 height 11
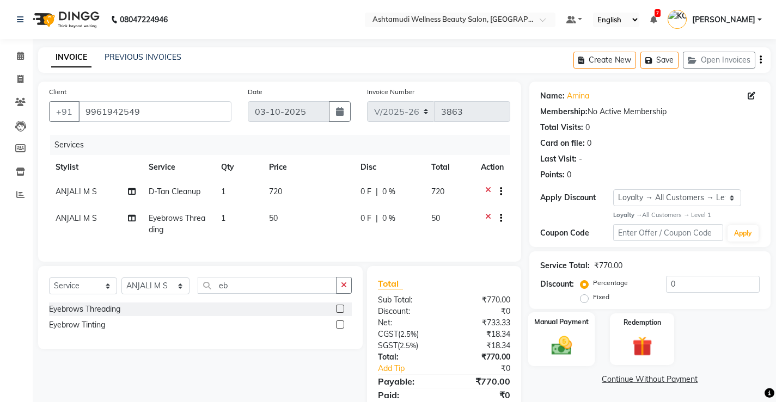
click at [549, 334] on img at bounding box center [560, 345] width 33 height 23
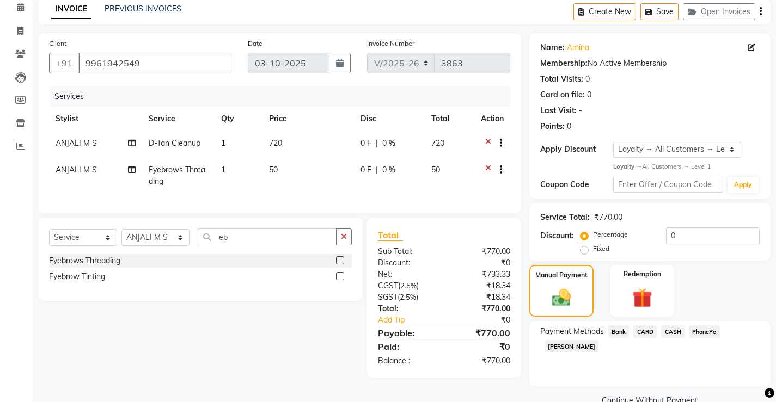
scroll to position [71, 0]
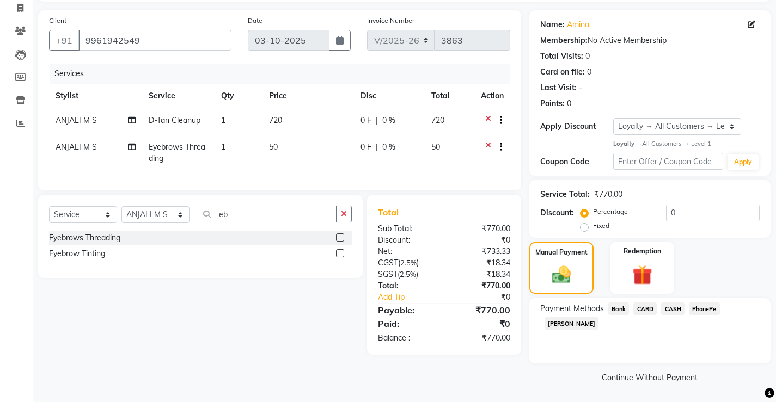
click at [714, 308] on span "PhonePe" at bounding box center [704, 309] width 31 height 13
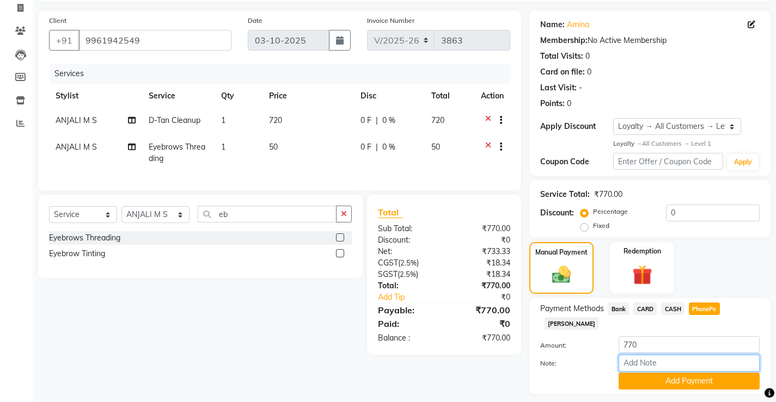
click at [669, 355] on input "Note:" at bounding box center [688, 363] width 141 height 17
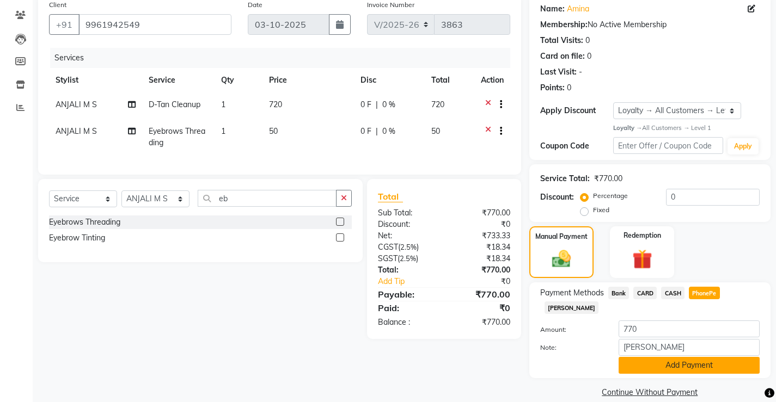
click at [691, 357] on button "Add Payment" at bounding box center [688, 365] width 141 height 17
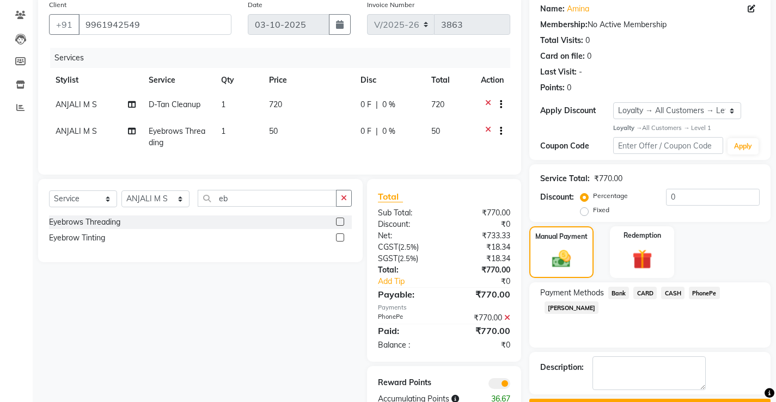
scroll to position [125, 0]
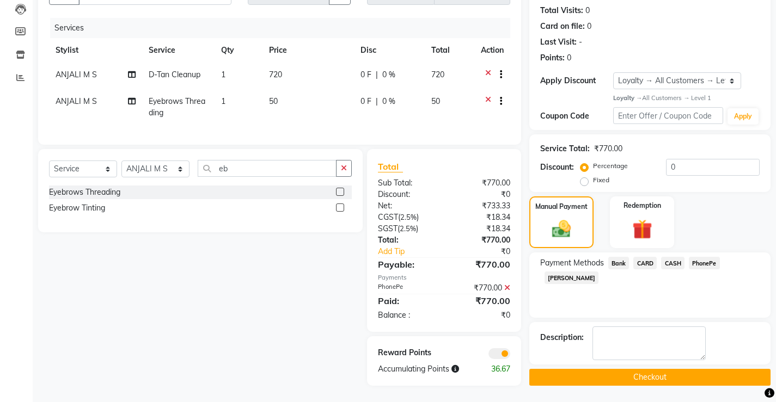
click at [597, 372] on button "Checkout" at bounding box center [649, 377] width 241 height 17
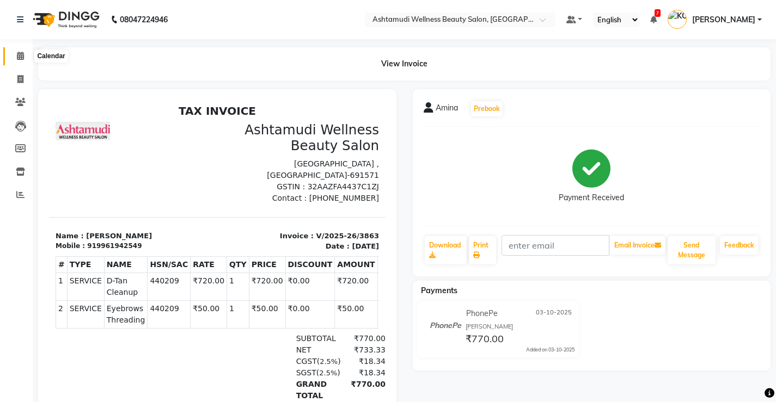
click at [20, 57] on icon at bounding box center [20, 56] width 7 height 8
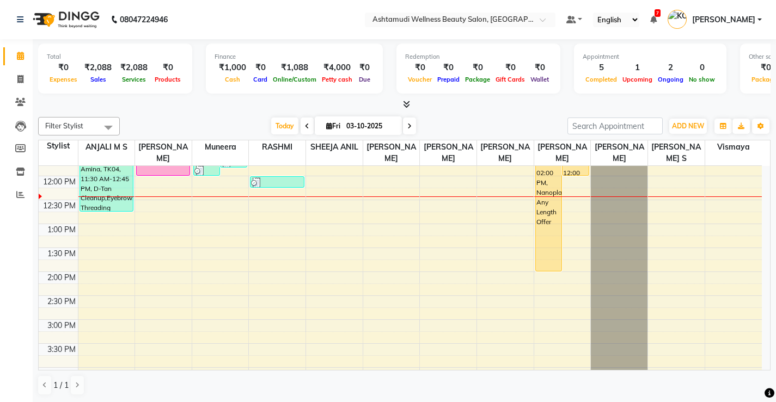
scroll to position [54, 0]
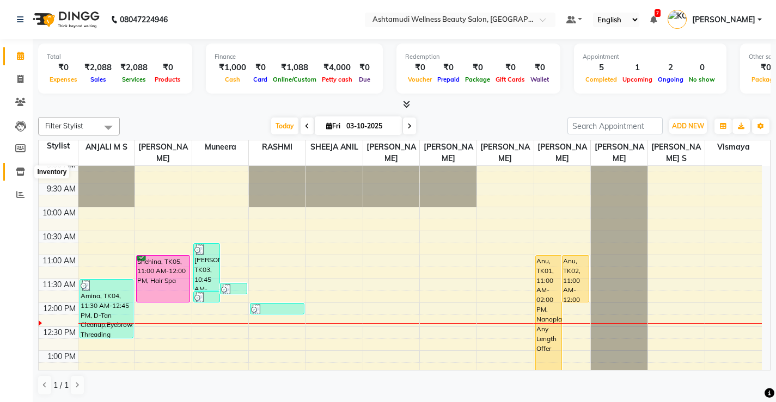
click at [14, 175] on span at bounding box center [20, 172] width 19 height 13
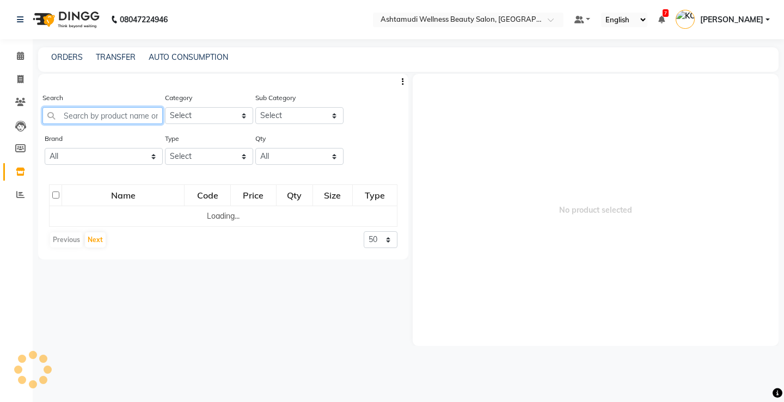
click at [105, 117] on input "text" at bounding box center [102, 115] width 120 height 17
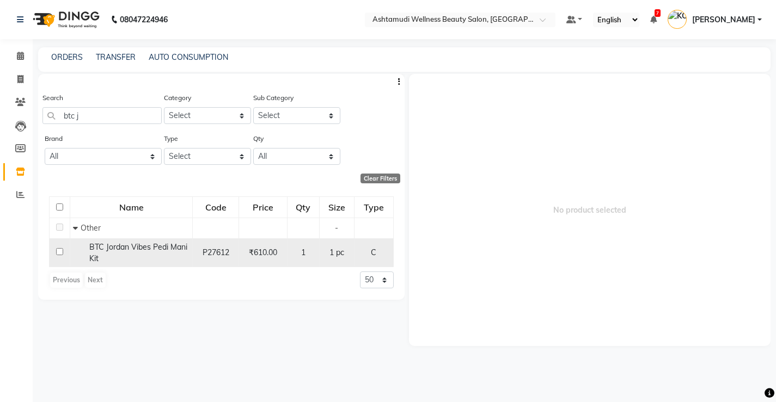
click at [125, 254] on div "BTC Jordan Vibes Pedi Mani Kit" at bounding box center [131, 253] width 117 height 23
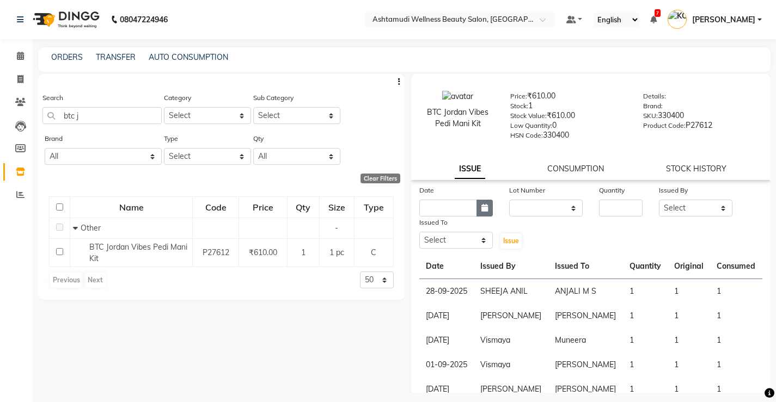
click at [485, 210] on icon "button" at bounding box center [484, 208] width 7 height 8
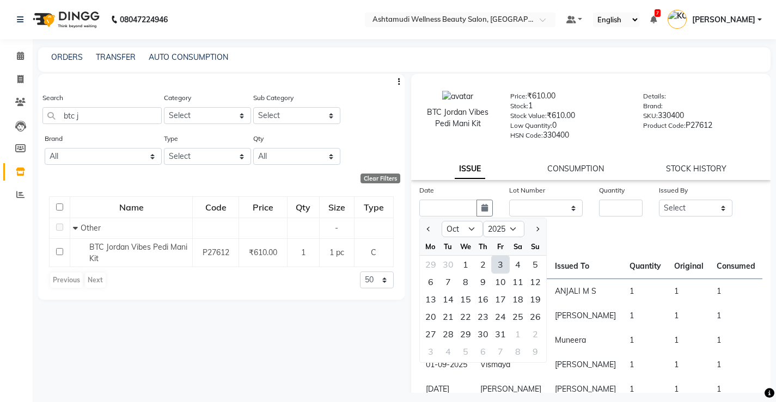
click at [498, 267] on div "3" at bounding box center [500, 264] width 17 height 17
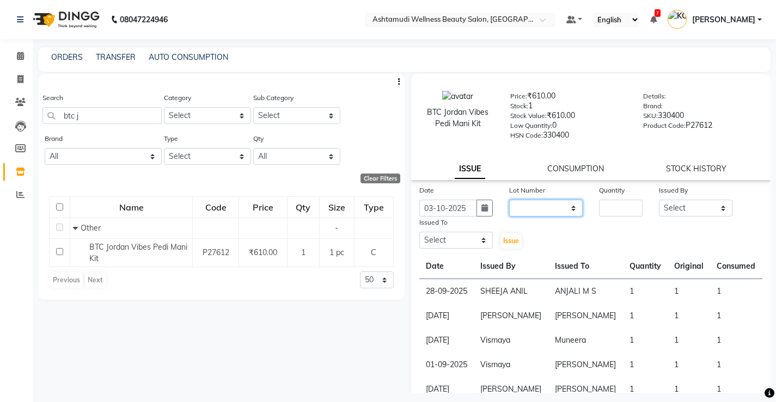
click at [528, 207] on select "None" at bounding box center [545, 208] width 73 height 17
click at [509, 200] on select "None" at bounding box center [545, 208] width 73 height 17
click at [620, 202] on input "number" at bounding box center [621, 208] width 44 height 17
click at [674, 211] on select "Select ANJALI M S [PERSON_NAME] KOTTIYAM ASHTAMUDI [PERSON_NAME] [PERSON_NAME] …" at bounding box center [695, 208] width 73 height 17
click at [659, 200] on select "Select ANJALI M S [PERSON_NAME] KOTTIYAM ASHTAMUDI [PERSON_NAME] [PERSON_NAME] …" at bounding box center [695, 208] width 73 height 17
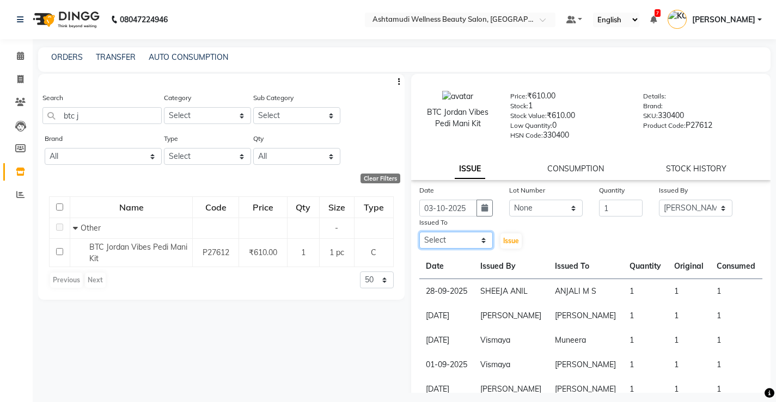
drag, startPoint x: 461, startPoint y: 243, endPoint x: 458, endPoint y: 237, distance: 7.3
click at [461, 243] on select "Select ANJALI M S [PERSON_NAME] KOTTIYAM ASHTAMUDI [PERSON_NAME] [PERSON_NAME] …" at bounding box center [455, 240] width 73 height 17
click at [419, 232] on select "Select ANJALI M S [PERSON_NAME] KOTTIYAM ASHTAMUDI [PERSON_NAME] [PERSON_NAME] …" at bounding box center [455, 240] width 73 height 17
click at [513, 240] on span "Issue" at bounding box center [511, 241] width 16 height 8
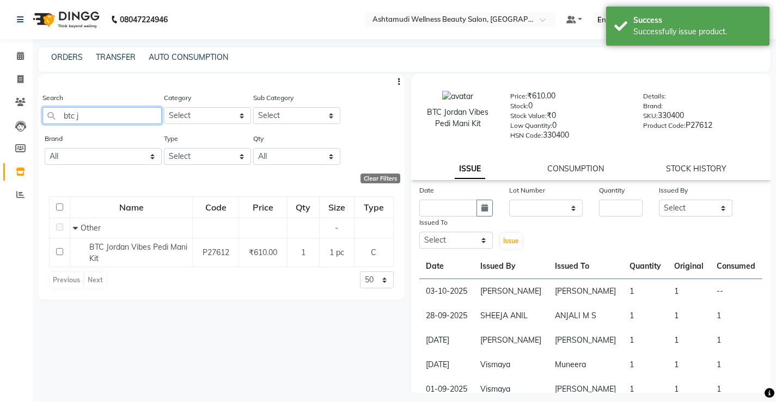
click at [110, 119] on input "btc j" at bounding box center [101, 115] width 119 height 17
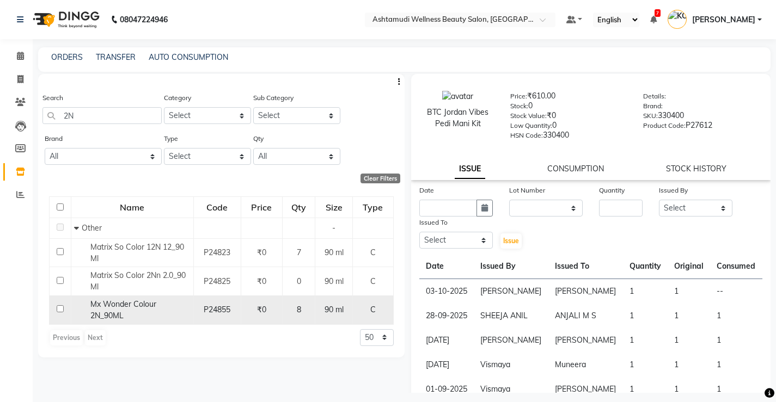
click at [121, 307] on span "Mx Wonder Colour 2N_90ML" at bounding box center [123, 309] width 66 height 21
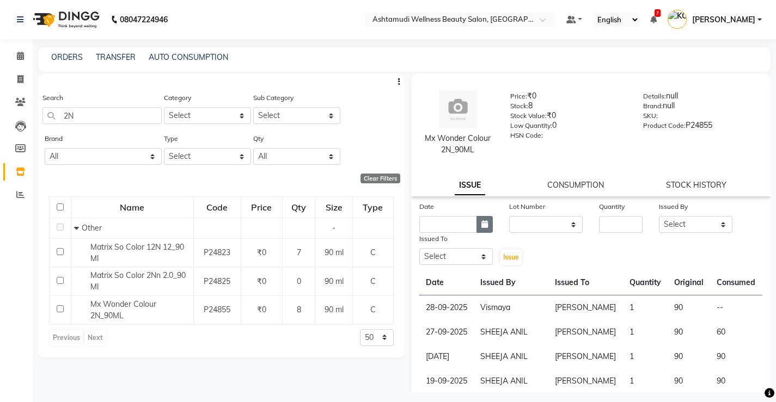
click at [485, 223] on icon "button" at bounding box center [484, 224] width 7 height 8
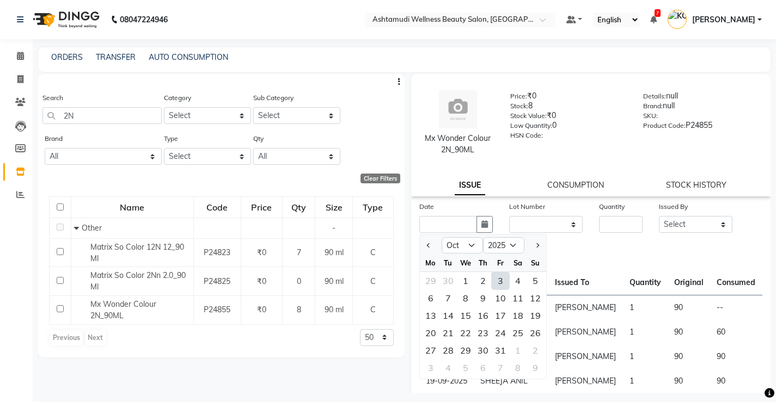
click at [495, 279] on div "3" at bounding box center [500, 280] width 17 height 17
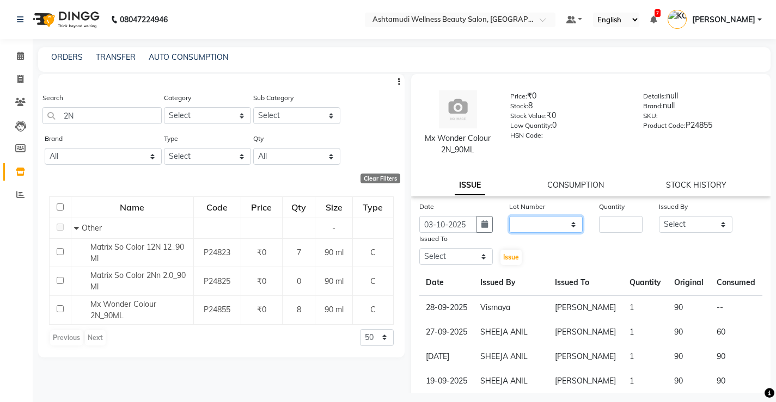
drag, startPoint x: 516, startPoint y: 228, endPoint x: 528, endPoint y: 231, distance: 12.8
click at [516, 228] on select "None" at bounding box center [545, 224] width 73 height 17
click at [509, 216] on select "None" at bounding box center [545, 224] width 73 height 17
click at [612, 222] on input "number" at bounding box center [621, 224] width 44 height 17
drag, startPoint x: 721, startPoint y: 227, endPoint x: 713, endPoint y: 227, distance: 7.6
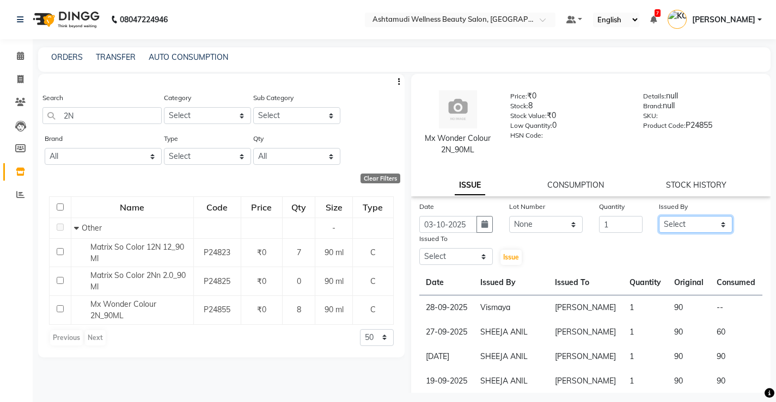
click at [721, 227] on select "Select ANJALI M S [PERSON_NAME] KOTTIYAM ASHTAMUDI [PERSON_NAME] [PERSON_NAME] …" at bounding box center [695, 224] width 73 height 17
click at [659, 216] on select "Select ANJALI M S [PERSON_NAME] KOTTIYAM ASHTAMUDI [PERSON_NAME] [PERSON_NAME] …" at bounding box center [695, 224] width 73 height 17
click at [452, 259] on select "Select ANJALI M S [PERSON_NAME] KOTTIYAM ASHTAMUDI [PERSON_NAME] [PERSON_NAME] …" at bounding box center [455, 256] width 73 height 17
click at [419, 248] on select "Select ANJALI M S [PERSON_NAME] KOTTIYAM ASHTAMUDI [PERSON_NAME] [PERSON_NAME] …" at bounding box center [455, 256] width 73 height 17
click at [505, 257] on span "Issue" at bounding box center [511, 257] width 16 height 8
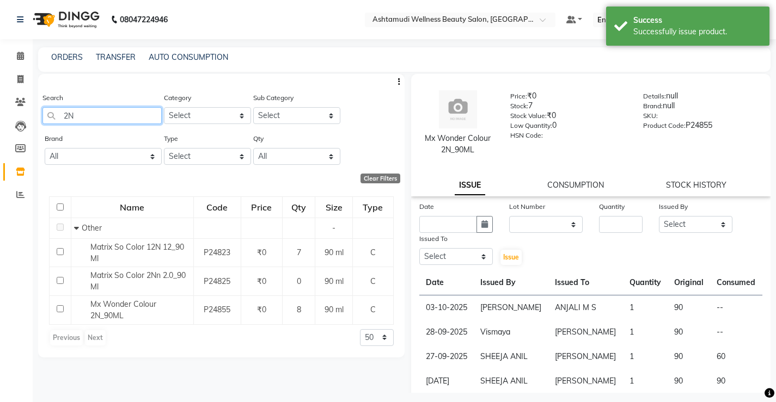
click at [93, 118] on input "2N" at bounding box center [101, 115] width 119 height 17
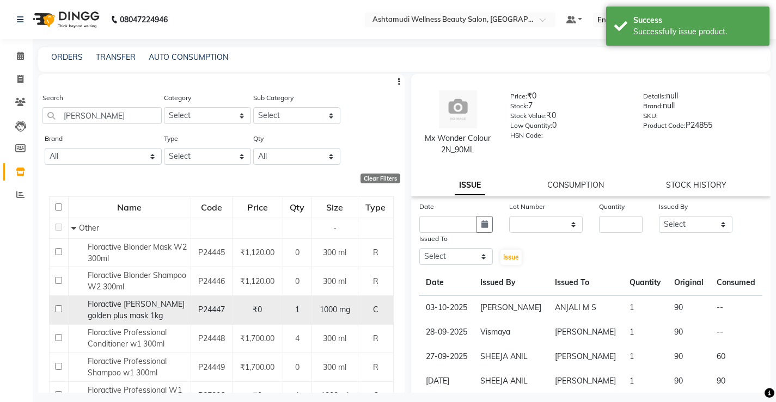
click at [143, 311] on div "Floractive [PERSON_NAME] golden plus mask 1kg" at bounding box center [129, 310] width 117 height 23
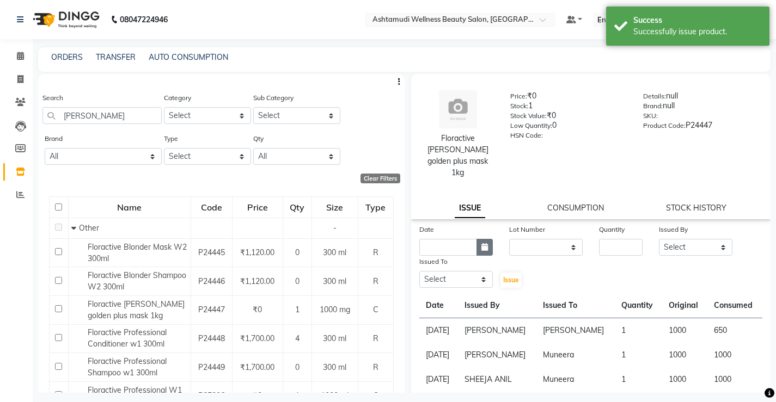
click at [482, 243] on icon "button" at bounding box center [484, 247] width 7 height 8
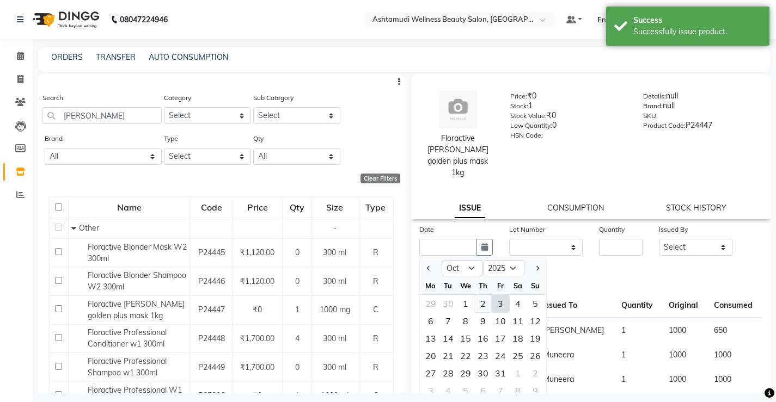
click at [474, 296] on div "2" at bounding box center [482, 303] width 17 height 17
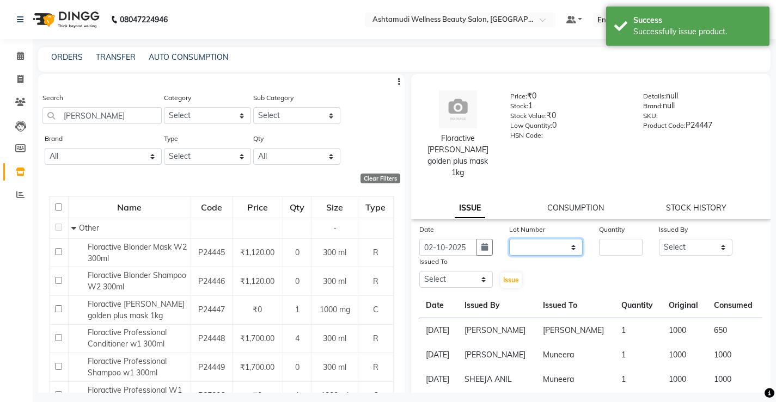
click at [543, 239] on select "None" at bounding box center [545, 247] width 73 height 17
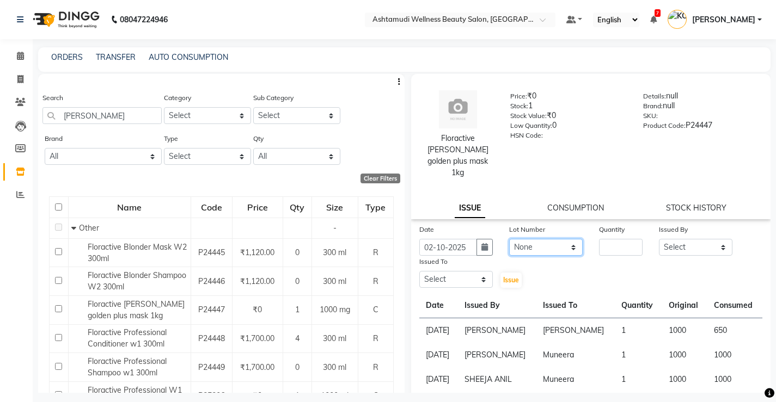
click at [509, 239] on select "None" at bounding box center [545, 247] width 73 height 17
click at [614, 239] on input "number" at bounding box center [621, 247] width 44 height 17
click at [666, 239] on select "Select ANJALI M S [PERSON_NAME] KOTTIYAM ASHTAMUDI [PERSON_NAME] [PERSON_NAME] …" at bounding box center [695, 247] width 73 height 17
click at [659, 239] on select "Select ANJALI M S [PERSON_NAME] KOTTIYAM ASHTAMUDI [PERSON_NAME] [PERSON_NAME] …" at bounding box center [695, 247] width 73 height 17
click at [462, 278] on div "Date [DATE] Lot Number None Quantity 1 Issued By Select [PERSON_NAME] [PERSON_N…" at bounding box center [591, 357] width 360 height 266
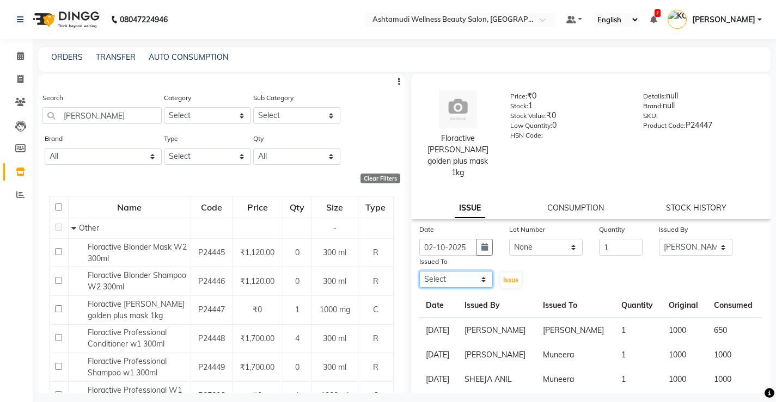
click at [462, 271] on select "Select ANJALI M S [PERSON_NAME] KOTTIYAM ASHTAMUDI [PERSON_NAME] [PERSON_NAME] …" at bounding box center [455, 279] width 73 height 17
click at [419, 271] on select "Select ANJALI M S [PERSON_NAME] KOTTIYAM ASHTAMUDI [PERSON_NAME] [PERSON_NAME] …" at bounding box center [455, 279] width 73 height 17
click at [509, 264] on div "Issue" at bounding box center [516, 272] width 30 height 33
click at [508, 276] on span "Issue" at bounding box center [511, 280] width 16 height 8
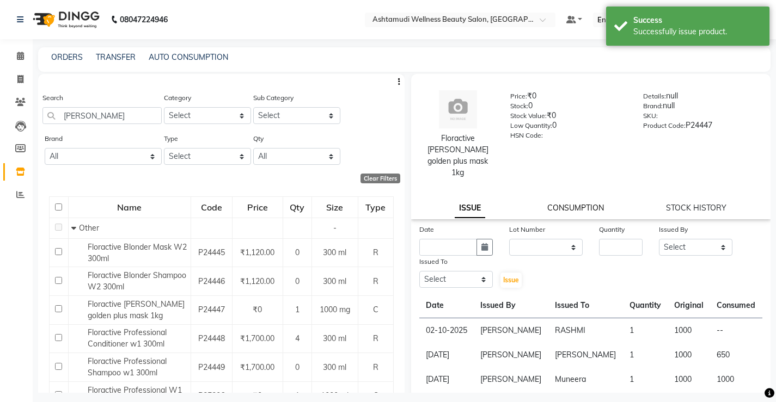
click at [570, 203] on link "CONSUMPTION" at bounding box center [575, 208] width 57 height 10
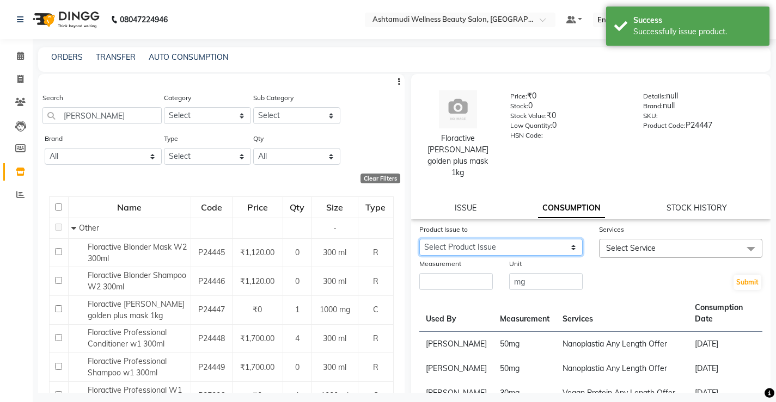
click at [504, 239] on select "Select Product Issue [DATE], Issued to: RASHMI, Balance: 1000 [DATE], Issued to…" at bounding box center [500, 247] width 163 height 17
click at [419, 239] on select "Select Product Issue [DATE], Issued to: RASHMI, Balance: 1000 [DATE], Issued to…" at bounding box center [500, 247] width 163 height 17
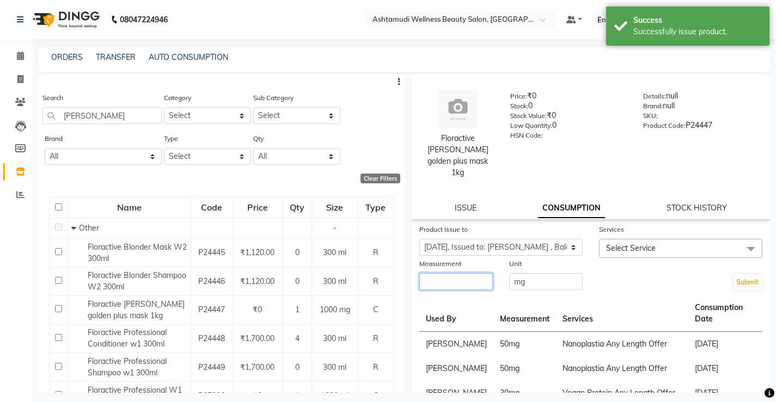
click at [476, 273] on input "number" at bounding box center [455, 281] width 73 height 17
click at [627, 243] on span "Select Service" at bounding box center [631, 248] width 50 height 10
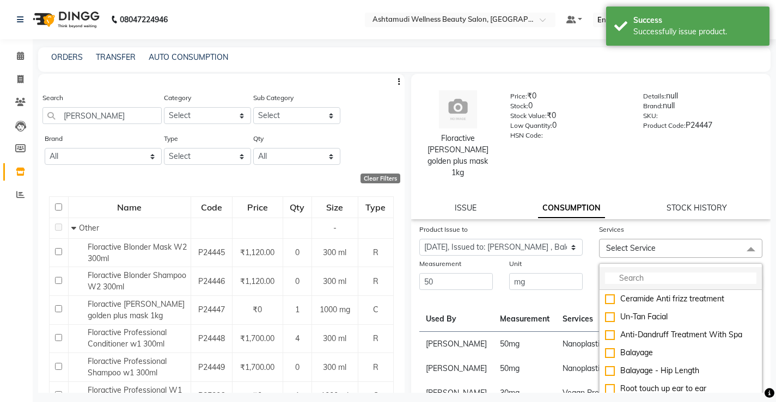
click at [635, 273] on input "multiselect-search" at bounding box center [680, 278] width 151 height 11
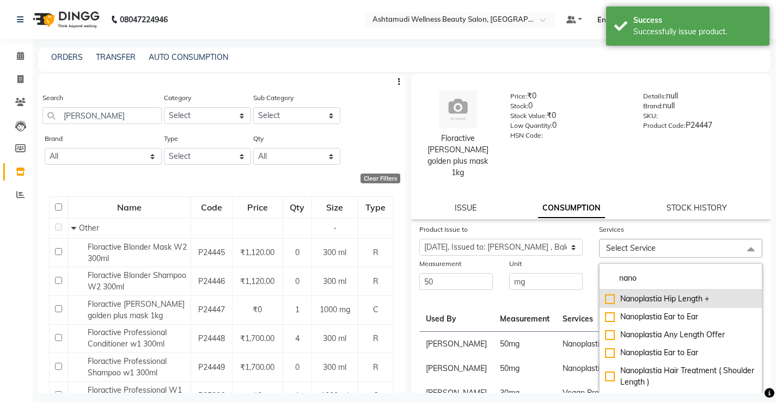
click at [659, 293] on div "Nanoplastia Hip Length +" at bounding box center [680, 298] width 151 height 11
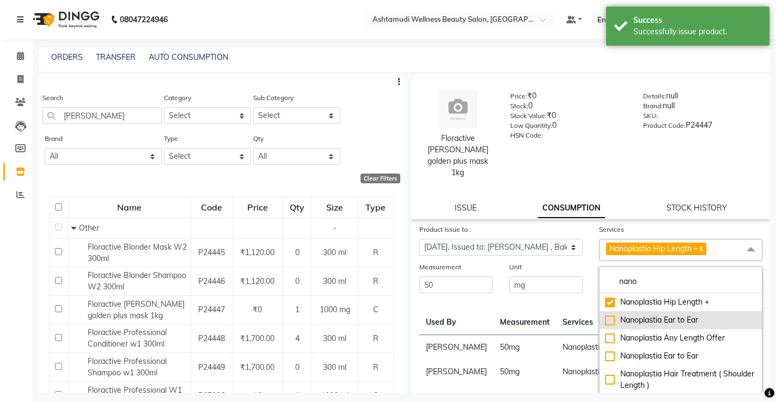
click at [668, 315] on li "Nanoplastia Ear to Ear" at bounding box center [680, 320] width 162 height 18
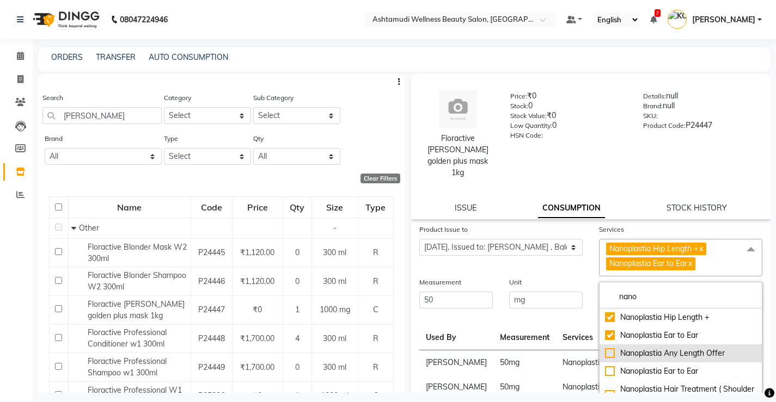
click at [675, 349] on li "Nanoplastia Any Length Offer" at bounding box center [680, 354] width 162 height 18
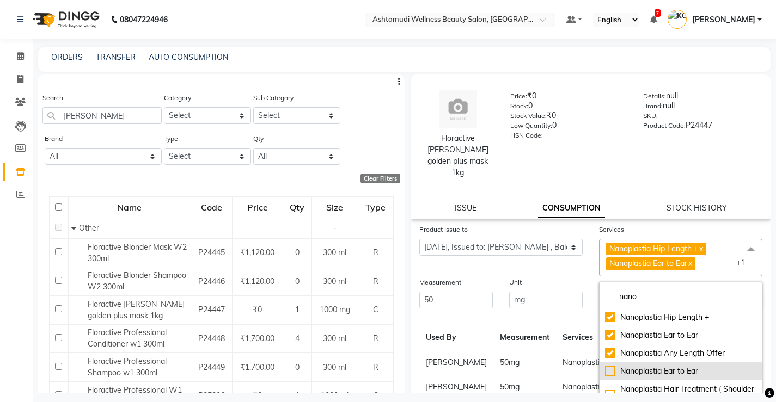
click at [620, 366] on div "Nanoplastia Ear to Ear" at bounding box center [680, 371] width 151 height 11
click at [556, 358] on td "Nanoplastia Any Length Offer" at bounding box center [622, 362] width 132 height 25
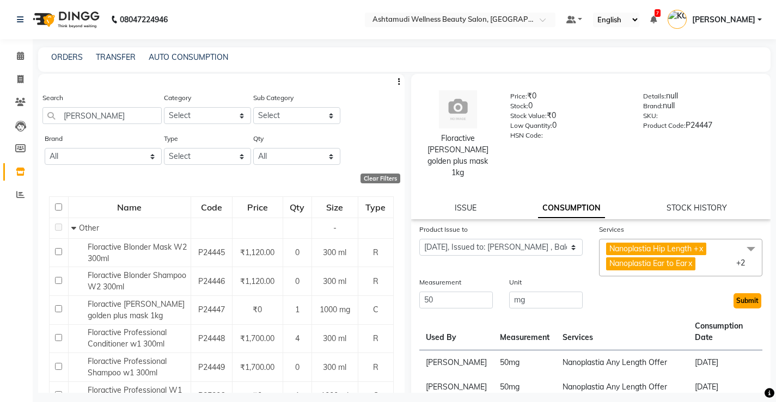
click at [738, 294] on button "Submit" at bounding box center [747, 300] width 28 height 15
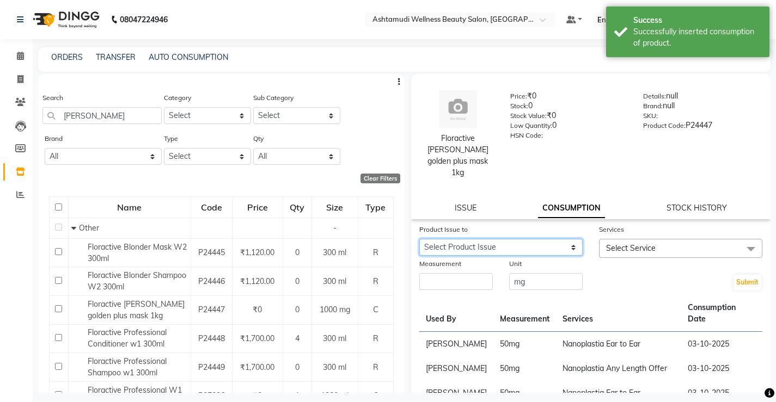
click at [540, 239] on select "Select Product Issue [DATE], Issued to: RASHMI, Balance: 1000 [DATE], Issued to…" at bounding box center [500, 247] width 163 height 17
click at [419, 239] on select "Select Product Issue [DATE], Issued to: RASHMI, Balance: 1000 [DATE], Issued to…" at bounding box center [500, 247] width 163 height 17
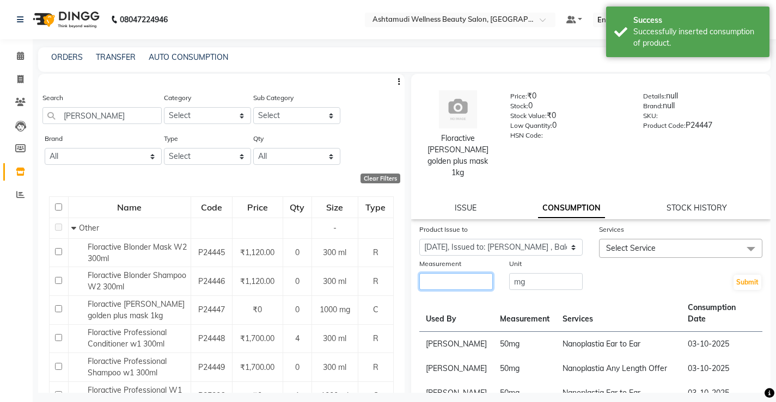
click at [465, 273] on input "number" at bounding box center [455, 281] width 73 height 17
click at [642, 243] on span "Select Service" at bounding box center [631, 248] width 50 height 10
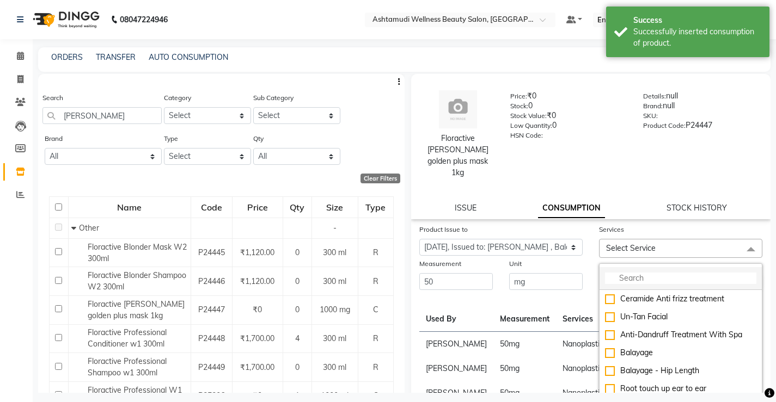
click at [632, 273] on input "multiselect-search" at bounding box center [680, 278] width 151 height 11
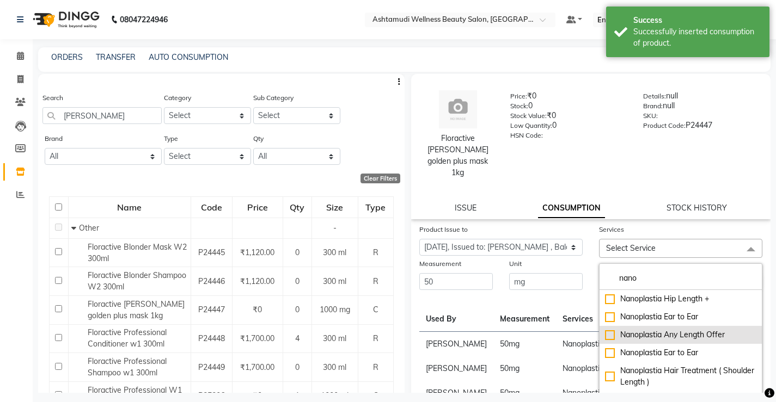
click at [651, 326] on li "Nanoplastia Any Length Offer" at bounding box center [680, 335] width 162 height 18
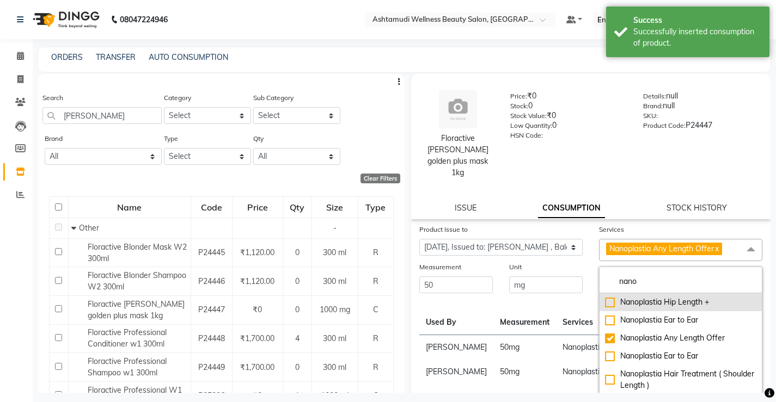
click at [645, 299] on li "Nanoplastia Hip Length +" at bounding box center [680, 302] width 162 height 18
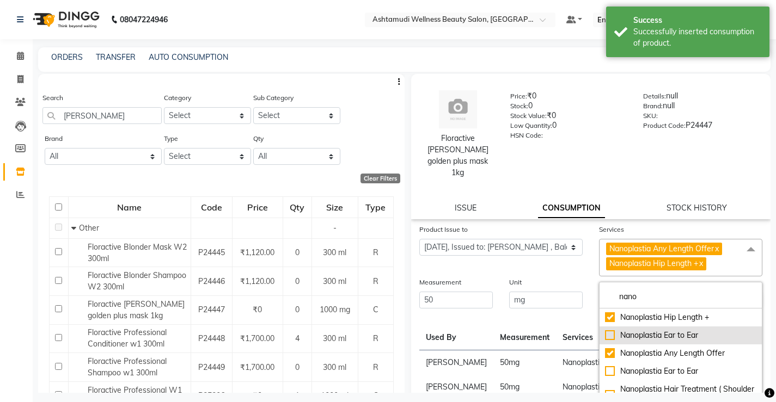
click at [651, 330] on div "Nanoplastia Ear to Ear" at bounding box center [680, 335] width 151 height 11
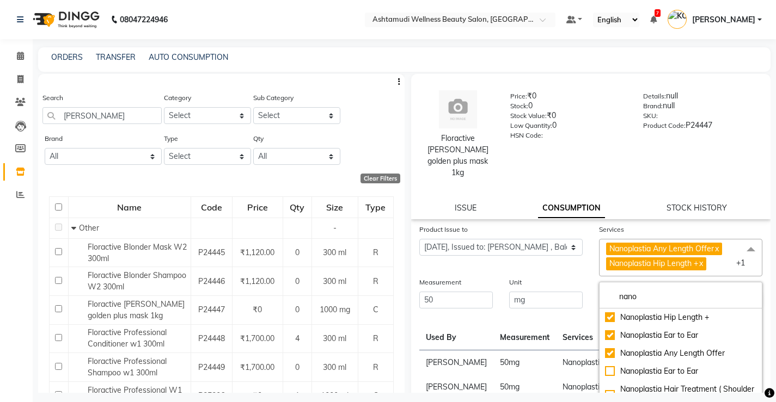
drag, startPoint x: 510, startPoint y: 337, endPoint x: 611, endPoint y: 308, distance: 105.4
click at [510, 350] on td "50 mg" at bounding box center [524, 362] width 63 height 25
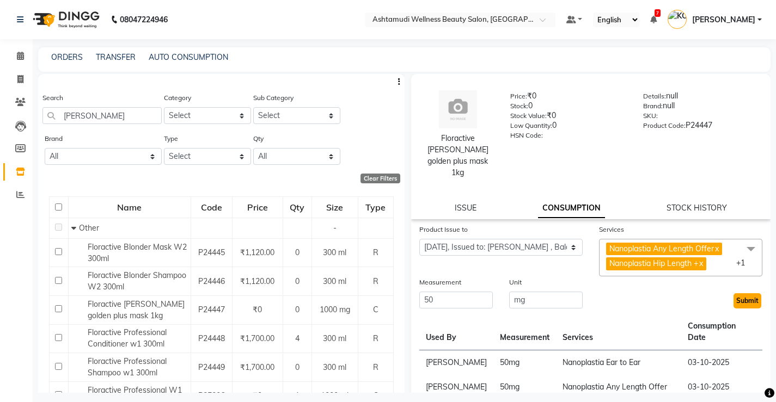
click at [733, 293] on button "Submit" at bounding box center [747, 300] width 28 height 15
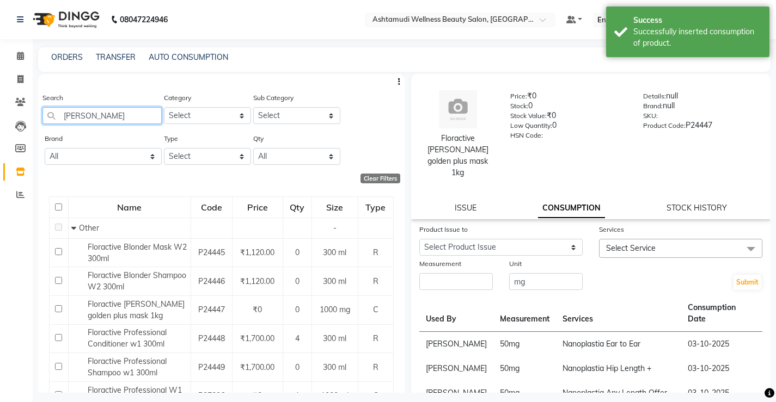
click at [77, 115] on input "[PERSON_NAME]" at bounding box center [101, 115] width 119 height 17
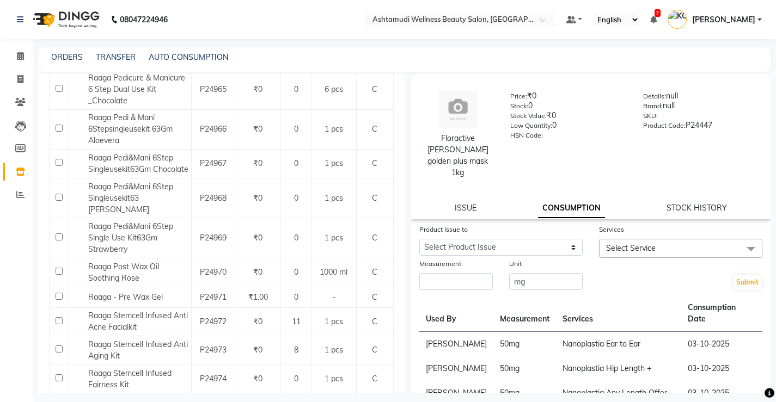
scroll to position [436, 0]
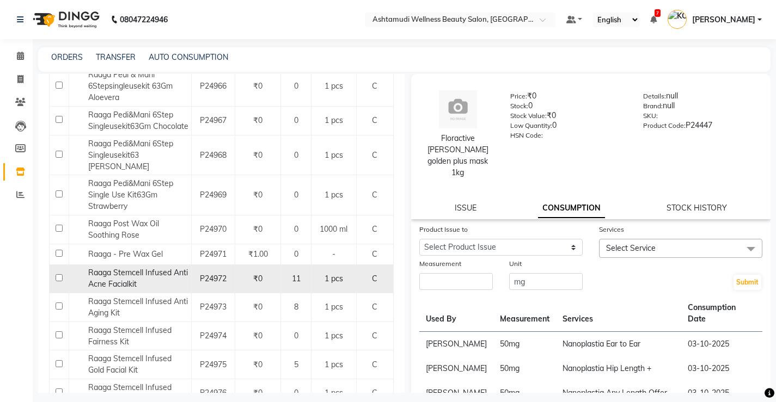
click at [124, 268] on span "Raaga Stemcell Infused Anti Acne Facialkit" at bounding box center [138, 278] width 100 height 21
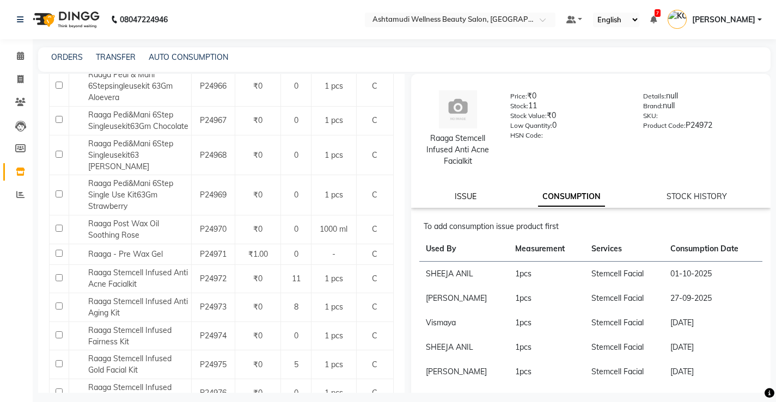
click at [459, 198] on link "ISSUE" at bounding box center [466, 197] width 22 height 10
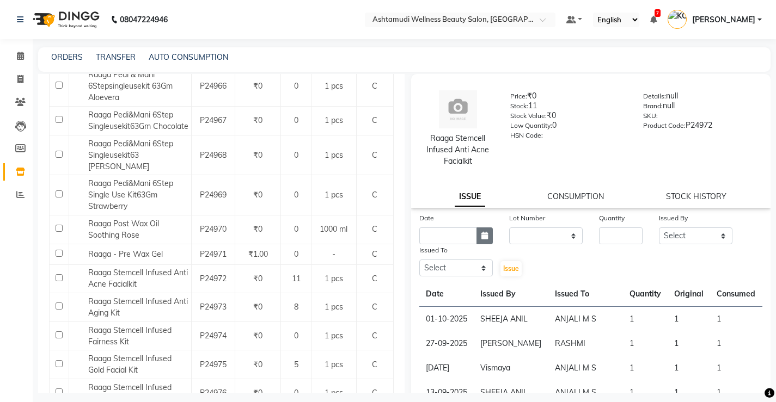
click at [481, 234] on icon "button" at bounding box center [484, 236] width 7 height 8
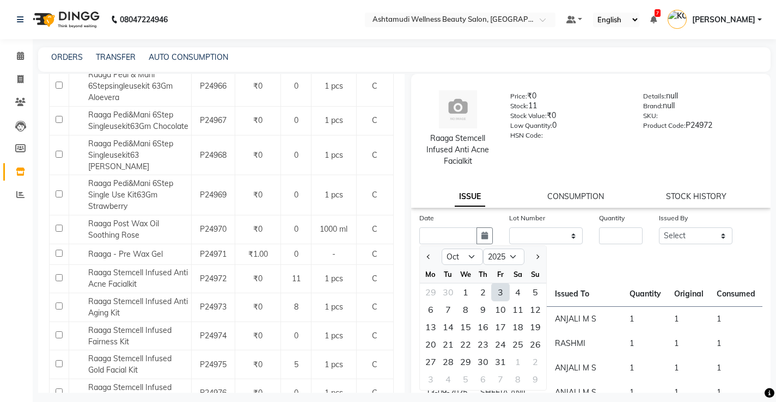
click at [497, 296] on div "3" at bounding box center [500, 292] width 17 height 17
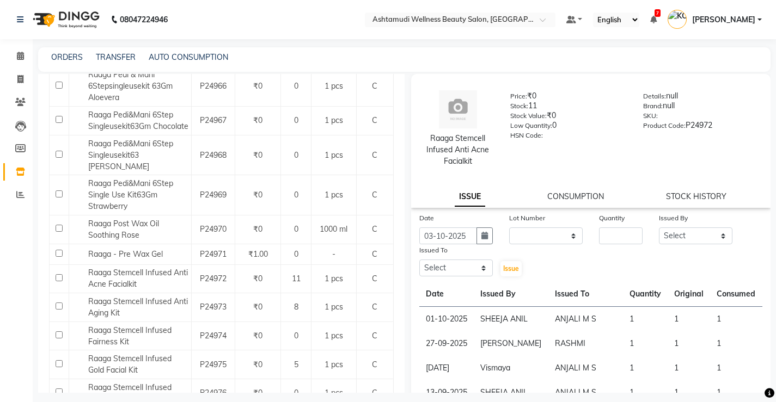
click at [540, 248] on div "Date [DATE] Lot Number None Quantity Issued By Select [PERSON_NAME] KOTTIYAM AS…" at bounding box center [591, 244] width 360 height 65
drag, startPoint x: 542, startPoint y: 237, endPoint x: 546, endPoint y: 242, distance: 6.2
click at [542, 237] on select "None" at bounding box center [545, 236] width 73 height 17
click at [509, 228] on select "None" at bounding box center [545, 236] width 73 height 17
click at [618, 234] on input "number" at bounding box center [621, 236] width 44 height 17
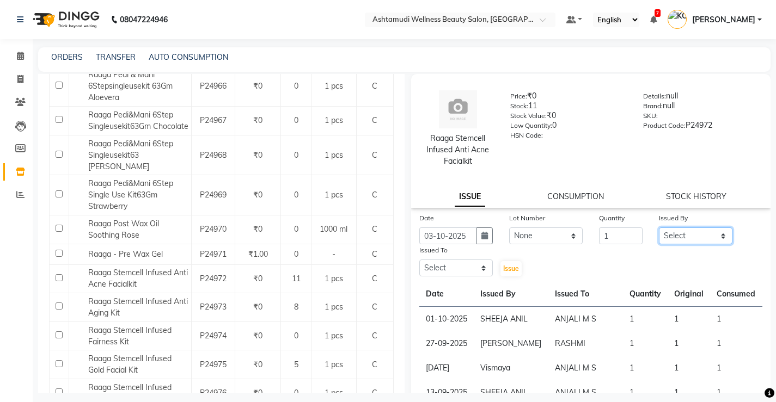
click at [687, 233] on select "Select ANJALI M S [PERSON_NAME] KOTTIYAM ASHTAMUDI [PERSON_NAME] [PERSON_NAME] …" at bounding box center [695, 236] width 73 height 17
click at [659, 228] on select "Select ANJALI M S [PERSON_NAME] KOTTIYAM ASHTAMUDI [PERSON_NAME] [PERSON_NAME] …" at bounding box center [695, 236] width 73 height 17
click at [475, 271] on select "Select ANJALI M S [PERSON_NAME] KOTTIYAM ASHTAMUDI [PERSON_NAME] [PERSON_NAME] …" at bounding box center [455, 268] width 73 height 17
click at [419, 260] on select "Select ANJALI M S [PERSON_NAME] KOTTIYAM ASHTAMUDI [PERSON_NAME] [PERSON_NAME] …" at bounding box center [455, 268] width 73 height 17
click at [507, 261] on div "Issue" at bounding box center [516, 260] width 30 height 33
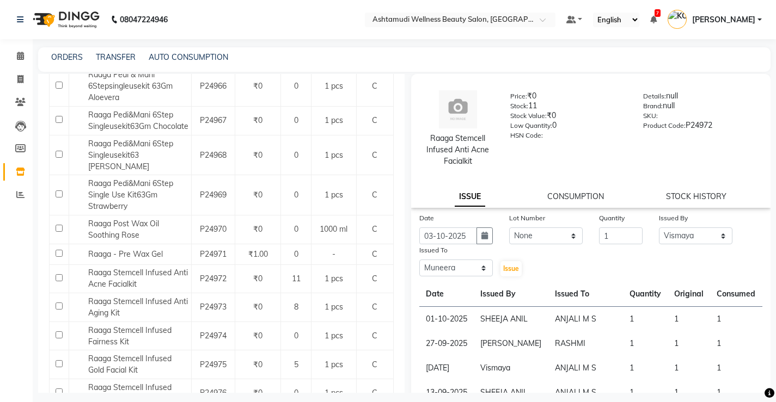
click at [504, 279] on div "Date [DATE] Lot Number None Quantity 1 Issued By Select [PERSON_NAME] [PERSON_N…" at bounding box center [591, 393] width 360 height 363
click at [507, 269] on span "Issue" at bounding box center [511, 269] width 16 height 8
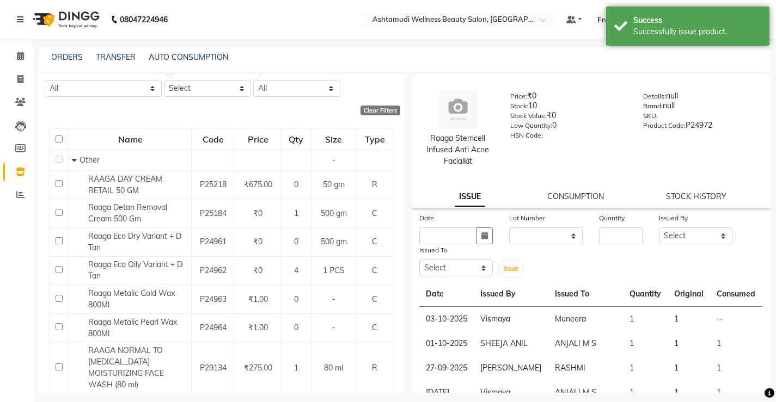
scroll to position [0, 0]
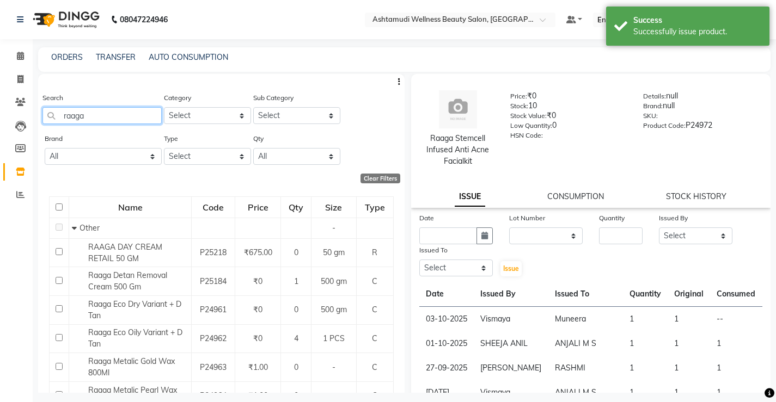
click at [137, 118] on input "raaga" at bounding box center [101, 115] width 119 height 17
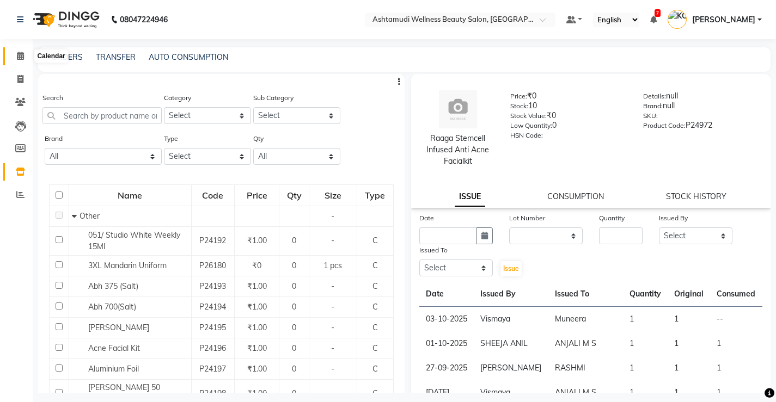
click at [23, 59] on icon at bounding box center [20, 56] width 7 height 8
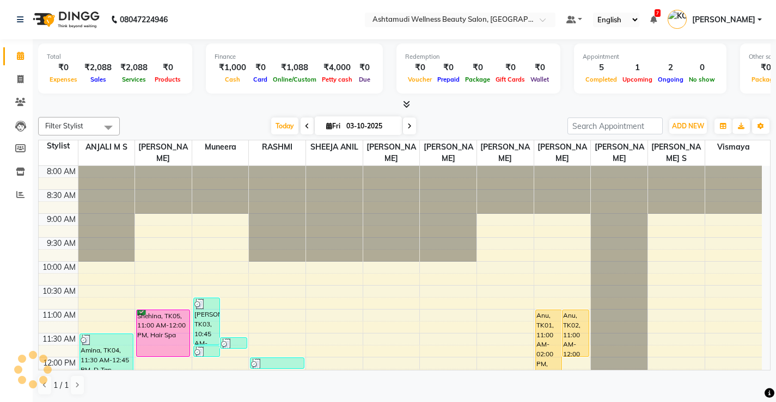
click at [307, 127] on span at bounding box center [307, 126] width 13 height 17
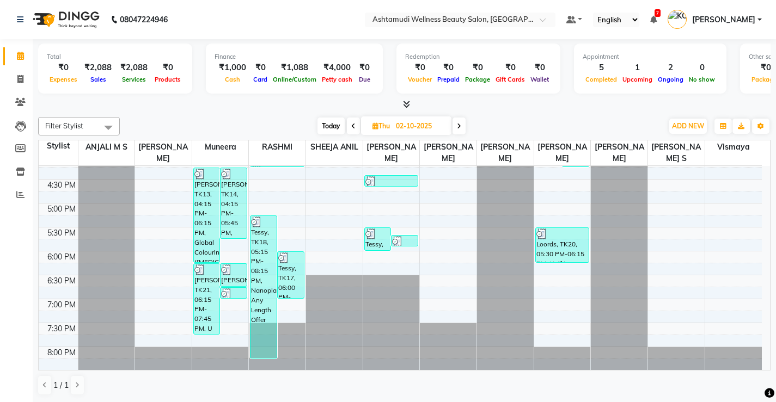
scroll to position [410, 0]
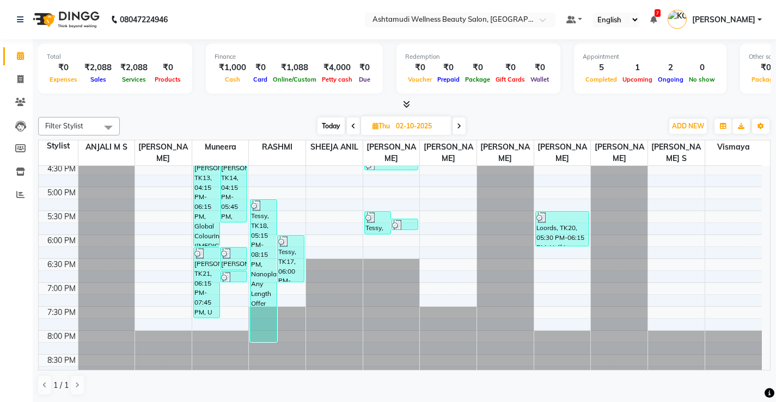
click at [458, 122] on span at bounding box center [458, 126] width 13 height 17
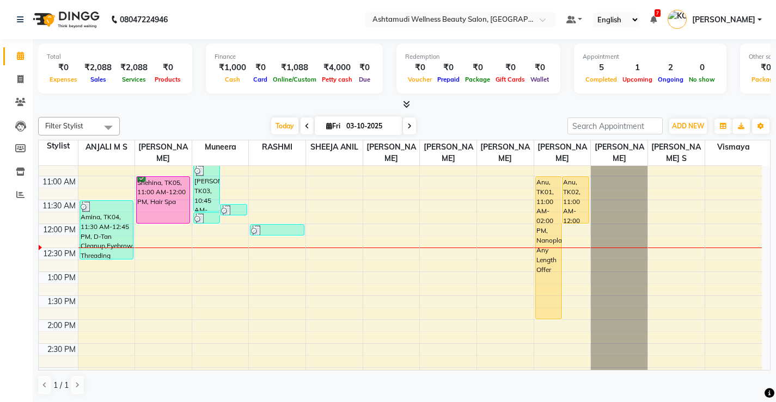
scroll to position [109, 0]
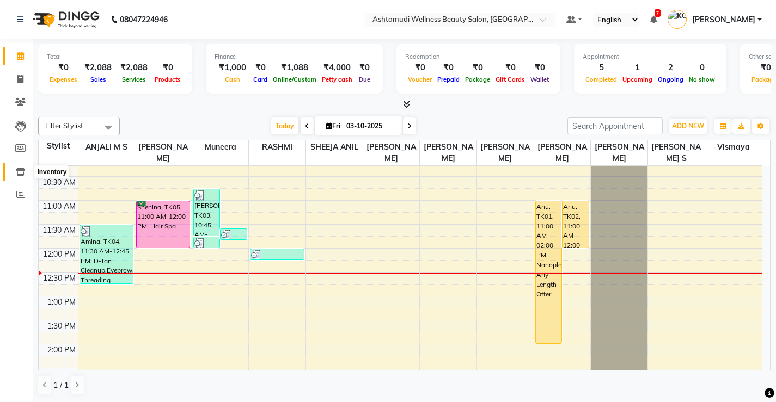
click at [22, 175] on icon at bounding box center [20, 172] width 9 height 8
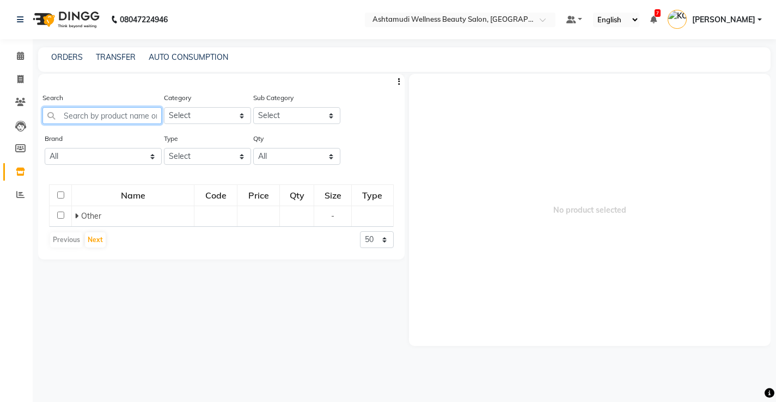
click at [137, 114] on input "text" at bounding box center [101, 115] width 119 height 17
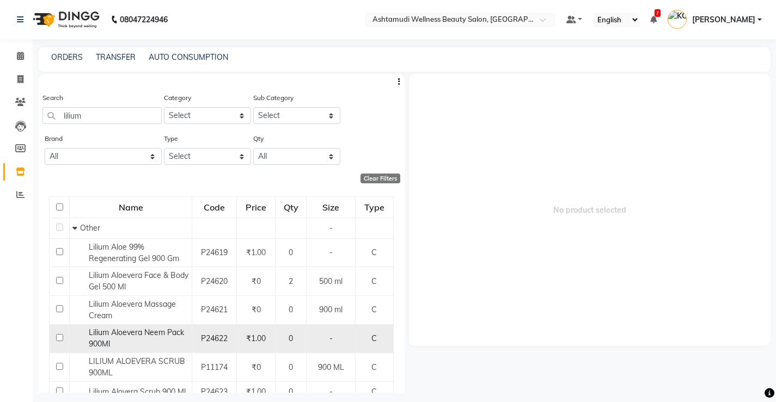
click at [161, 338] on span "Lilium Aloevera Neem Pack 900Ml" at bounding box center [136, 338] width 95 height 21
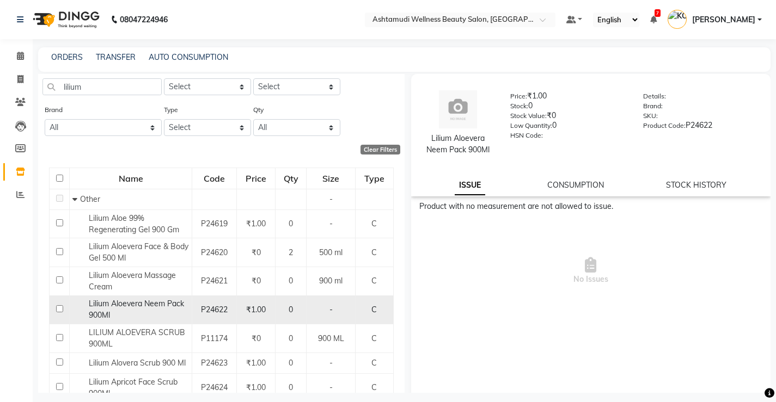
scroll to position [54, 0]
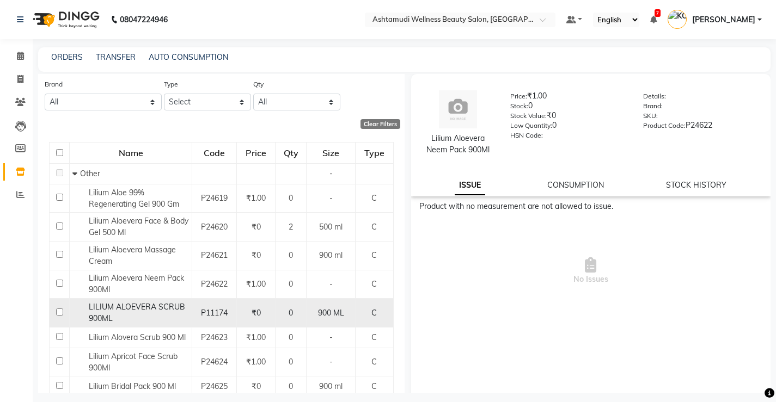
click at [132, 307] on span "LILIUM ALOEVERA SCRUB 900ML" at bounding box center [137, 312] width 96 height 21
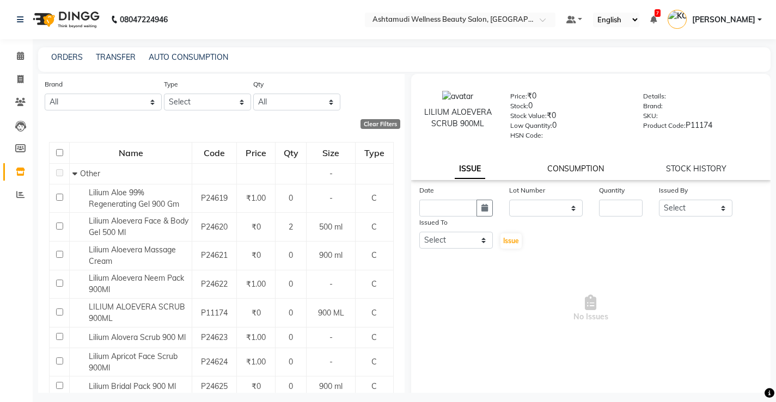
click at [583, 168] on link "CONSUMPTION" at bounding box center [575, 169] width 57 height 10
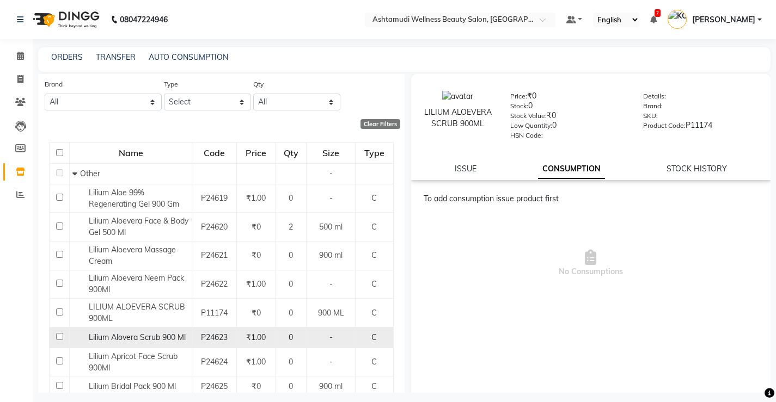
click at [146, 338] on span "Lilium Alovera Scrub 900 Ml" at bounding box center [137, 338] width 97 height 10
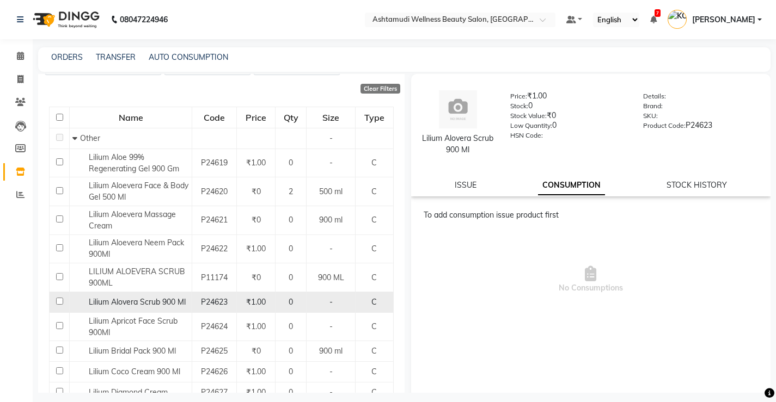
scroll to position [109, 0]
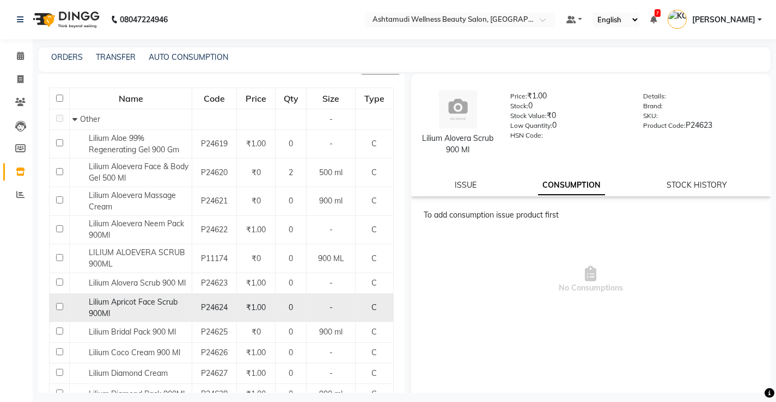
click at [136, 308] on div "Lilium Apricot Face Scrub 900Ml" at bounding box center [130, 308] width 117 height 23
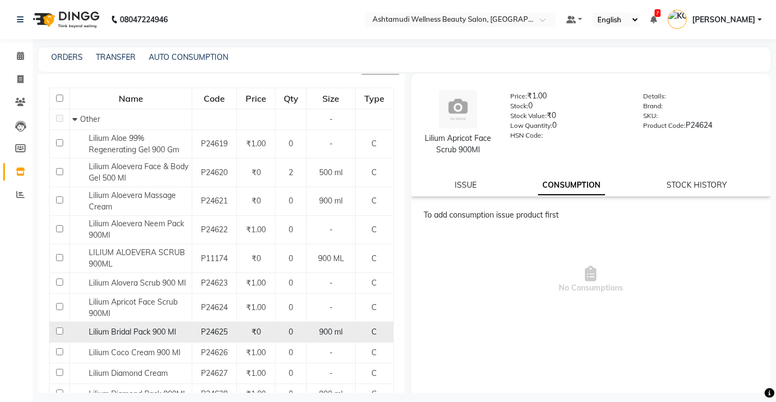
click at [135, 331] on span "Lilium Bridal Pack 900 Ml" at bounding box center [132, 332] width 87 height 10
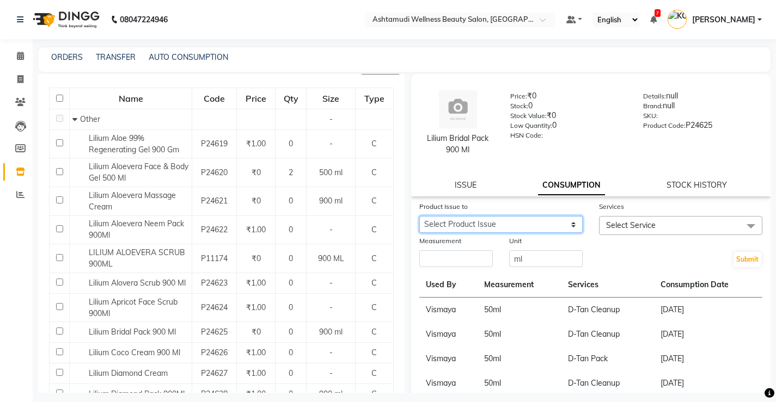
click at [481, 225] on select "Select Product Issue [DATE], Issued to: [PERSON_NAME], Balance: 440" at bounding box center [500, 224] width 163 height 17
click at [419, 216] on select "Select Product Issue [DATE], Issued to: [PERSON_NAME], Balance: 440" at bounding box center [500, 224] width 163 height 17
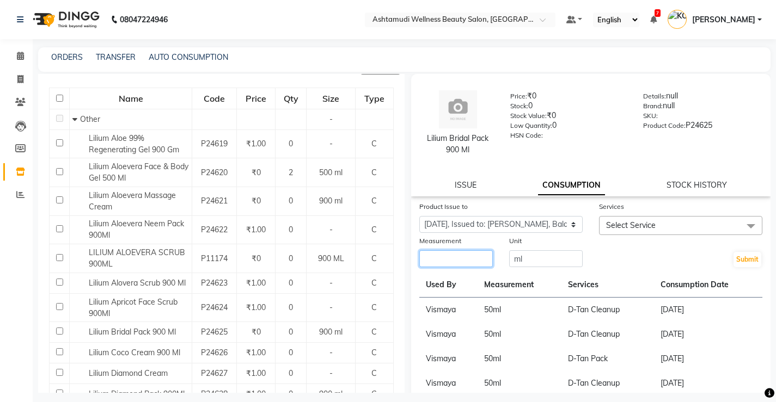
click at [452, 254] on input "number" at bounding box center [455, 258] width 73 height 17
click at [647, 222] on span "Select Service" at bounding box center [631, 225] width 50 height 10
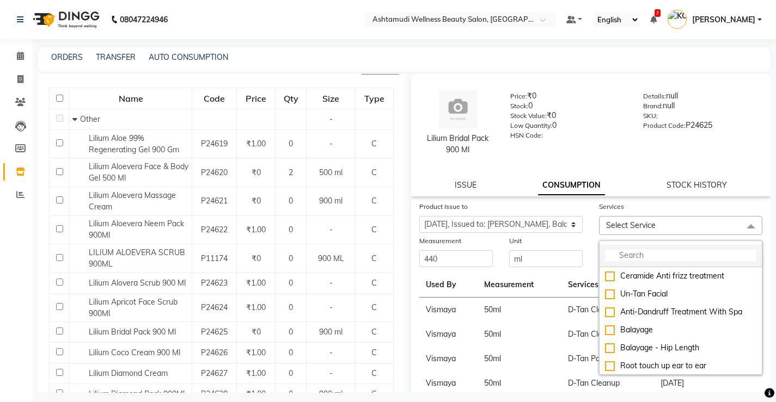
click at [618, 254] on input "multiselect-search" at bounding box center [680, 255] width 151 height 11
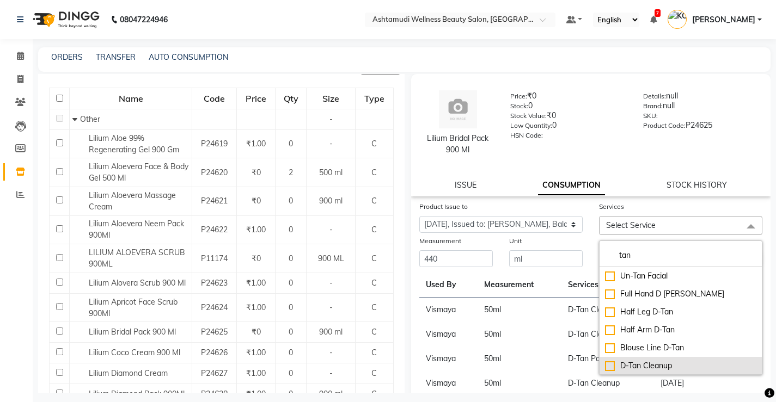
click at [644, 363] on div "D-Tan Cleanup" at bounding box center [680, 365] width 151 height 11
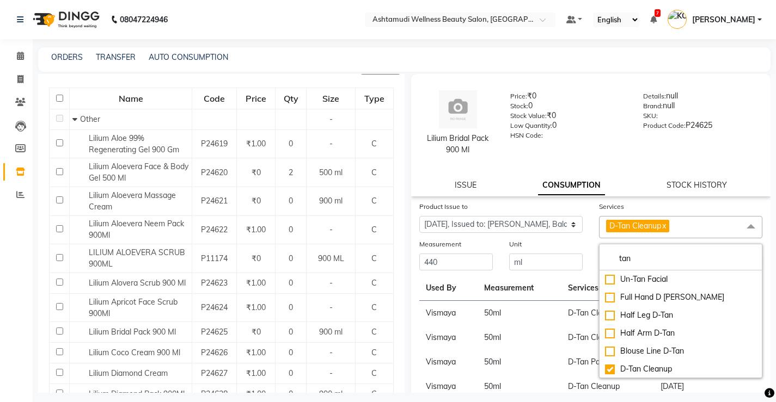
click at [572, 348] on td "D-Tan Cleanup" at bounding box center [607, 338] width 93 height 24
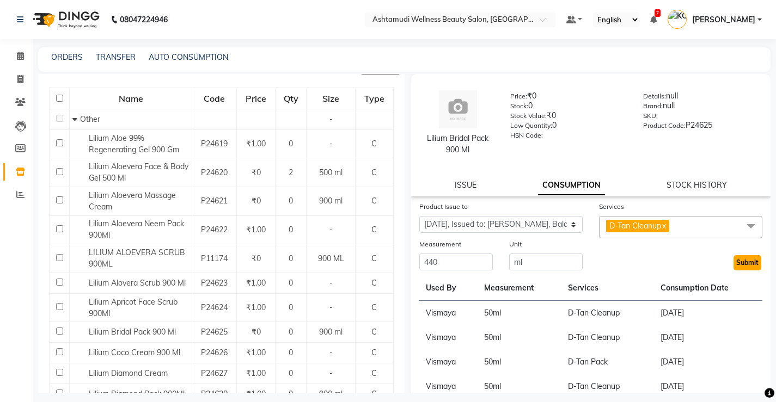
click at [740, 262] on button "Submit" at bounding box center [747, 262] width 28 height 15
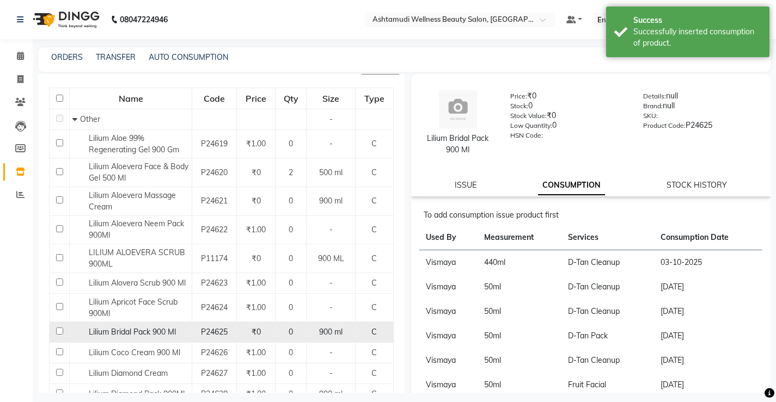
click at [137, 332] on span "Lilium Bridal Pack 900 Ml" at bounding box center [132, 332] width 87 height 10
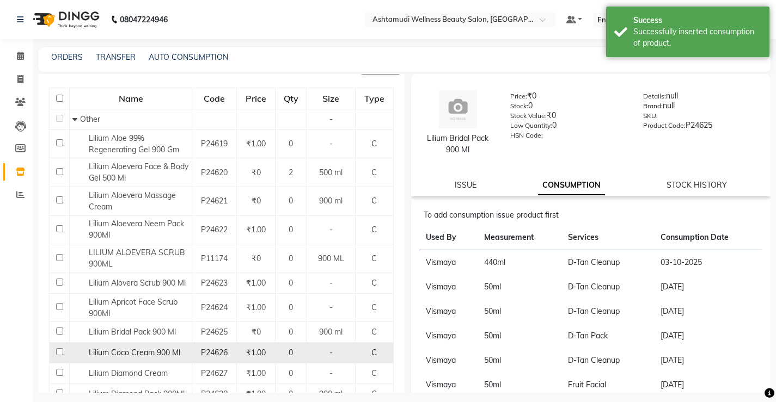
click at [140, 351] on span "Lilium Coco Cream 900 Ml" at bounding box center [134, 353] width 91 height 10
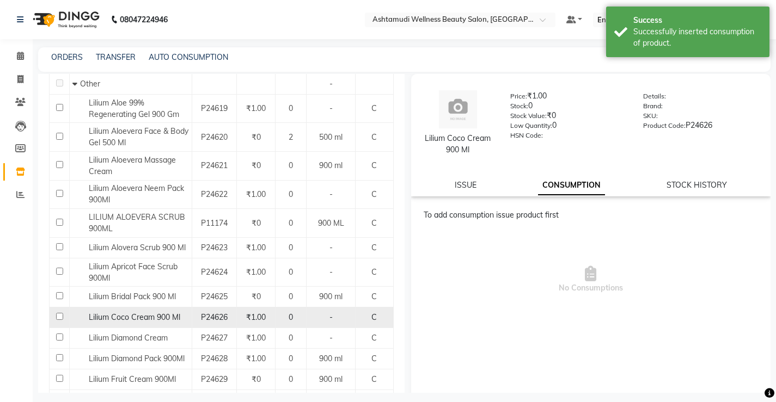
scroll to position [163, 0]
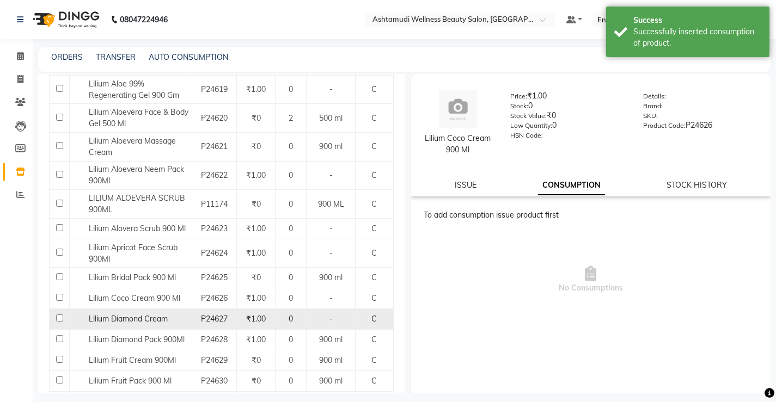
click at [132, 322] on span "Lilium Diamond Cream" at bounding box center [128, 319] width 79 height 10
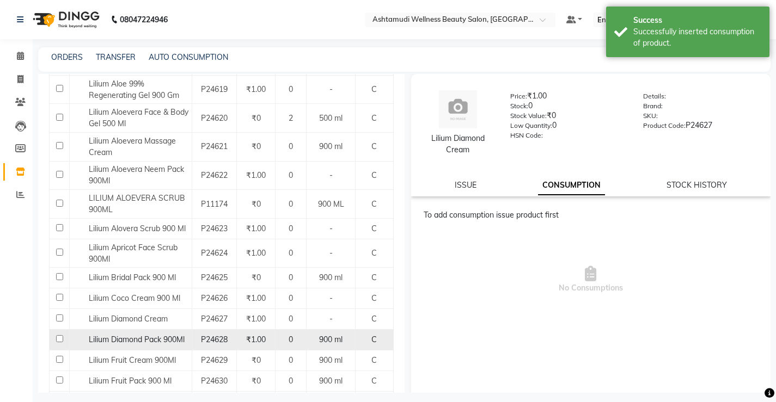
click at [131, 341] on span "Lilium Diamond Pack 900Ml" at bounding box center [137, 340] width 96 height 10
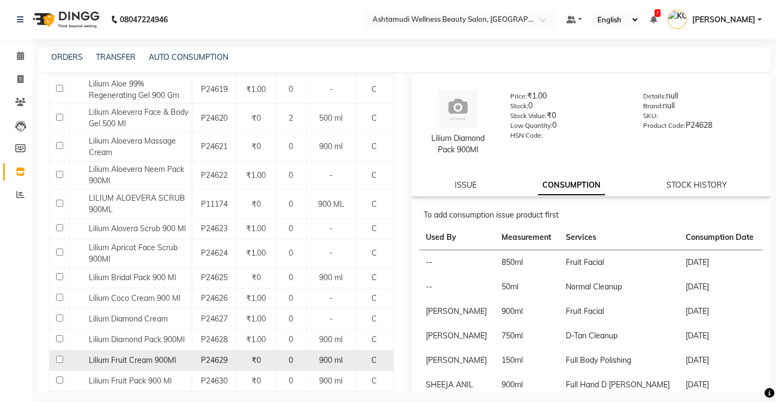
click at [127, 359] on span "Lilium Fruit Cream 900Ml" at bounding box center [132, 361] width 87 height 10
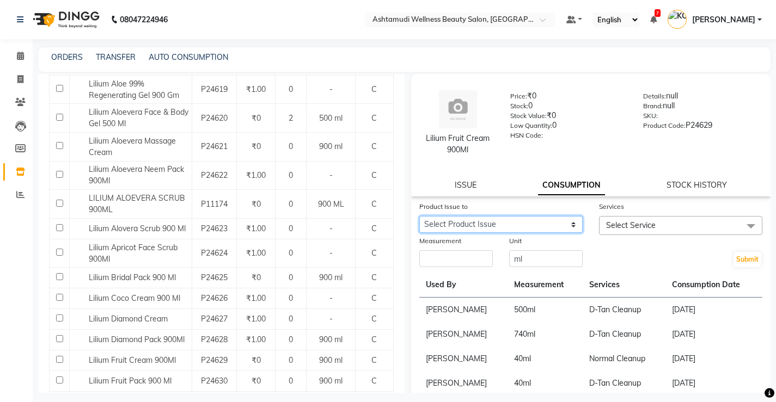
click at [525, 228] on select "Select Product Issue [DATE], Issued to: [PERSON_NAME], Balance: 400" at bounding box center [500, 224] width 163 height 17
click at [419, 216] on select "Select Product Issue [DATE], Issued to: [PERSON_NAME], Balance: 400" at bounding box center [500, 224] width 163 height 17
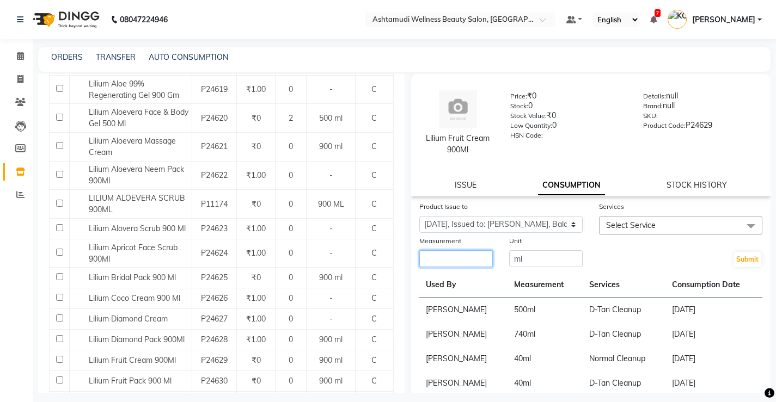
click at [474, 257] on input "number" at bounding box center [455, 258] width 73 height 17
click at [634, 226] on span "Select Service" at bounding box center [631, 225] width 50 height 10
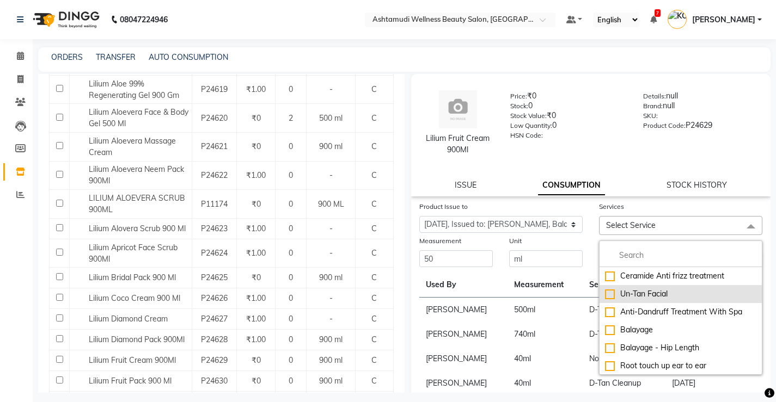
click at [634, 296] on div "Un-Tan Facial" at bounding box center [680, 294] width 151 height 11
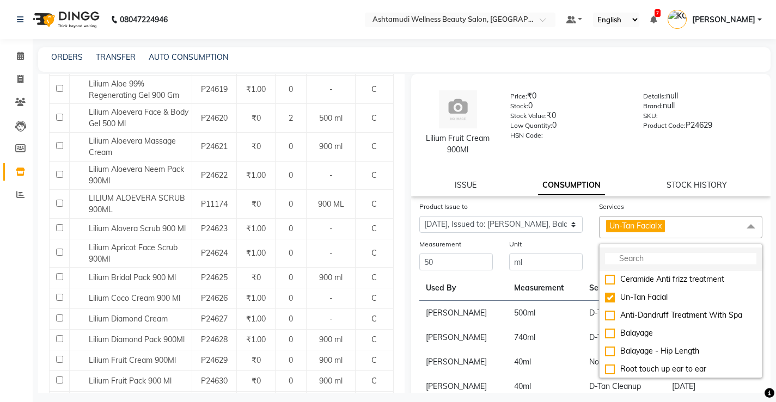
click at [644, 260] on input "multiselect-search" at bounding box center [680, 258] width 151 height 11
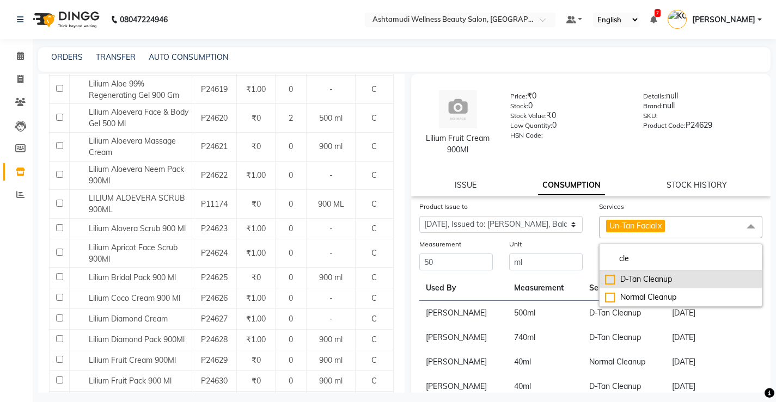
click at [651, 276] on div "D-Tan Cleanup" at bounding box center [680, 279] width 151 height 11
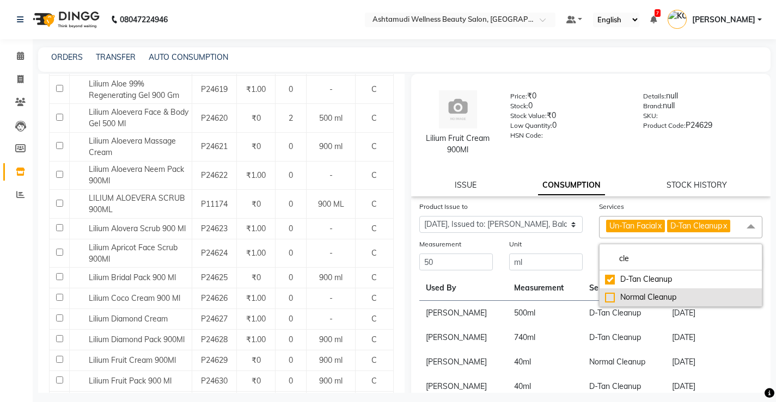
click at [646, 299] on div "Normal Cleanup" at bounding box center [680, 297] width 151 height 11
click at [649, 326] on td "D-Tan Cleanup" at bounding box center [624, 313] width 83 height 25
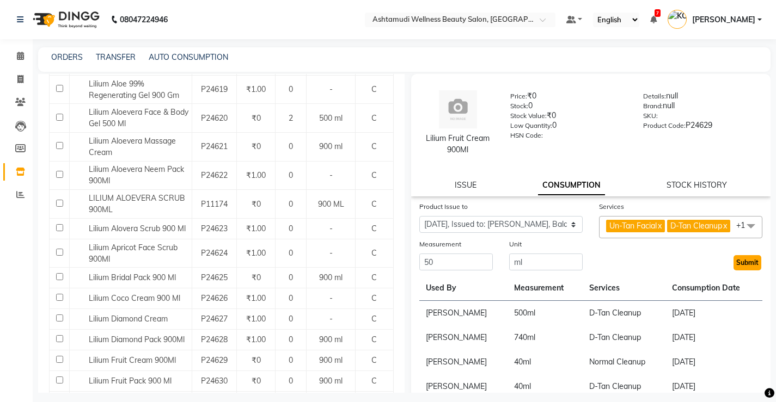
click at [733, 271] on button "Submit" at bounding box center [747, 262] width 28 height 15
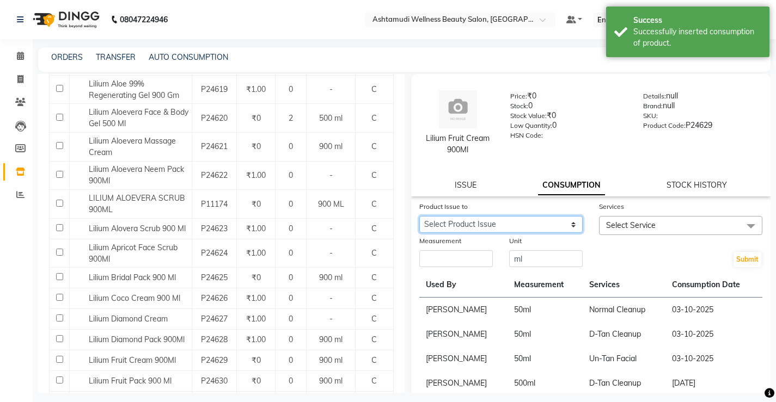
click at [473, 226] on select "Select Product Issue [DATE], Issued to: [PERSON_NAME], Balance: 250" at bounding box center [500, 224] width 163 height 17
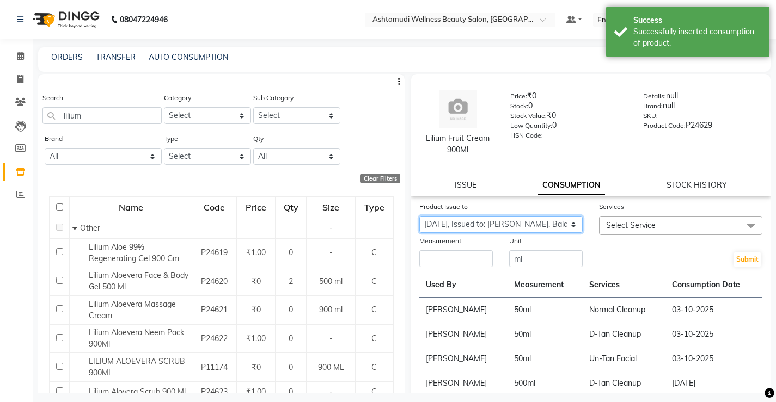
click at [419, 216] on select "Select Product Issue [DATE], Issued to: [PERSON_NAME], Balance: 250" at bounding box center [500, 224] width 163 height 17
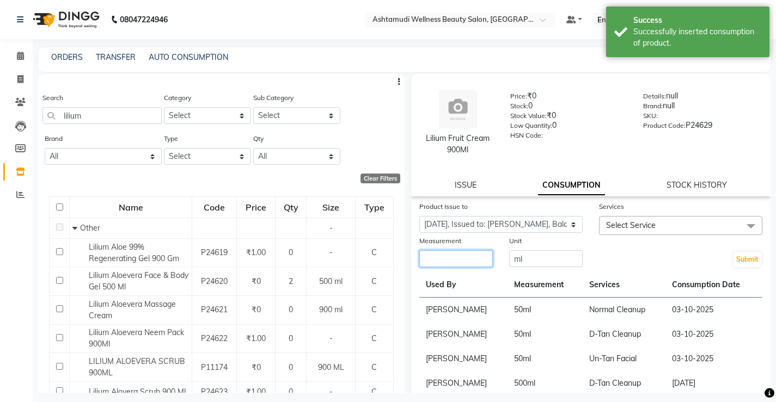
click at [448, 256] on input "number" at bounding box center [455, 258] width 73 height 17
click at [631, 219] on span "Select Service" at bounding box center [680, 225] width 163 height 19
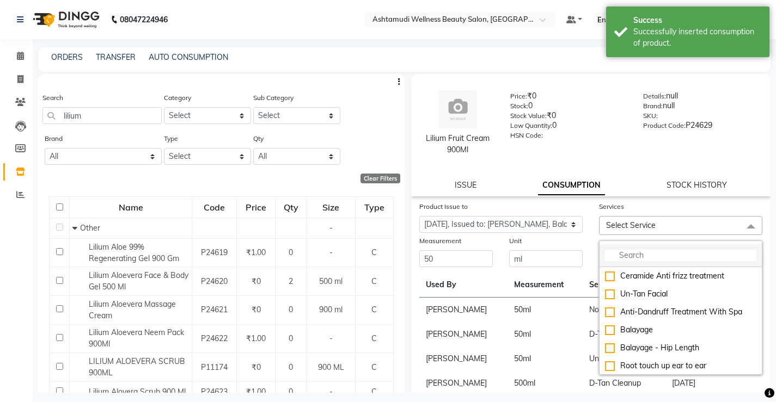
click at [636, 258] on input "multiselect-search" at bounding box center [680, 255] width 151 height 11
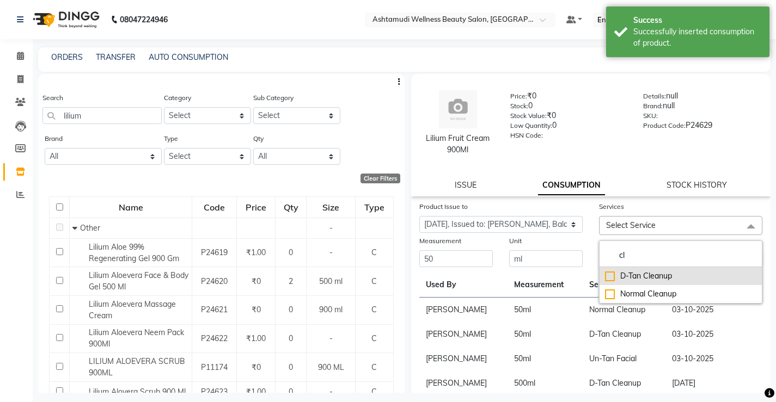
click at [619, 278] on div "D-Tan Cleanup" at bounding box center [680, 276] width 151 height 11
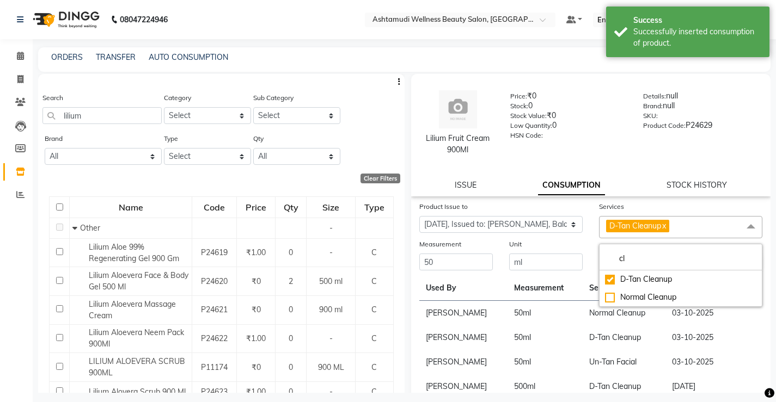
drag, startPoint x: 570, startPoint y: 298, endPoint x: 607, endPoint y: 284, distance: 38.9
click at [569, 298] on th "Measurement" at bounding box center [544, 288] width 75 height 25
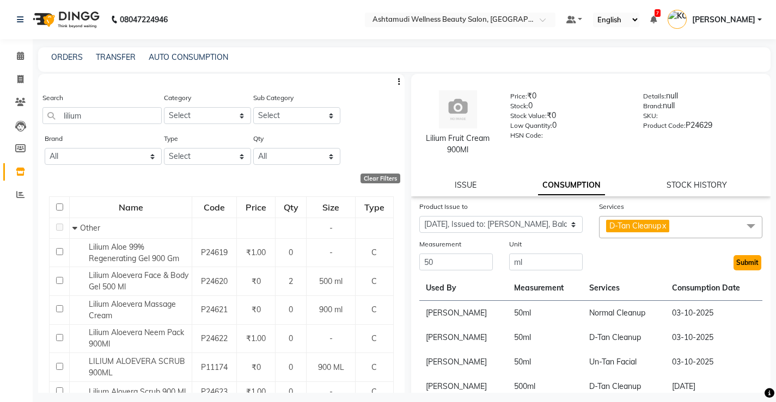
click at [736, 258] on button "Submit" at bounding box center [747, 262] width 28 height 15
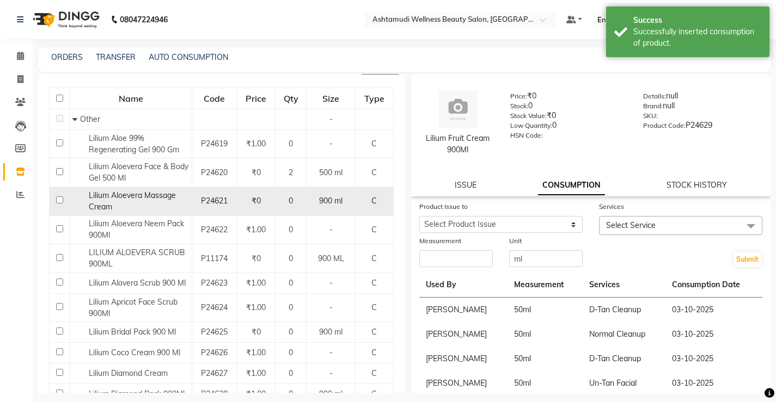
scroll to position [163, 0]
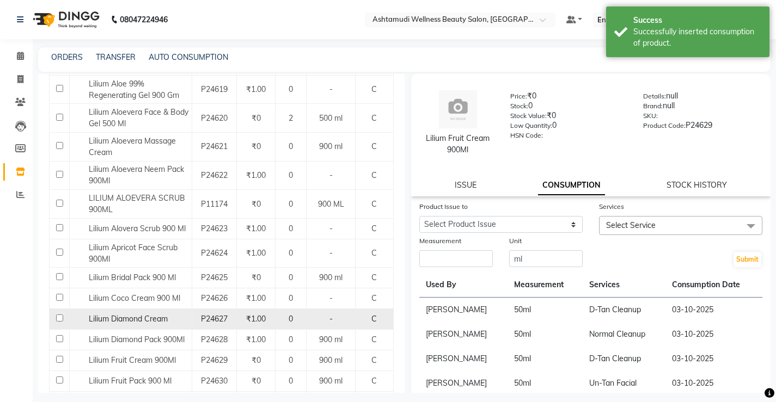
click at [138, 322] on span "Lilium Diamond Cream" at bounding box center [128, 319] width 79 height 10
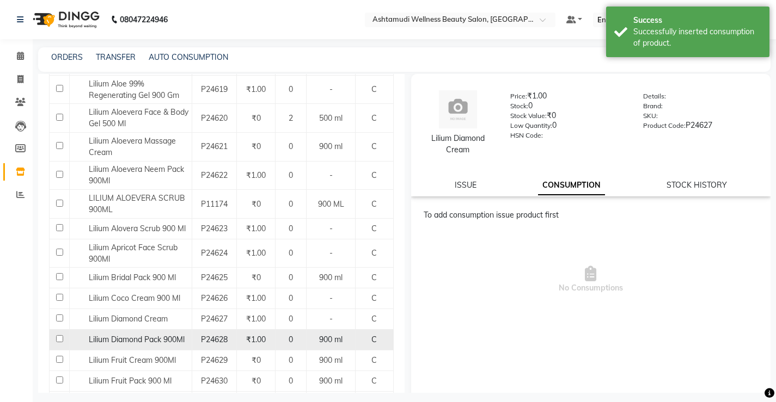
click at [138, 340] on span "Lilium Diamond Pack 900Ml" at bounding box center [137, 340] width 96 height 10
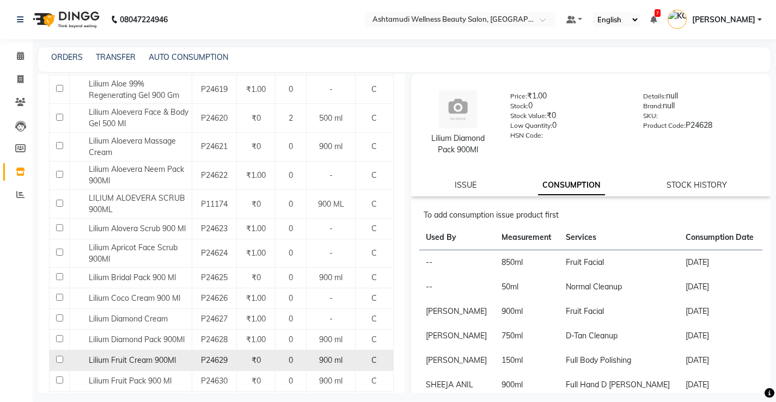
click at [128, 355] on div "Lilium Fruit Cream 900Ml" at bounding box center [130, 360] width 117 height 11
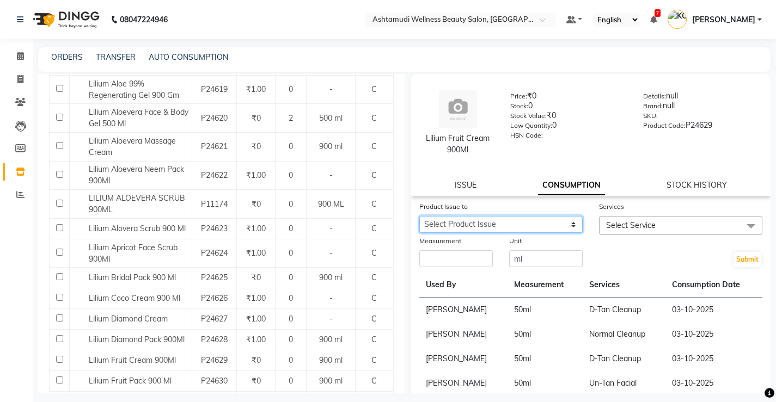
drag, startPoint x: 519, startPoint y: 225, endPoint x: 519, endPoint y: 232, distance: 7.1
click at [519, 226] on select "Select Product Issue [DATE], Issued to: [PERSON_NAME], Balance: 200" at bounding box center [500, 224] width 163 height 17
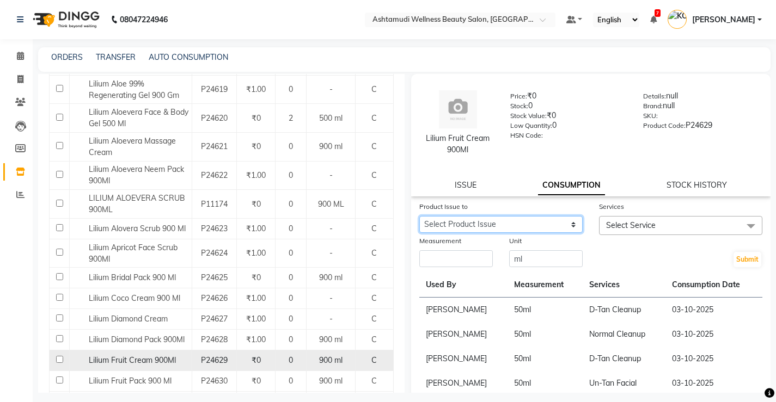
scroll to position [218, 0]
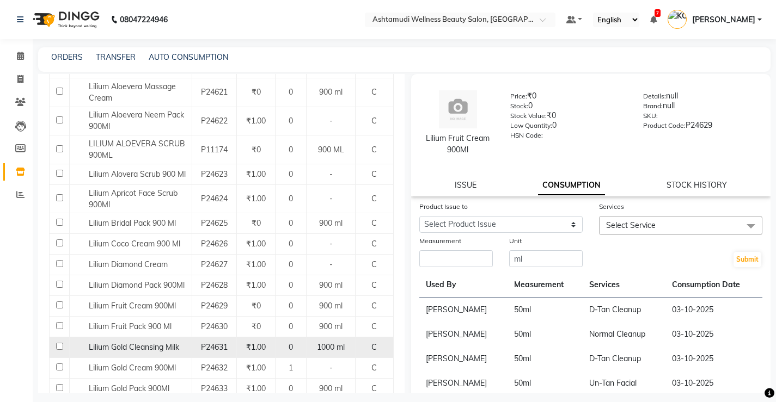
click at [142, 342] on div "Lilium Gold Cleansing Milk" at bounding box center [130, 347] width 117 height 11
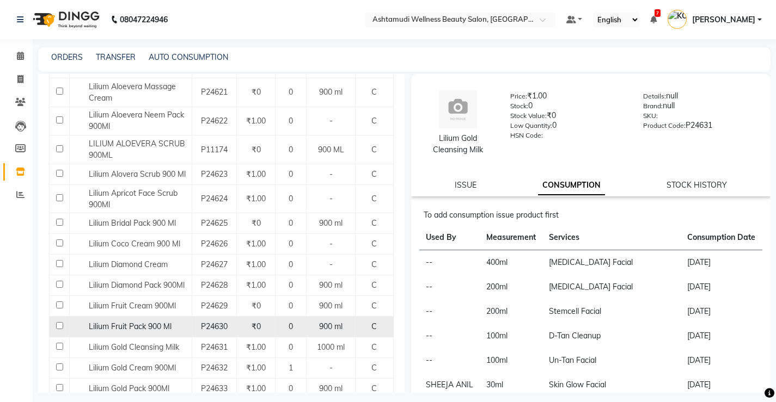
click at [136, 323] on span "Lilium Fruit Pack 900 Ml" at bounding box center [130, 327] width 83 height 10
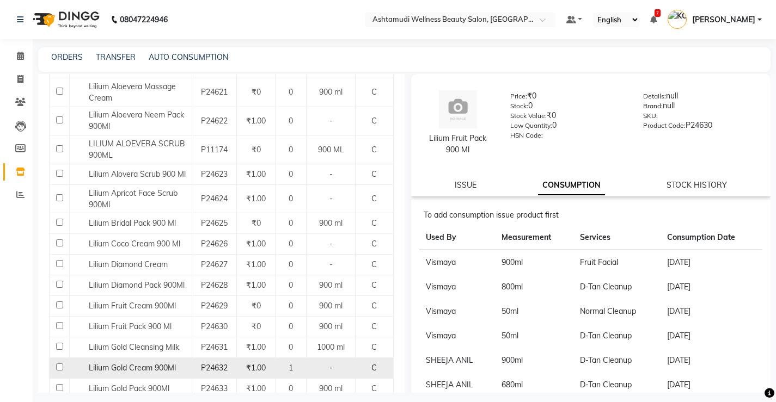
click at [137, 367] on span "Lilium Gold Cream 900Ml" at bounding box center [132, 368] width 87 height 10
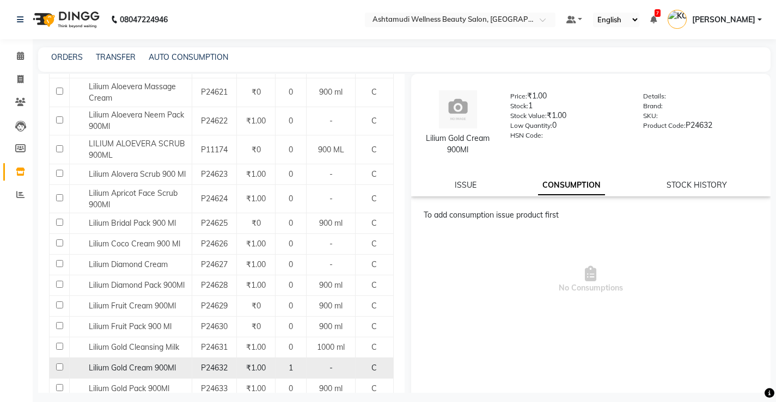
scroll to position [272, 0]
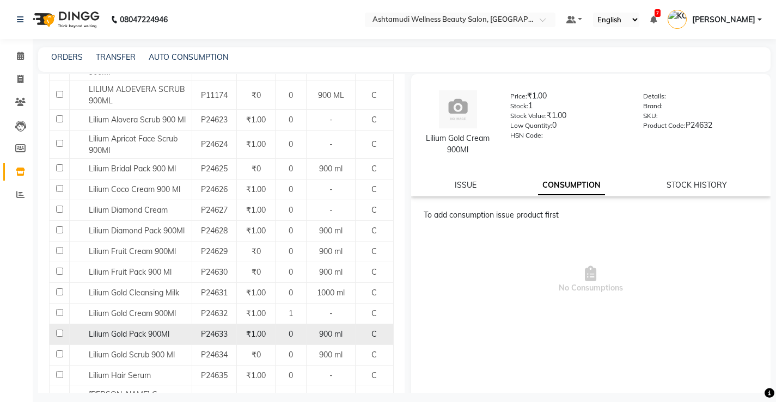
click at [138, 334] on span "Lilium Gold Pack 900Ml" at bounding box center [129, 334] width 81 height 10
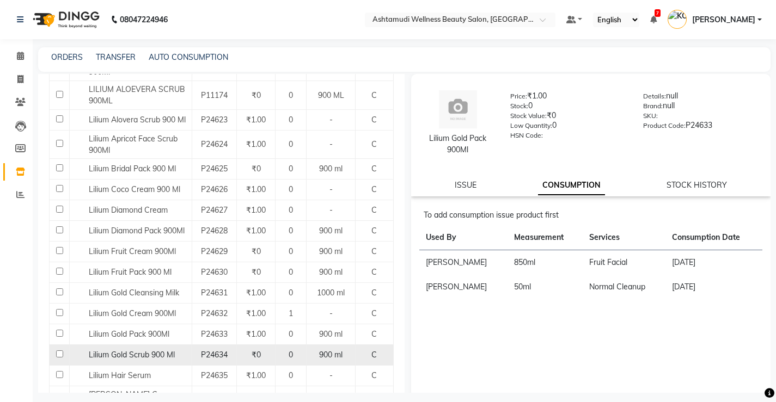
click at [142, 353] on span "Lilium Gold Scrub 900 Ml" at bounding box center [132, 355] width 86 height 10
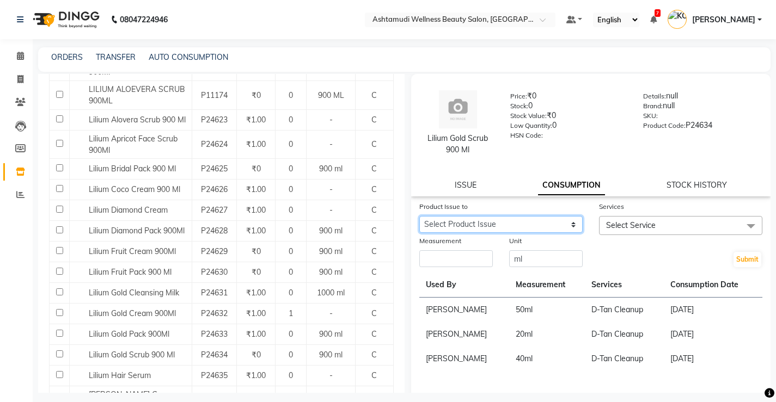
click at [477, 229] on select "Select Product Issue [DATE], Issued to: [PERSON_NAME] , Balance: 790" at bounding box center [500, 224] width 163 height 17
click at [419, 216] on select "Select Product Issue [DATE], Issued to: [PERSON_NAME] , Balance: 790" at bounding box center [500, 224] width 163 height 17
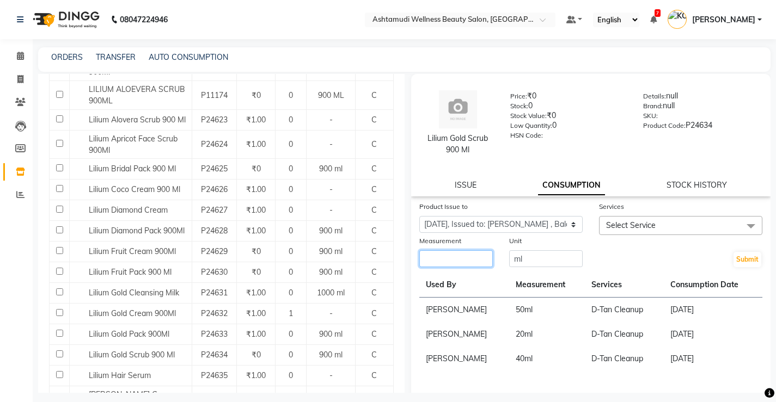
click at [479, 264] on input "number" at bounding box center [455, 258] width 73 height 17
click at [625, 222] on span "Select Service" at bounding box center [631, 225] width 50 height 10
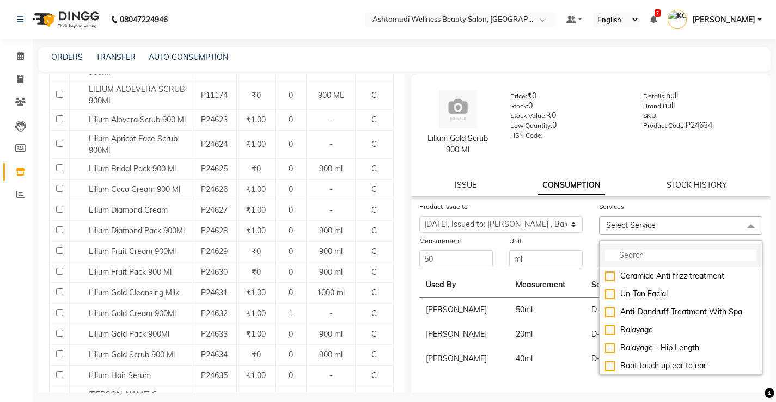
click at [636, 256] on input "multiselect-search" at bounding box center [680, 255] width 151 height 11
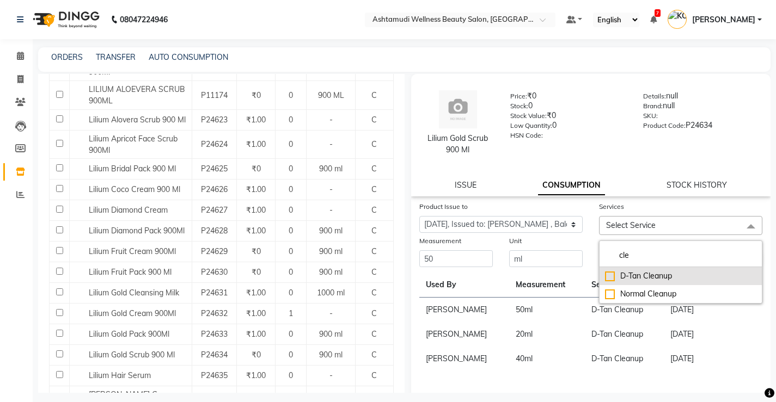
click at [642, 270] on li "D-Tan Cleanup" at bounding box center [680, 276] width 162 height 18
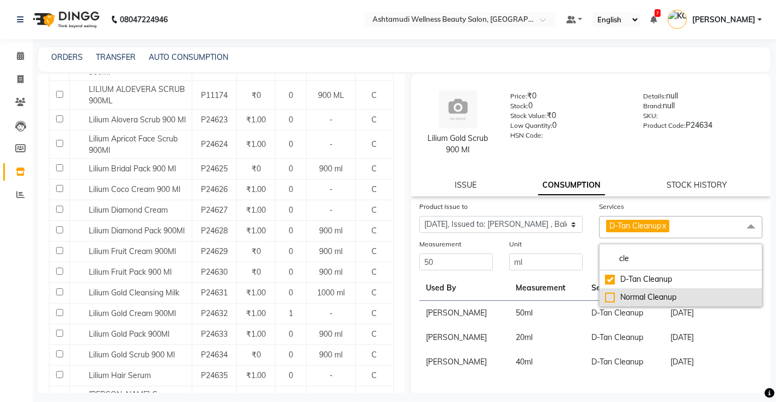
click at [646, 295] on div "Normal Cleanup" at bounding box center [680, 297] width 151 height 11
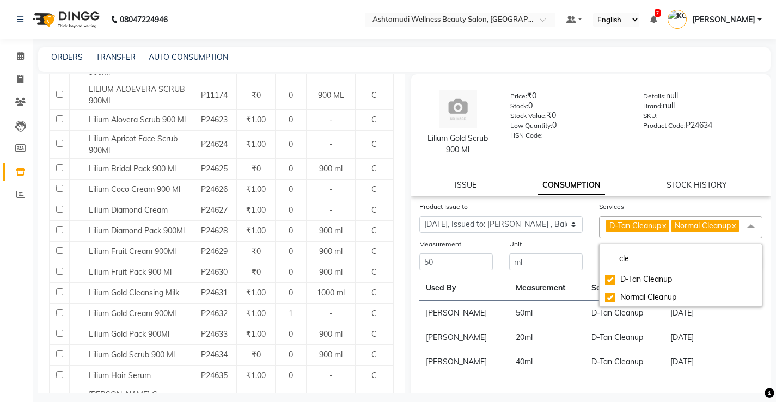
click at [664, 341] on td "[DATE]" at bounding box center [713, 338] width 99 height 24
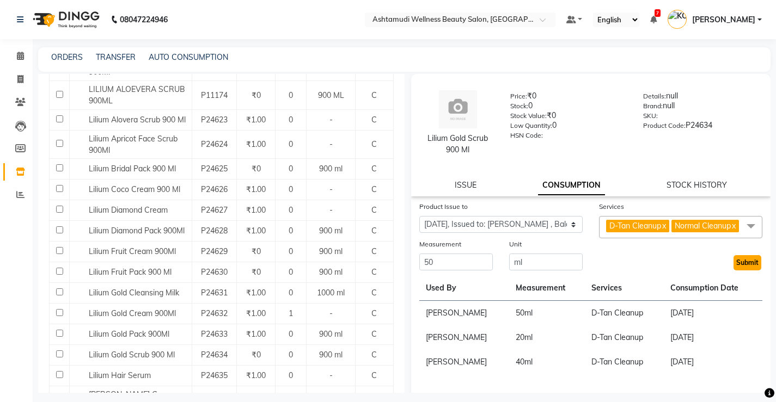
click at [740, 262] on button "Submit" at bounding box center [747, 262] width 28 height 15
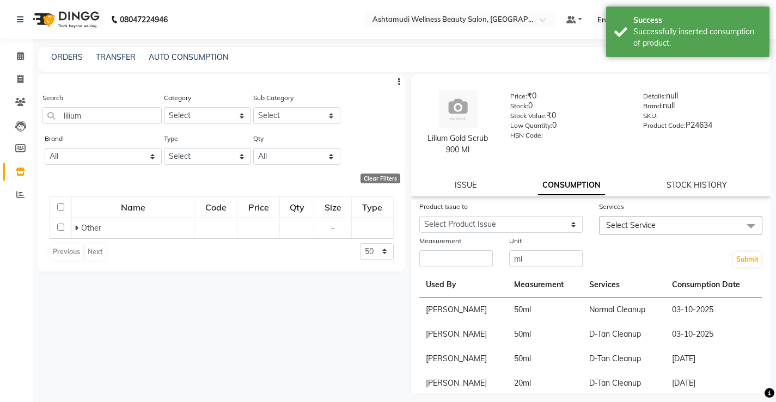
scroll to position [0, 0]
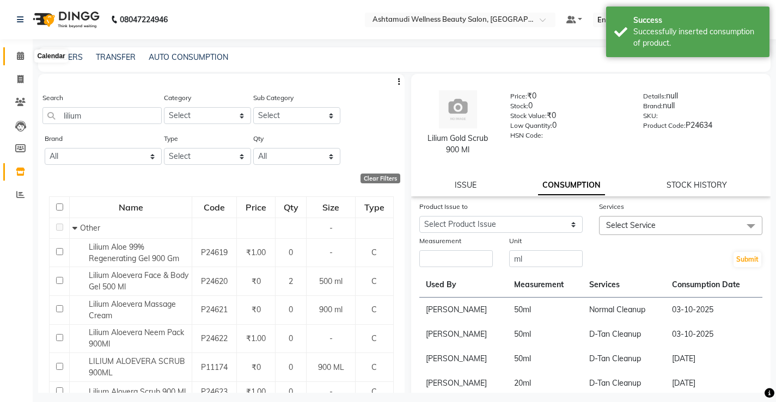
click at [25, 54] on span at bounding box center [20, 56] width 19 height 13
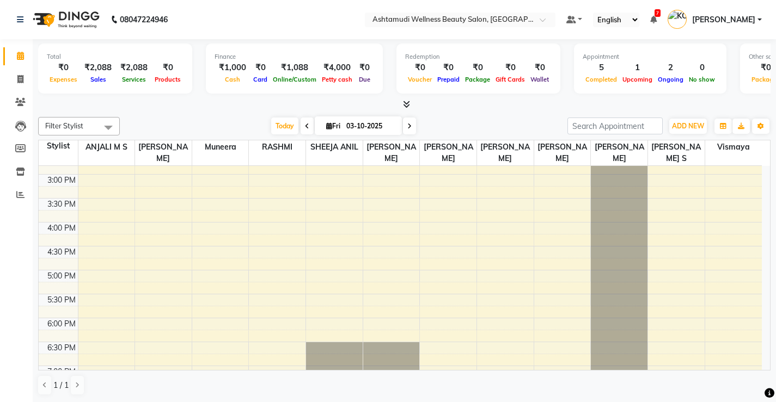
scroll to position [109, 0]
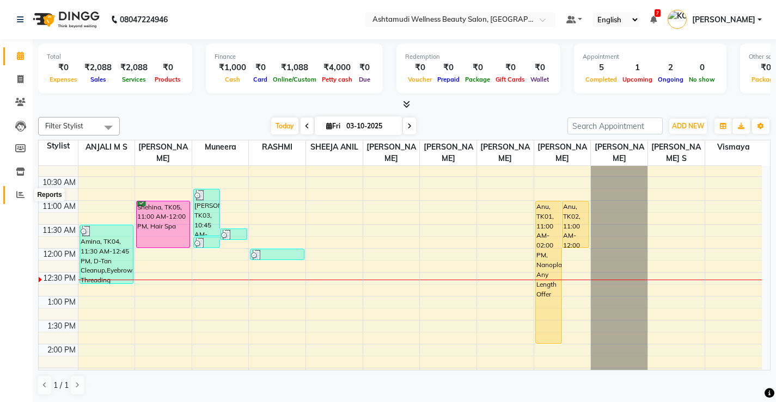
click at [23, 198] on icon at bounding box center [20, 195] width 8 height 8
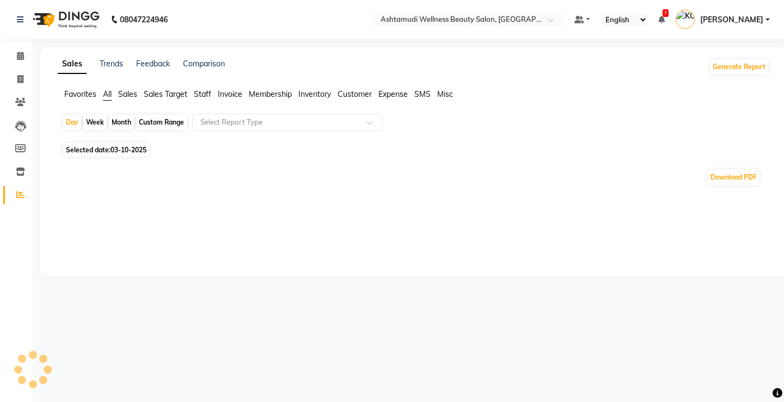
click at [134, 151] on span "03-10-2025" at bounding box center [129, 150] width 36 height 8
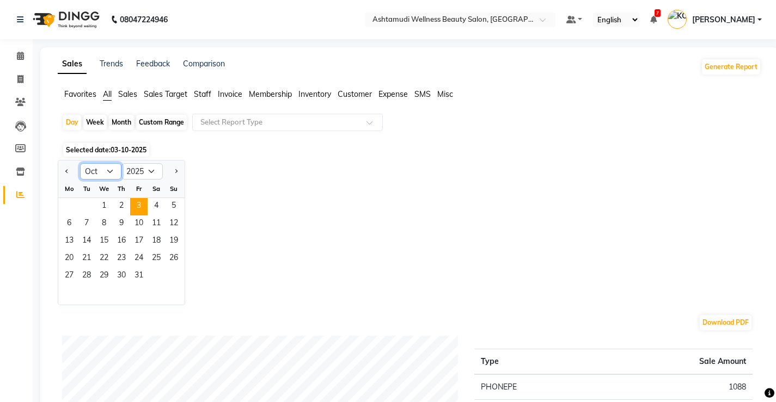
click at [95, 166] on select "Jan Feb Mar Apr May Jun [DATE] Aug Sep Oct Nov Dec" at bounding box center [100, 171] width 41 height 16
click at [80, 163] on select "Jan Feb Mar Apr May Jun [DATE] Aug Sep Oct Nov Dec" at bounding box center [100, 171] width 41 height 16
click at [91, 272] on span "30" at bounding box center [86, 276] width 17 height 17
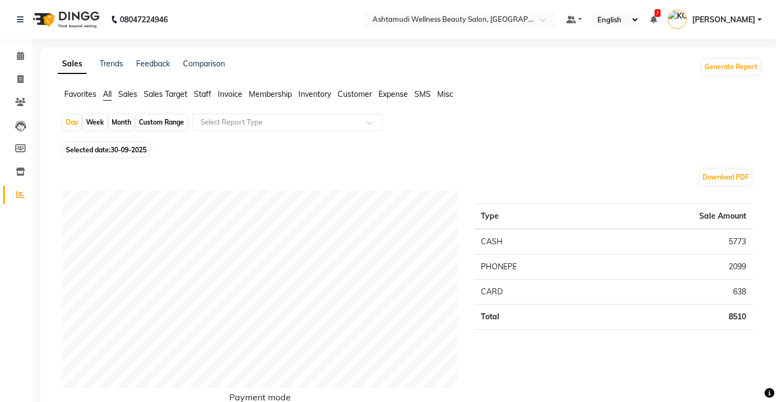
click at [209, 91] on span "Staff" at bounding box center [202, 94] width 17 height 10
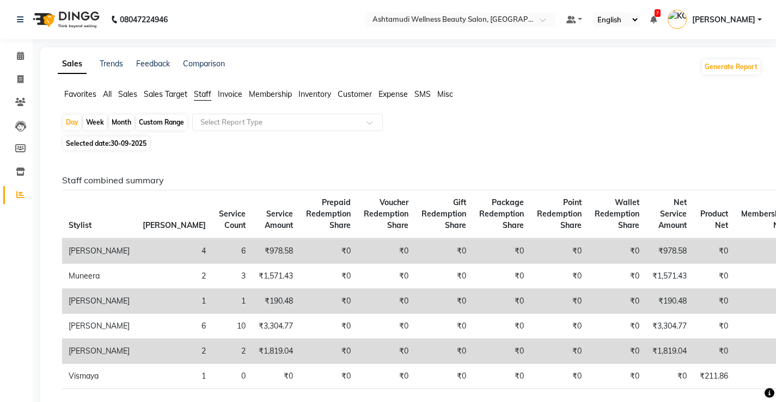
click at [232, 91] on span "Invoice" at bounding box center [230, 94] width 24 height 10
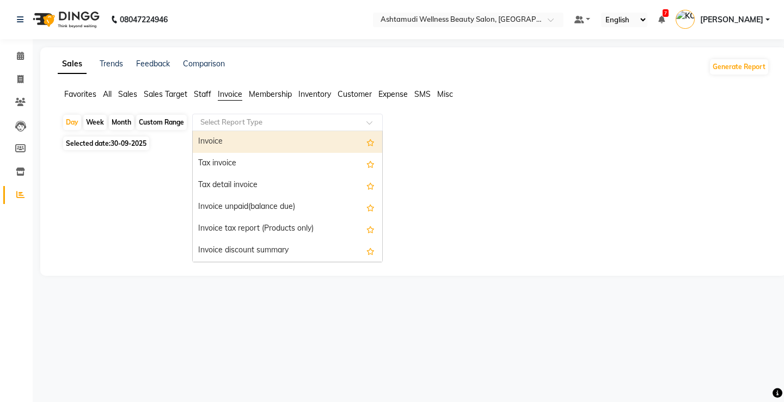
click at [222, 122] on input "text" at bounding box center [276, 122] width 157 height 11
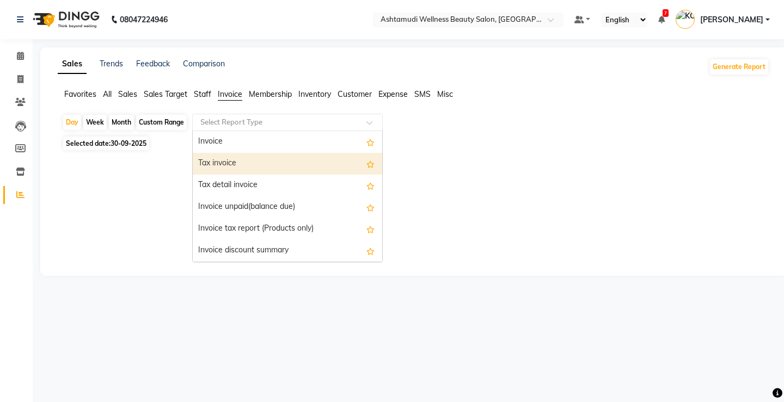
click at [225, 157] on div "Tax invoice" at bounding box center [287, 164] width 189 height 22
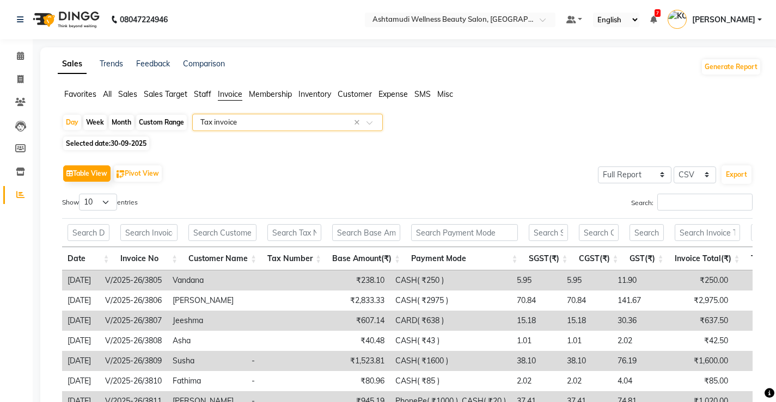
scroll to position [163, 0]
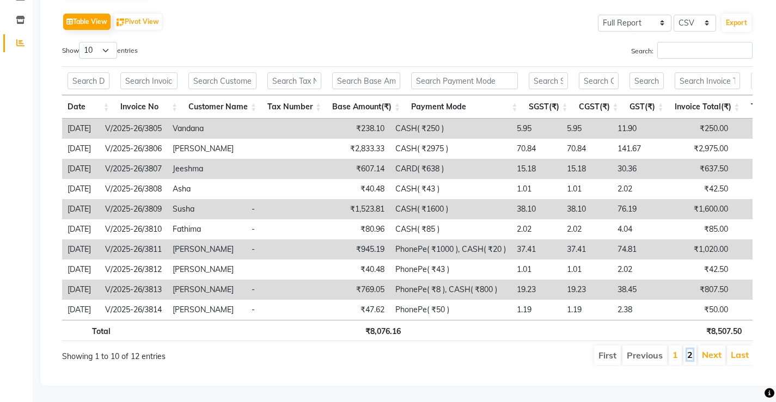
click at [689, 353] on link "2" at bounding box center [689, 355] width 5 height 11
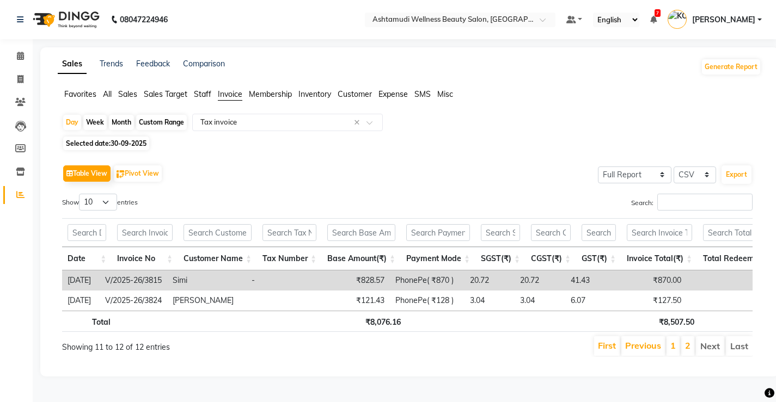
scroll to position [7, 0]
click at [675, 348] on link "1" at bounding box center [672, 345] width 5 height 11
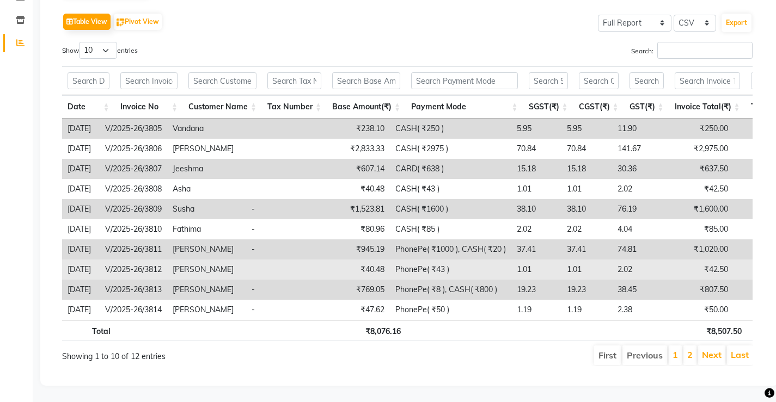
scroll to position [114, 0]
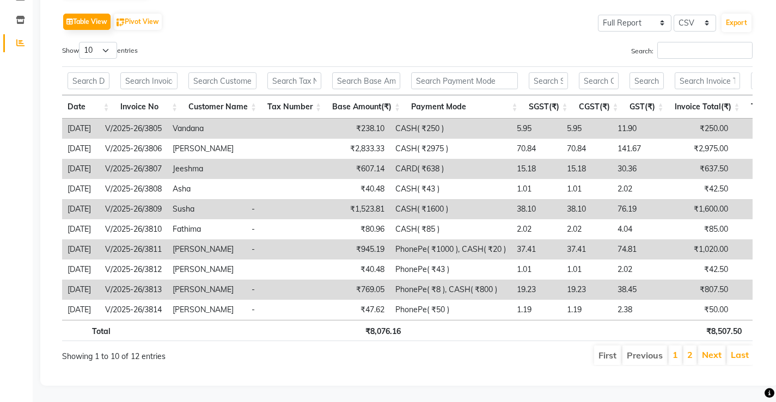
click at [693, 349] on li "2" at bounding box center [689, 356] width 13 height 20
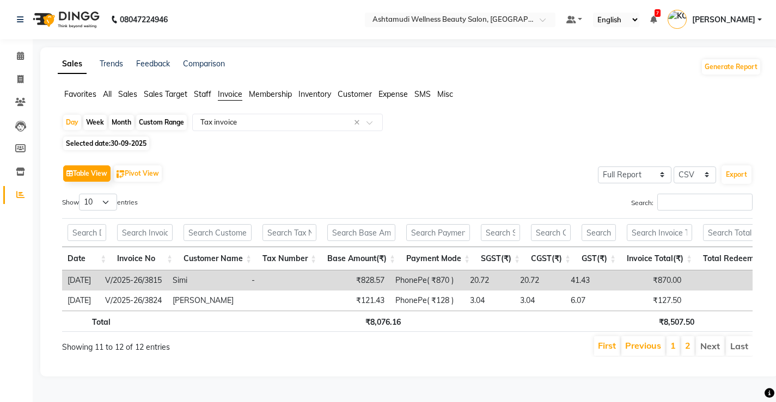
scroll to position [7, 0]
click at [676, 348] on link "1" at bounding box center [672, 345] width 5 height 11
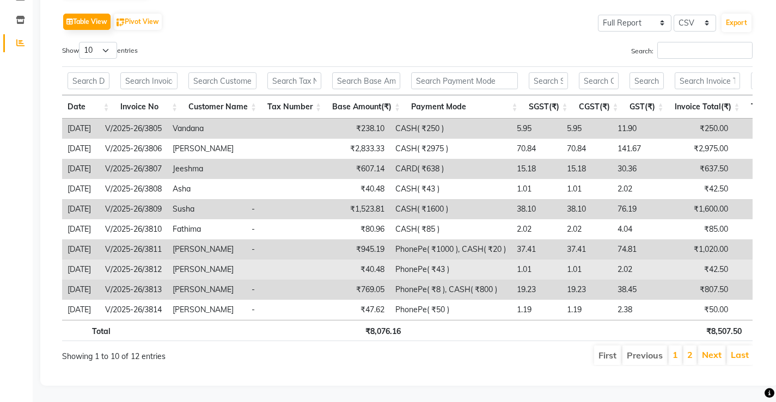
scroll to position [0, 0]
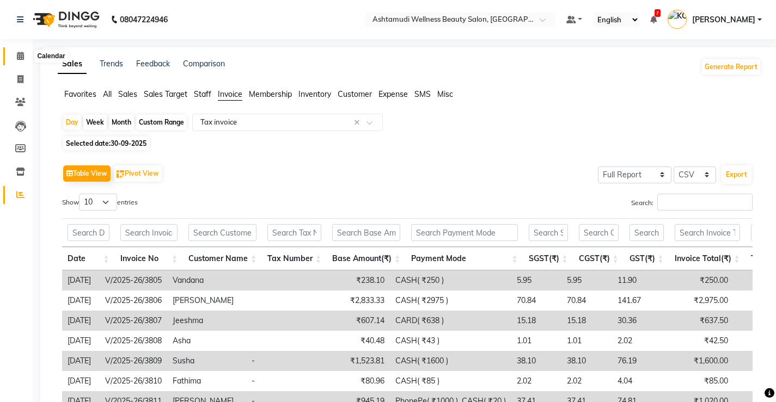
click at [17, 52] on icon at bounding box center [20, 56] width 7 height 8
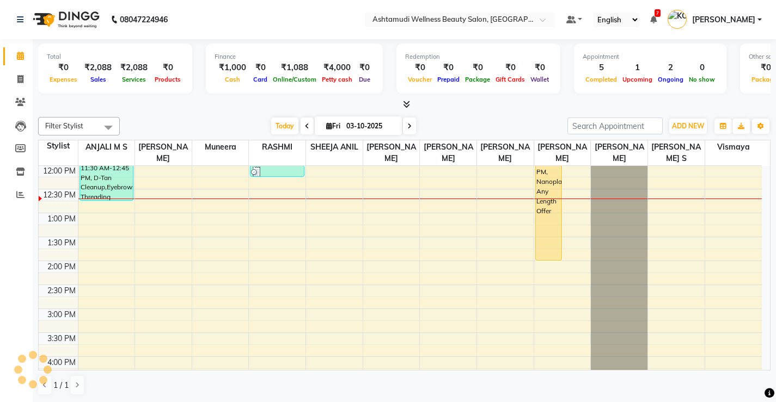
scroll to position [192, 0]
click at [305, 126] on icon at bounding box center [307, 126] width 4 height 7
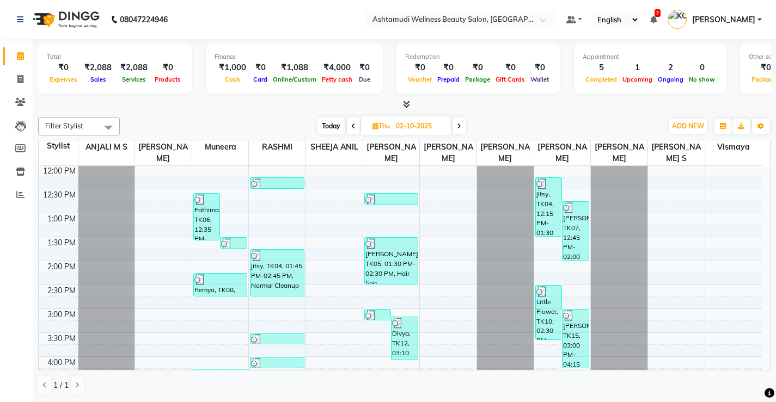
click at [352, 125] on icon at bounding box center [353, 126] width 4 height 7
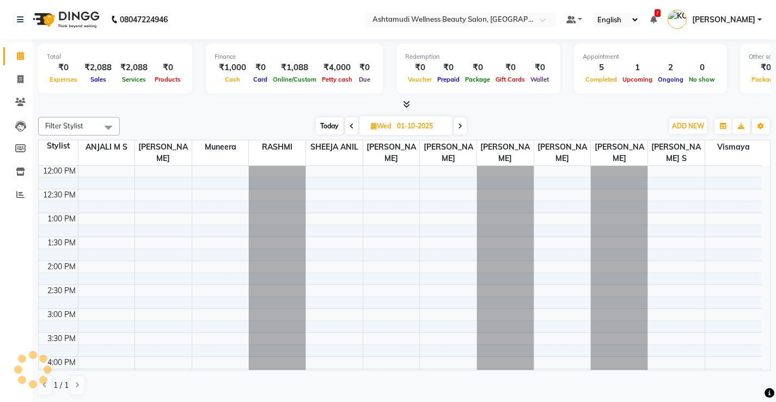
click at [352, 125] on icon at bounding box center [352, 126] width 4 height 7
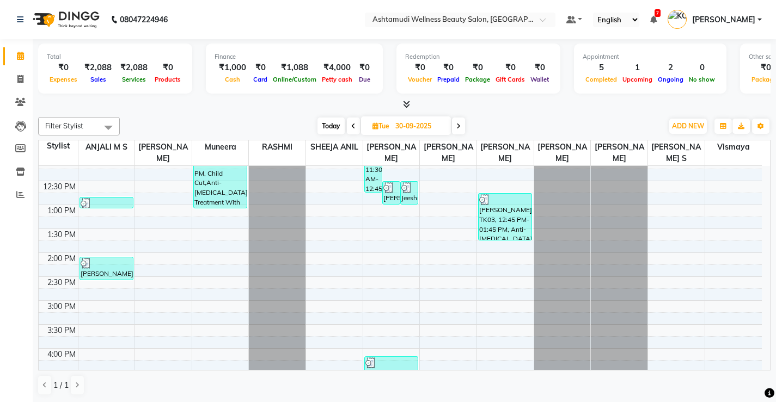
scroll to position [146, 0]
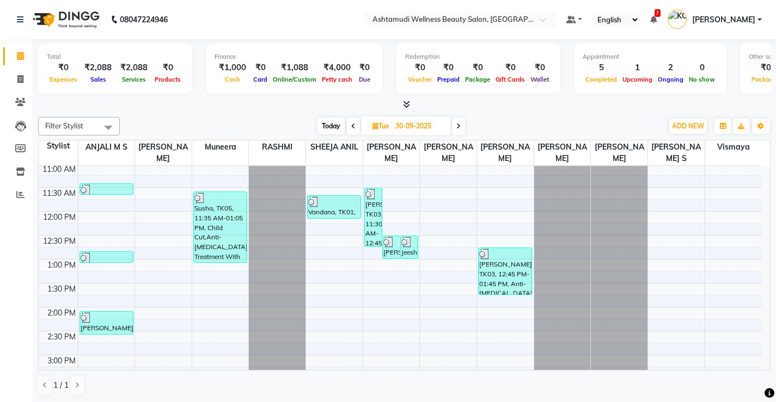
click at [462, 131] on span at bounding box center [458, 126] width 13 height 17
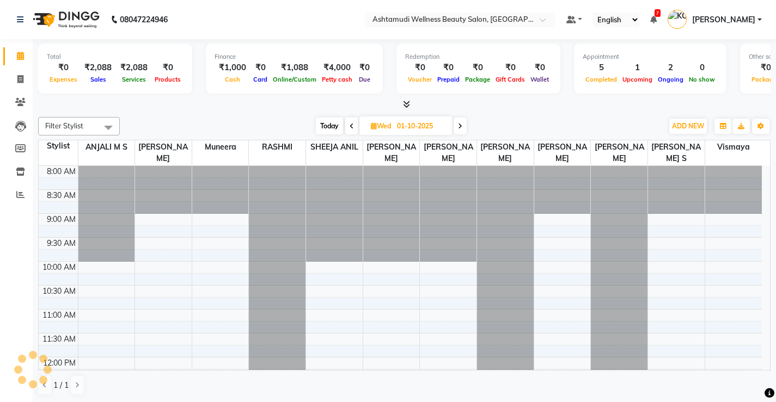
click at [456, 127] on span at bounding box center [460, 126] width 13 height 17
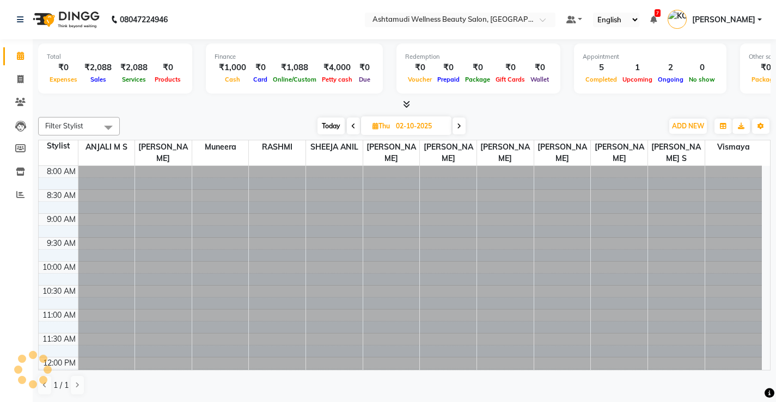
scroll to position [0, 0]
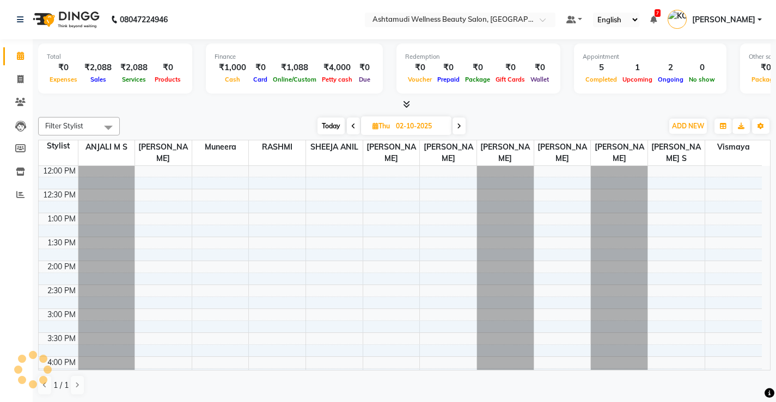
click at [461, 126] on icon at bounding box center [459, 126] width 4 height 7
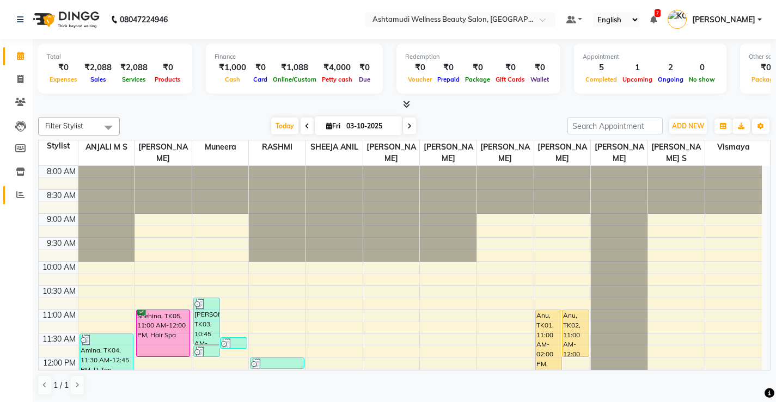
click at [21, 202] on link "Reports" at bounding box center [16, 195] width 26 height 18
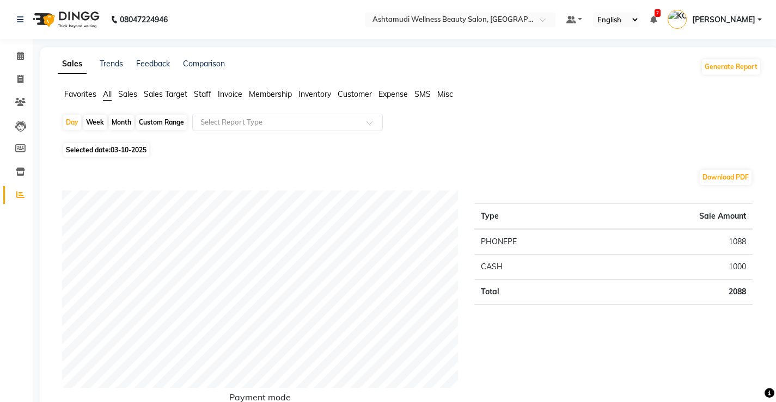
click at [136, 146] on span "03-10-2025" at bounding box center [129, 150] width 36 height 8
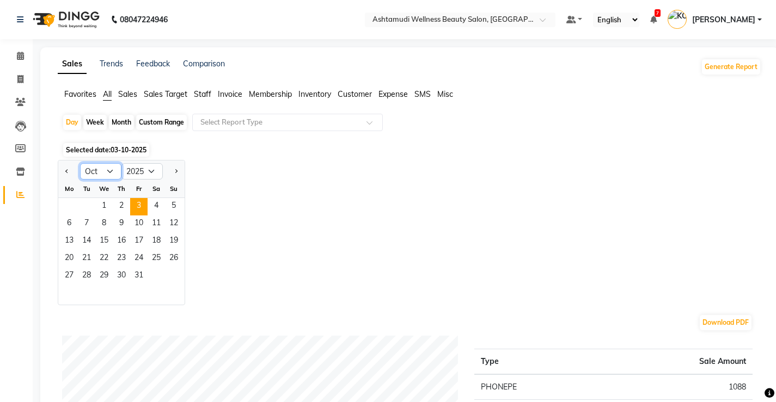
click at [107, 173] on select "Jan Feb Mar Apr May Jun [DATE] Aug Sep Oct Nov Dec" at bounding box center [100, 171] width 41 height 16
click at [80, 163] on select "Jan Feb Mar Apr May Jun [DATE] Aug Sep Oct Nov Dec" at bounding box center [100, 171] width 41 height 16
click at [88, 277] on span "30" at bounding box center [86, 276] width 17 height 17
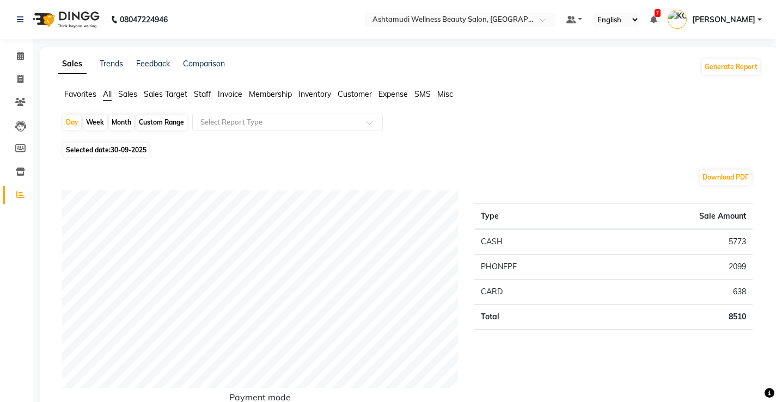
click at [203, 96] on span "Staff" at bounding box center [202, 94] width 17 height 10
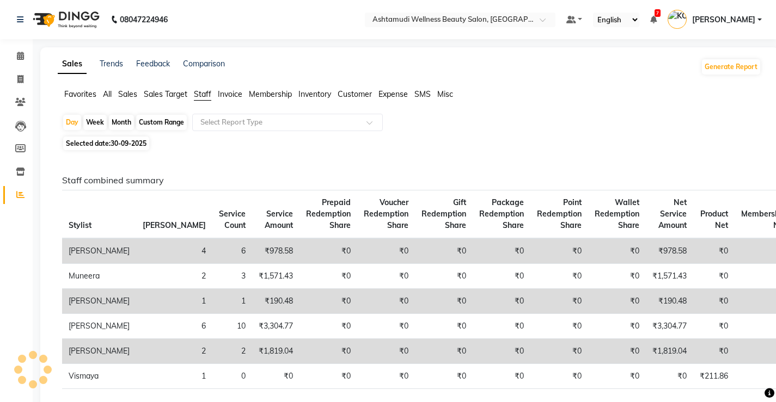
click at [229, 95] on span "Invoice" at bounding box center [230, 94] width 24 height 10
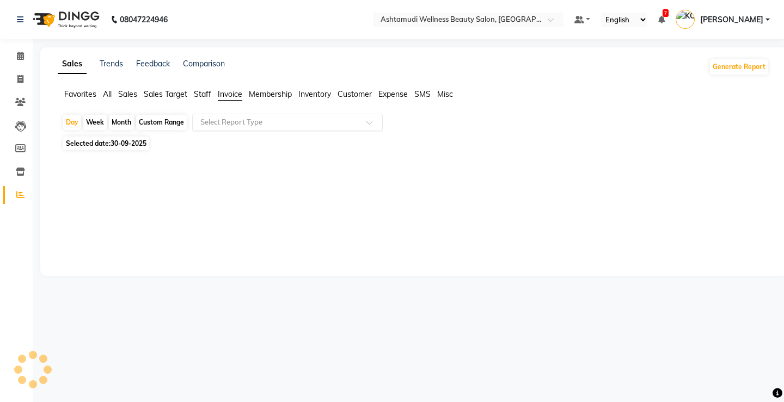
click at [226, 125] on input "text" at bounding box center [276, 122] width 157 height 11
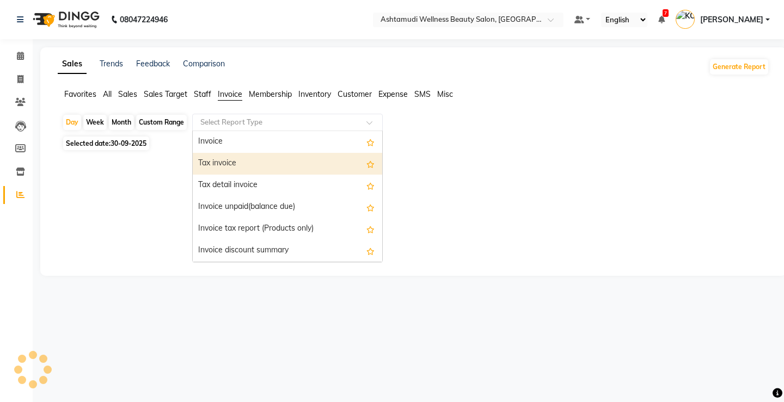
click at [224, 161] on div "Tax invoice" at bounding box center [287, 164] width 189 height 22
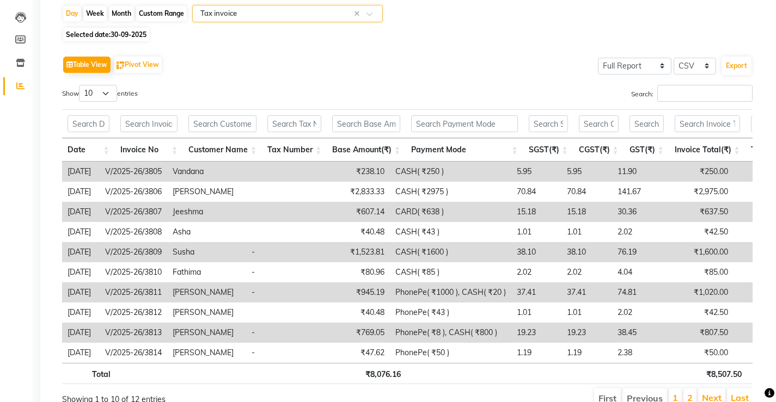
scroll to position [163, 0]
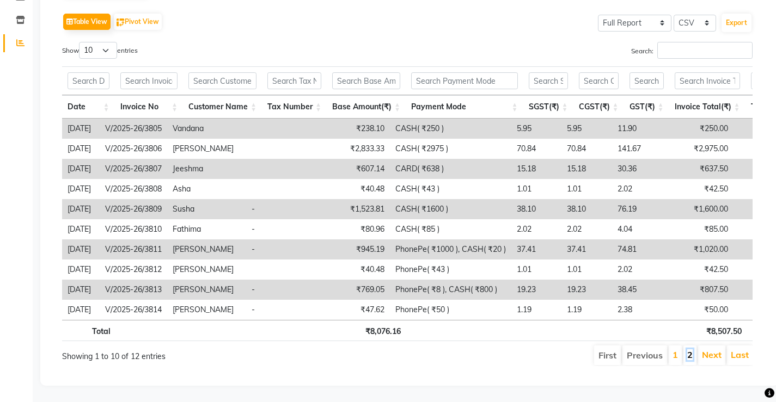
click at [689, 353] on link "2" at bounding box center [689, 355] width 5 height 11
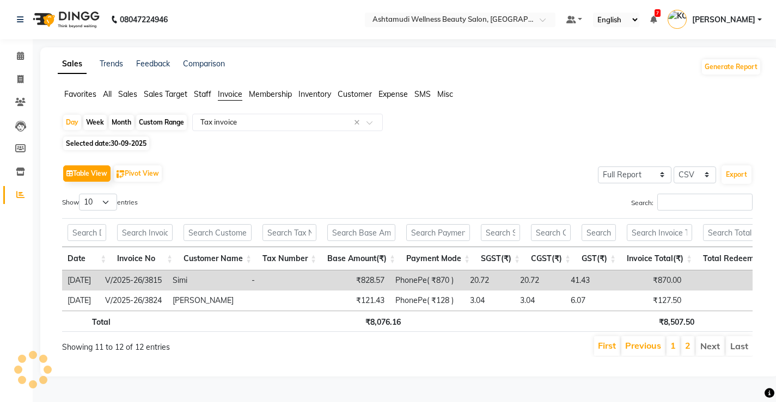
scroll to position [7, 0]
click at [675, 347] on link "1" at bounding box center [672, 345] width 5 height 11
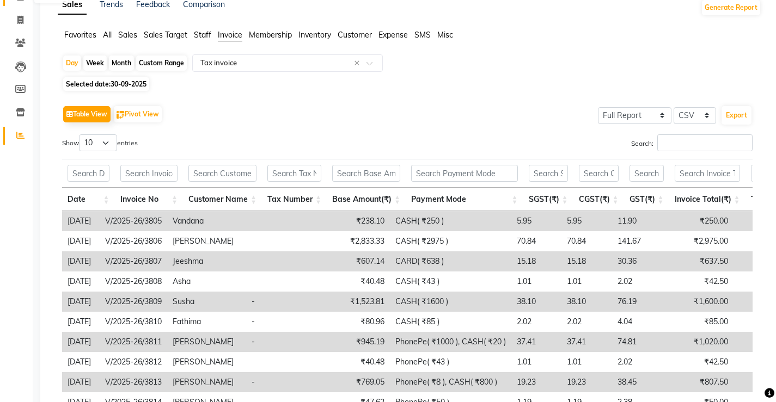
scroll to position [0, 0]
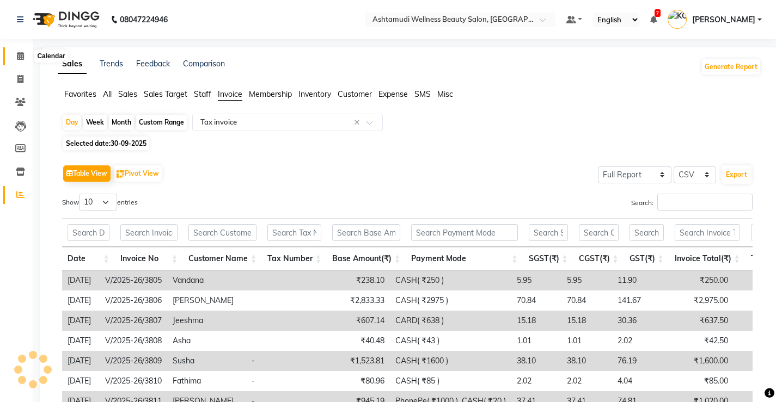
click at [21, 58] on icon at bounding box center [20, 56] width 7 height 8
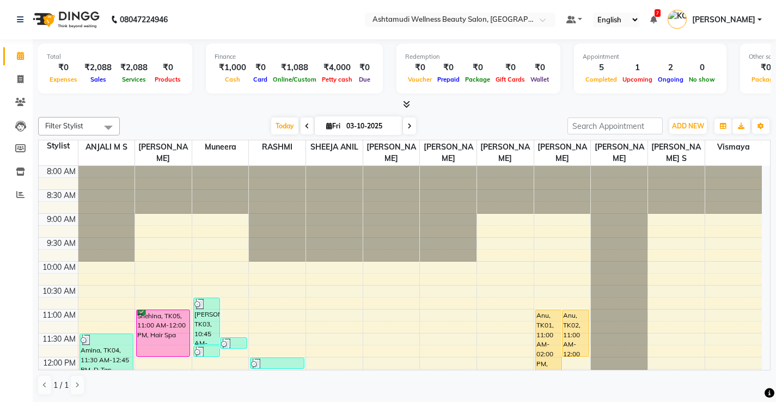
click at [305, 127] on icon at bounding box center [307, 126] width 4 height 7
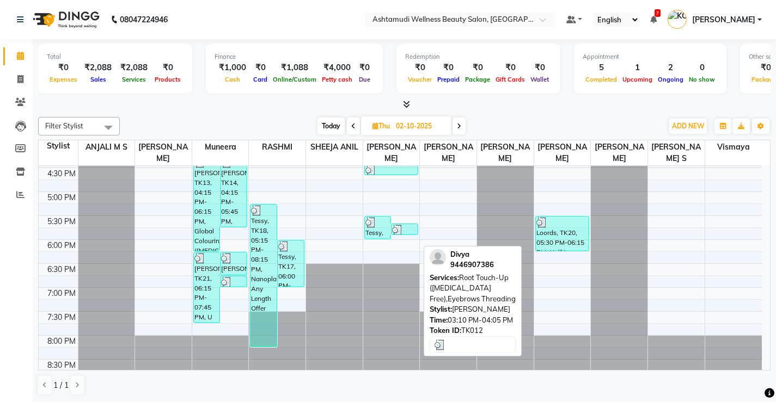
scroll to position [410, 0]
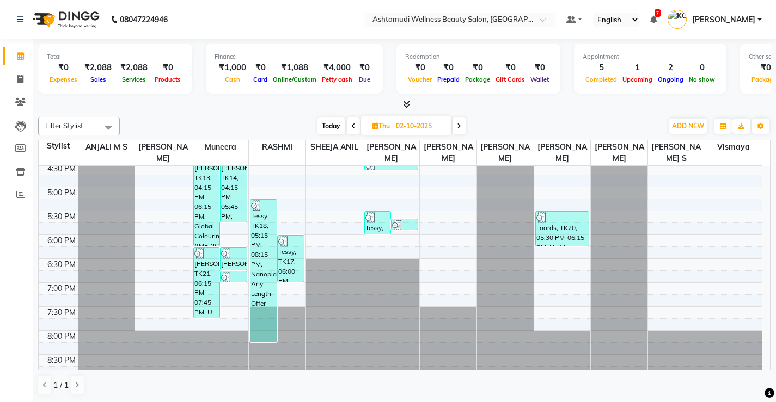
click at [353, 127] on icon at bounding box center [353, 126] width 4 height 7
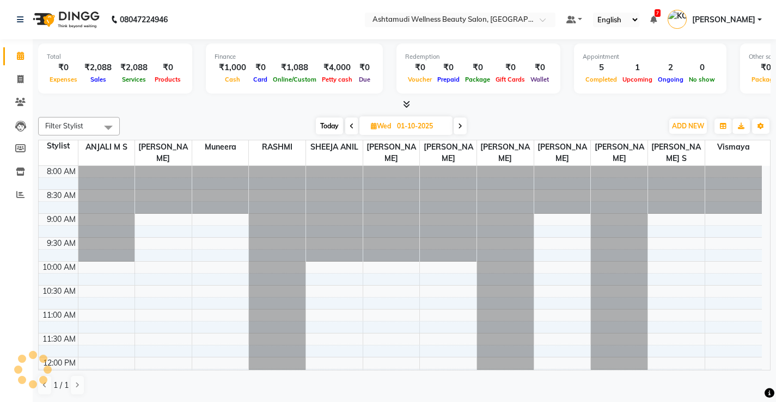
scroll to position [192, 0]
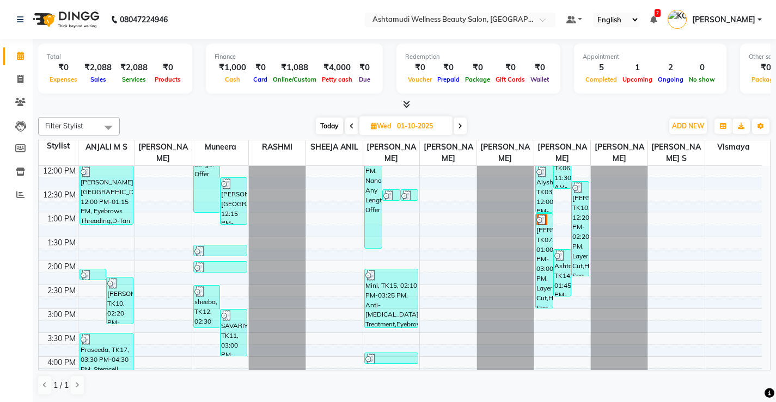
click at [352, 126] on icon at bounding box center [352, 126] width 4 height 7
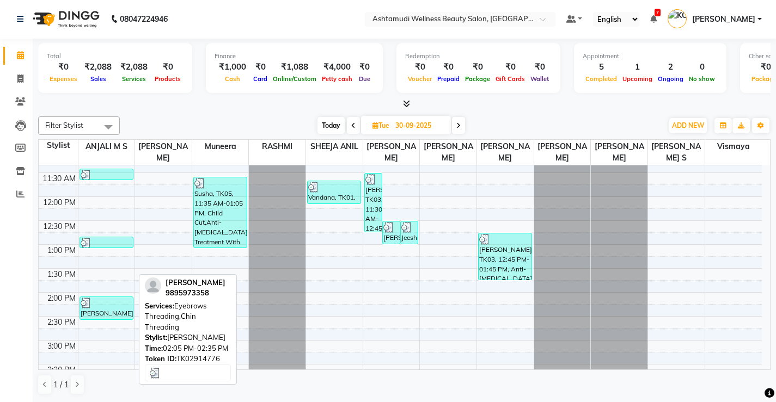
scroll to position [93, 0]
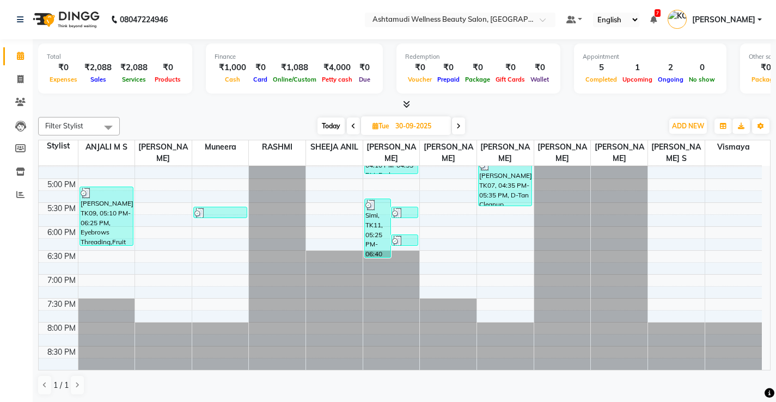
scroll to position [1, 0]
click at [460, 126] on icon at bounding box center [458, 125] width 4 height 7
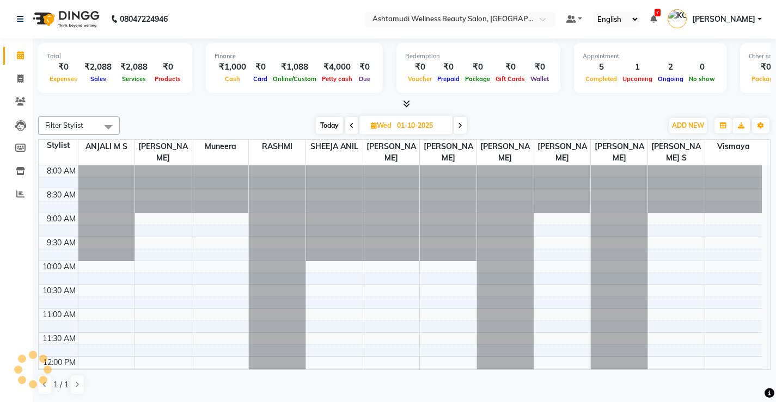
scroll to position [192, 0]
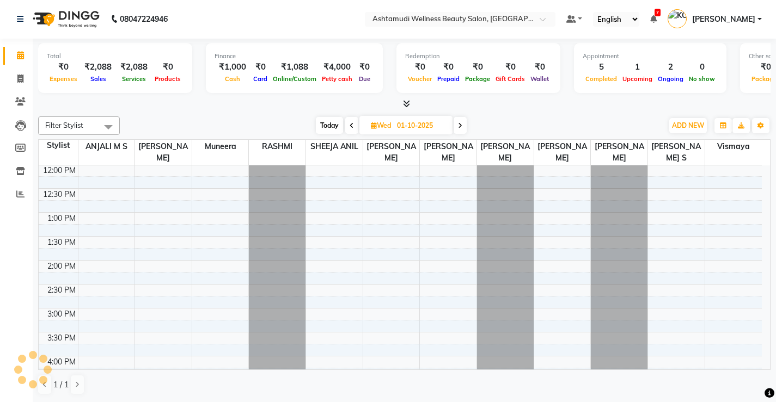
click at [460, 126] on icon at bounding box center [460, 125] width 4 height 7
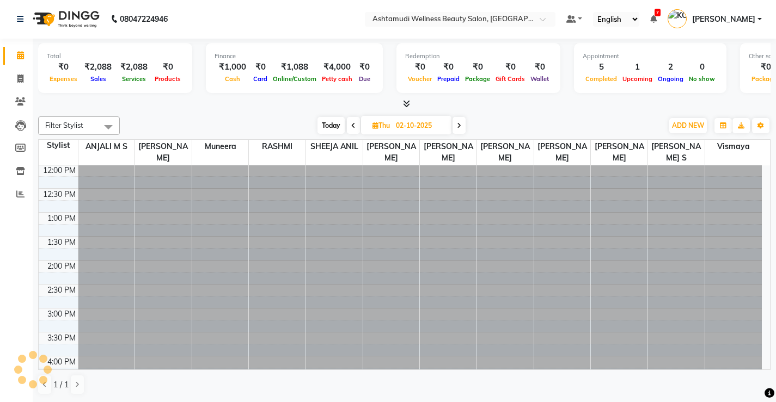
click at [460, 126] on icon at bounding box center [459, 125] width 4 height 7
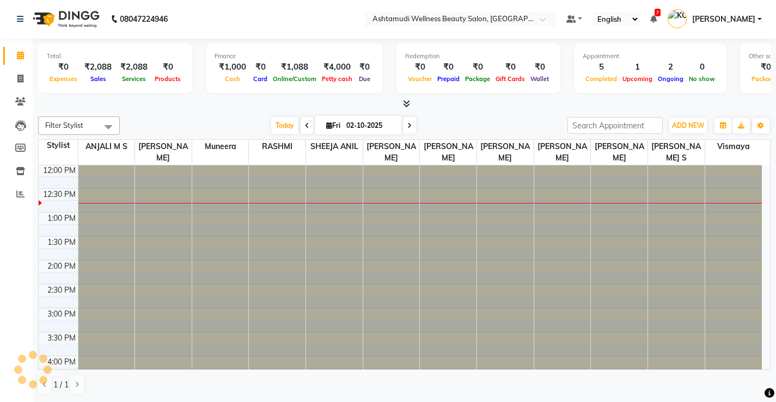
type input "03-10-2025"
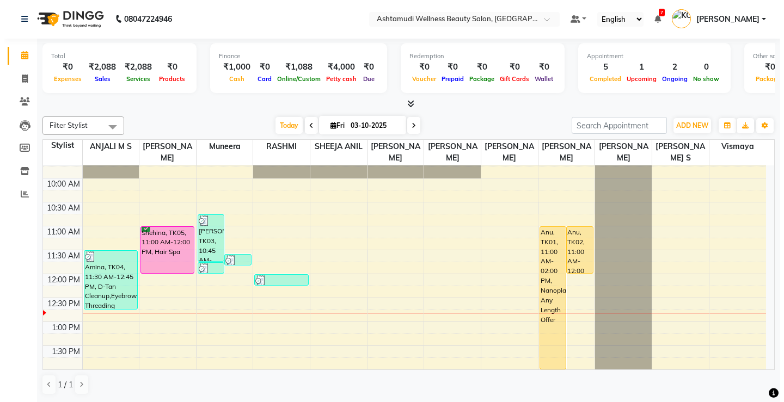
scroll to position [138, 0]
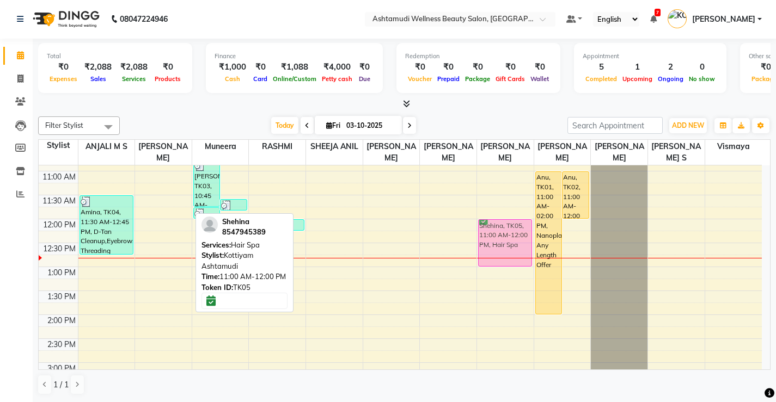
drag, startPoint x: 164, startPoint y: 200, endPoint x: 485, endPoint y: 245, distance: 323.8
click at [488, 246] on tr "Amina, TK04, 11:30 AM-12:45 PM, D-Tan Cleanup,Eyebrows Threading Shehina, TK05,…" at bounding box center [400, 339] width 723 height 622
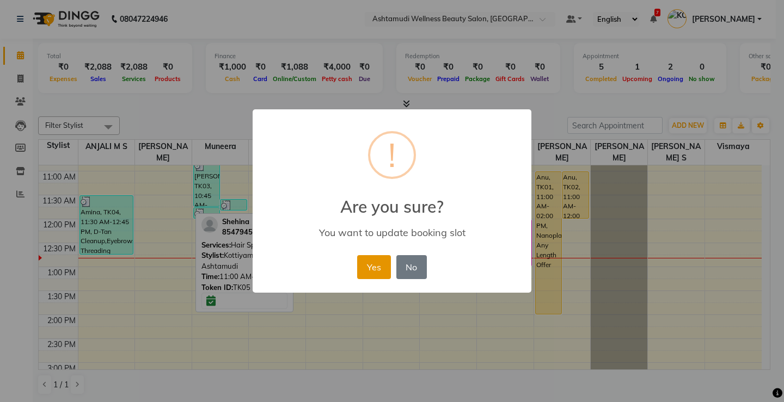
click at [372, 266] on button "Yes" at bounding box center [373, 267] width 33 height 24
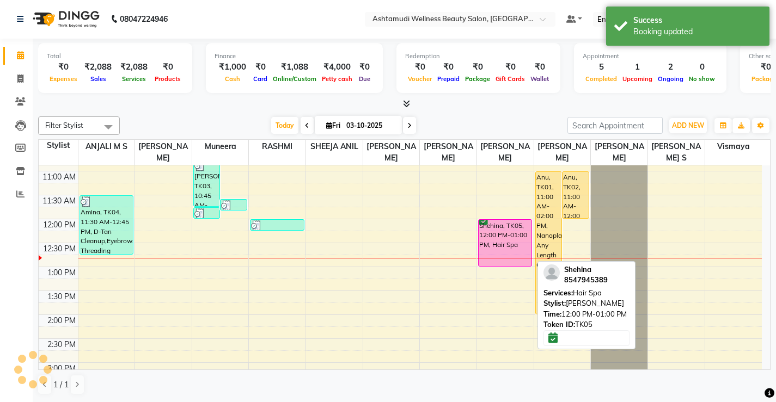
click at [487, 240] on div "Shehina, TK05, 12:00 PM-01:00 PM, Hair Spa" at bounding box center [505, 243] width 53 height 46
click at [488, 239] on div "Shehina, TK05, 12:00 PM-01:00 PM, Hair Spa" at bounding box center [505, 243] width 53 height 46
select select "6"
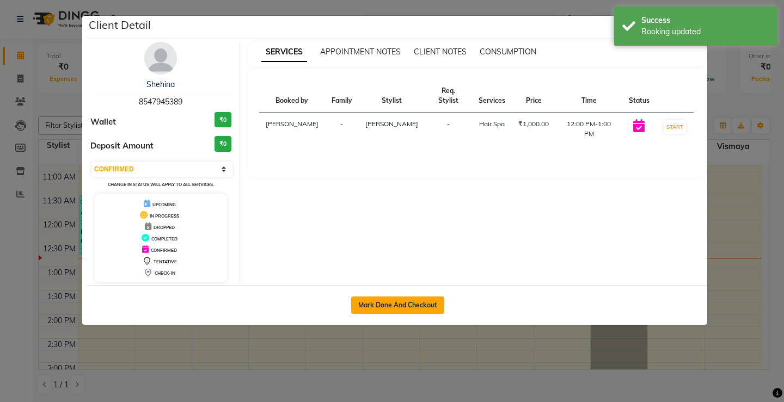
click at [410, 301] on button "Mark Done And Checkout" at bounding box center [397, 305] width 93 height 17
select select "service"
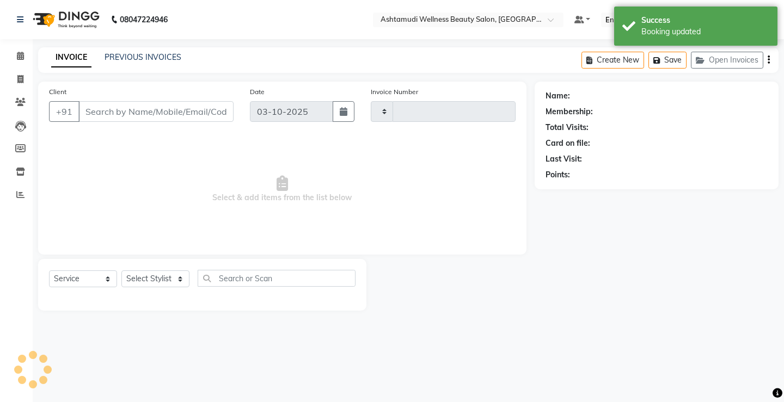
type input "3864"
select select "4674"
select select "product"
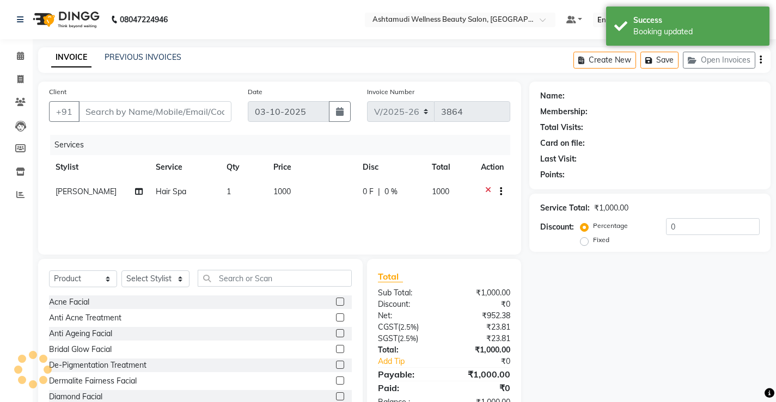
type input "8547945389"
select select "71741"
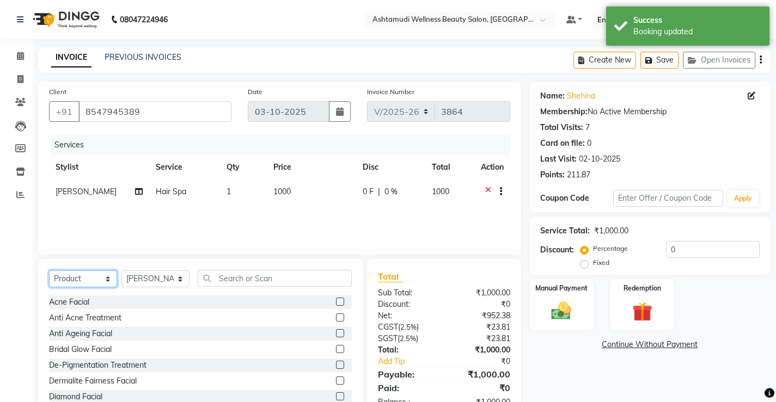
click at [78, 274] on select "Select Service Product Membership Package Voucher Prepaid Gift Card" at bounding box center [83, 279] width 68 height 17
select select "service"
click at [49, 271] on select "Select Service Product Membership Package Voucher Prepaid Gift Card" at bounding box center [83, 279] width 68 height 17
click at [160, 285] on select "Select Stylist ANJALI M S [PERSON_NAME] KOTTIYAM ASHTAMUDI [PERSON_NAME] [PERSO…" at bounding box center [155, 279] width 68 height 17
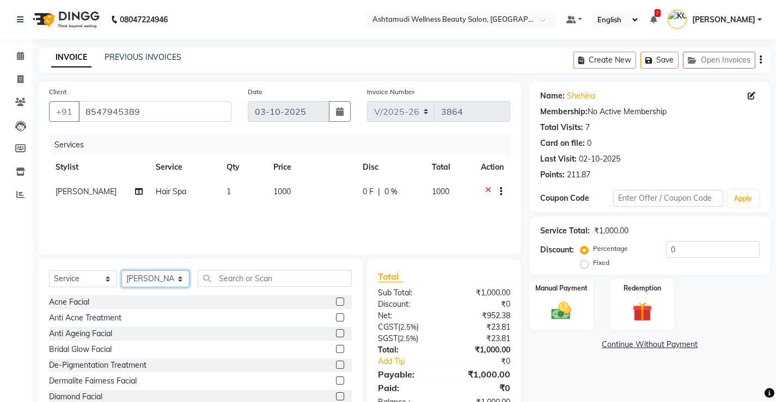
select select "27472"
click at [121, 271] on select "Select Stylist ANJALI M S [PERSON_NAME] KOTTIYAM ASHTAMUDI [PERSON_NAME] [PERSO…" at bounding box center [155, 279] width 68 height 17
click at [240, 274] on input "text" at bounding box center [275, 278] width 154 height 17
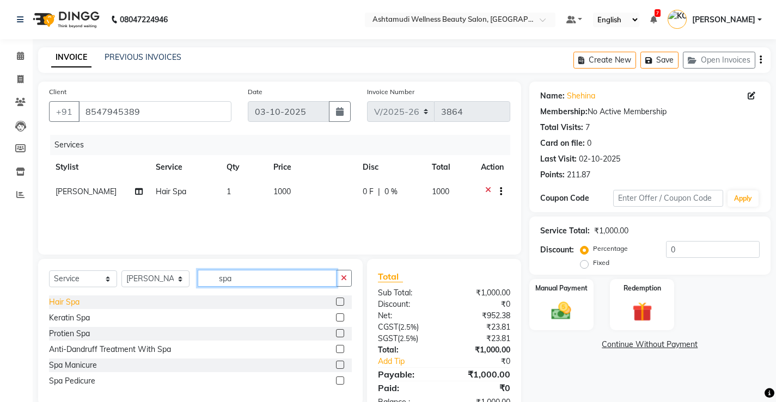
type input "spa"
click at [64, 302] on div "Hair Spa" at bounding box center [64, 302] width 30 height 11
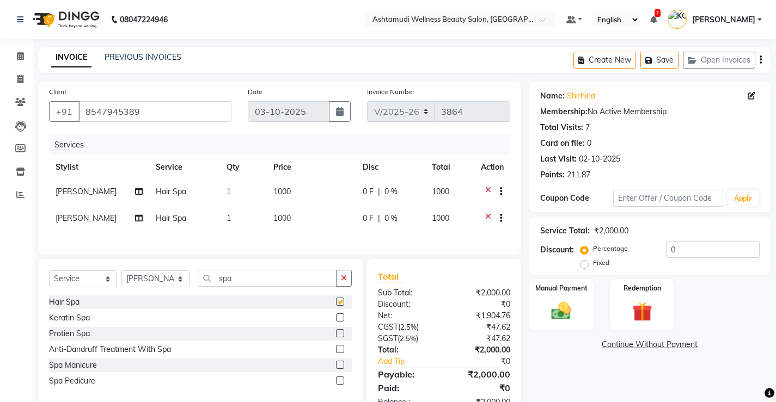
checkbox input "false"
click at [566, 269] on div "Discount: Percentage Fixed 0" at bounding box center [649, 255] width 219 height 29
click at [570, 300] on img at bounding box center [561, 311] width 32 height 23
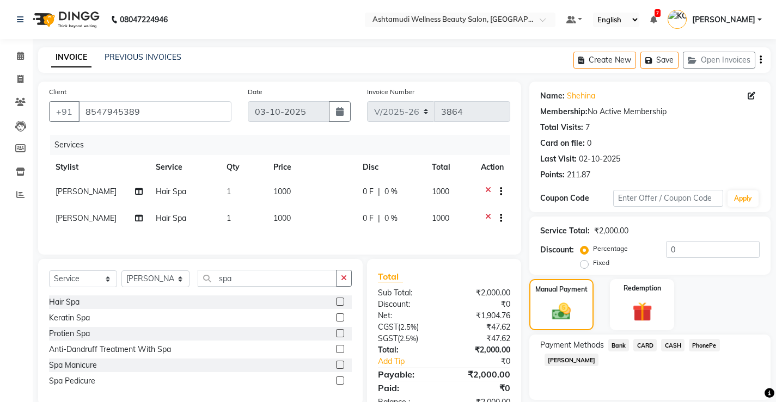
scroll to position [39, 0]
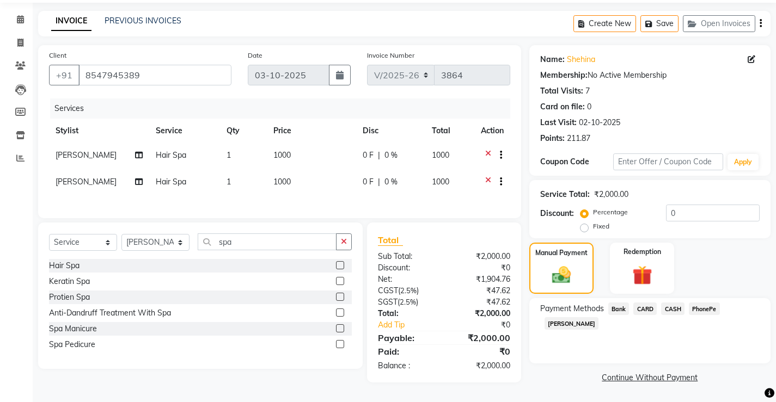
click at [699, 305] on span "PhonePe" at bounding box center [704, 309] width 31 height 13
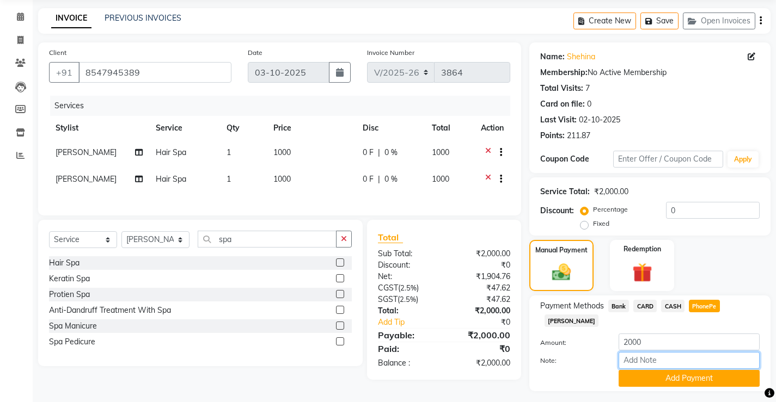
click at [666, 352] on input "Note:" at bounding box center [688, 360] width 141 height 17
type input "[PERSON_NAME]"
click at [669, 352] on input "[PERSON_NAME]" at bounding box center [688, 360] width 141 height 17
click at [669, 370] on button "Add Payment" at bounding box center [688, 378] width 141 height 17
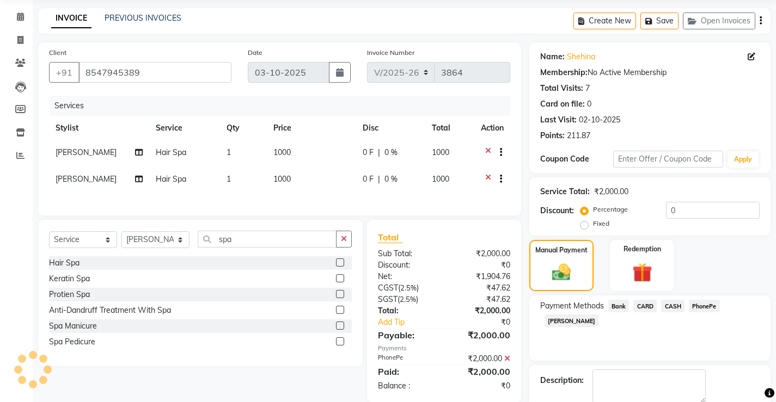
scroll to position [82, 0]
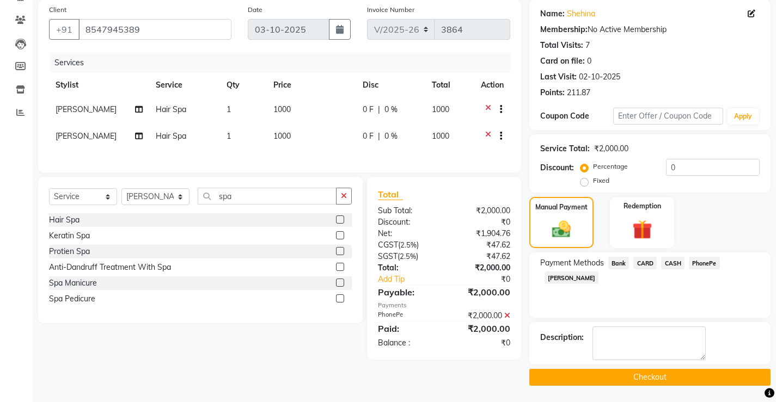
click at [622, 378] on button "Checkout" at bounding box center [649, 377] width 241 height 17
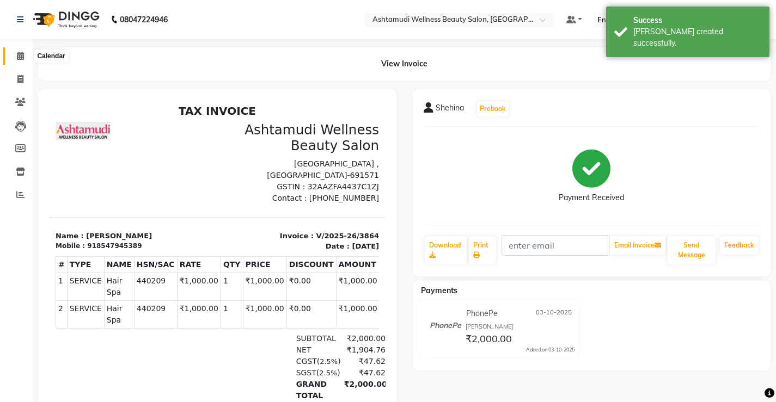
click at [19, 52] on span at bounding box center [20, 56] width 19 height 13
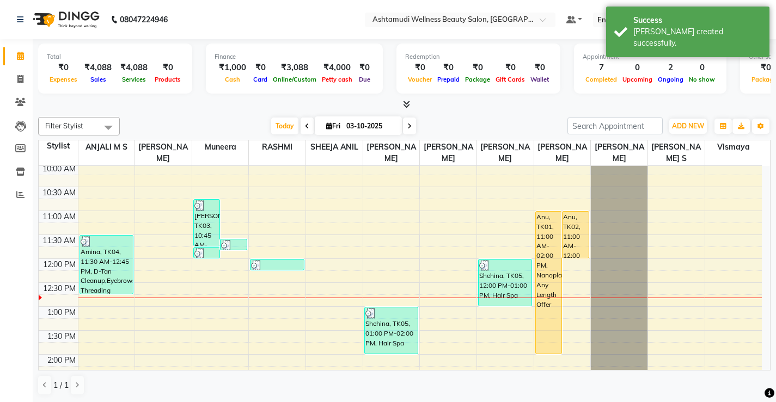
scroll to position [109, 0]
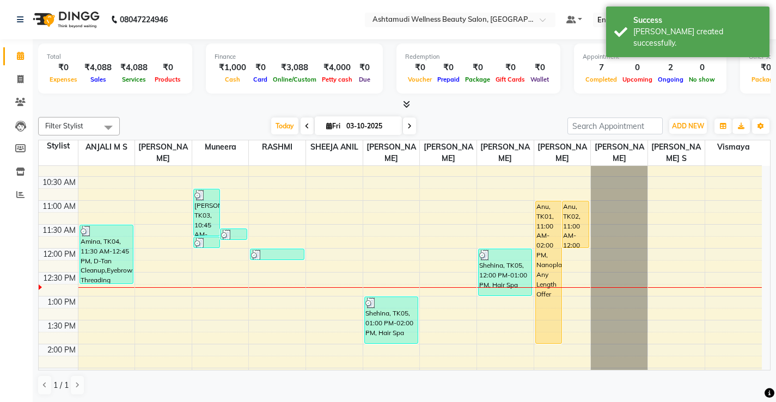
click at [301, 125] on span at bounding box center [307, 126] width 13 height 17
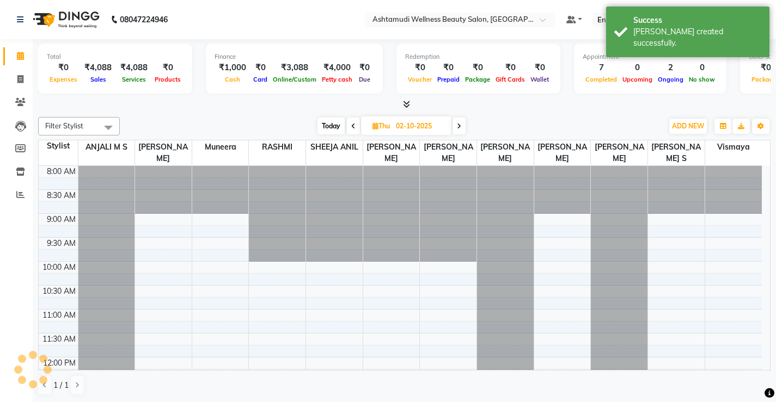
scroll to position [192, 0]
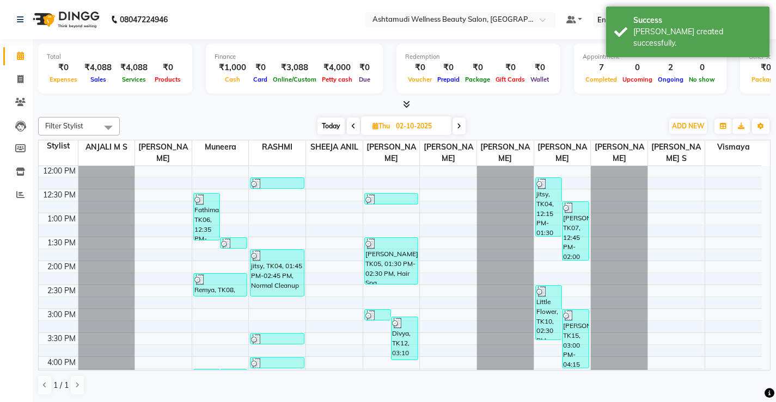
click at [353, 126] on icon at bounding box center [353, 126] width 4 height 7
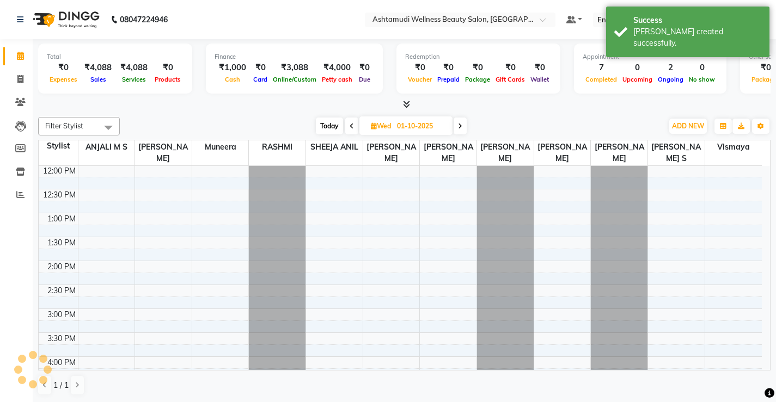
click at [353, 126] on span at bounding box center [351, 126] width 13 height 17
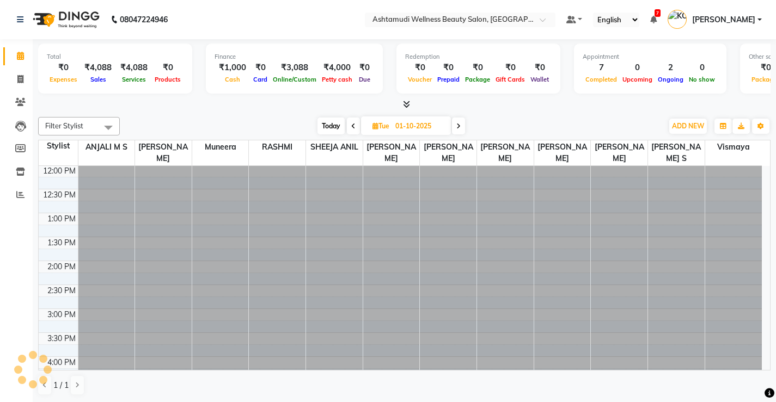
type input "30-09-2025"
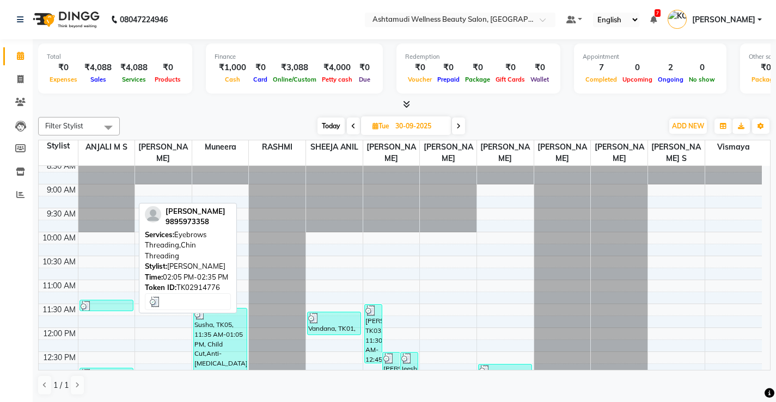
scroll to position [0, 0]
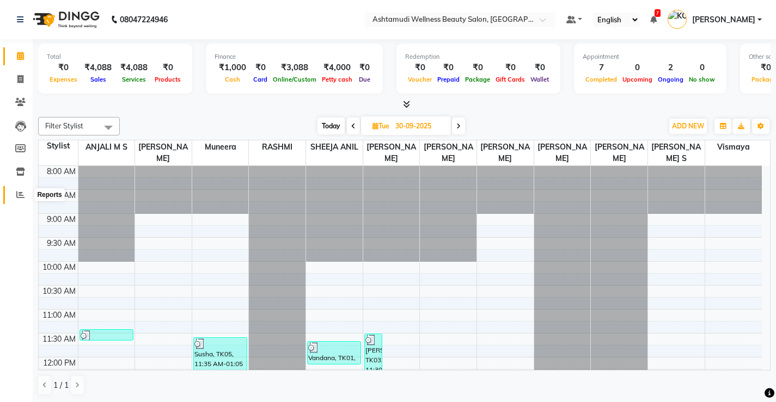
click at [19, 195] on icon at bounding box center [20, 195] width 8 height 8
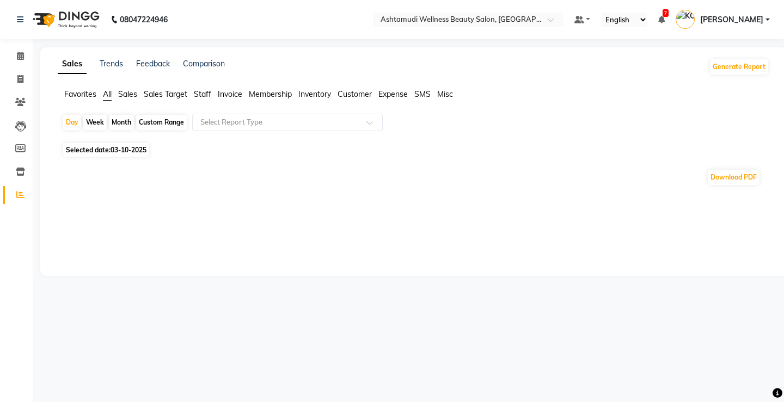
click at [136, 148] on span "03-10-2025" at bounding box center [129, 150] width 36 height 8
select select "10"
select select "2025"
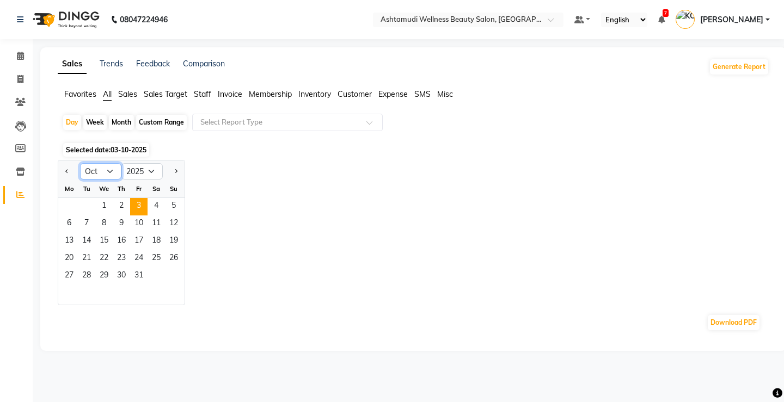
click at [107, 174] on select "Jan Feb Mar Apr May Jun [DATE] Aug Sep Oct Nov Dec" at bounding box center [100, 171] width 41 height 16
select select "9"
click at [80, 163] on select "Jan Feb Mar Apr May Jun [DATE] Aug Sep Oct Nov Dec" at bounding box center [100, 171] width 41 height 16
click at [88, 275] on span "30" at bounding box center [86, 276] width 17 height 17
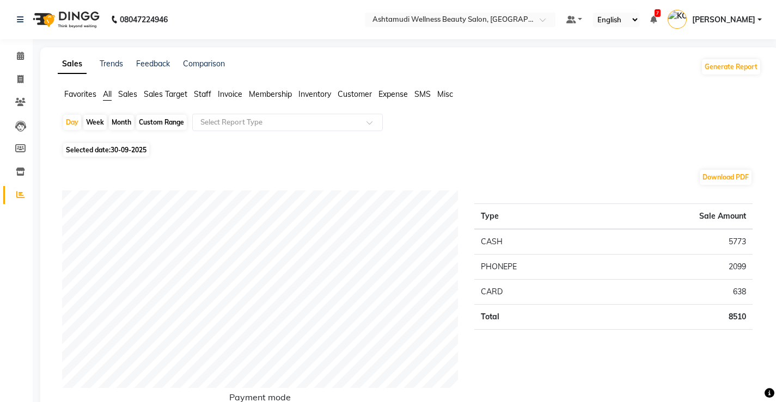
click at [205, 94] on span "Staff" at bounding box center [202, 94] width 17 height 10
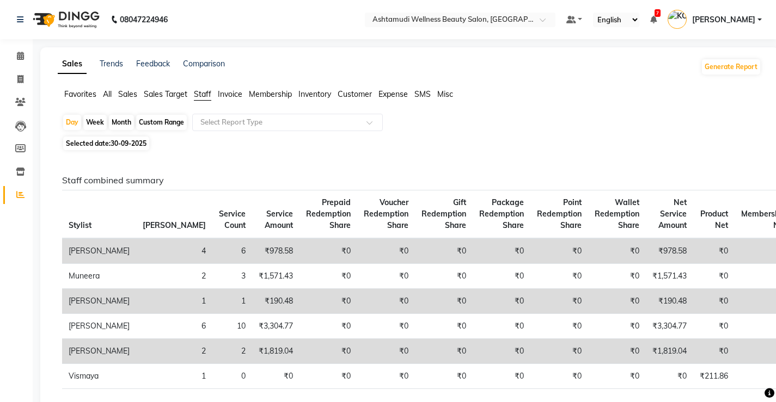
click at [231, 94] on span "Invoice" at bounding box center [230, 94] width 24 height 10
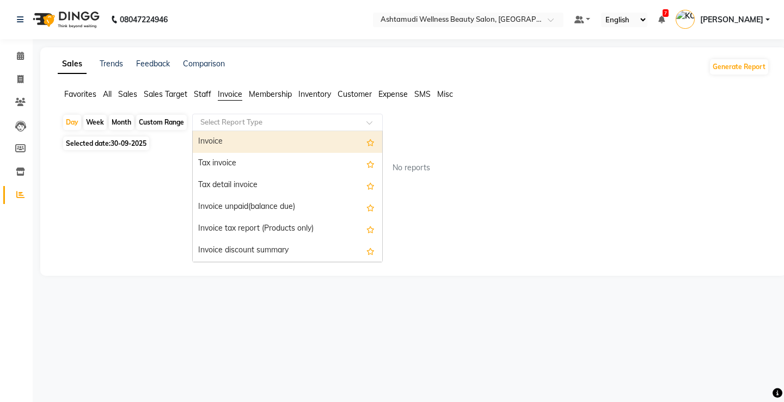
click at [230, 122] on input "text" at bounding box center [276, 122] width 157 height 11
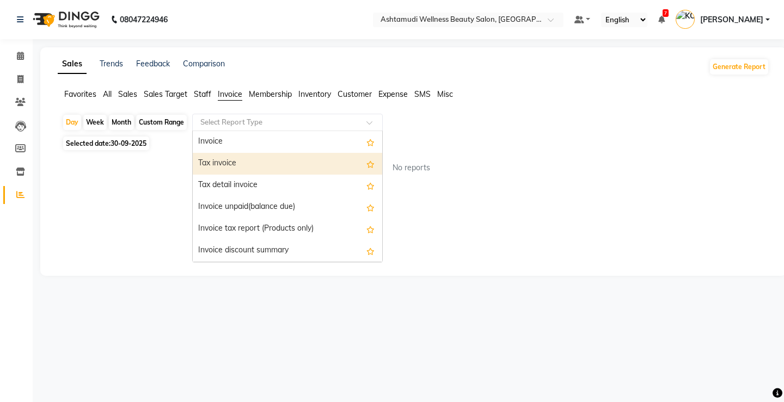
click at [235, 157] on div "Tax invoice" at bounding box center [287, 164] width 189 height 22
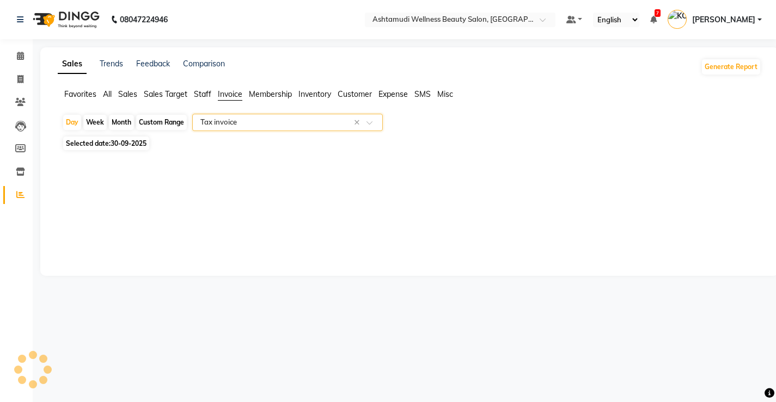
select select "full_report"
select select "csv"
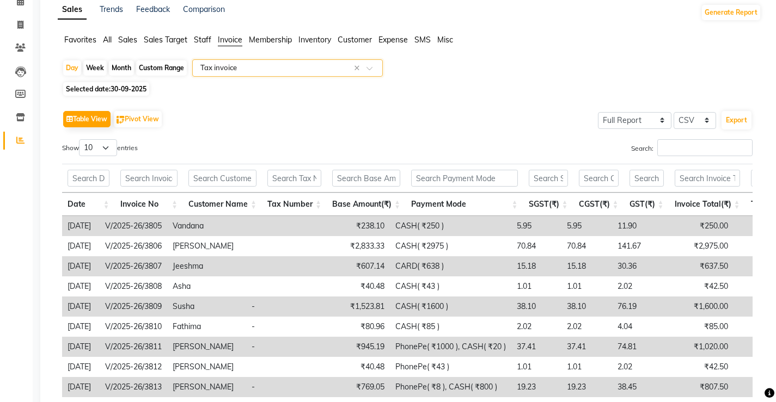
scroll to position [109, 0]
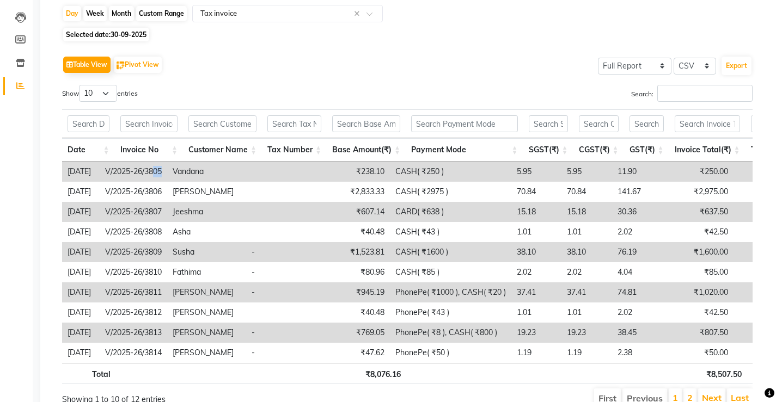
drag, startPoint x: 182, startPoint y: 169, endPoint x: 169, endPoint y: 169, distance: 12.5
click at [167, 169] on td "V/2025-26/3805" at bounding box center [134, 172] width 68 height 20
click at [188, 167] on td "Vandana" at bounding box center [206, 172] width 79 height 20
drag, startPoint x: 180, startPoint y: 170, endPoint x: 159, endPoint y: 170, distance: 20.7
click at [159, 170] on td "V/2025-26/3805" at bounding box center [134, 172] width 68 height 20
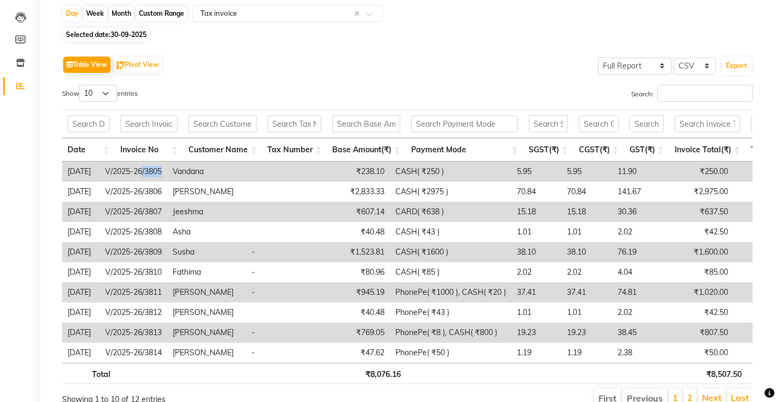
copy td "/3805"
click at [246, 210] on td "Jeeshma" at bounding box center [206, 212] width 79 height 20
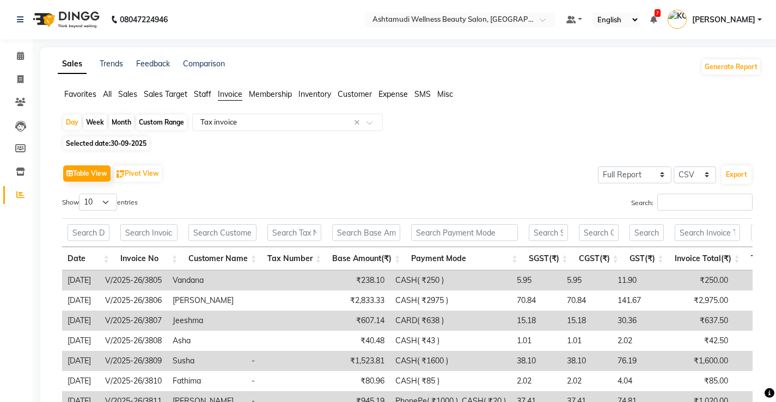
click at [112, 91] on span "All" at bounding box center [107, 94] width 9 height 10
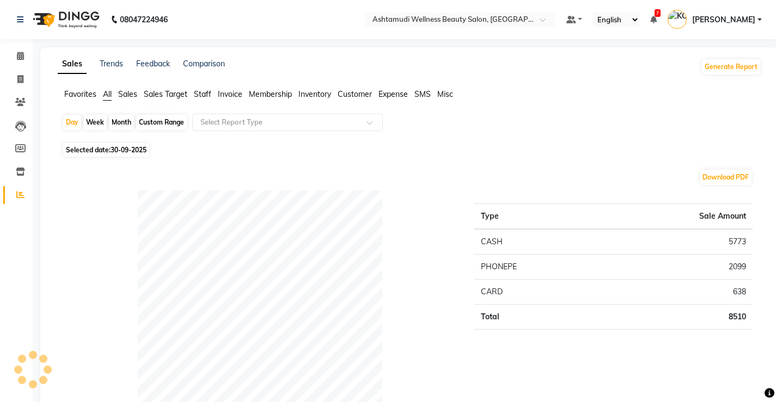
click at [105, 95] on span "All" at bounding box center [107, 94] width 9 height 10
click at [207, 93] on span "Staff" at bounding box center [202, 94] width 17 height 10
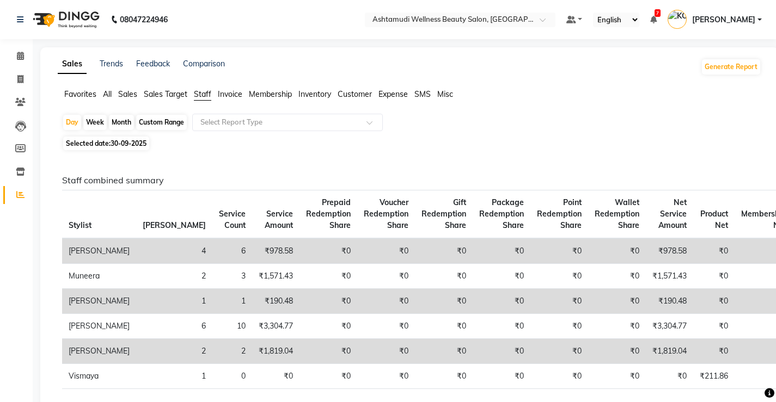
click at [235, 97] on span "Invoice" at bounding box center [230, 94] width 24 height 10
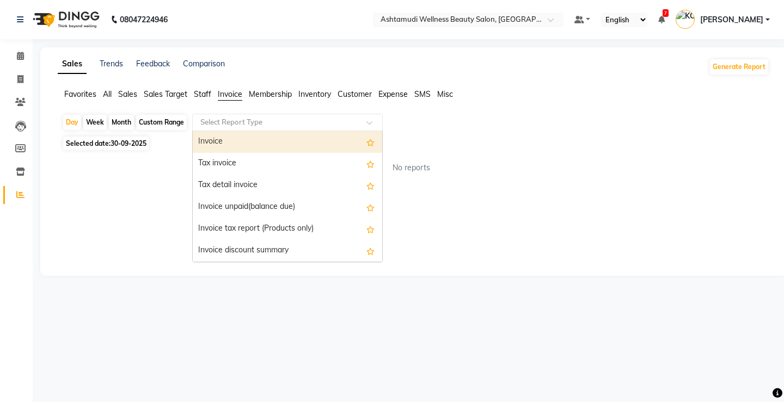
click at [233, 124] on input "text" at bounding box center [276, 122] width 157 height 11
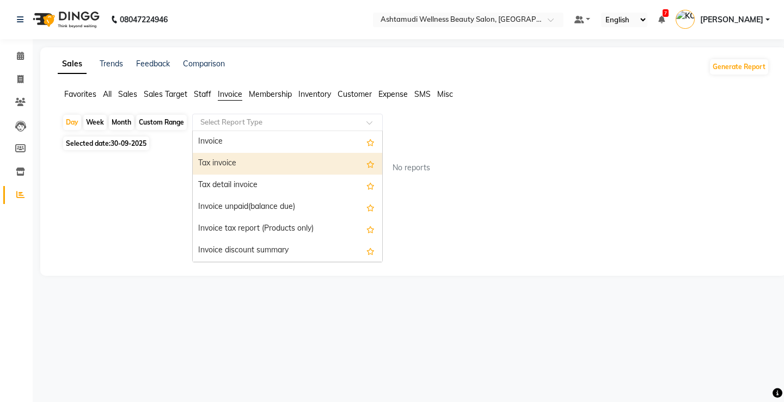
click at [249, 160] on div "Tax invoice" at bounding box center [287, 164] width 189 height 22
select select "full_report"
select select "csv"
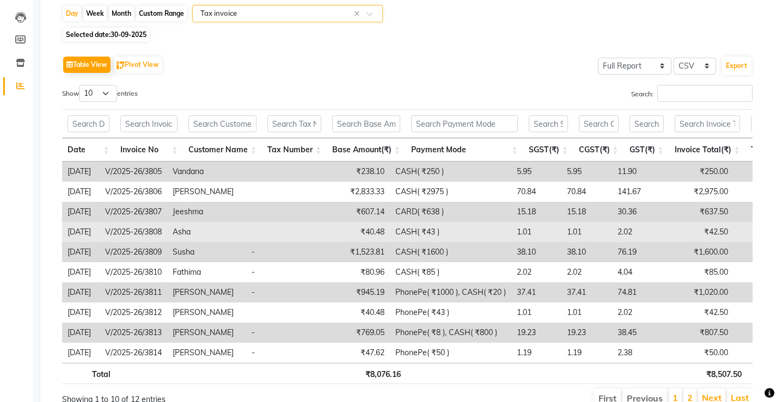
scroll to position [163, 0]
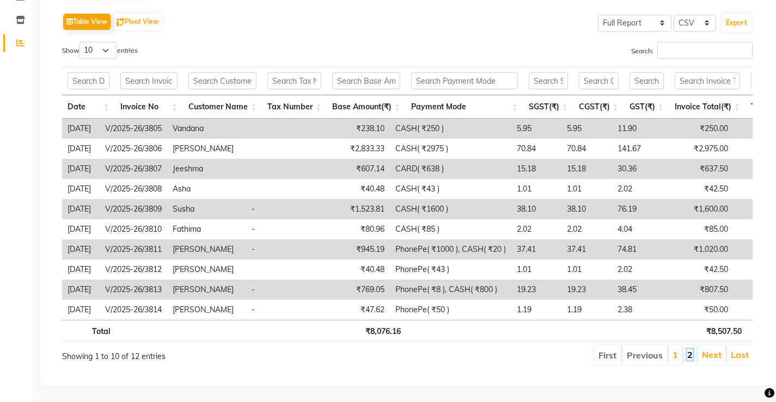
click at [689, 353] on link "2" at bounding box center [689, 355] width 5 height 11
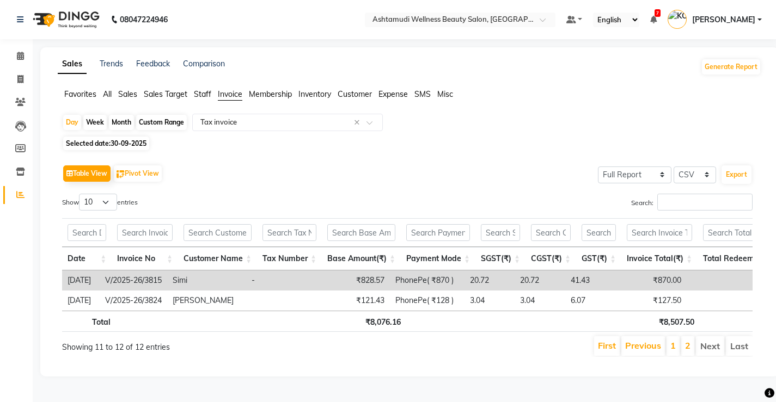
scroll to position [7, 0]
click at [20, 52] on icon at bounding box center [20, 56] width 7 height 8
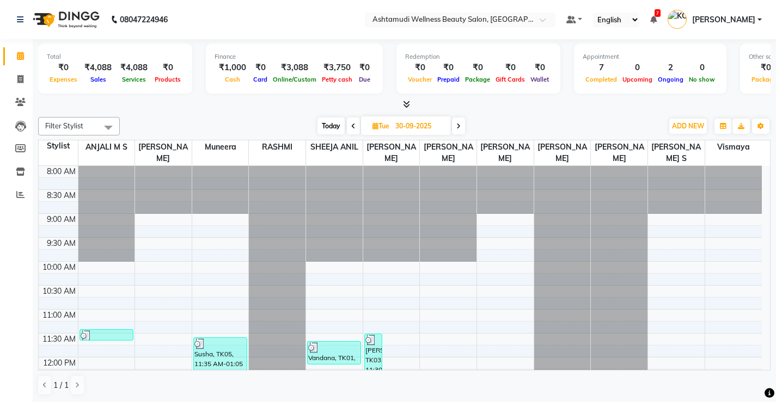
click at [353, 128] on icon at bounding box center [353, 126] width 4 height 7
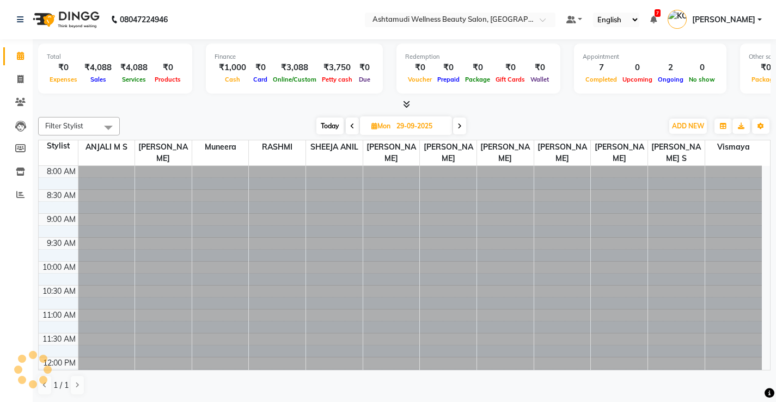
scroll to position [192, 0]
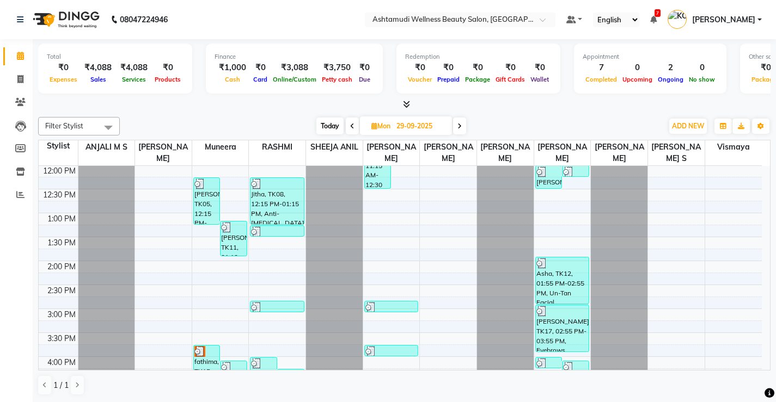
click at [352, 128] on icon at bounding box center [352, 126] width 4 height 7
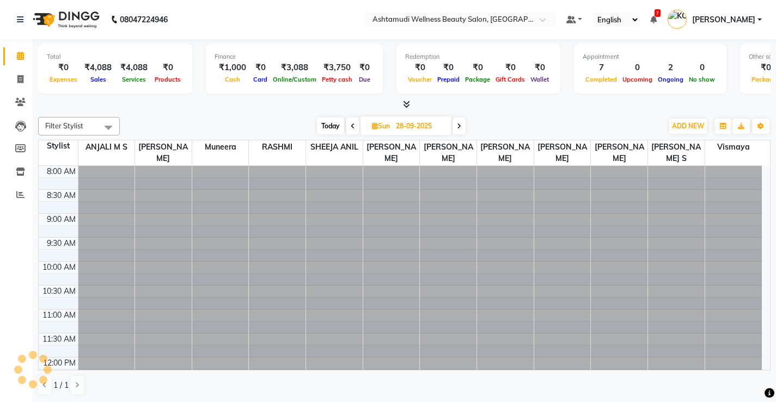
click at [352, 128] on icon at bounding box center [353, 126] width 4 height 7
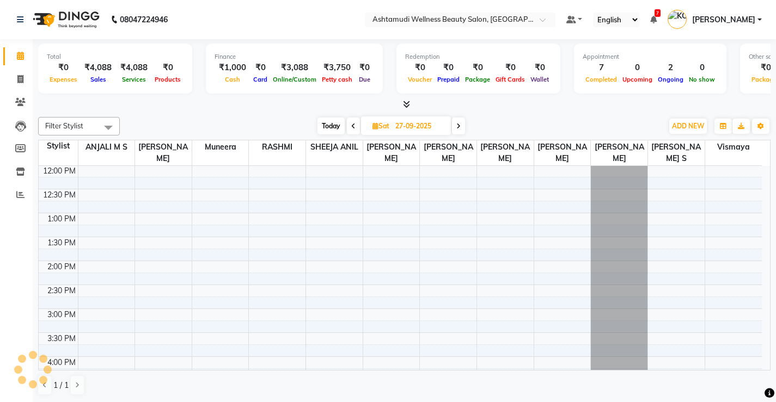
click at [352, 128] on icon at bounding box center [353, 126] width 4 height 7
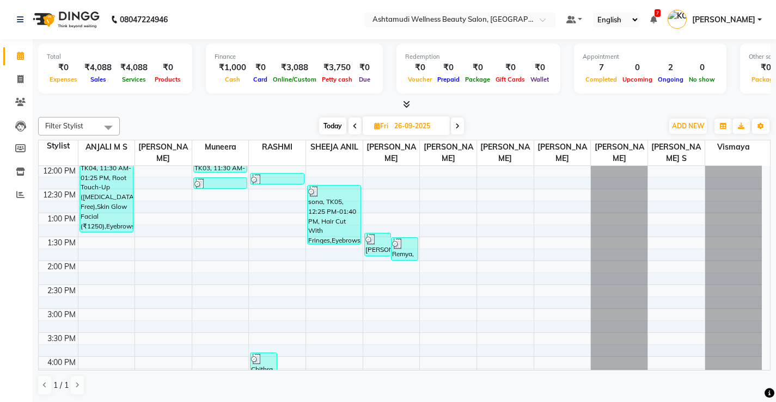
click at [353, 128] on icon at bounding box center [355, 126] width 4 height 7
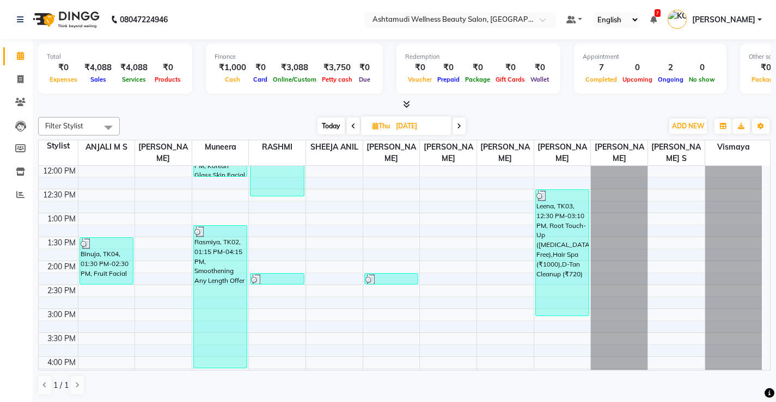
click at [352, 128] on icon at bounding box center [353, 126] width 4 height 7
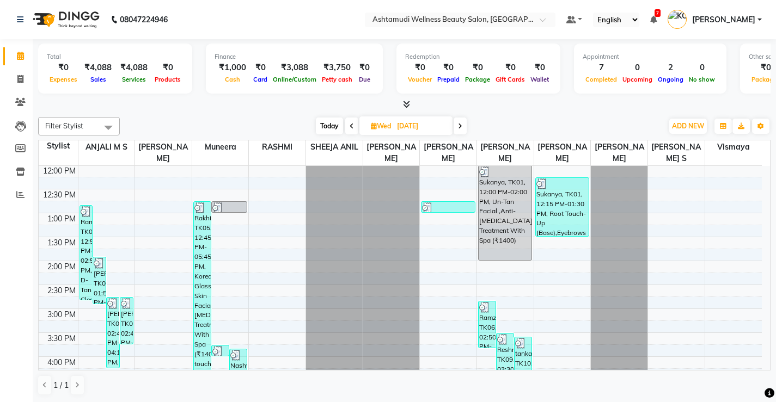
click at [461, 126] on icon at bounding box center [460, 126] width 4 height 7
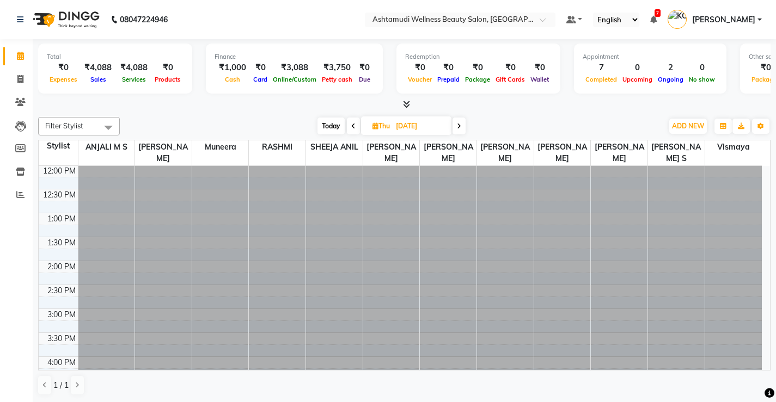
click at [461, 126] on icon at bounding box center [459, 126] width 4 height 7
click at [461, 126] on span at bounding box center [457, 126] width 13 height 17
click at [461, 126] on icon at bounding box center [459, 126] width 4 height 7
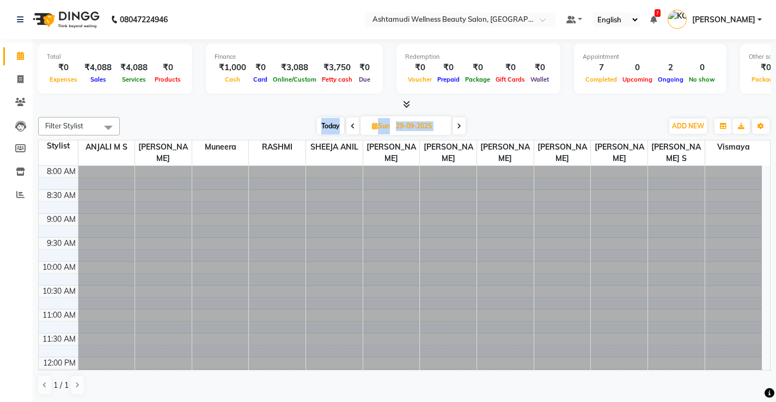
click at [461, 126] on icon at bounding box center [459, 126] width 4 height 7
click at [461, 126] on span at bounding box center [458, 126] width 13 height 17
click at [461, 126] on icon at bounding box center [460, 126] width 4 height 7
click at [461, 126] on icon at bounding box center [459, 126] width 4 height 7
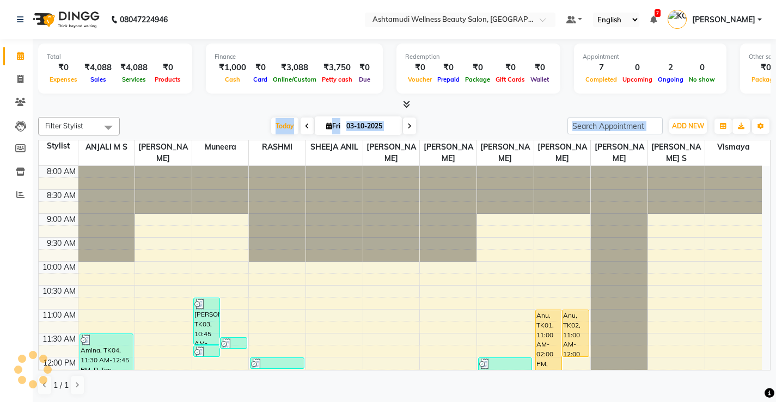
scroll to position [192, 0]
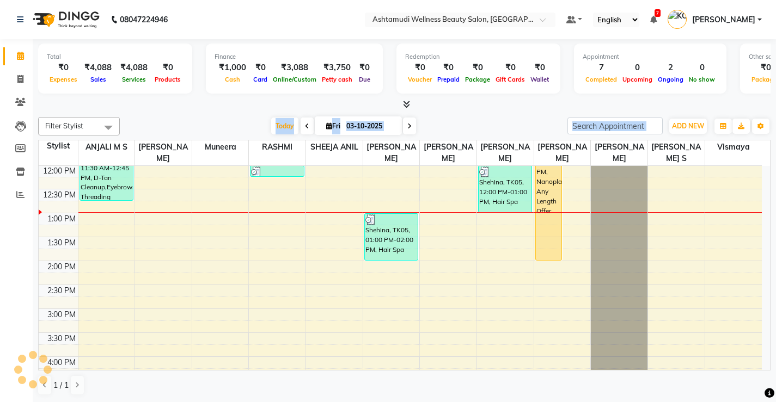
click at [297, 125] on div "Today Fri 03-10-2025" at bounding box center [343, 126] width 147 height 16
click at [305, 126] on icon at bounding box center [307, 126] width 4 height 7
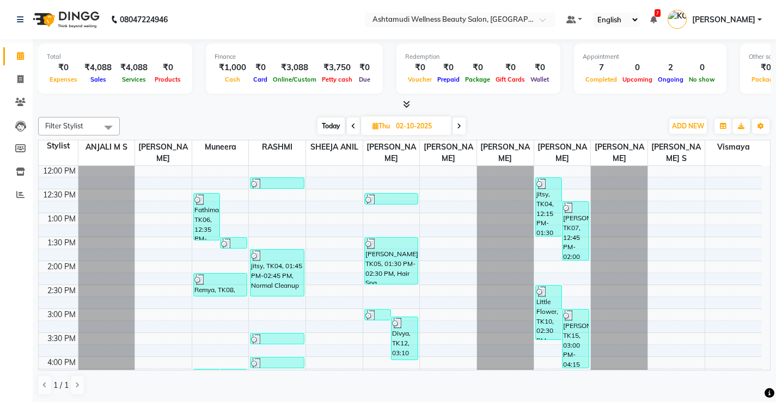
click at [353, 126] on icon at bounding box center [353, 126] width 4 height 7
type input "01-10-2025"
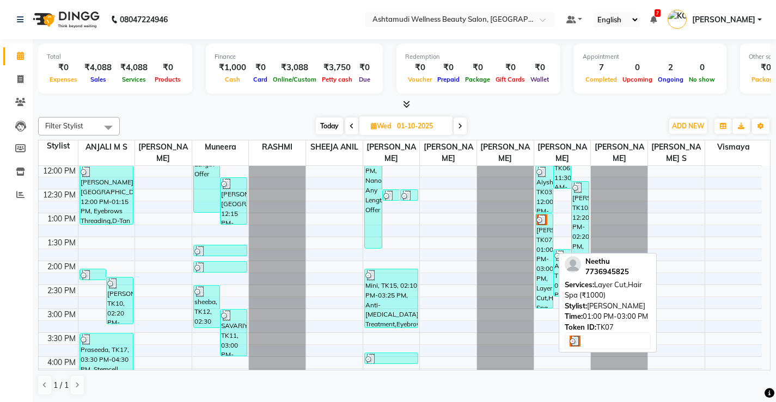
click at [543, 260] on div "[PERSON_NAME], TK07, 01:00 PM-03:00 PM, Layer Cut,Hair Spa (₹1000)" at bounding box center [544, 261] width 17 height 94
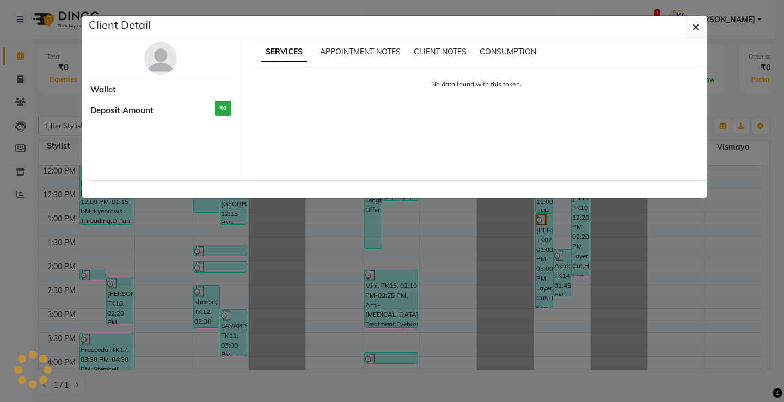
select select "3"
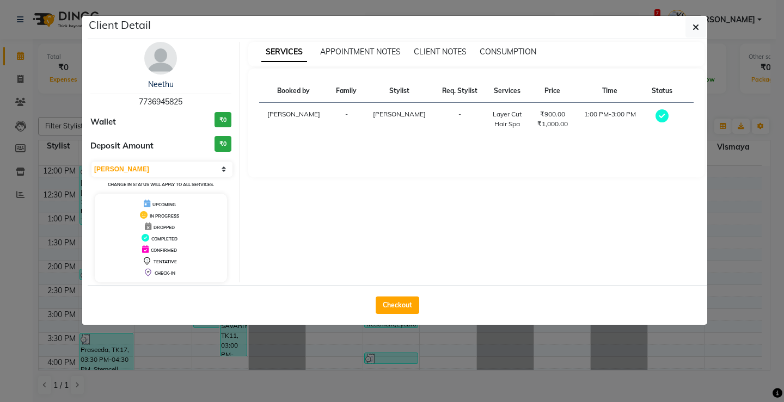
click at [160, 64] on img at bounding box center [160, 58] width 33 height 33
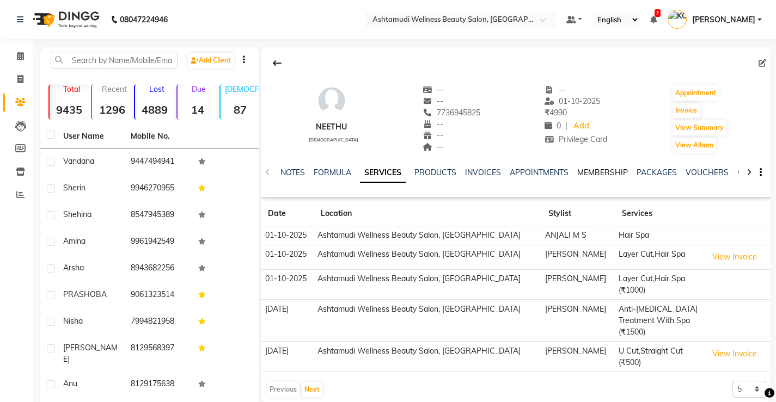
click at [610, 173] on link "MEMBERSHIP" at bounding box center [602, 173] width 51 height 10
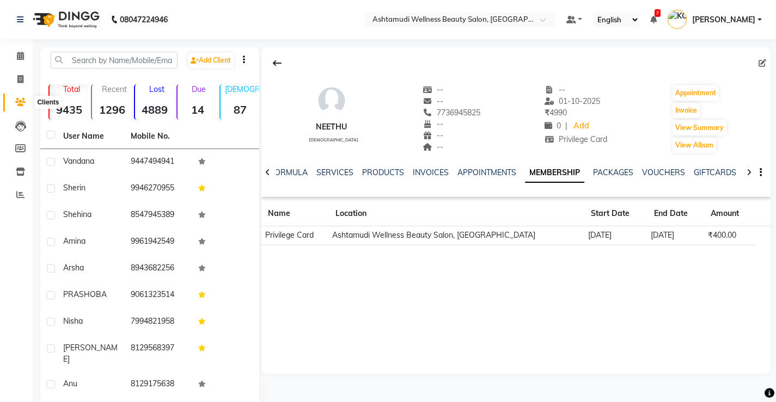
click at [21, 100] on icon at bounding box center [20, 102] width 10 height 8
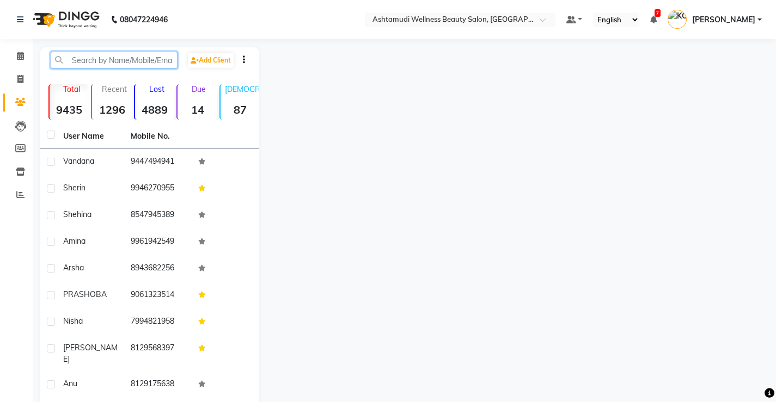
click at [88, 59] on input "text" at bounding box center [114, 60] width 127 height 17
paste input "9744175152"
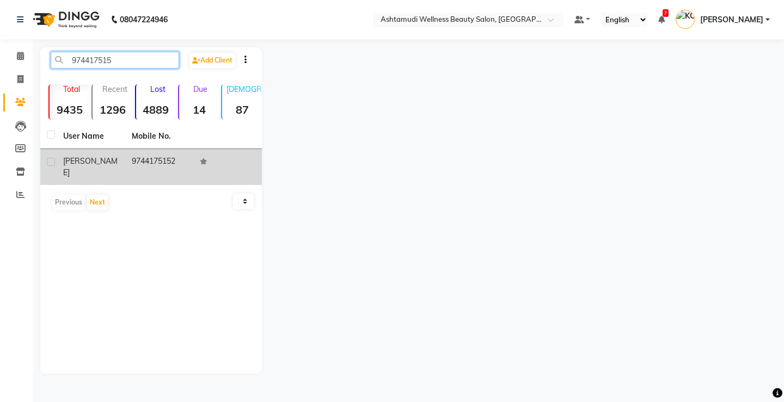
type input "974417515"
click at [148, 163] on td "9744175152" at bounding box center [159, 167] width 69 height 36
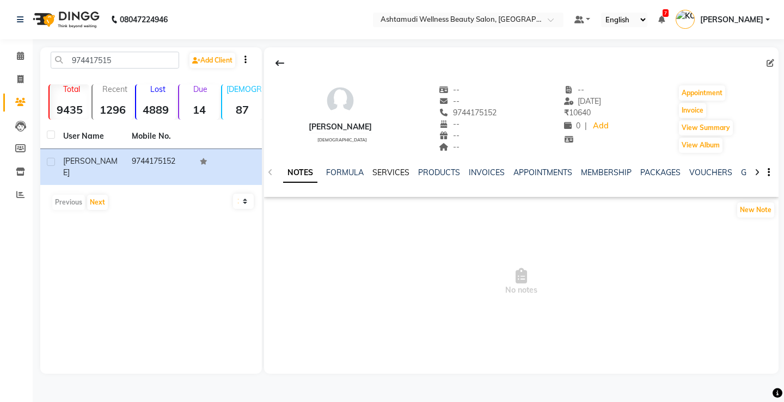
click at [393, 175] on link "SERVICES" at bounding box center [390, 173] width 37 height 10
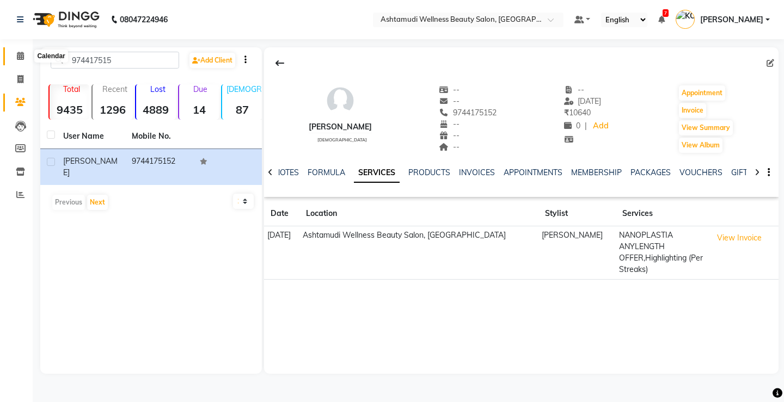
click at [17, 55] on icon at bounding box center [20, 56] width 7 height 8
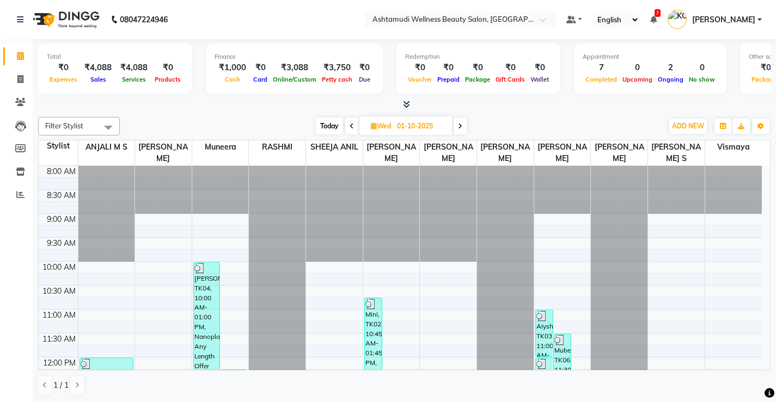
click at [461, 125] on icon at bounding box center [460, 126] width 4 height 7
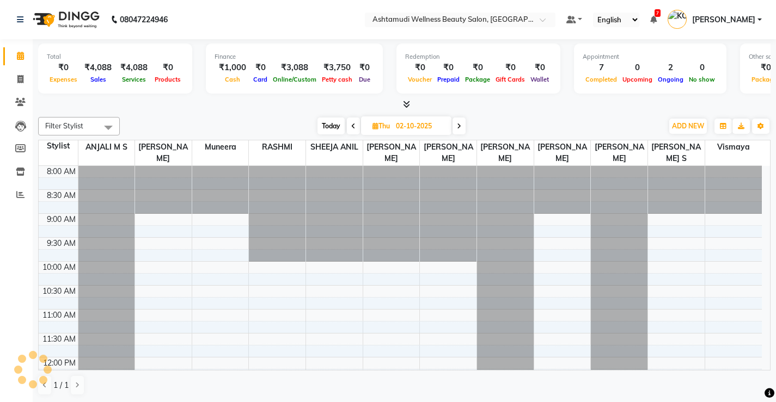
scroll to position [240, 0]
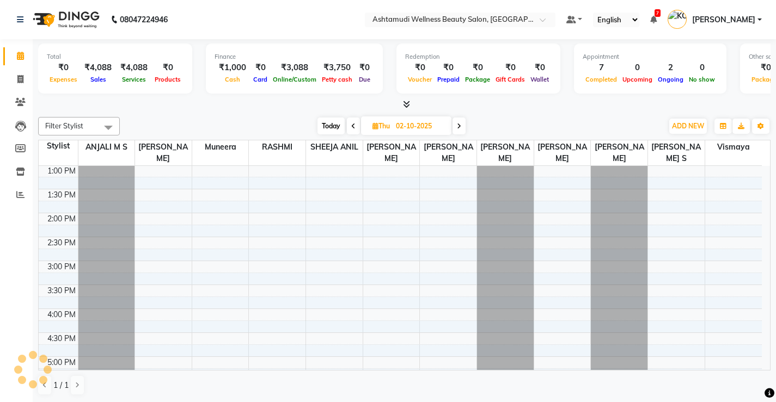
click at [461, 125] on icon at bounding box center [459, 126] width 4 height 7
type input "03-10-2025"
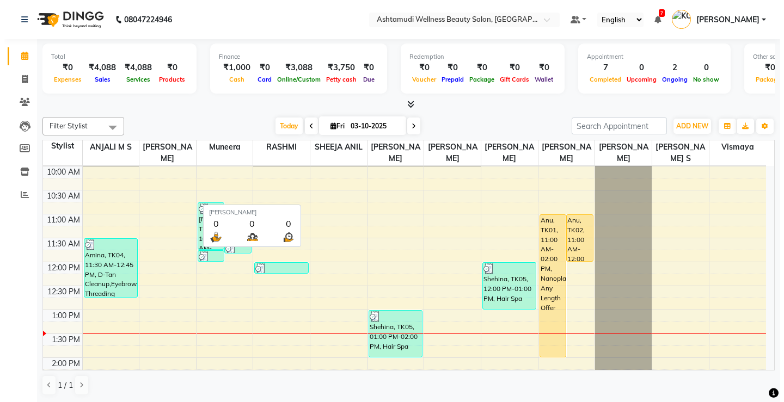
scroll to position [77, 0]
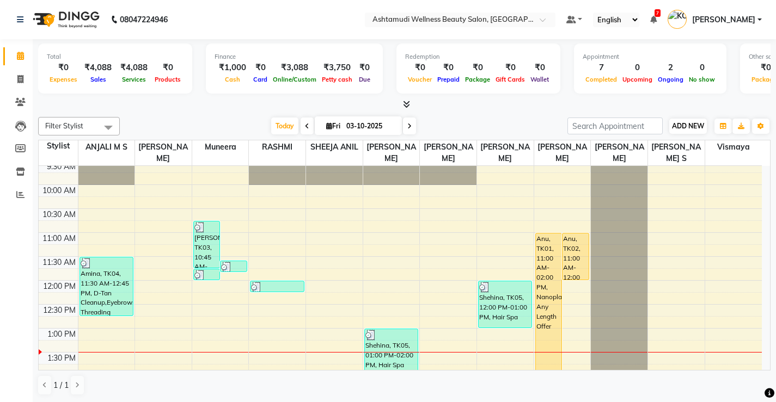
click at [677, 120] on div "ADD NEW Toggle Dropdown Add Appointment Add Invoice Add Expense Add Attendance …" at bounding box center [688, 126] width 40 height 17
click at [684, 128] on span "ADD NEW" at bounding box center [688, 126] width 32 height 8
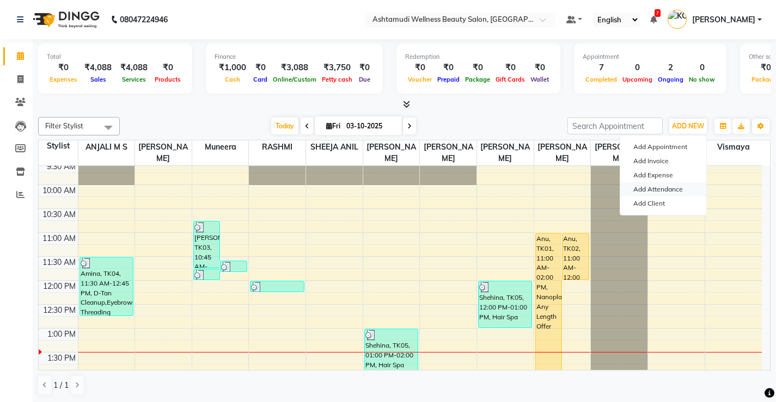
click at [663, 191] on link "Add Attendance" at bounding box center [663, 189] width 86 height 14
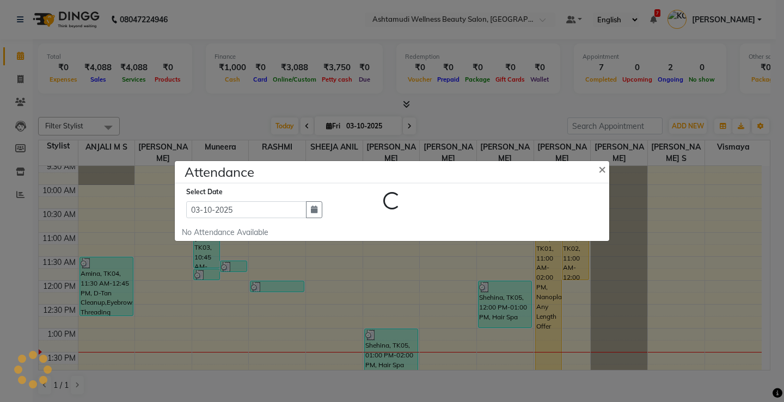
select select "A"
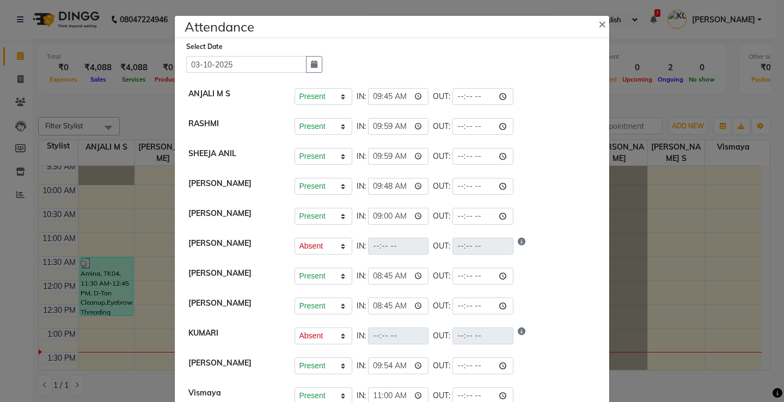
scroll to position [112, 0]
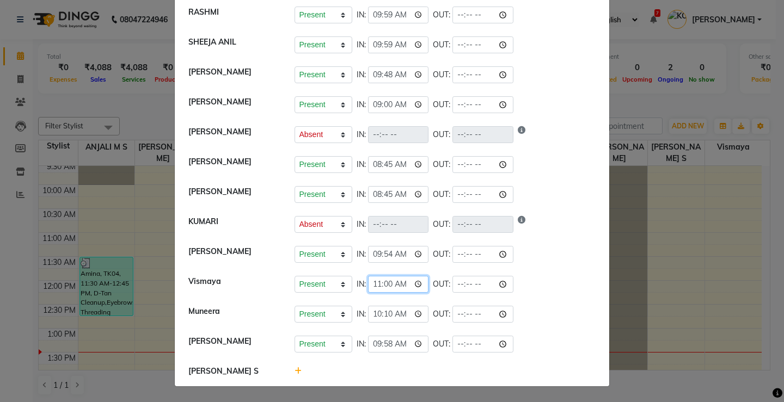
click at [376, 284] on input "11:00" at bounding box center [398, 284] width 61 height 17
type input "10:00"
click at [582, 316] on div "Present Absent Late Half Day Weekly Off IN: 10:10 OUT:" at bounding box center [446, 314] width 302 height 17
select select "A"
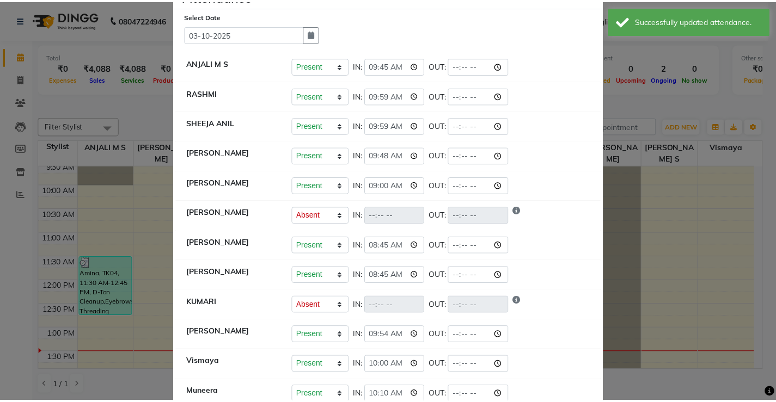
scroll to position [0, 0]
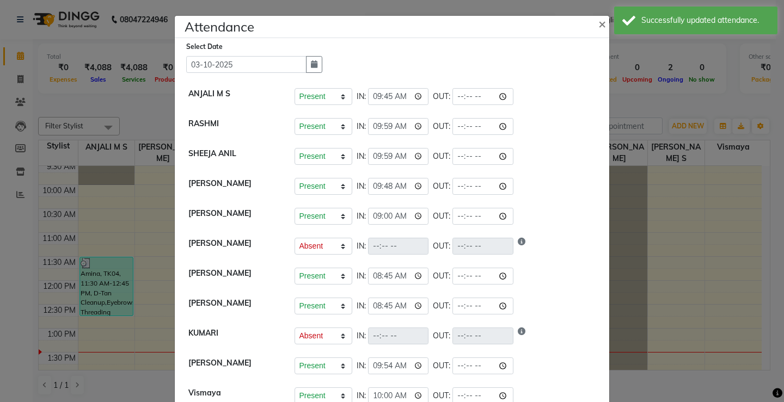
click at [704, 285] on ngb-modal-window "Attendance × Select Date 03-10-2025 ANJALI M S Present Absent Late Half Day Wee…" at bounding box center [392, 201] width 784 height 402
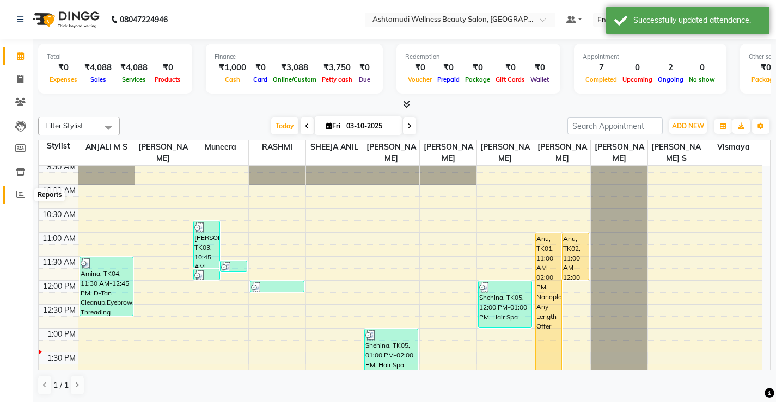
click at [17, 199] on span at bounding box center [20, 195] width 19 height 13
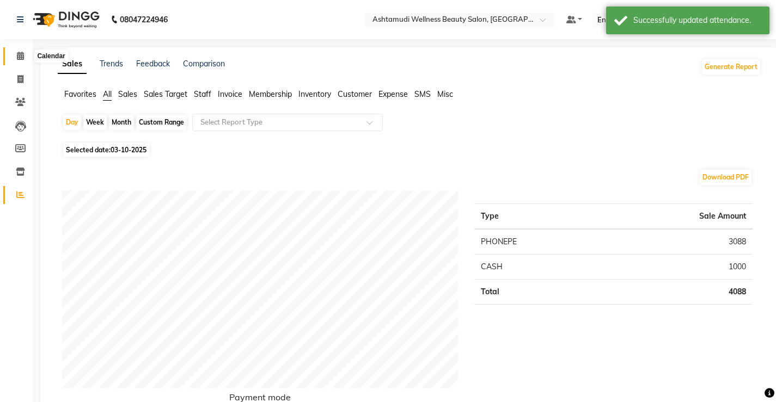
click at [14, 55] on span at bounding box center [20, 56] width 19 height 13
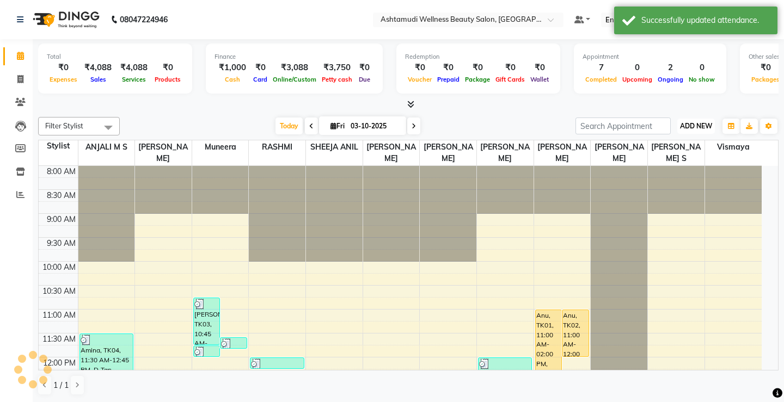
click at [677, 132] on button "ADD NEW Toggle Dropdown" at bounding box center [696, 126] width 38 height 15
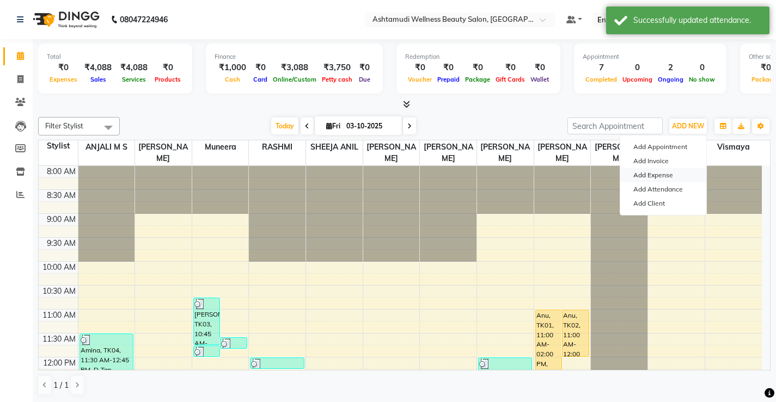
click at [651, 176] on link "Add Expense" at bounding box center [663, 175] width 86 height 14
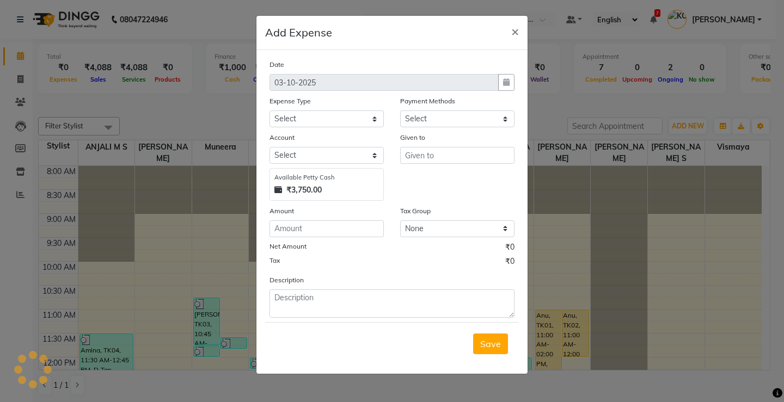
select select "1"
select select "3508"
click at [307, 117] on select "Select ACCOMODATION EXPENSES ADVERTISEMENT SALES PROMOTIONAL EXPENSES Bonus BRI…" at bounding box center [326, 119] width 114 height 17
select select "6175"
click at [269, 111] on select "Select ACCOMODATION EXPENSES ADVERTISEMENT SALES PROMOTIONAL EXPENSES Bonus BRI…" at bounding box center [326, 119] width 114 height 17
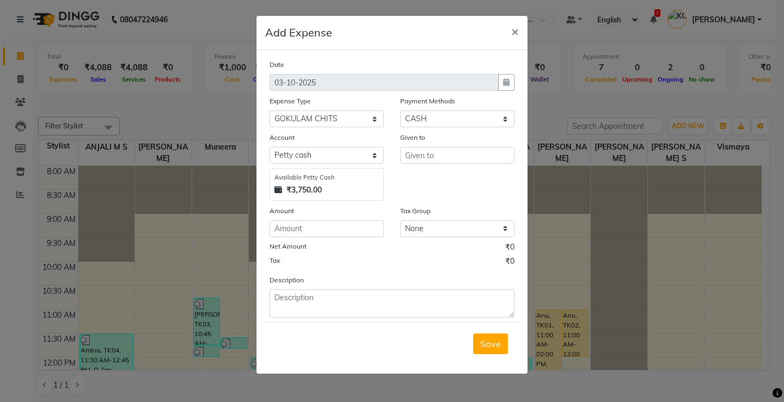
click at [290, 237] on div "Date 03-10-2025 Expense Type Select ACCOMODATION EXPENSES ADVERTISEMENT SALES P…" at bounding box center [391, 188] width 245 height 259
click at [287, 217] on div "Amount" at bounding box center [326, 212] width 114 height 15
click at [289, 230] on input "number" at bounding box center [326, 228] width 114 height 17
type input "1500"
click at [433, 162] on input "text" at bounding box center [457, 155] width 114 height 17
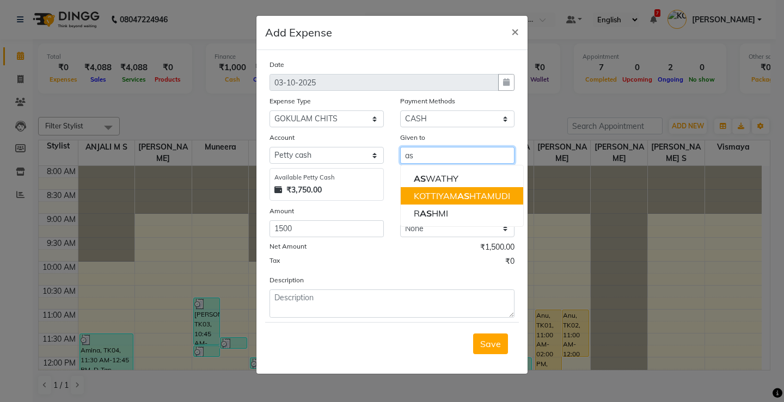
click at [457, 195] on ngb-highlight "KOTTIYAM AS HTAMUDI" at bounding box center [462, 196] width 96 height 11
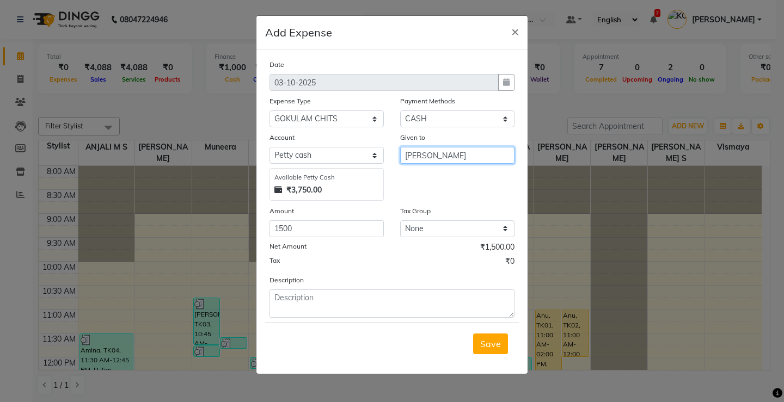
type input "[PERSON_NAME]"
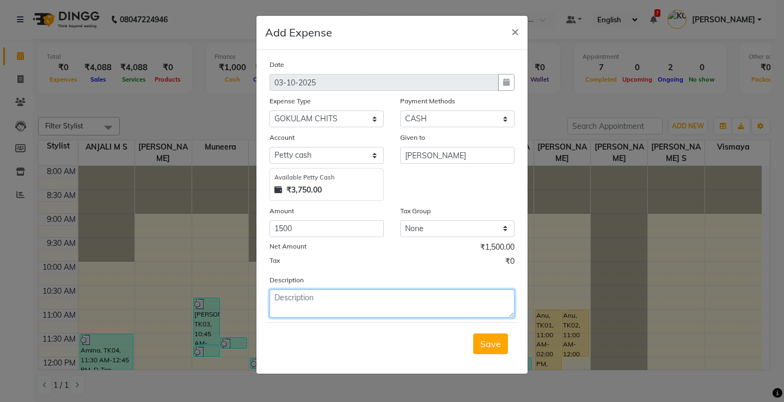
click at [324, 301] on textarea at bounding box center [391, 304] width 245 height 28
type textarea "V"
type textarea "Chitty"
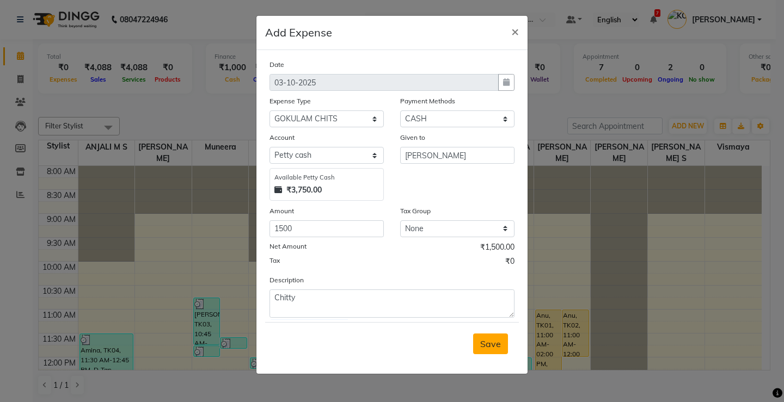
click at [493, 345] on span "Save" at bounding box center [490, 344] width 21 height 11
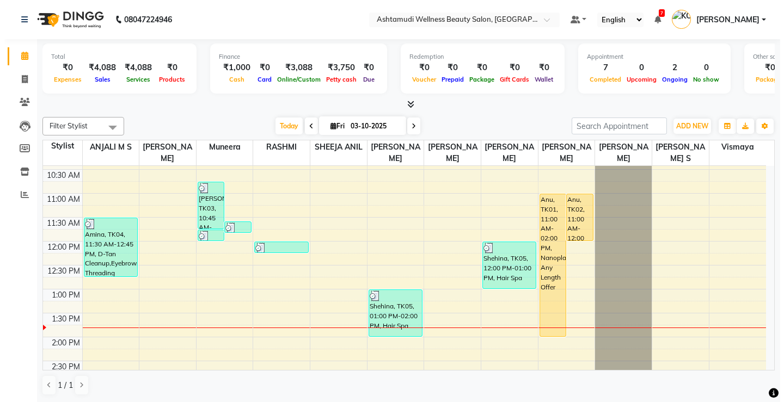
scroll to position [218, 0]
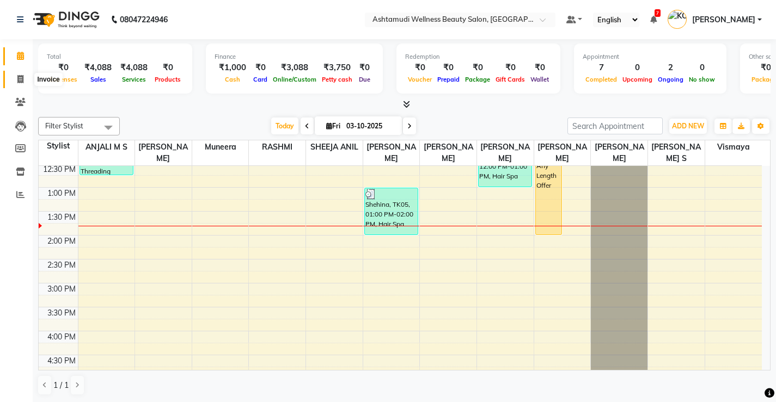
click at [16, 85] on span at bounding box center [20, 79] width 19 height 13
select select "service"
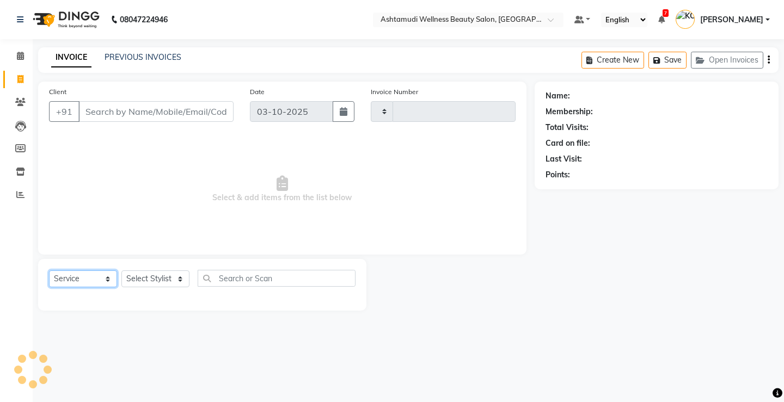
click at [81, 276] on select "Select Service Product Membership Package Voucher Prepaid Gift Card" at bounding box center [83, 279] width 68 height 17
type input "3866"
select select "4674"
click at [49, 271] on select "Select Service Product Membership Package Voucher Prepaid Gift Card" at bounding box center [83, 279] width 68 height 17
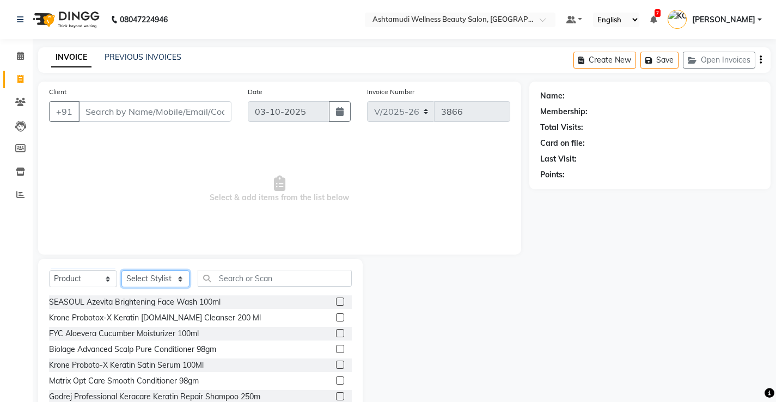
click at [144, 279] on select "Select Stylist ANJALI M S [PERSON_NAME] KOTTIYAM ASHTAMUDI [PERSON_NAME] [PERSO…" at bounding box center [155, 279] width 68 height 17
click at [79, 281] on select "Select Service Product Membership Package Voucher Prepaid Gift Card" at bounding box center [83, 279] width 68 height 17
select select "service"
click at [49, 271] on select "Select Service Product Membership Package Voucher Prepaid Gift Card" at bounding box center [83, 279] width 68 height 17
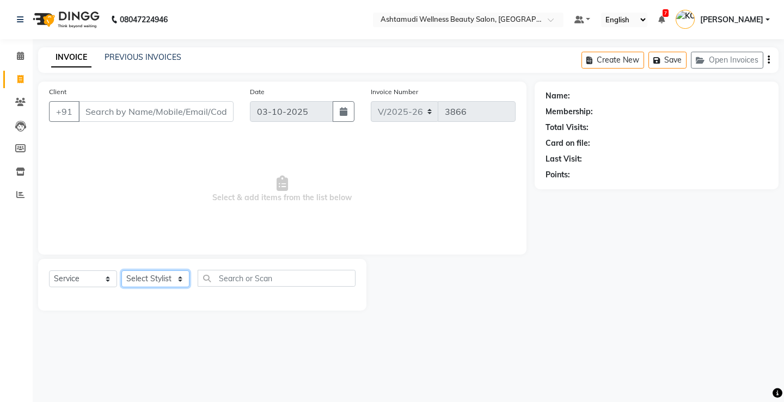
click at [158, 280] on select "Select Stylist ANJALI M S [PERSON_NAME] KOTTIYAM ASHTAMUDI [PERSON_NAME] [PERSO…" at bounding box center [155, 279] width 68 height 17
select select "27469"
click at [121, 271] on select "Select Stylist ANJALI M S [PERSON_NAME] KOTTIYAM ASHTAMUDI [PERSON_NAME] [PERSO…" at bounding box center [155, 279] width 68 height 17
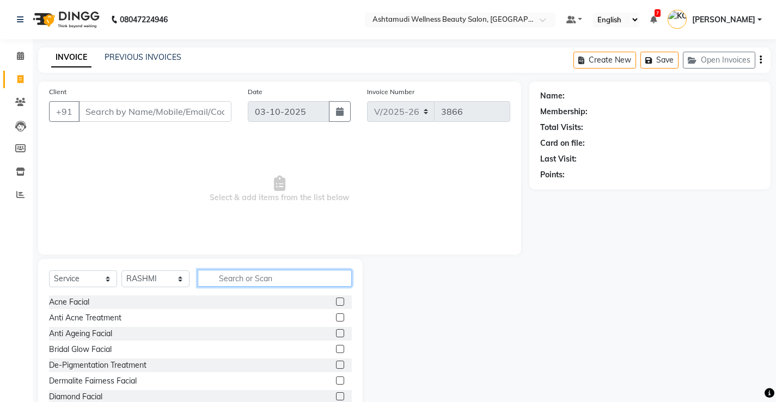
click at [224, 278] on input "text" at bounding box center [275, 278] width 154 height 17
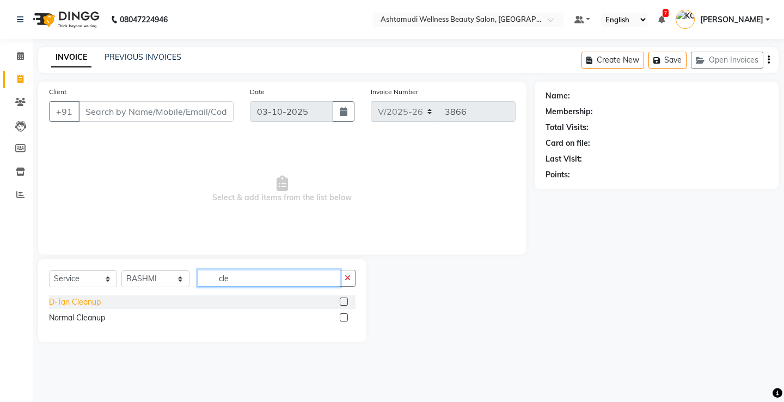
type input "cle"
click at [59, 301] on div "D-Tan Cleanup" at bounding box center [75, 302] width 52 height 11
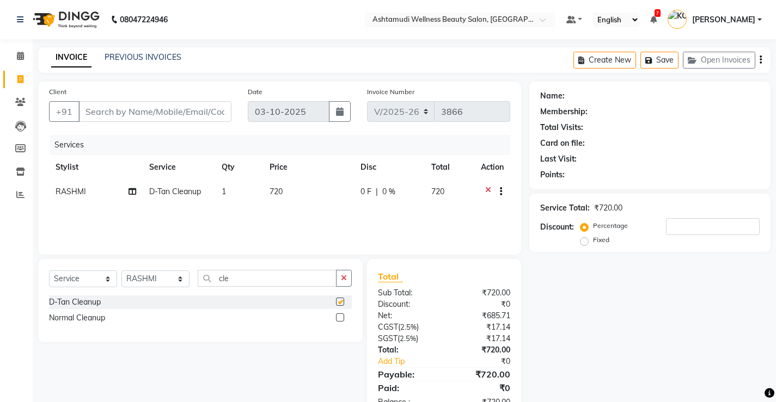
checkbox input "false"
click at [267, 283] on input "cle" at bounding box center [267, 278] width 139 height 17
type input "c"
type input "eb"
click at [78, 305] on div "Eyebrows Threading" at bounding box center [84, 302] width 71 height 11
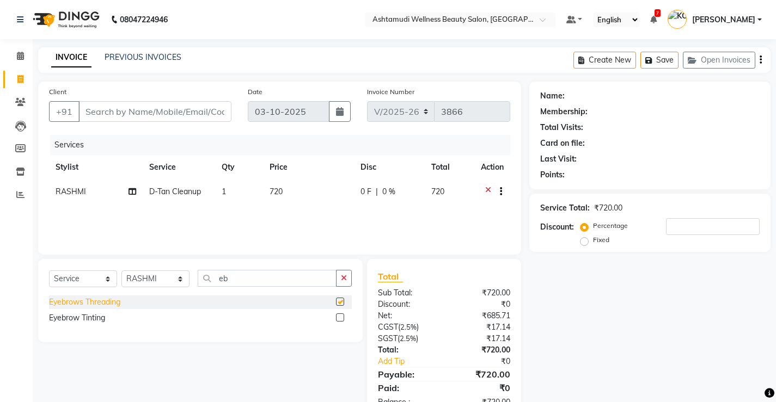
checkbox input "false"
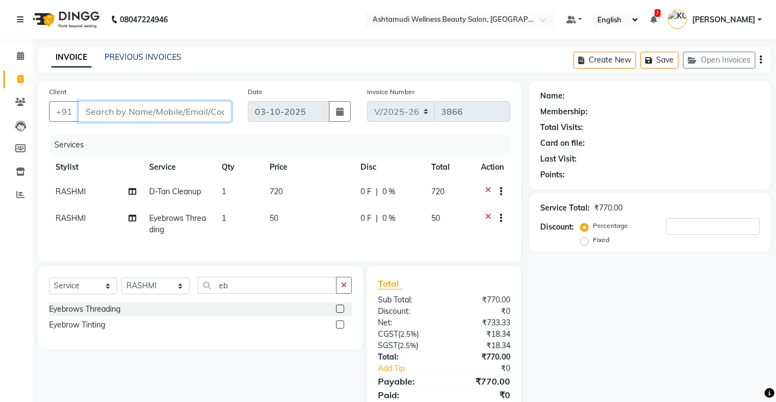
click at [140, 105] on input "Client" at bounding box center [154, 111] width 153 height 21
click at [129, 118] on input "Client" at bounding box center [154, 111] width 153 height 21
click at [121, 119] on input "Client" at bounding box center [154, 111] width 153 height 21
click at [131, 155] on th "Stylist" at bounding box center [96, 167] width 94 height 24
click at [132, 113] on input "Client" at bounding box center [154, 111] width 153 height 21
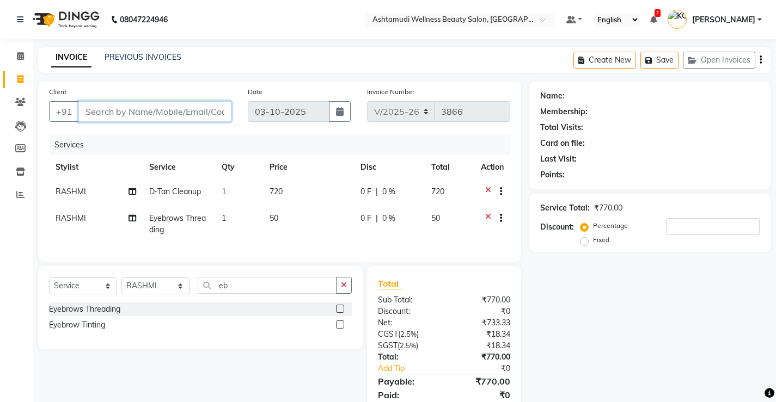
type input "7"
type input "0"
type input "7510929319"
click at [194, 103] on button "Add Client" at bounding box center [203, 111] width 56 height 21
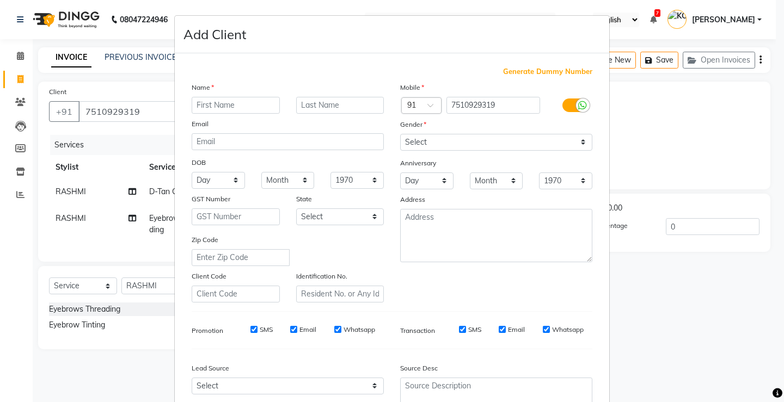
click at [230, 106] on input "text" at bounding box center [236, 105] width 88 height 17
type input "Shehina"
click at [455, 141] on select "Select [DEMOGRAPHIC_DATA] [DEMOGRAPHIC_DATA] Other Prefer Not To Say" at bounding box center [496, 142] width 192 height 17
select select "[DEMOGRAPHIC_DATA]"
click at [400, 134] on select "Select [DEMOGRAPHIC_DATA] [DEMOGRAPHIC_DATA] Other Prefer Not To Say" at bounding box center [496, 142] width 192 height 17
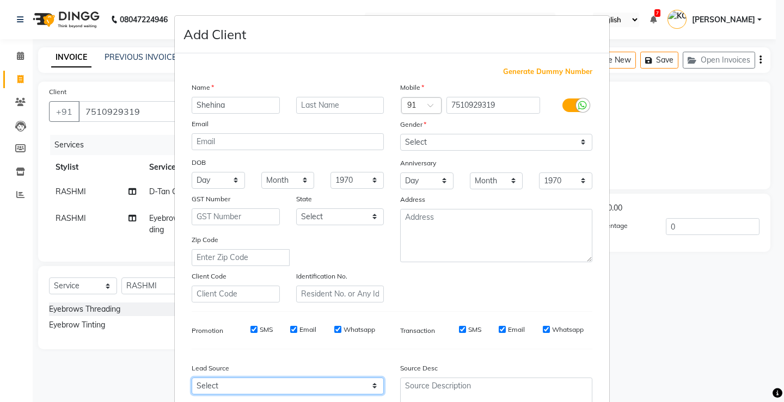
click at [233, 392] on select "Select" at bounding box center [288, 386] width 192 height 17
click at [209, 384] on select "Select" at bounding box center [288, 386] width 192 height 17
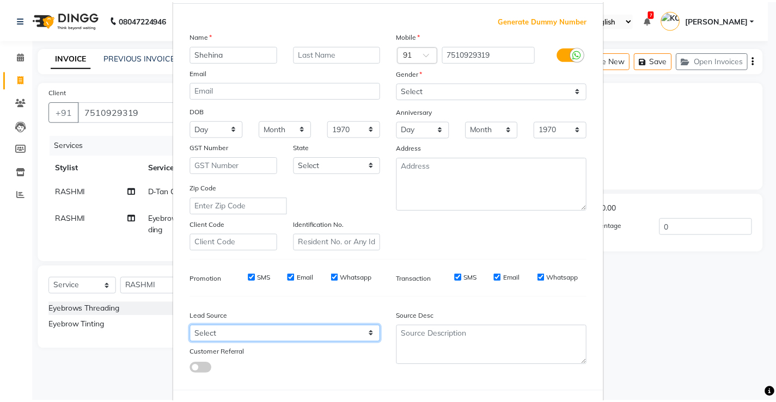
scroll to position [100, 0]
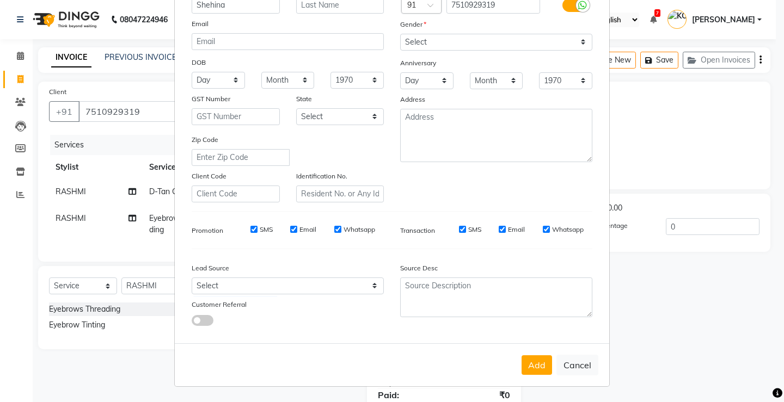
click at [254, 296] on div "Lead Source Select Customer Referral" at bounding box center [287, 292] width 209 height 68
click at [253, 288] on select "Select" at bounding box center [288, 286] width 192 height 17
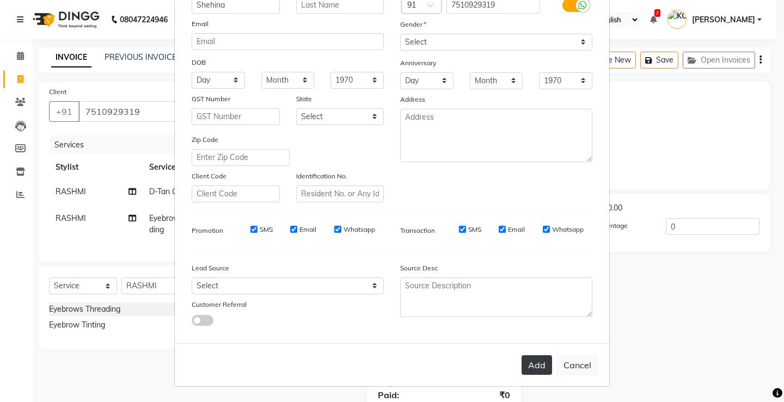
click at [536, 369] on button "Add" at bounding box center [537, 366] width 30 height 20
select select
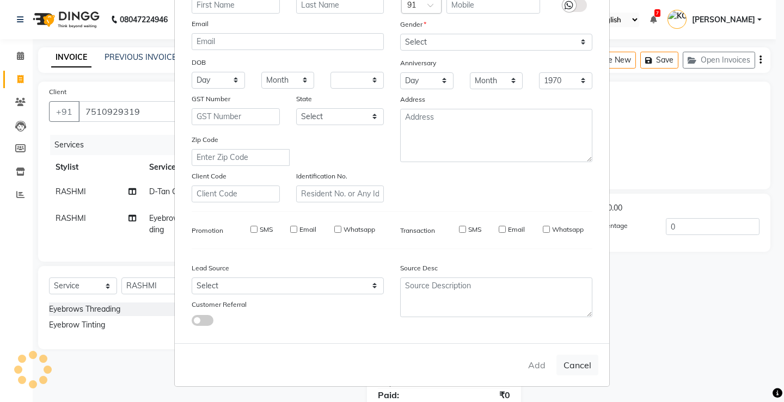
select select
checkbox input "false"
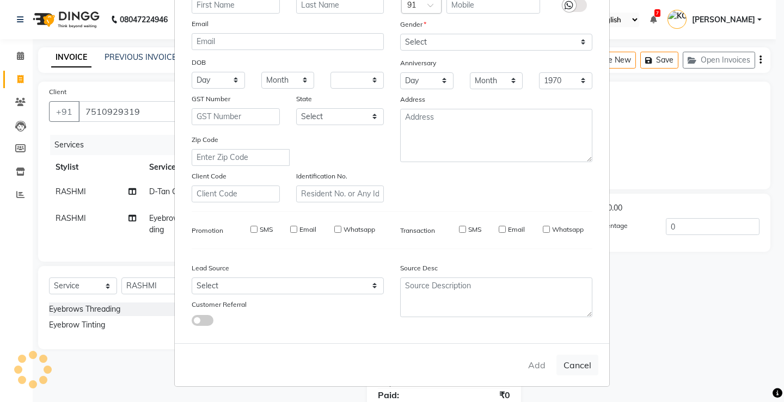
checkbox input "false"
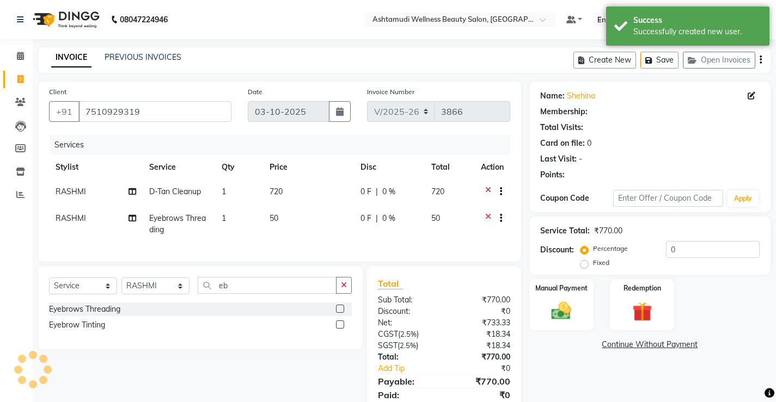
select select "1: Object"
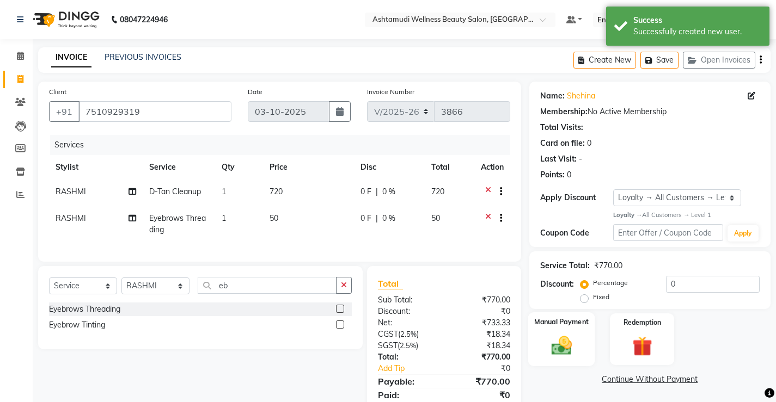
click at [553, 294] on div "Discount: Percentage Fixed 0" at bounding box center [649, 290] width 219 height 29
click at [579, 313] on div "Manual Payment" at bounding box center [561, 340] width 67 height 54
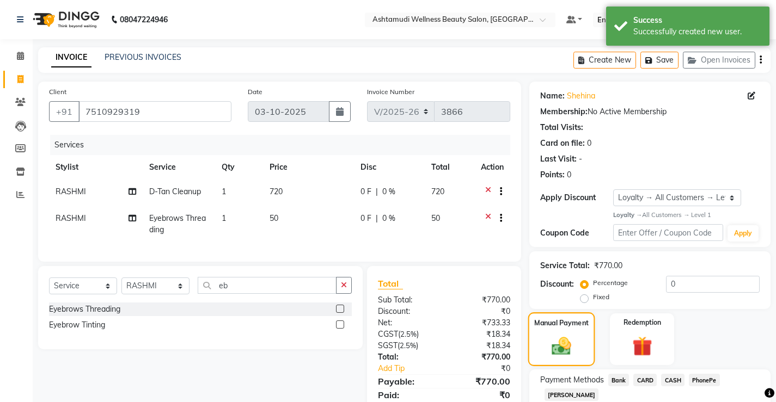
scroll to position [48, 0]
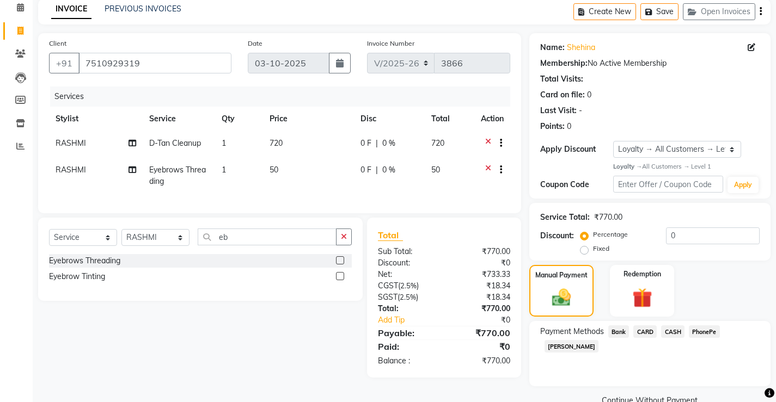
click at [678, 330] on span "CASH" at bounding box center [672, 332] width 23 height 13
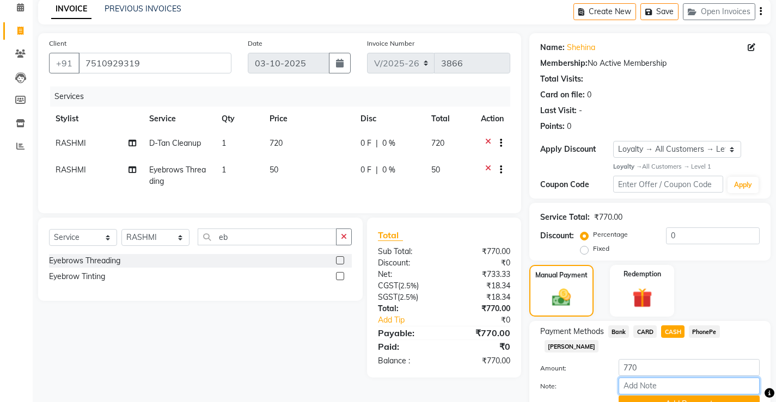
click at [665, 378] on input "Note:" at bounding box center [688, 386] width 141 height 17
type input "[PERSON_NAME]"
click at [686, 359] on div "Amount: 770 Note: Vismaya Vysakh Add Payment" at bounding box center [649, 385] width 219 height 53
click at [686, 396] on button "Add Payment" at bounding box center [688, 404] width 141 height 17
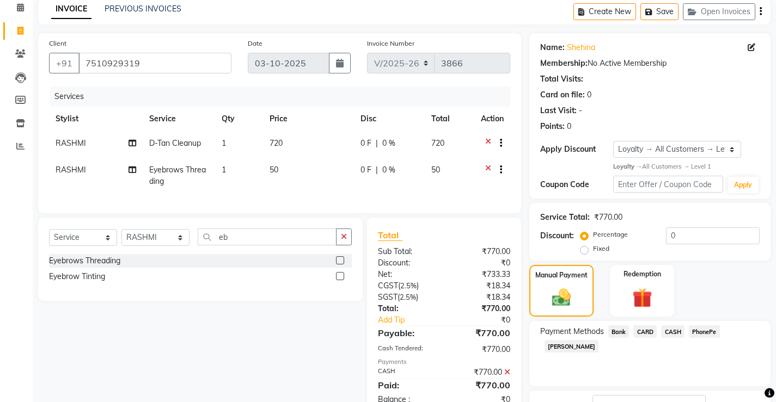
click at [583, 356] on div "Name: Shehina Membership: No Active Membership Total Visits: Card on file: 0 La…" at bounding box center [653, 251] width 249 height 437
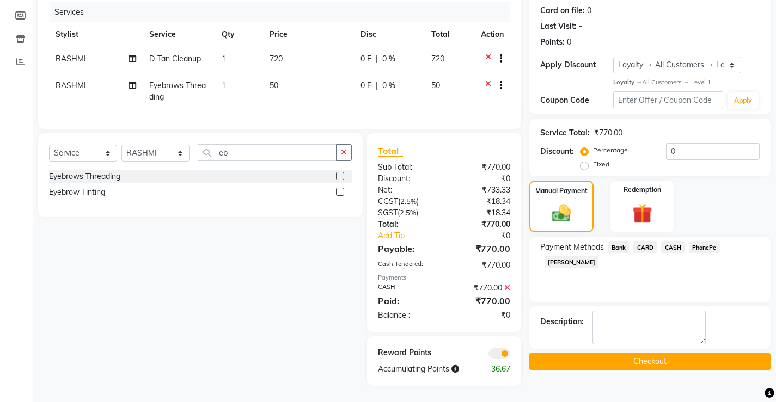
click at [583, 354] on button "Checkout" at bounding box center [649, 361] width 241 height 17
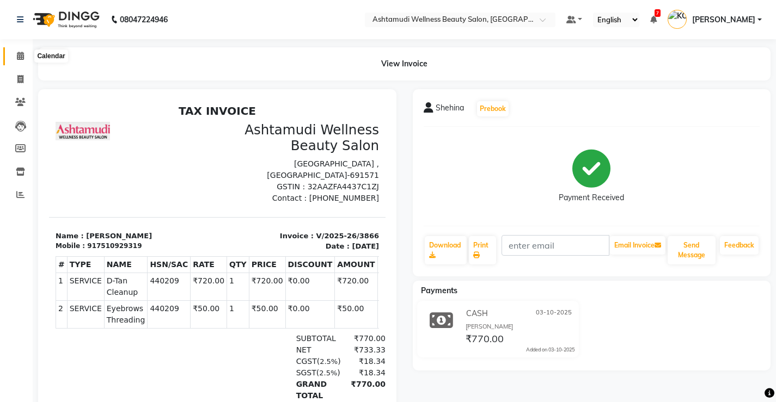
click at [13, 57] on span at bounding box center [20, 56] width 19 height 13
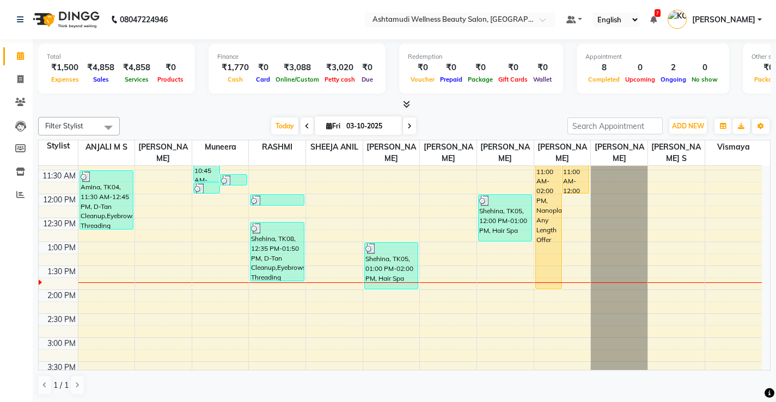
scroll to position [218, 0]
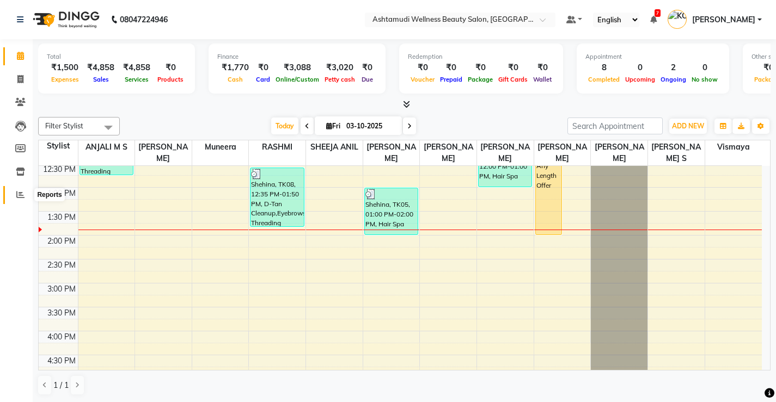
click at [16, 194] on span at bounding box center [20, 195] width 19 height 13
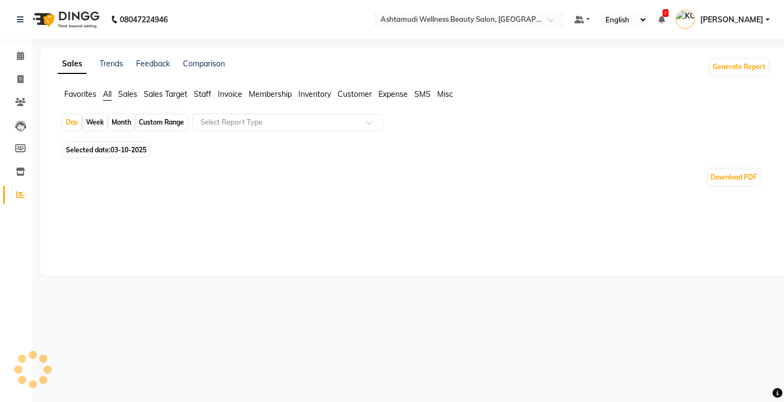
click at [121, 150] on span "03-10-2025" at bounding box center [129, 150] width 36 height 8
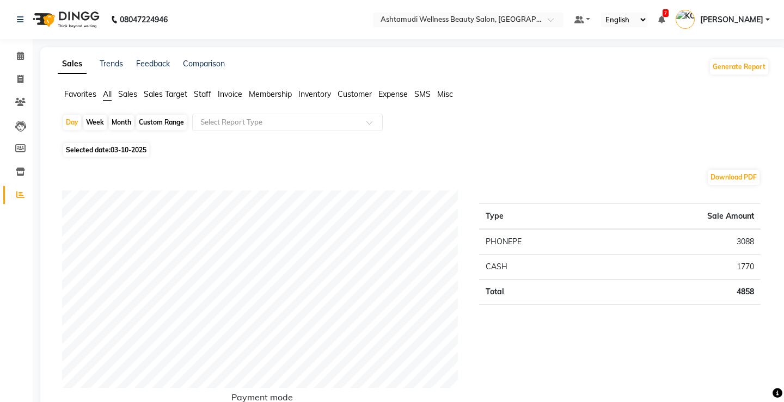
click at [113, 170] on div "Download PDF" at bounding box center [411, 177] width 699 height 17
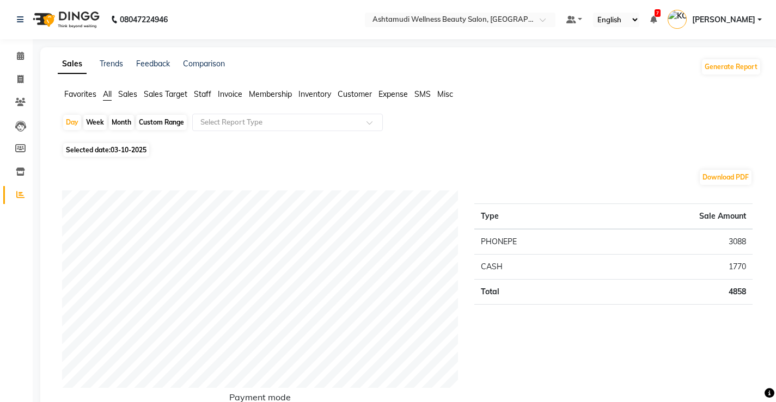
click at [120, 151] on span "03-10-2025" at bounding box center [129, 150] width 36 height 8
select select "10"
select select "2025"
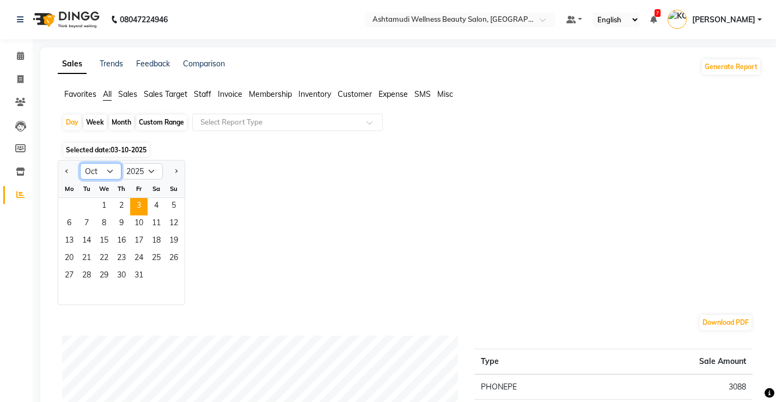
click at [109, 168] on select "Jan Feb Mar Apr May Jun [DATE] Aug Sep Oct Nov Dec" at bounding box center [100, 171] width 41 height 16
select select "9"
click at [80, 163] on select "Jan Feb Mar Apr May Jun [DATE] Aug Sep Oct Nov Dec" at bounding box center [100, 171] width 41 height 16
click at [89, 274] on span "30" at bounding box center [86, 276] width 17 height 17
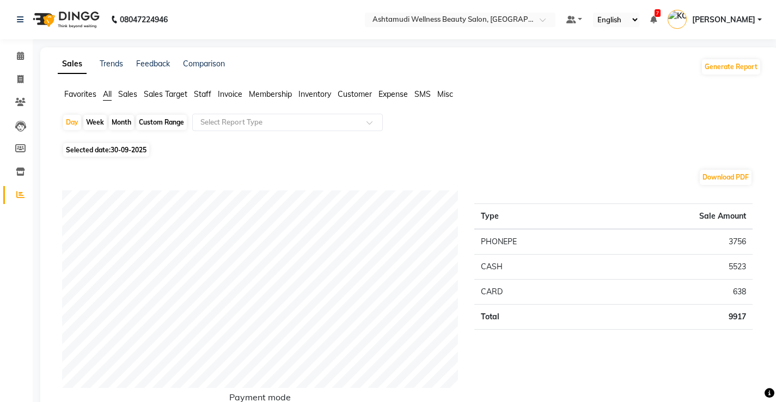
scroll to position [109, 0]
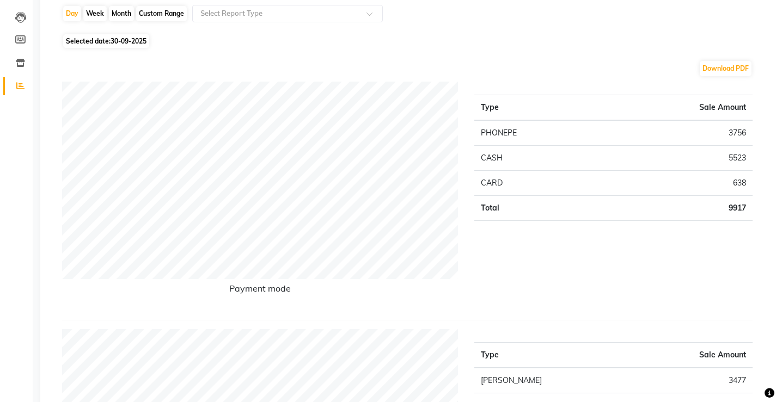
click at [124, 45] on span "30-09-2025" at bounding box center [129, 41] width 36 height 8
select select "9"
select select "2025"
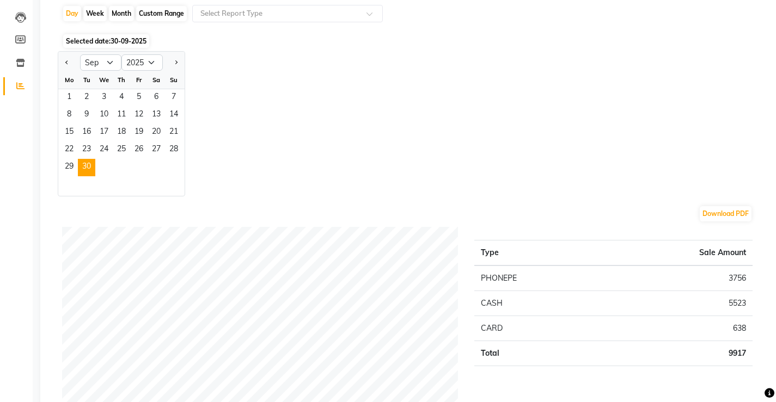
scroll to position [0, 0]
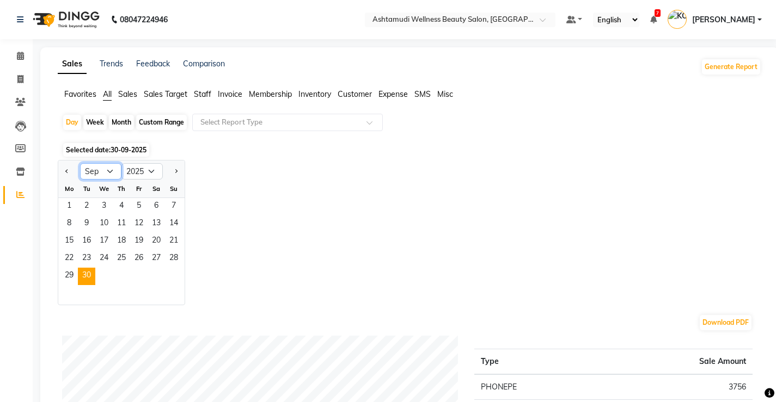
click at [109, 173] on select "Jan Feb Mar Apr May Jun [DATE] Aug Sep Oct Nov Dec" at bounding box center [100, 171] width 41 height 16
select select "10"
click at [80, 163] on select "Jan Feb Mar Apr May Jun [DATE] Aug Sep Oct Nov Dec" at bounding box center [100, 171] width 41 height 16
click at [275, 231] on div "Jan Feb Mar Apr May Jun Jul Aug Sep Oct Nov Dec 2015 2016 2017 2018 2019 2020 2…" at bounding box center [409, 232] width 703 height 145
click at [103, 202] on span "1" at bounding box center [103, 206] width 17 height 17
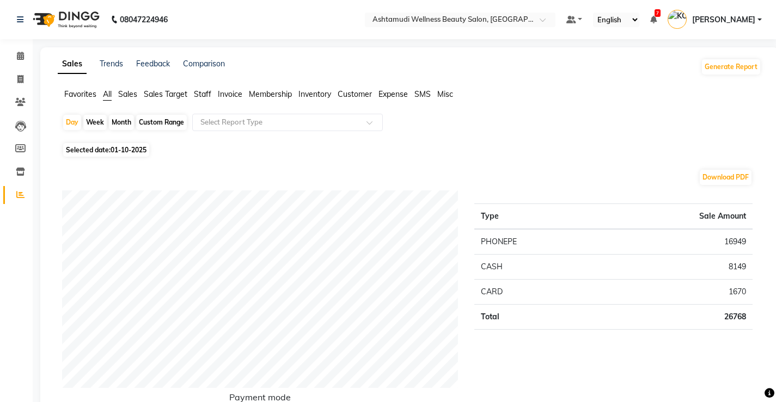
click at [115, 145] on span "Selected date: 01-10-2025" at bounding box center [106, 150] width 86 height 14
select select "10"
select select "2025"
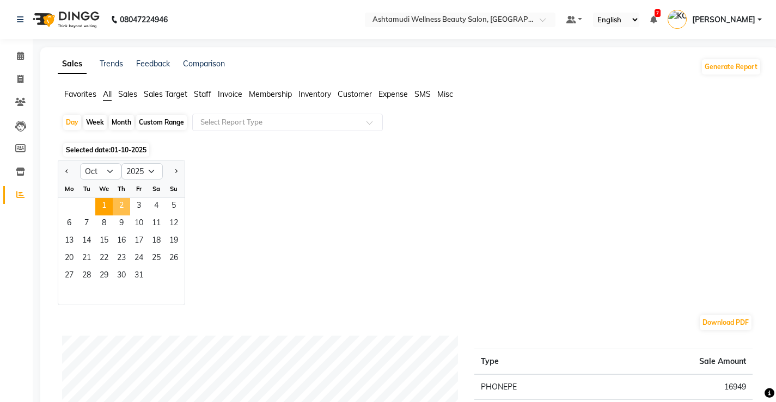
click at [128, 206] on span "2" at bounding box center [121, 206] width 17 height 17
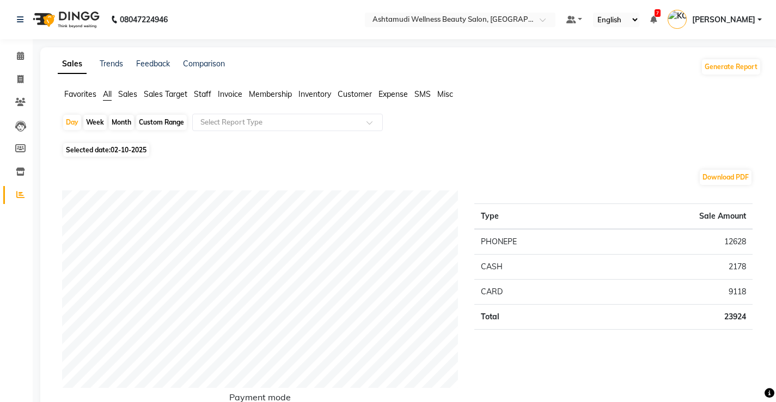
scroll to position [54, 0]
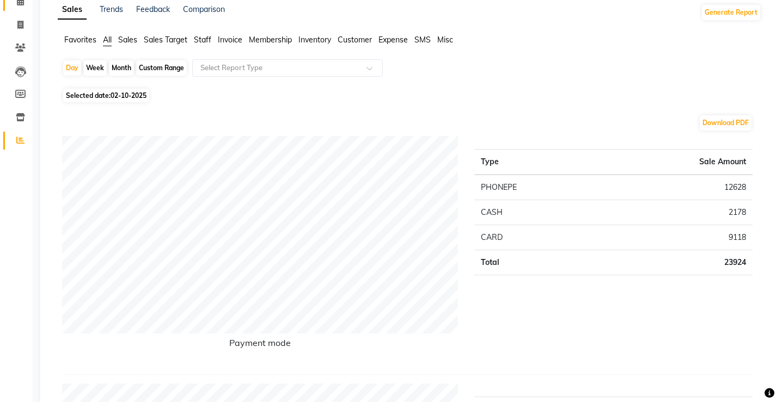
click at [24, 8] on span at bounding box center [20, 2] width 19 height 13
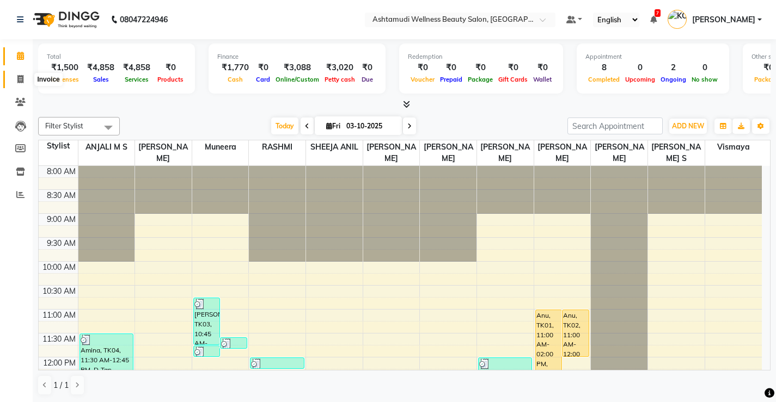
click at [17, 76] on icon at bounding box center [20, 79] width 6 height 8
select select "service"
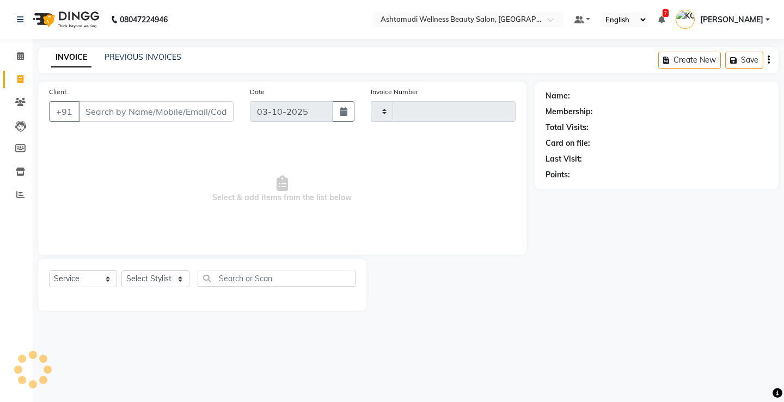
type input "3867"
select select "4674"
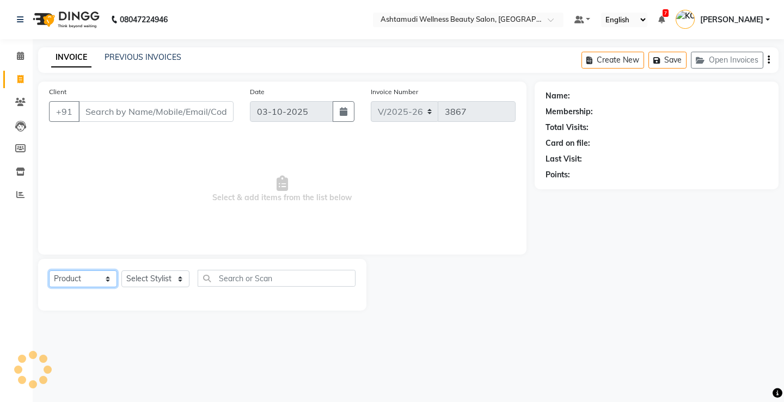
click at [96, 281] on select "Select Service Product Membership Package Voucher Prepaid Gift Card" at bounding box center [83, 279] width 68 height 17
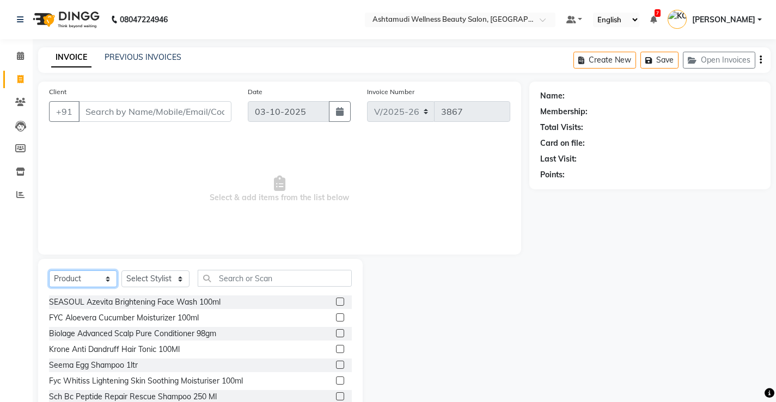
select select "service"
click at [49, 271] on select "Select Service Product Membership Package Voucher Prepaid Gift Card" at bounding box center [83, 279] width 68 height 17
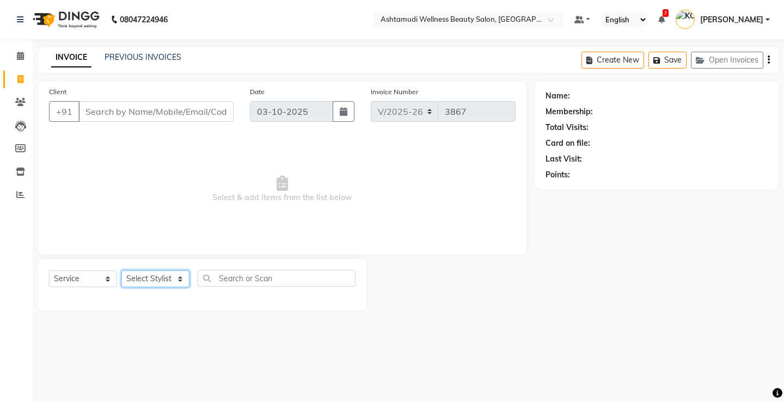
click at [144, 279] on select "Select Stylist ANJALI M S [PERSON_NAME] KOTTIYAM ASHTAMUDI [PERSON_NAME] [PERSO…" at bounding box center [155, 279] width 68 height 17
select select "27472"
click at [121, 271] on select "Select Stylist ANJALI M S [PERSON_NAME] KOTTIYAM ASHTAMUDI [PERSON_NAME] [PERSO…" at bounding box center [155, 279] width 68 height 17
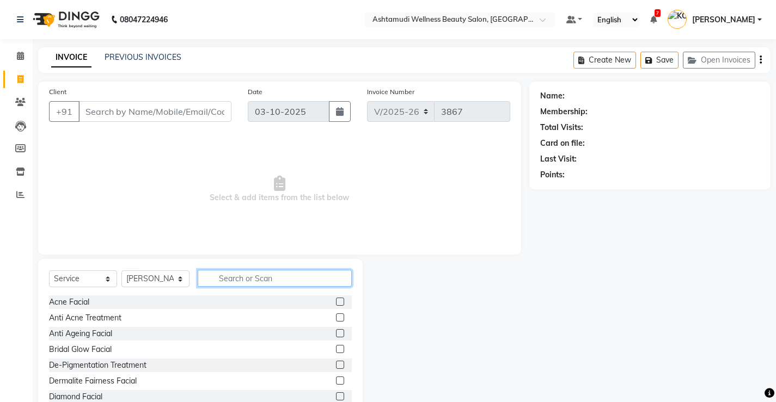
click at [283, 281] on input "text" at bounding box center [275, 278] width 154 height 17
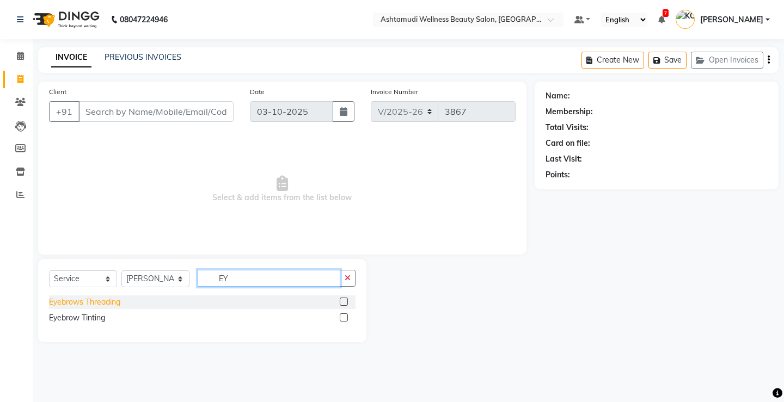
type input "EY"
click at [111, 303] on div "Eyebrows Threading" at bounding box center [84, 302] width 71 height 11
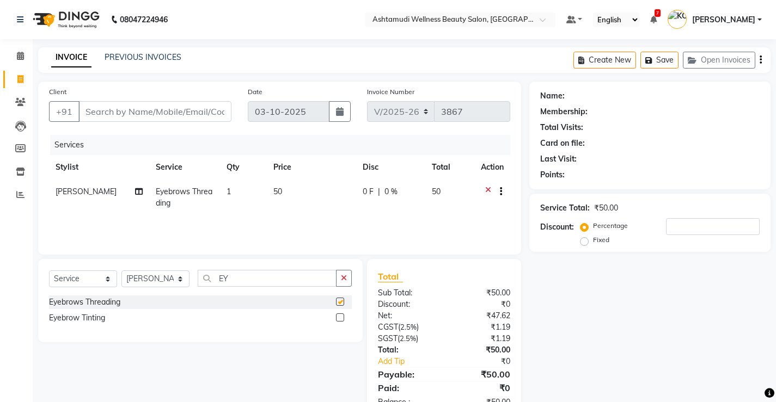
checkbox input "false"
click at [206, 116] on input "Client" at bounding box center [154, 111] width 153 height 21
type input "7"
type input "0"
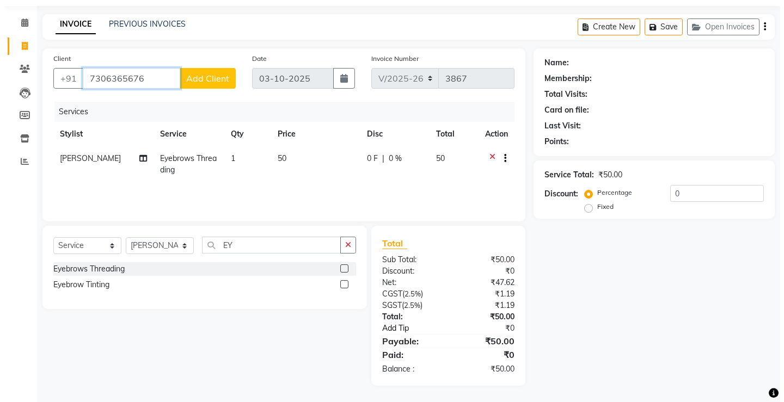
scroll to position [33, 0]
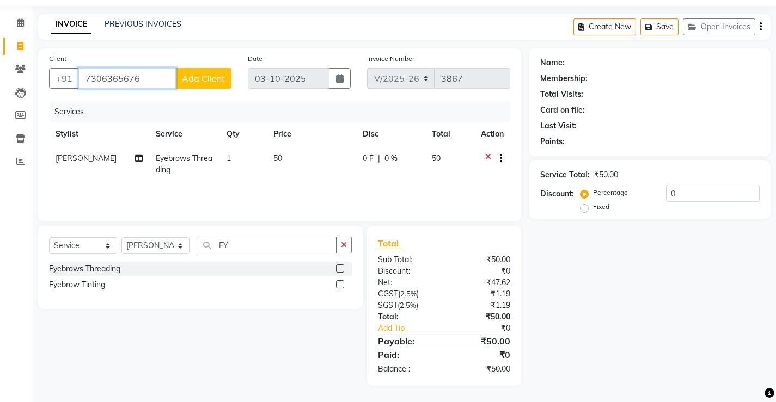
type input "7306365676"
click at [213, 75] on span "Add Client" at bounding box center [203, 78] width 43 height 11
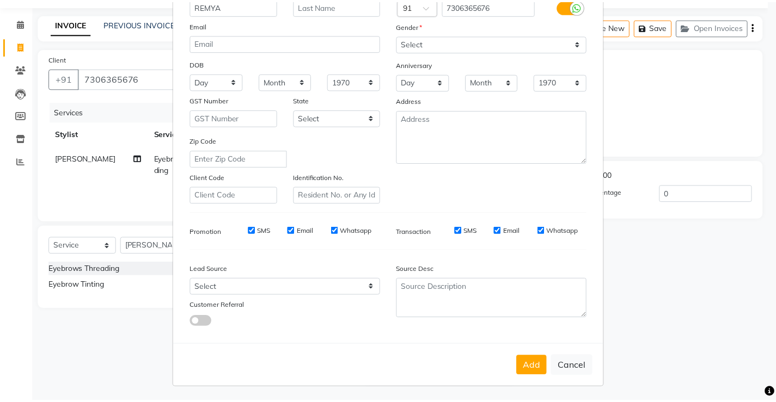
scroll to position [100, 0]
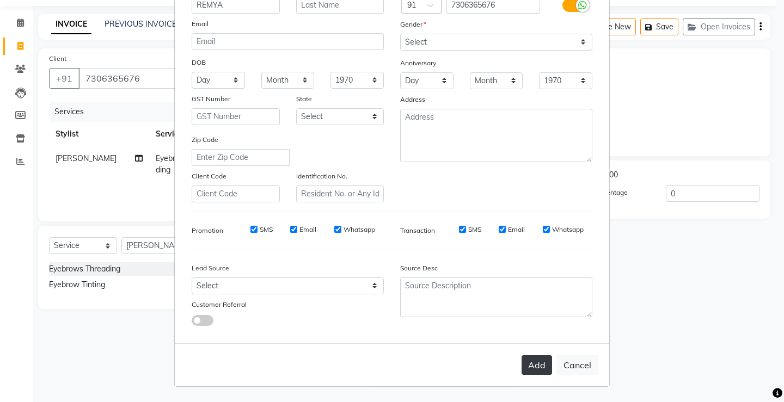
type input "REMYA"
click at [537, 366] on button "Add" at bounding box center [537, 366] width 30 height 20
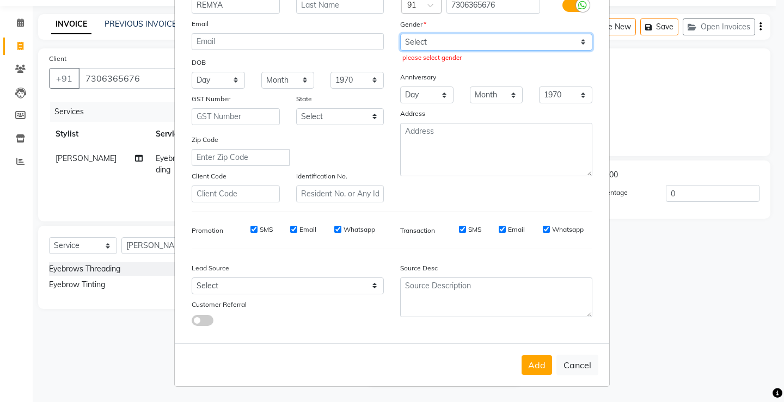
click at [481, 40] on select "Select [DEMOGRAPHIC_DATA] [DEMOGRAPHIC_DATA] Other Prefer Not To Say" at bounding box center [496, 42] width 192 height 17
select select "[DEMOGRAPHIC_DATA]"
click at [400, 34] on select "Select [DEMOGRAPHIC_DATA] [DEMOGRAPHIC_DATA] Other Prefer Not To Say" at bounding box center [496, 42] width 192 height 17
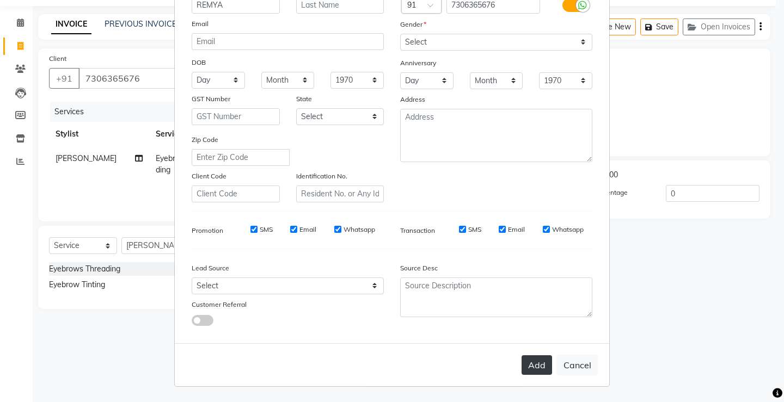
click at [534, 367] on button "Add" at bounding box center [537, 366] width 30 height 20
select select
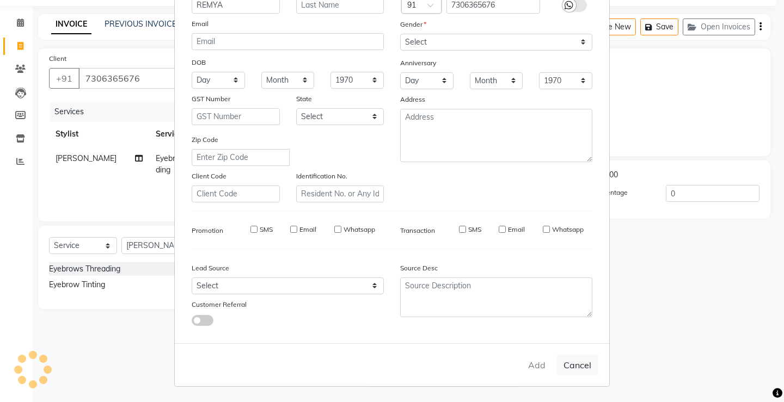
select select
checkbox input "false"
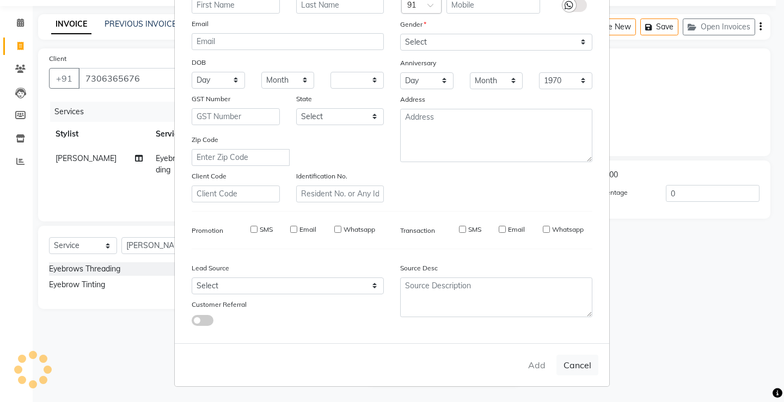
checkbox input "false"
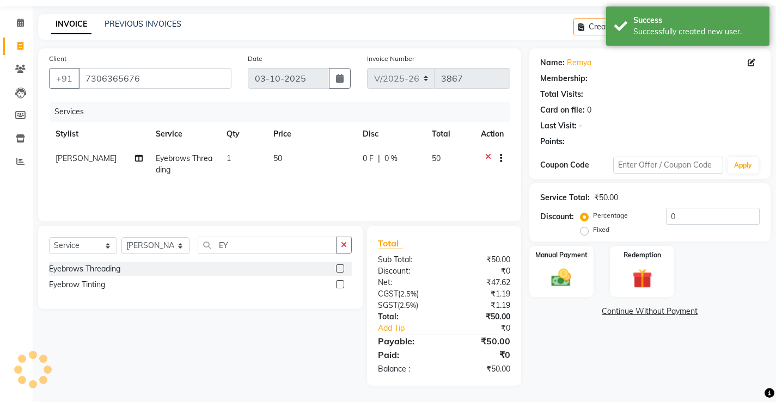
select select "1: Object"
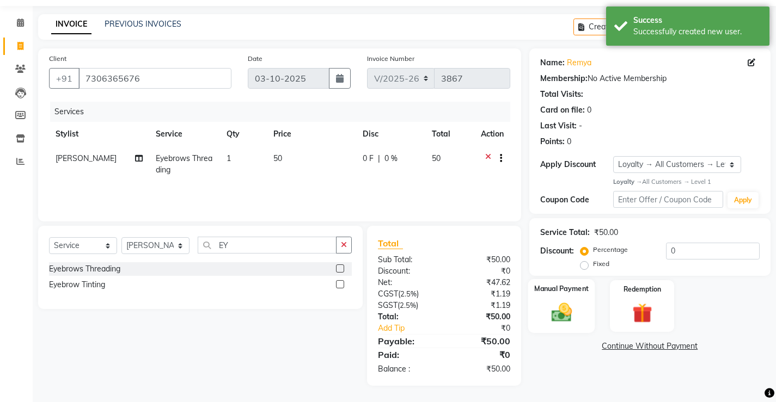
click at [573, 313] on img at bounding box center [560, 312] width 33 height 23
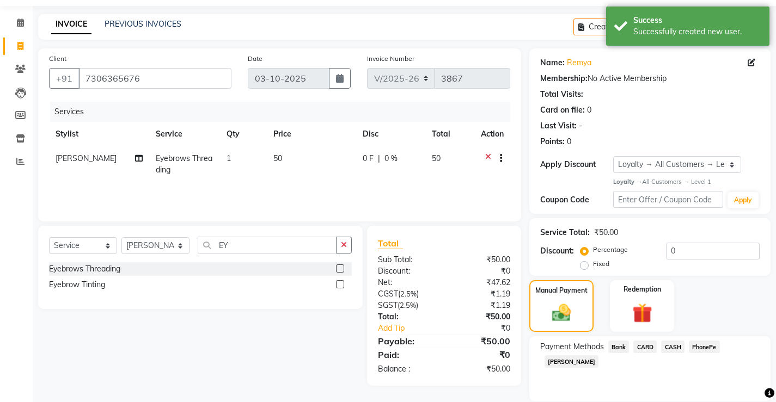
click at [675, 344] on span "CASH" at bounding box center [672, 347] width 23 height 13
click at [668, 393] on input "Note:" at bounding box center [688, 401] width 141 height 17
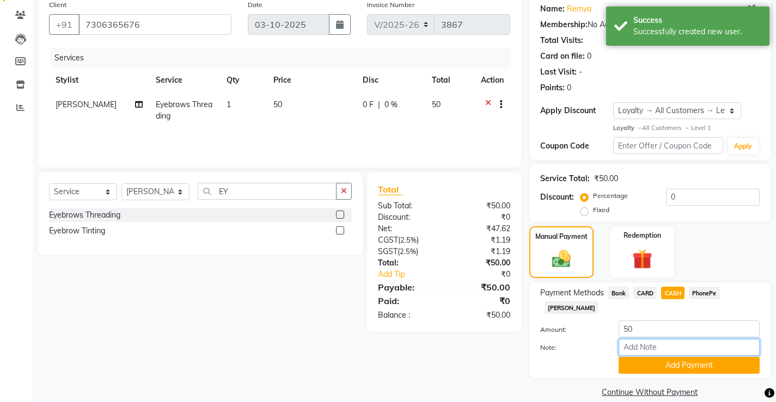
type input "Sona"
click at [692, 357] on button "Add Payment" at bounding box center [688, 365] width 141 height 17
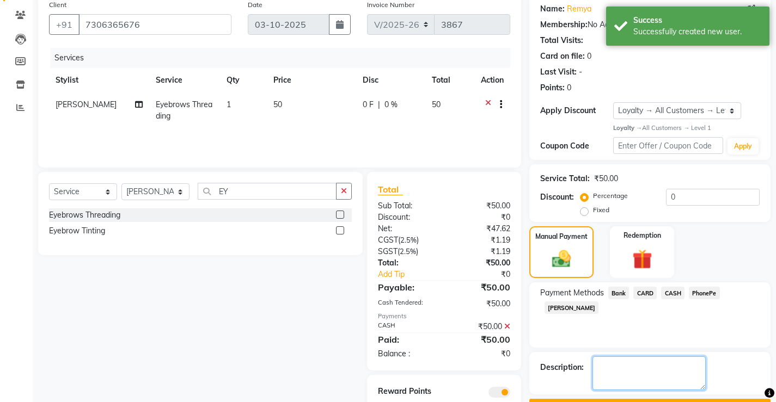
click at [693, 366] on textarea at bounding box center [648, 374] width 113 height 34
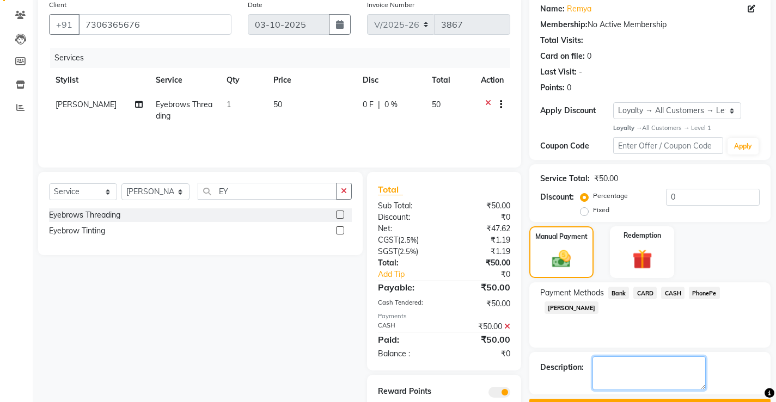
scroll to position [126, 0]
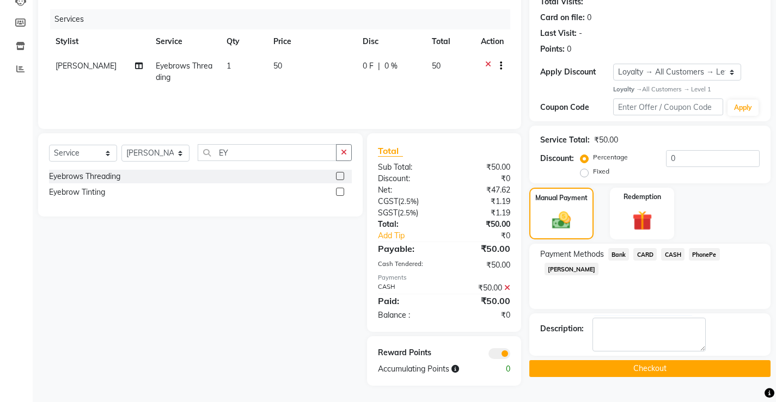
click at [705, 369] on button "Checkout" at bounding box center [649, 368] width 241 height 17
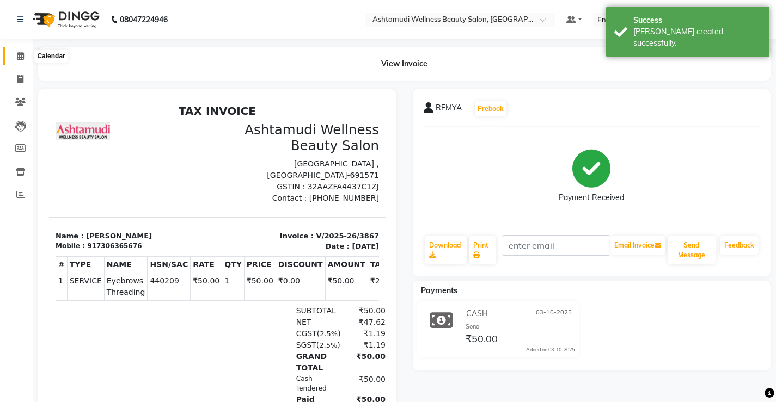
click at [21, 54] on icon at bounding box center [20, 56] width 7 height 8
